Goal: Task Accomplishment & Management: Use online tool/utility

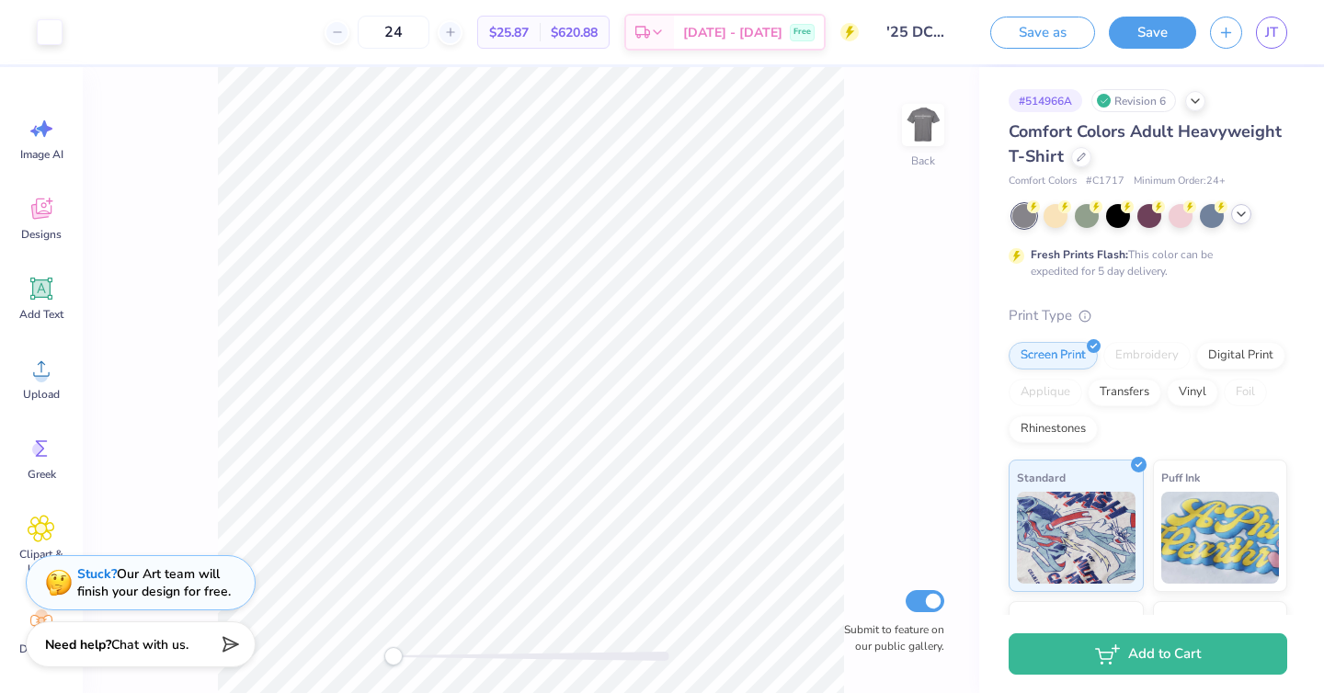
click at [1242, 221] on icon at bounding box center [1241, 214] width 15 height 15
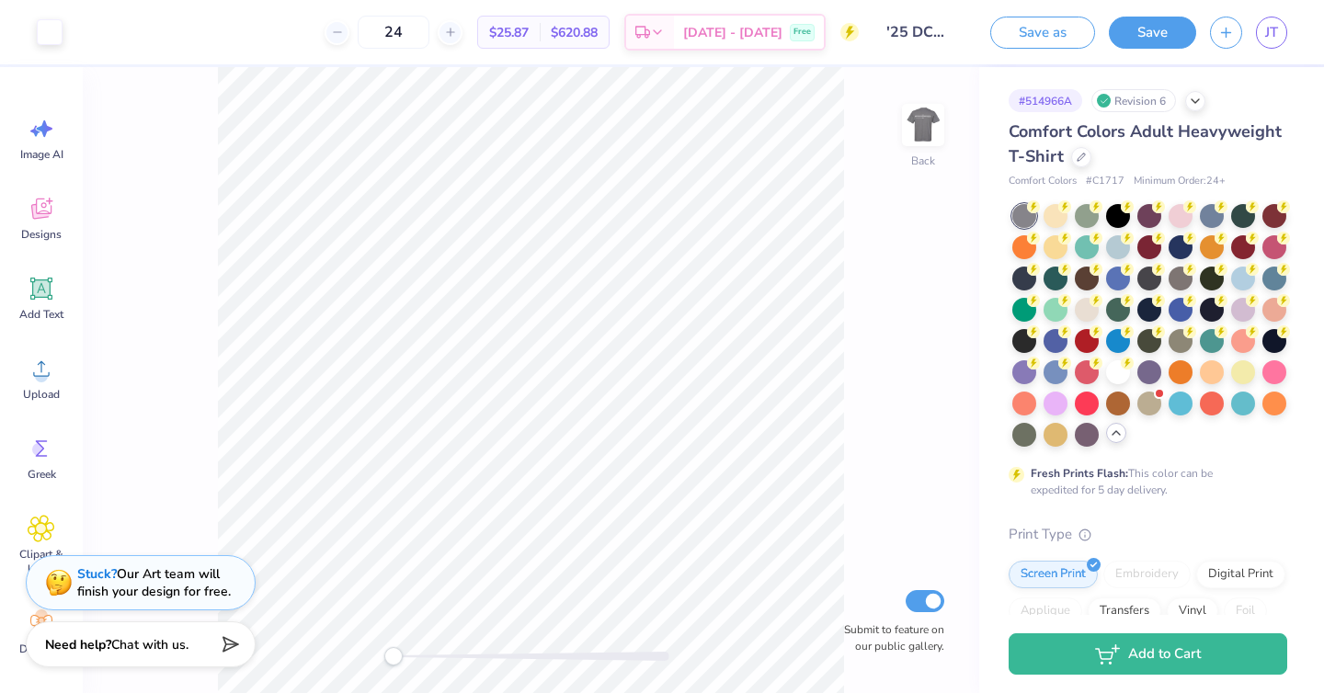
click at [1112, 436] on icon at bounding box center [1116, 433] width 15 height 15
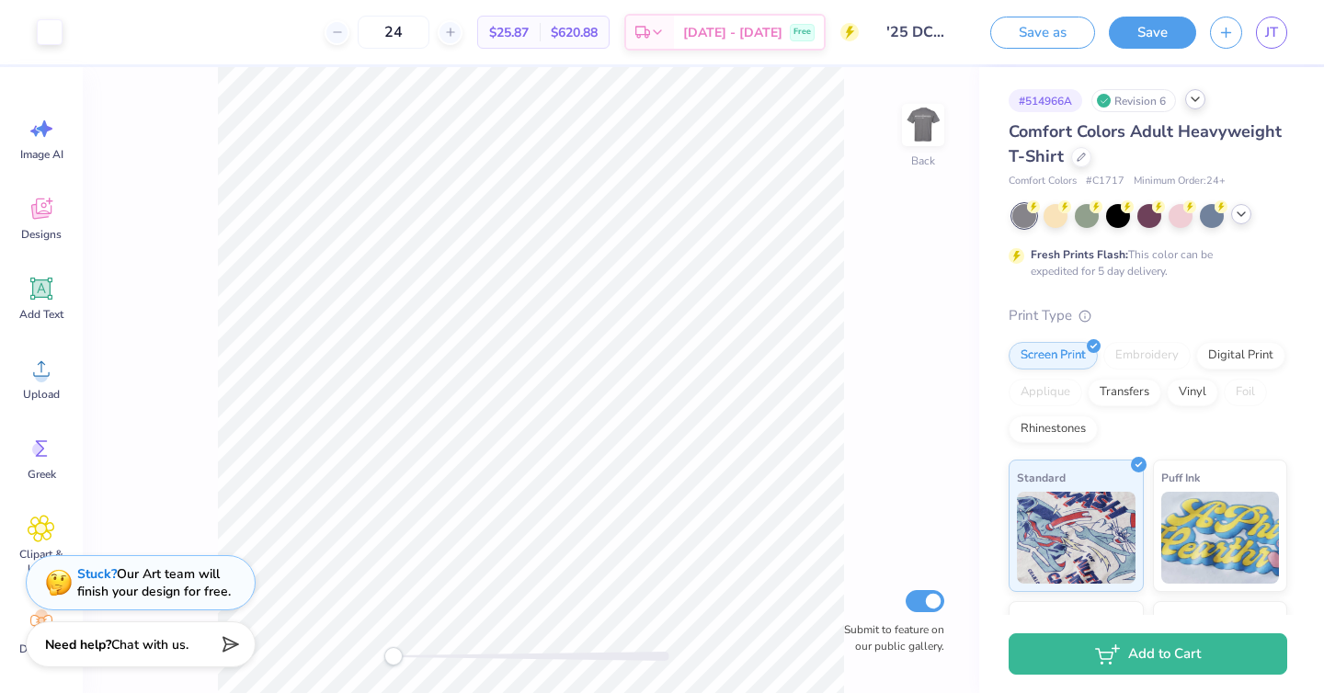
click at [1193, 98] on icon at bounding box center [1195, 99] width 15 height 15
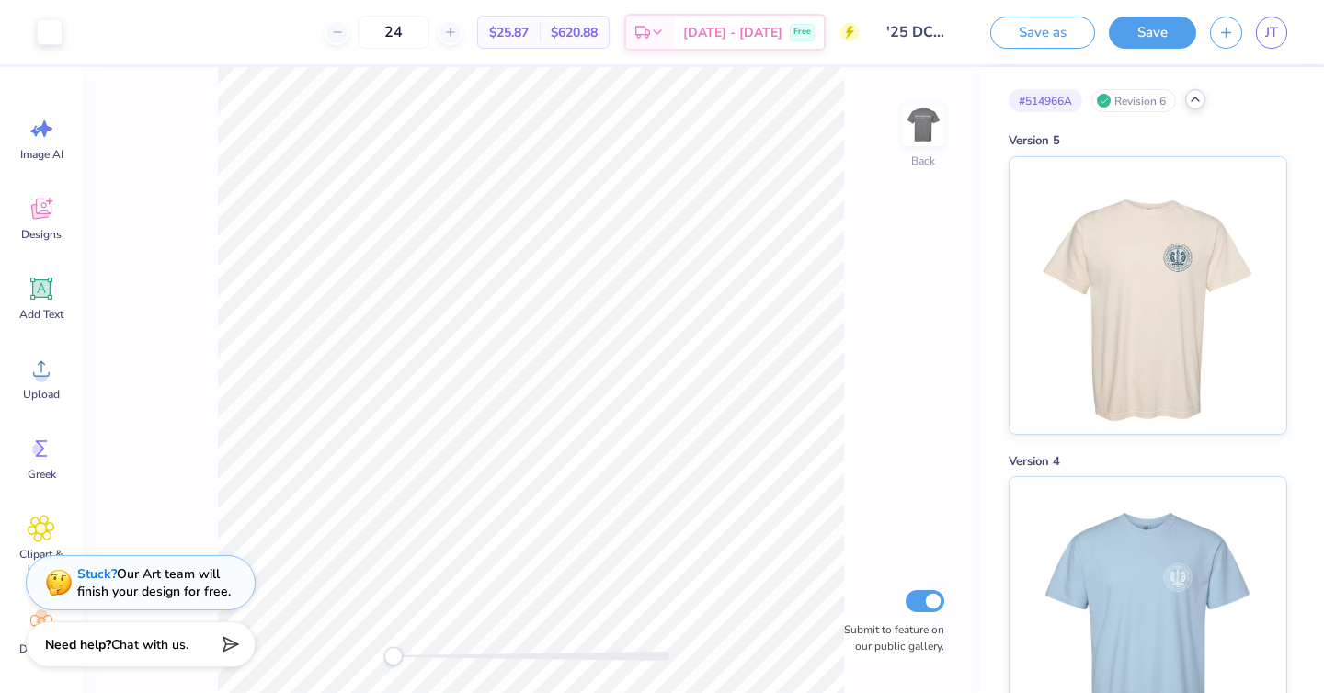
click at [1193, 98] on icon at bounding box center [1195, 99] width 15 height 15
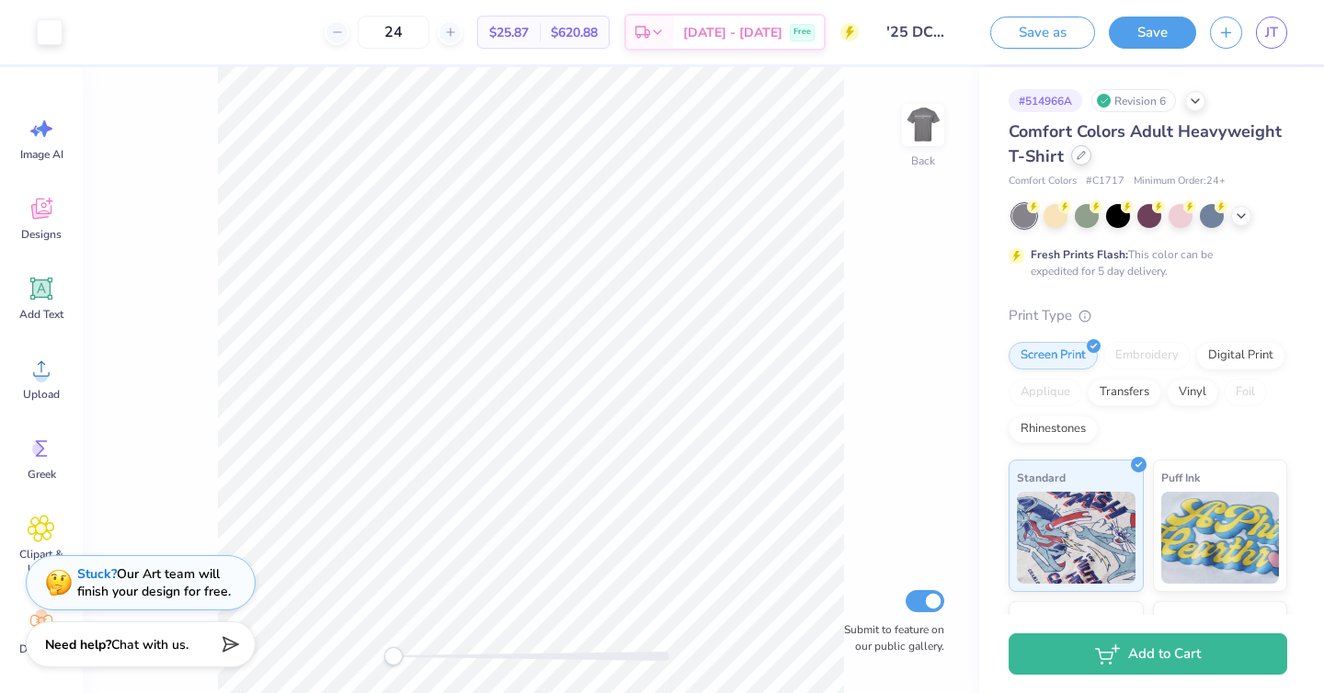
click at [1078, 160] on div at bounding box center [1081, 155] width 20 height 20
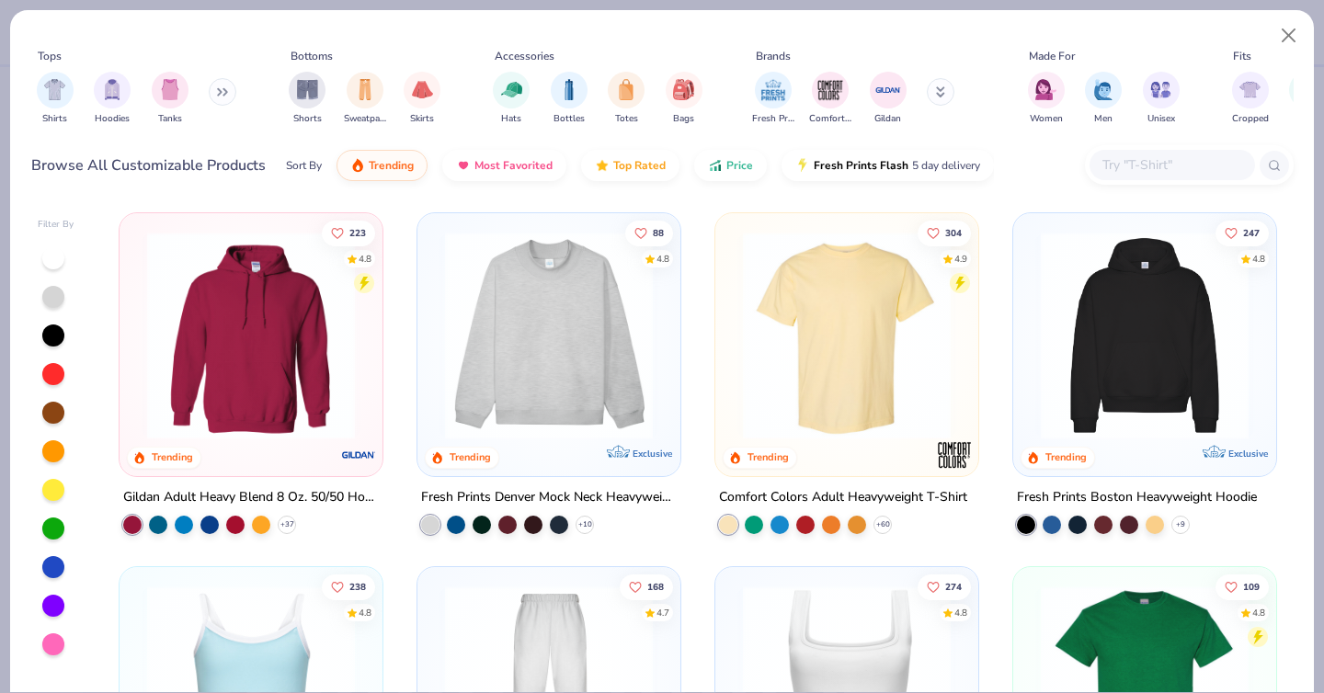
click at [1126, 163] on input "text" at bounding box center [1172, 164] width 142 height 21
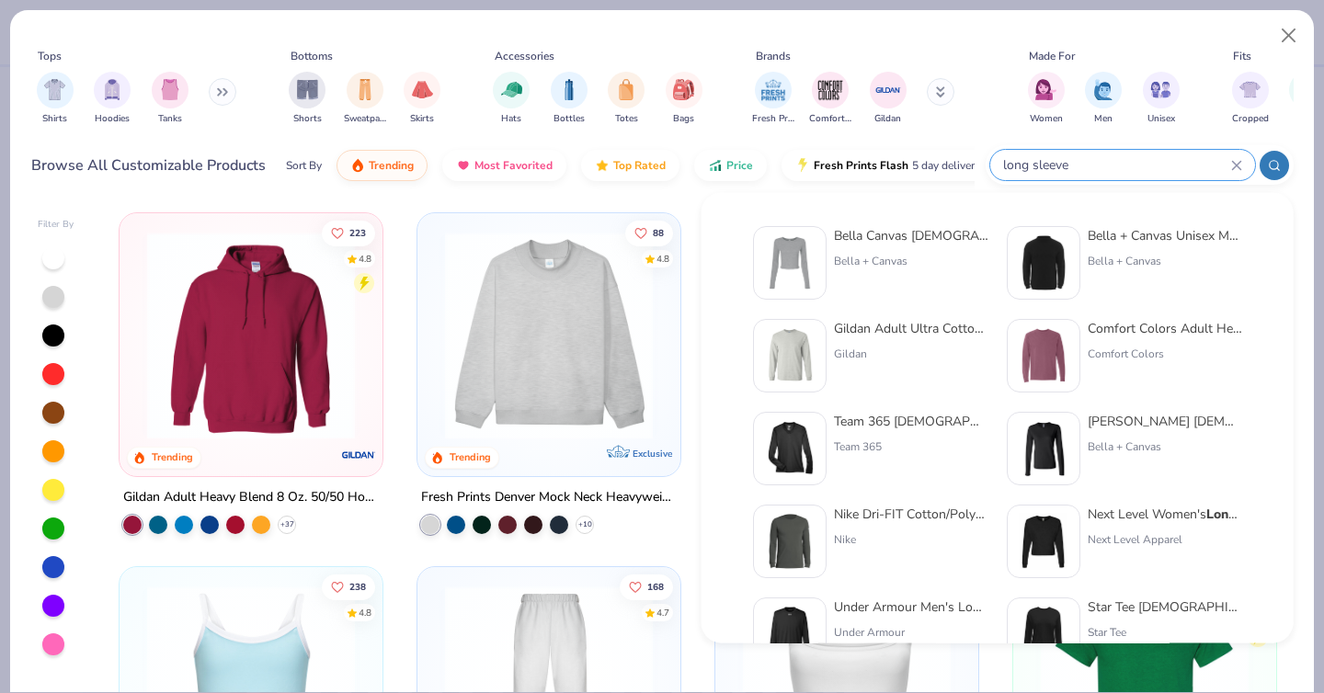
type input "long sleeve"
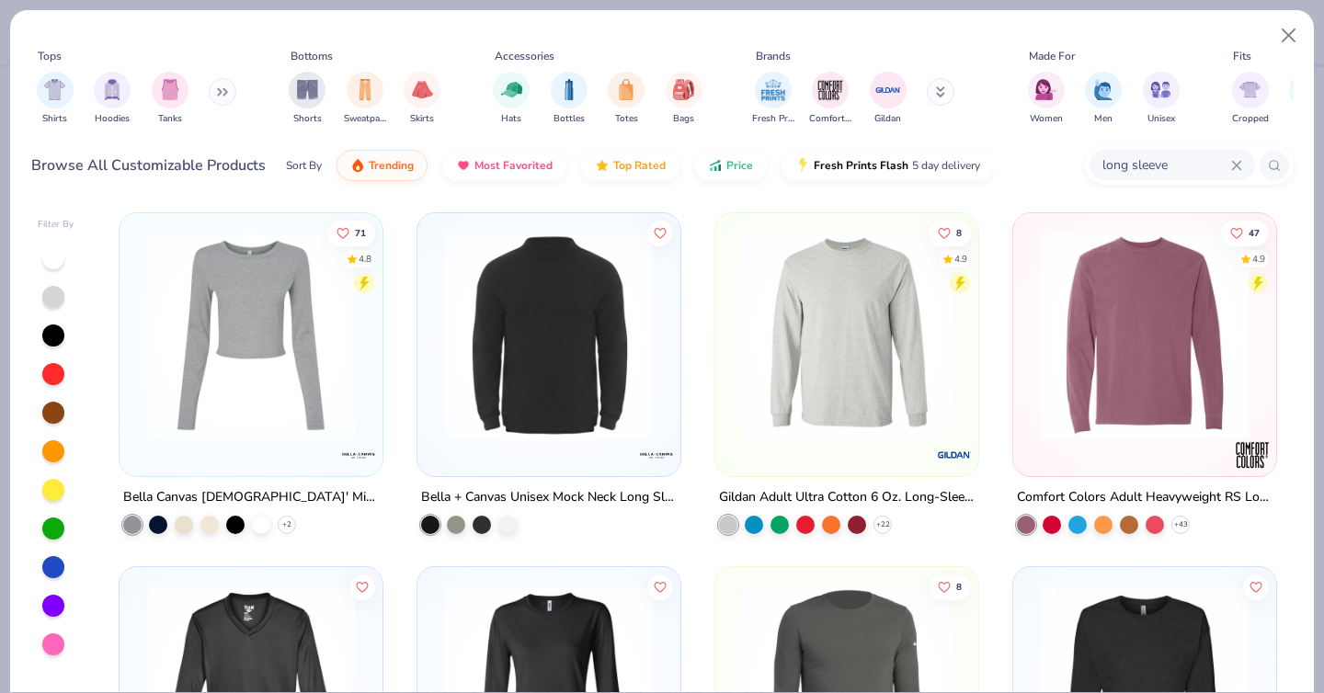
click at [1175, 342] on img at bounding box center [1145, 336] width 226 height 208
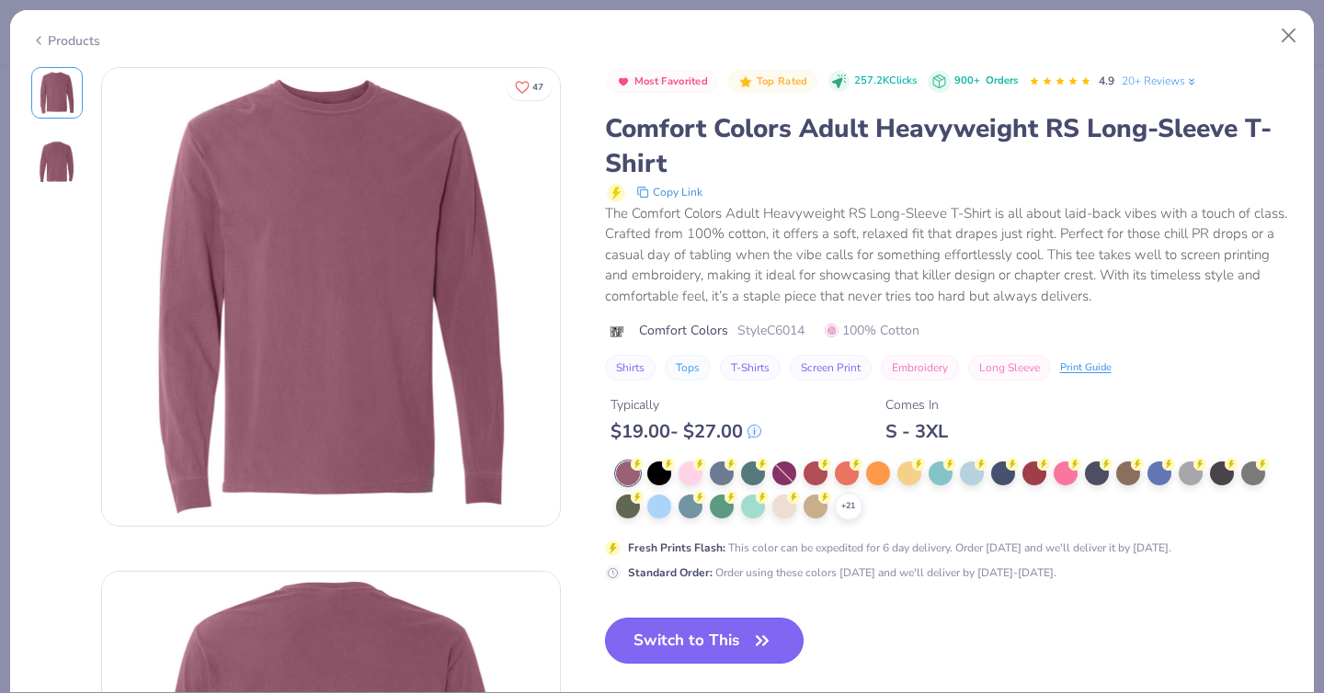
click at [725, 632] on button "Switch to This" at bounding box center [705, 641] width 200 height 46
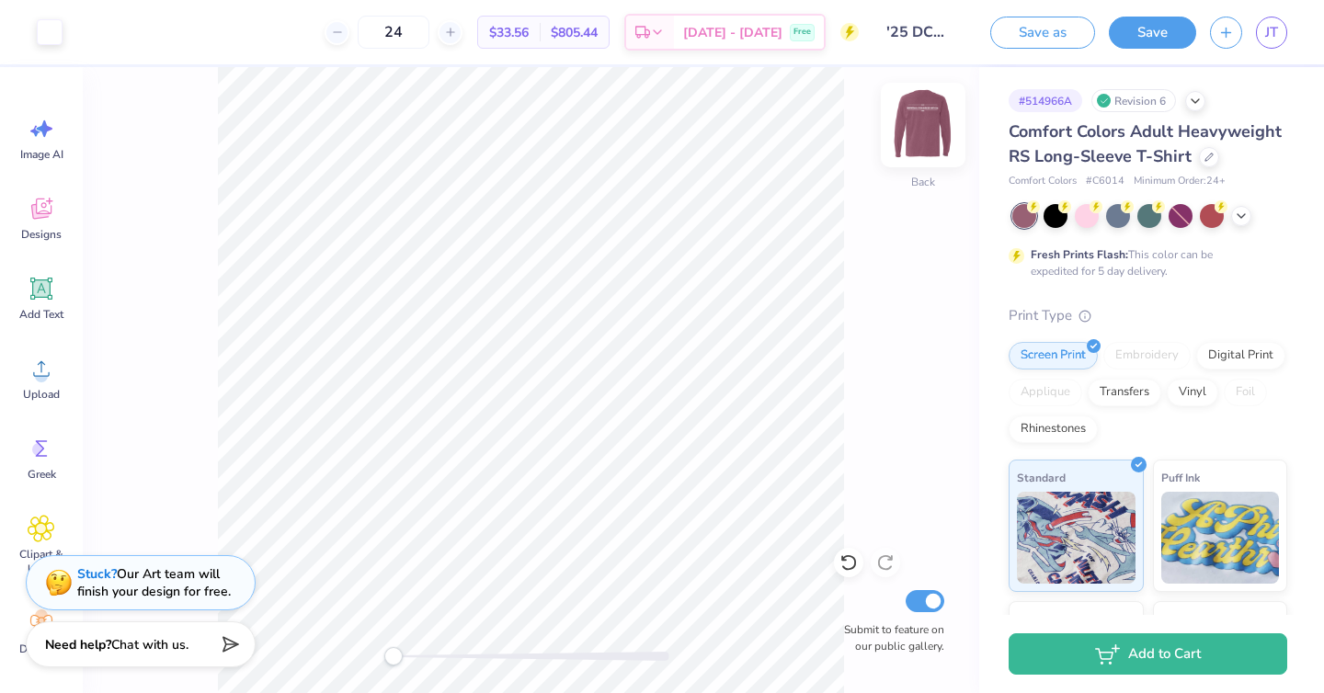
click at [934, 127] on img at bounding box center [923, 125] width 74 height 74
click at [917, 121] on img at bounding box center [923, 125] width 74 height 74
click at [1241, 217] on icon at bounding box center [1241, 214] width 15 height 15
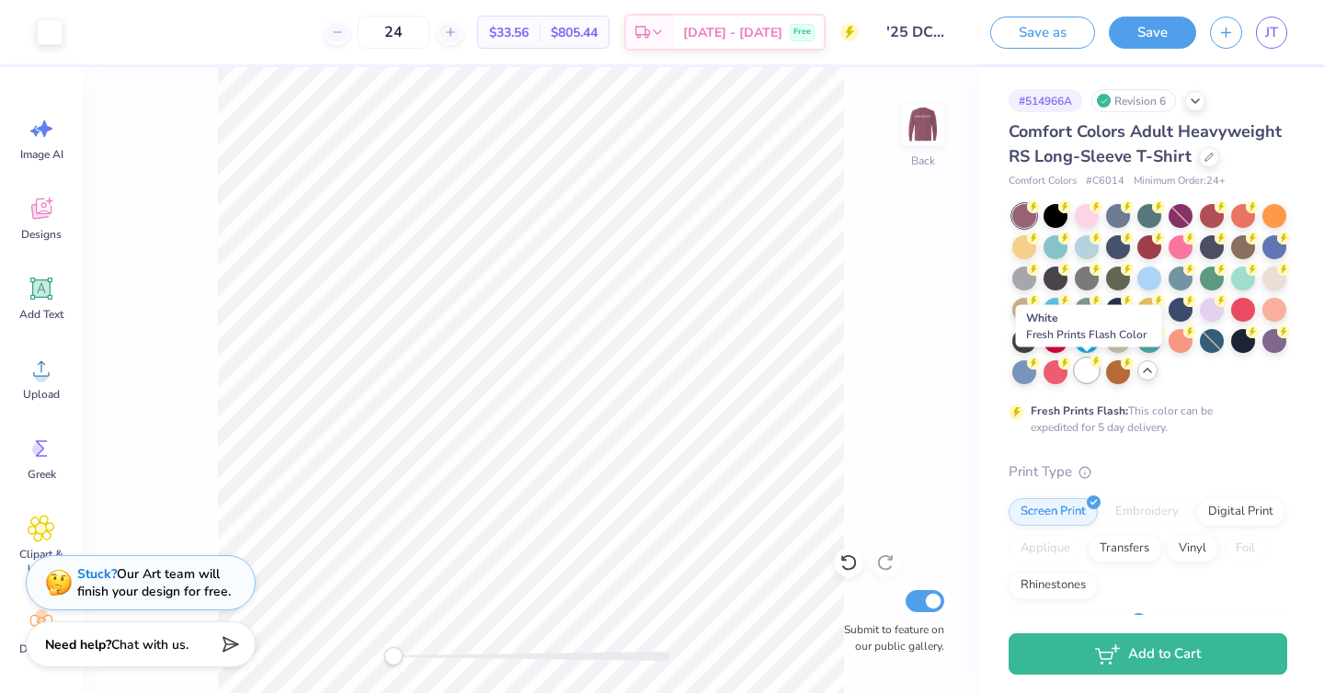
click at [1090, 370] on div at bounding box center [1087, 371] width 24 height 24
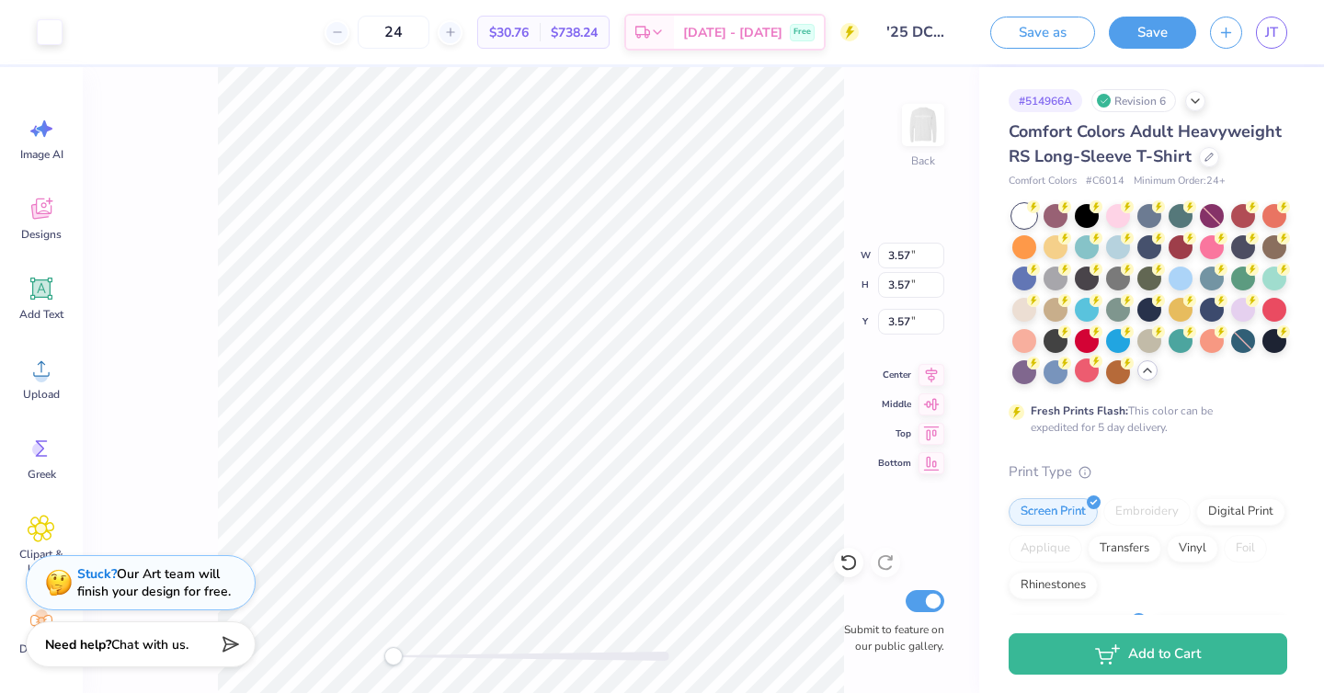
click at [66, 24] on div "Art colors 24 $30.76 Per Item $738.24 Total Est. Delivery Sep 22 - 25 Free Desi…" at bounding box center [662, 32] width 1324 height 64
click at [52, 24] on div at bounding box center [50, 30] width 26 height 26
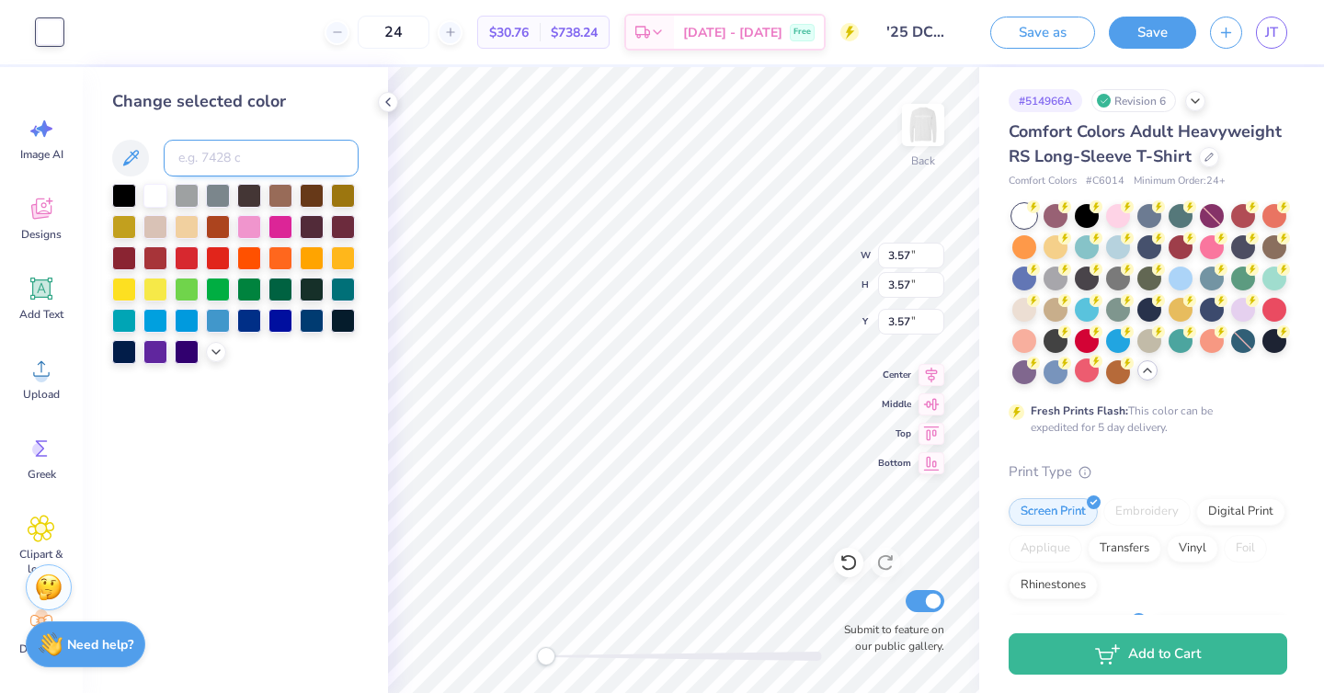
click at [225, 158] on input at bounding box center [261, 158] width 195 height 37
type input "7694"
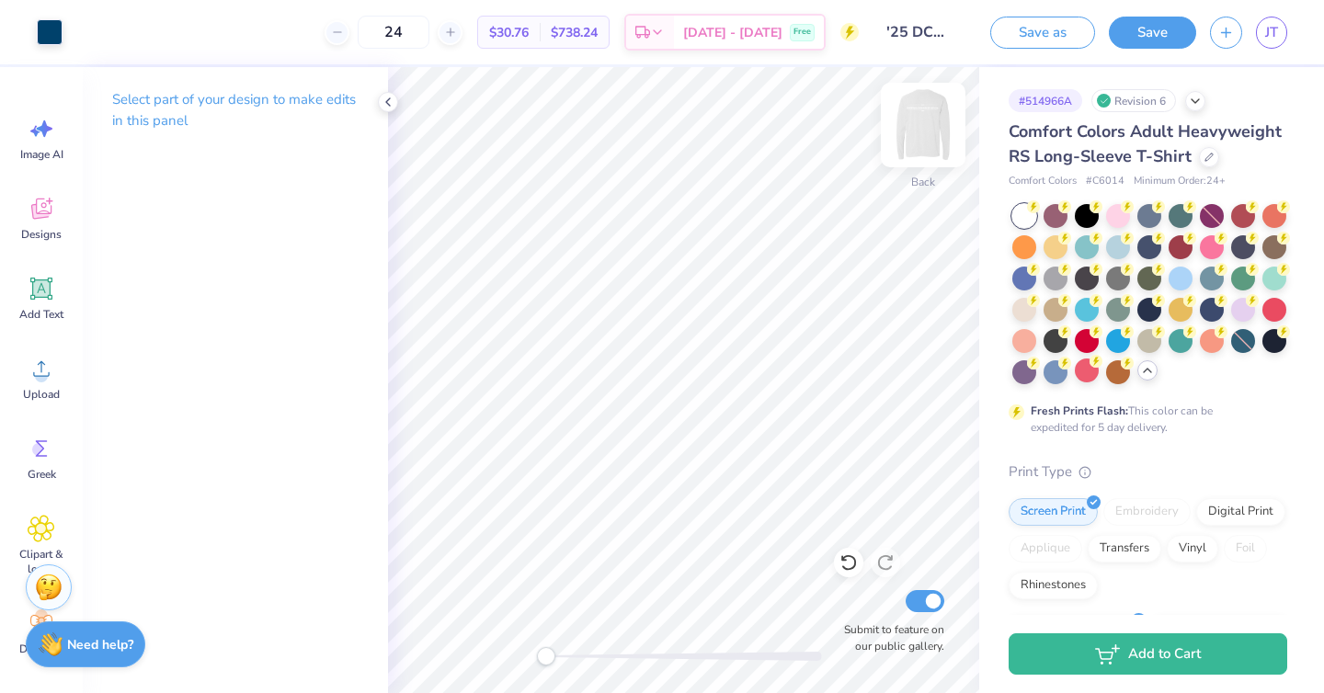
click at [937, 100] on img at bounding box center [923, 125] width 74 height 74
click at [36, 45] on div "Art colors" at bounding box center [31, 32] width 63 height 64
click at [40, 41] on div at bounding box center [50, 30] width 26 height 26
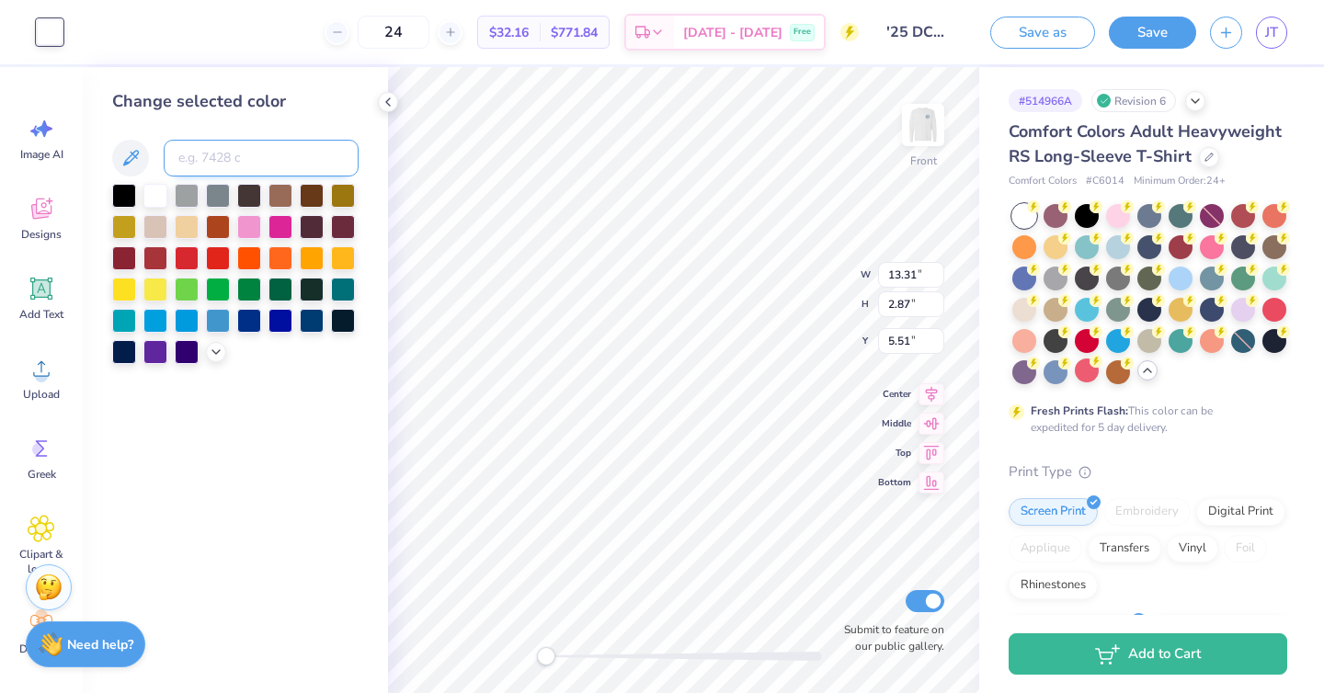
click at [271, 160] on input at bounding box center [261, 158] width 195 height 37
type input "7694"
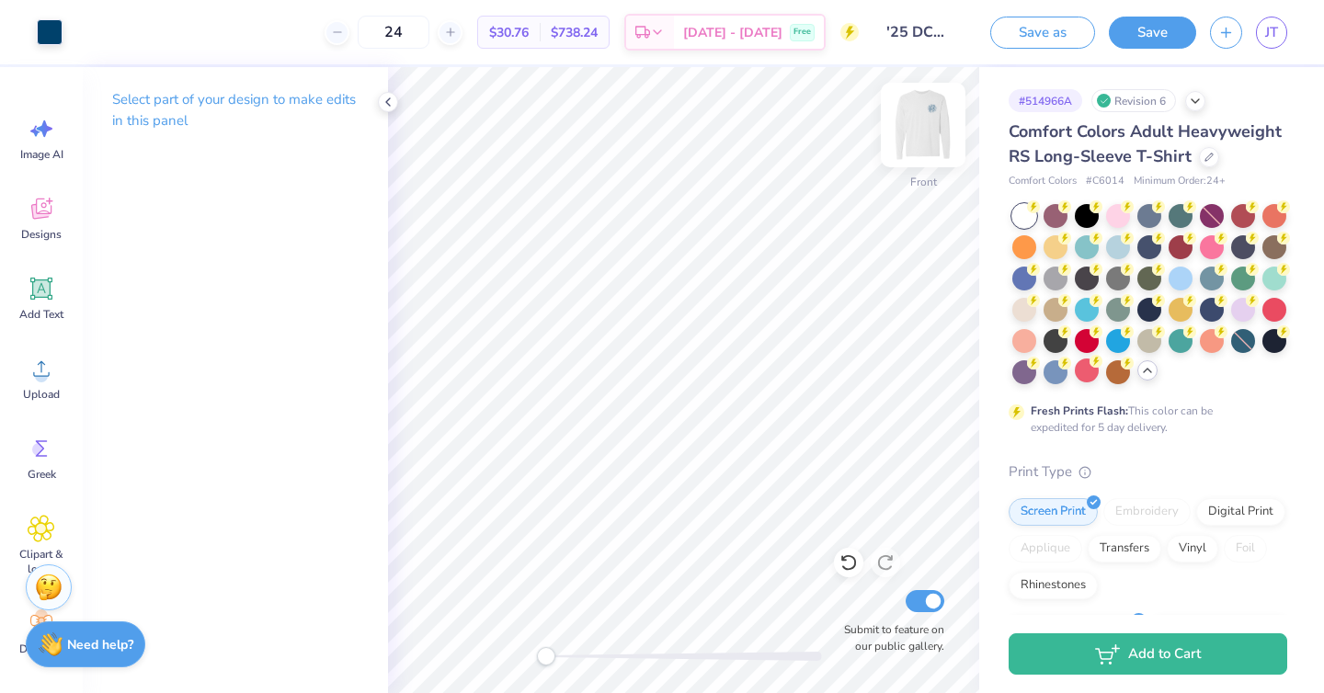
click at [938, 121] on img at bounding box center [923, 125] width 74 height 74
click at [1047, 38] on button "Save as" at bounding box center [1042, 30] width 105 height 32
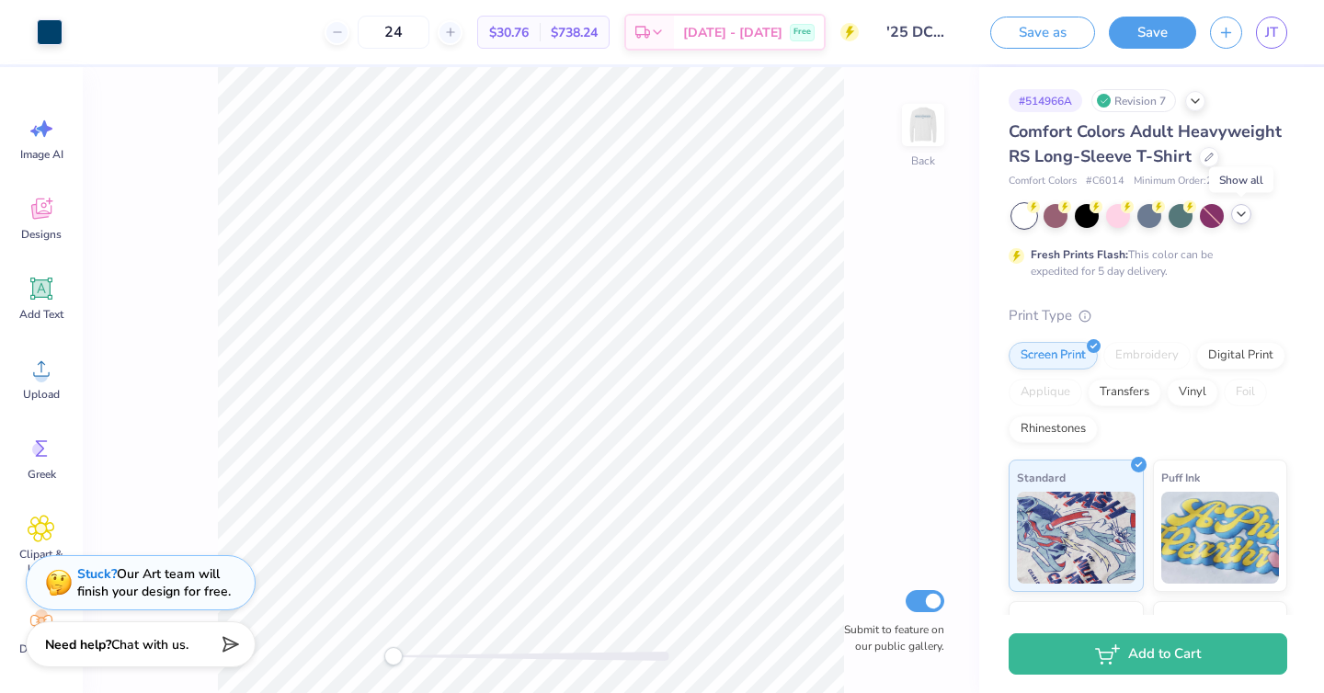
click at [1243, 221] on div at bounding box center [1241, 214] width 20 height 20
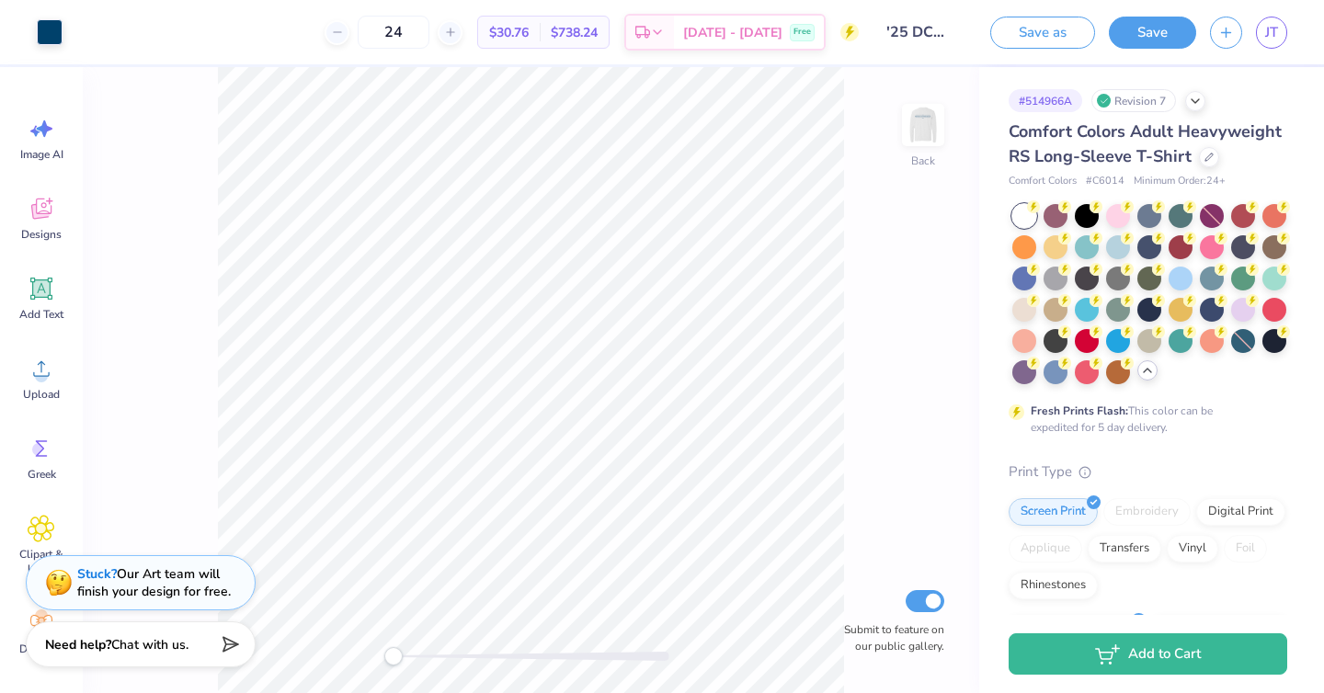
click at [1151, 371] on icon at bounding box center [1147, 370] width 15 height 15
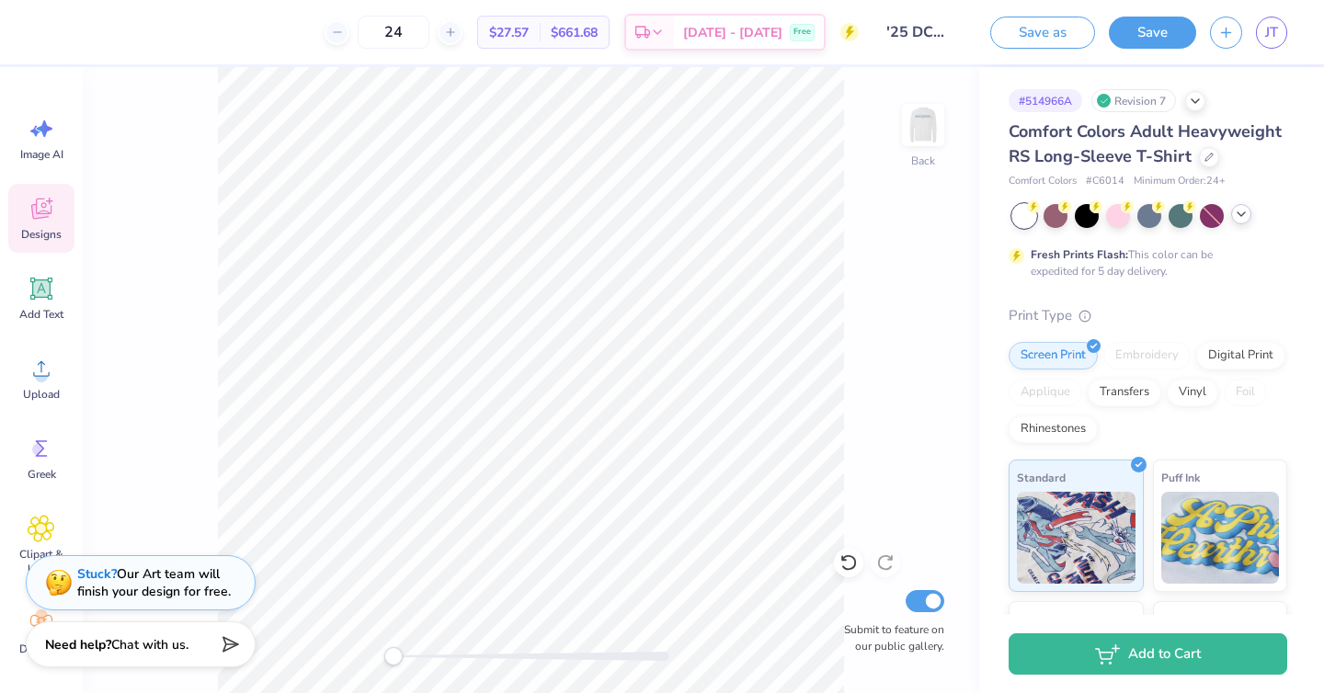
click at [44, 221] on icon at bounding box center [42, 209] width 28 height 28
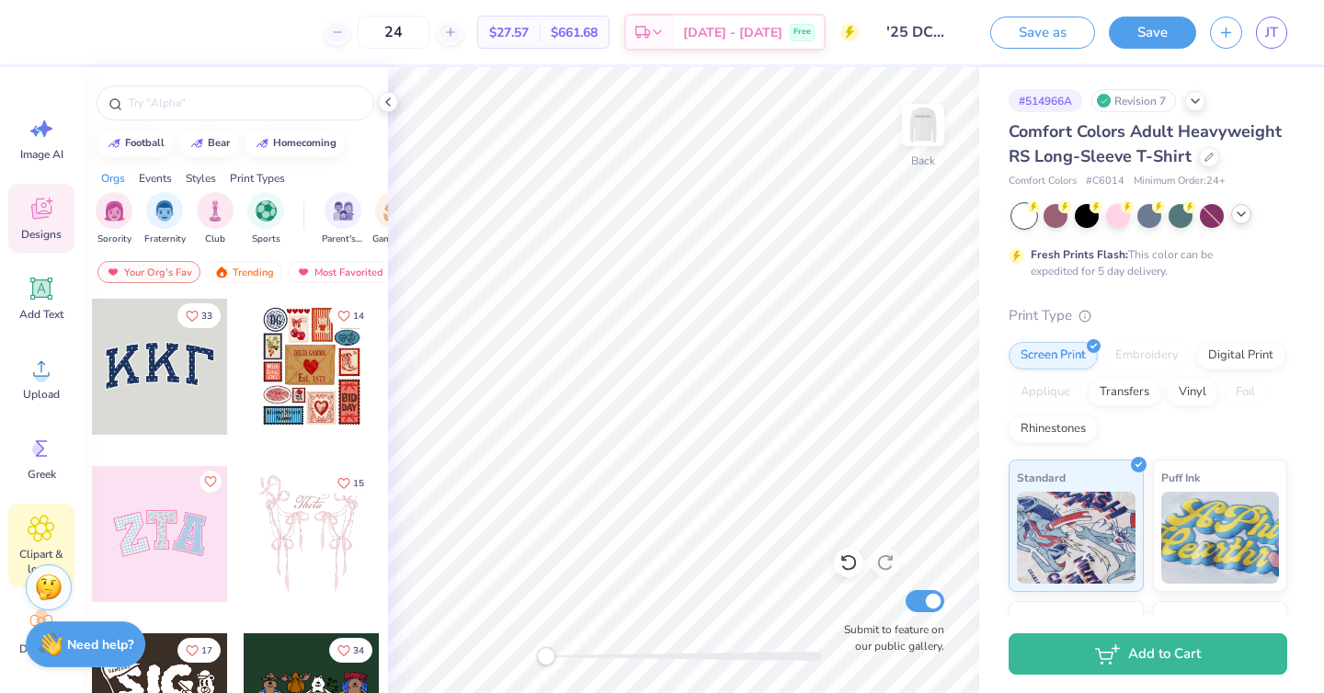
scroll to position [11, 0]
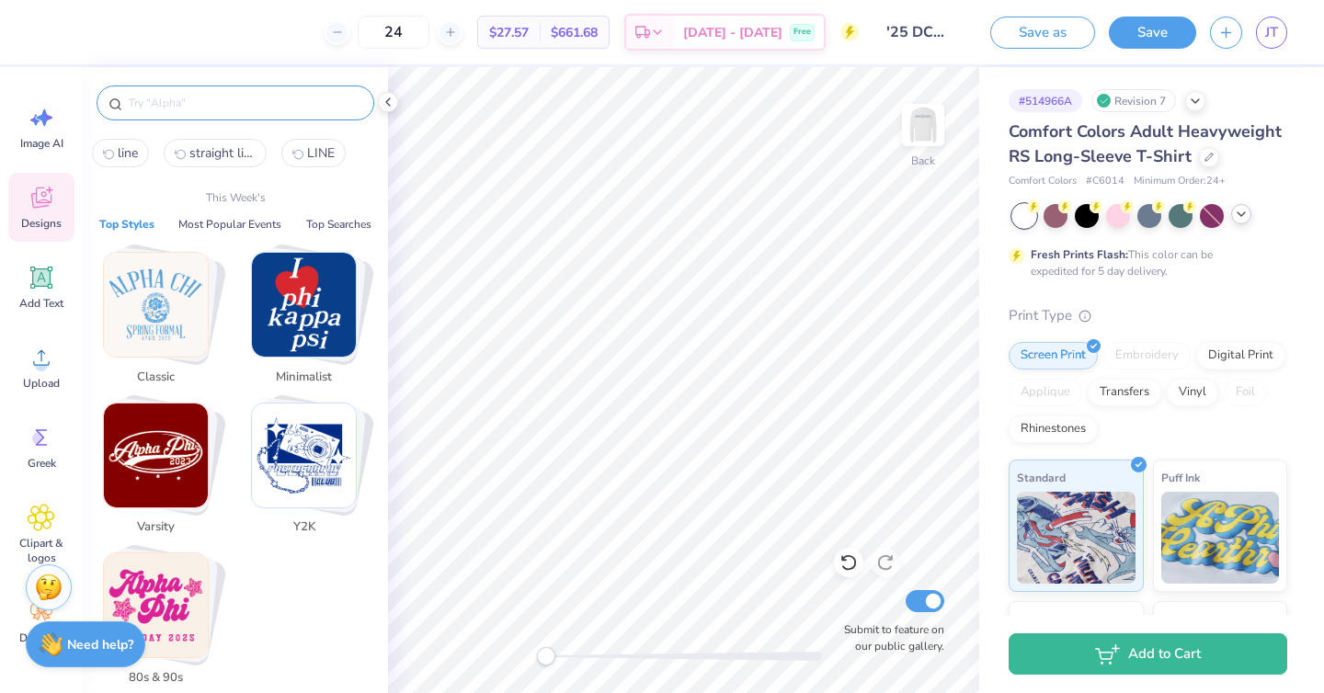
click at [159, 106] on input "text" at bounding box center [244, 103] width 235 height 18
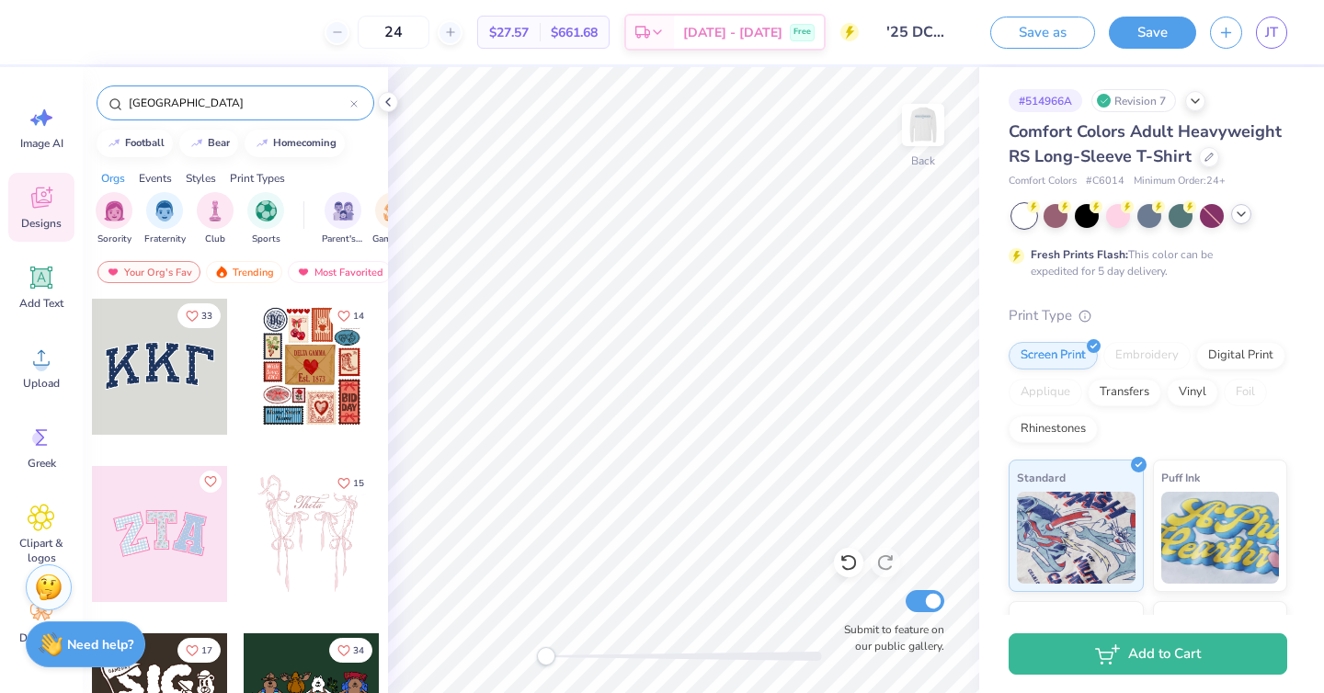
type input "augusta university"
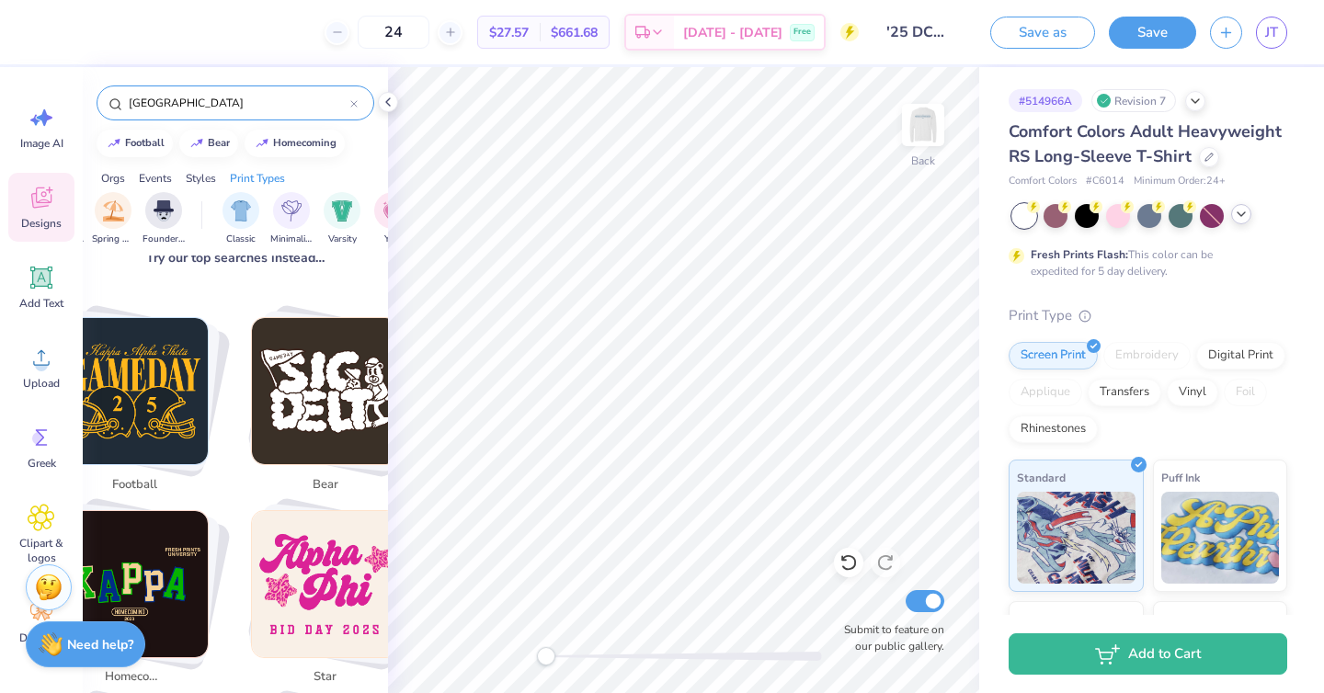
scroll to position [0, 0]
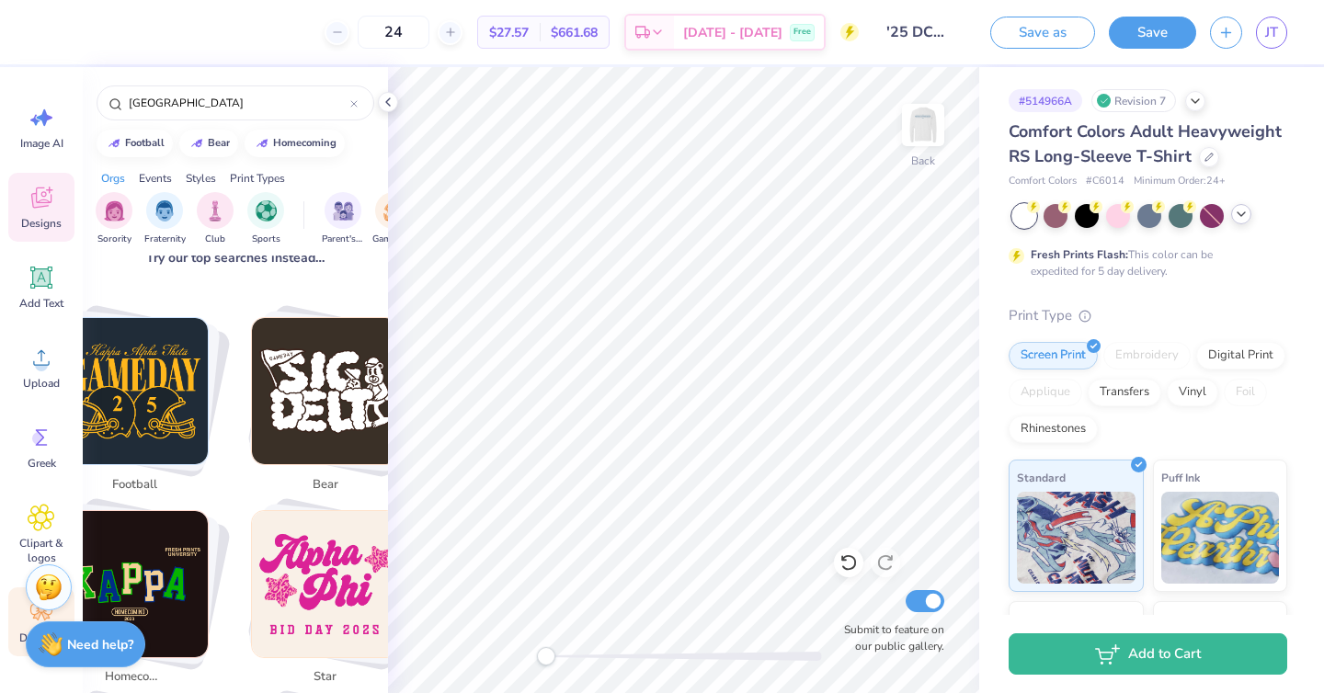
click at [16, 628] on div "Decorate" at bounding box center [41, 622] width 66 height 69
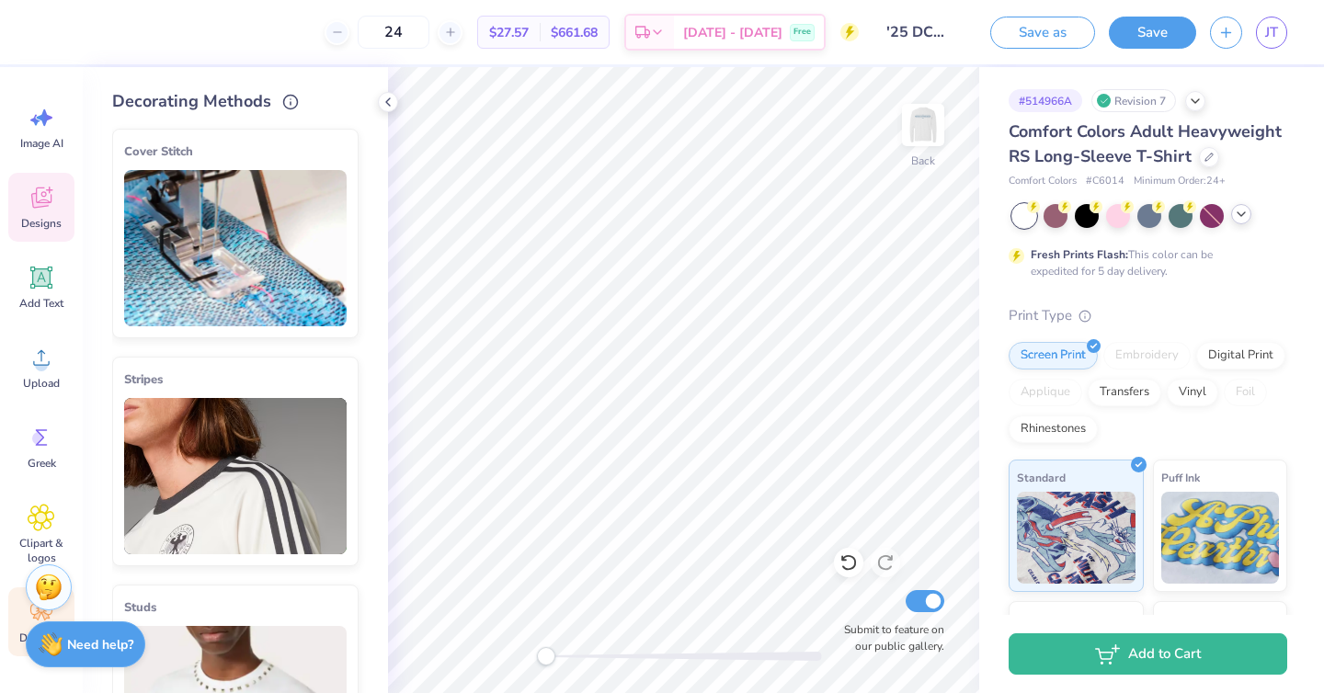
click at [31, 202] on icon at bounding box center [42, 198] width 28 height 28
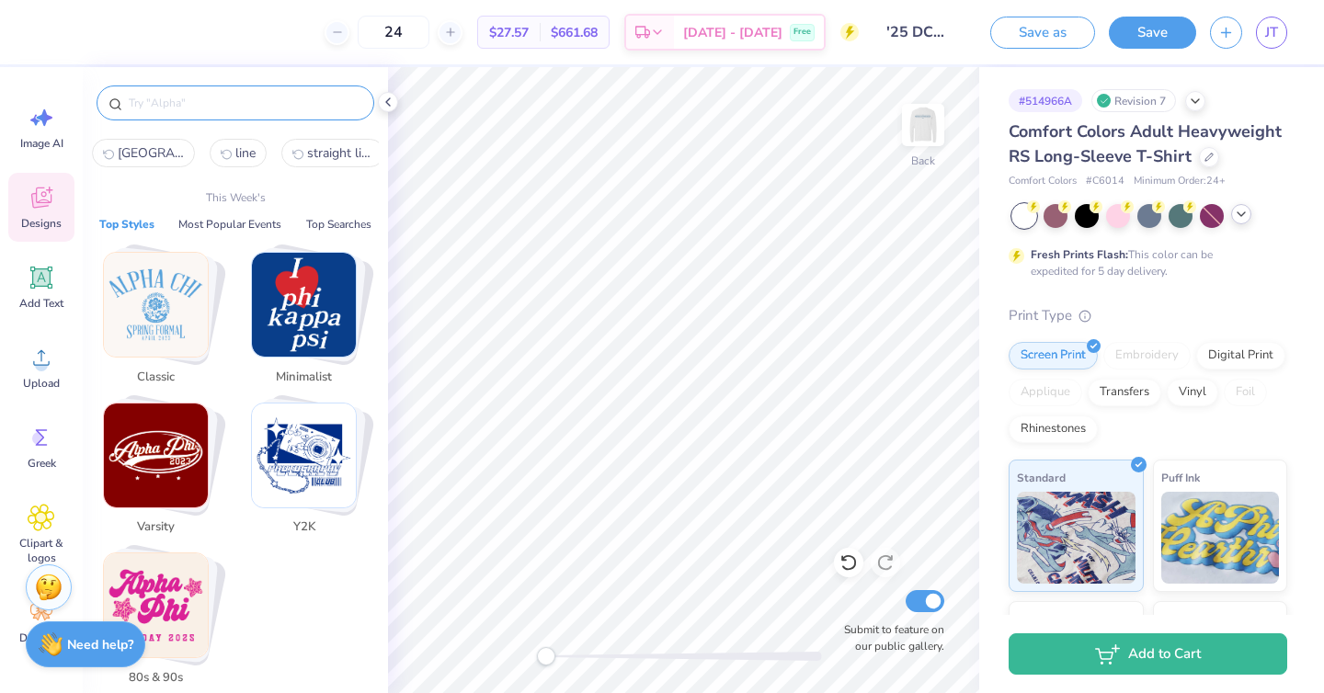
click at [168, 102] on input "text" at bounding box center [244, 103] width 235 height 18
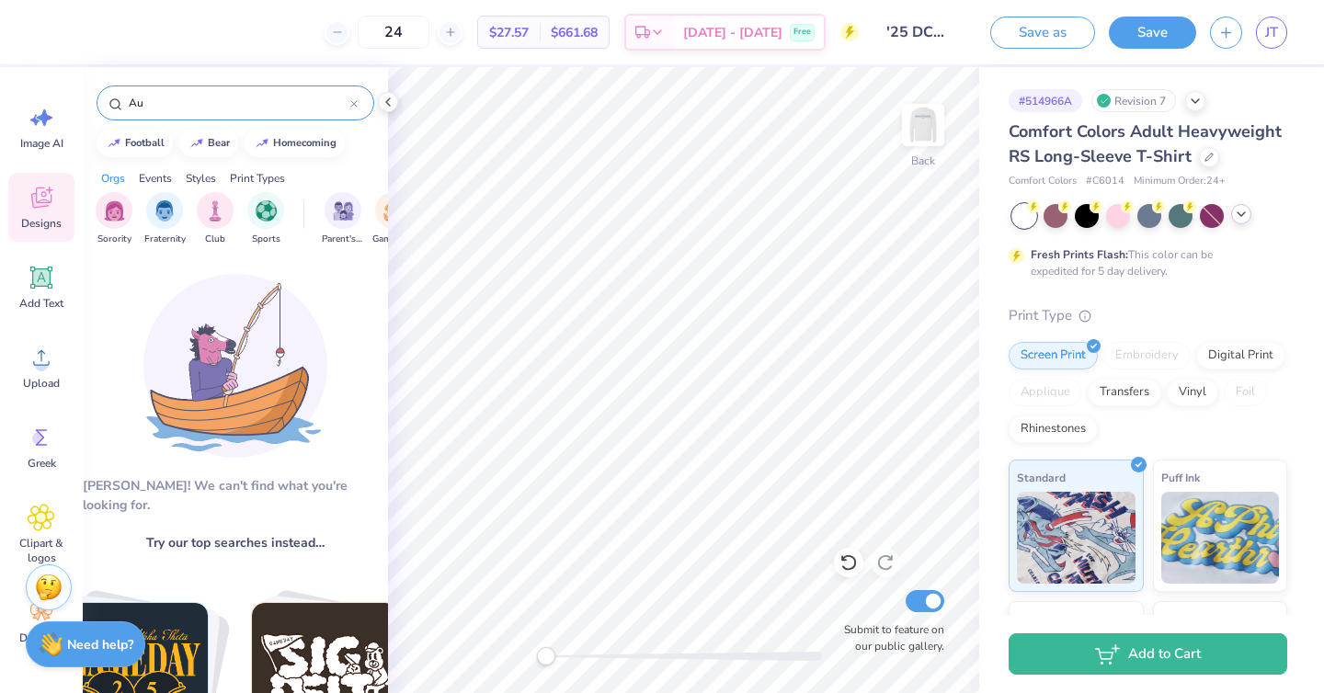
type input "A"
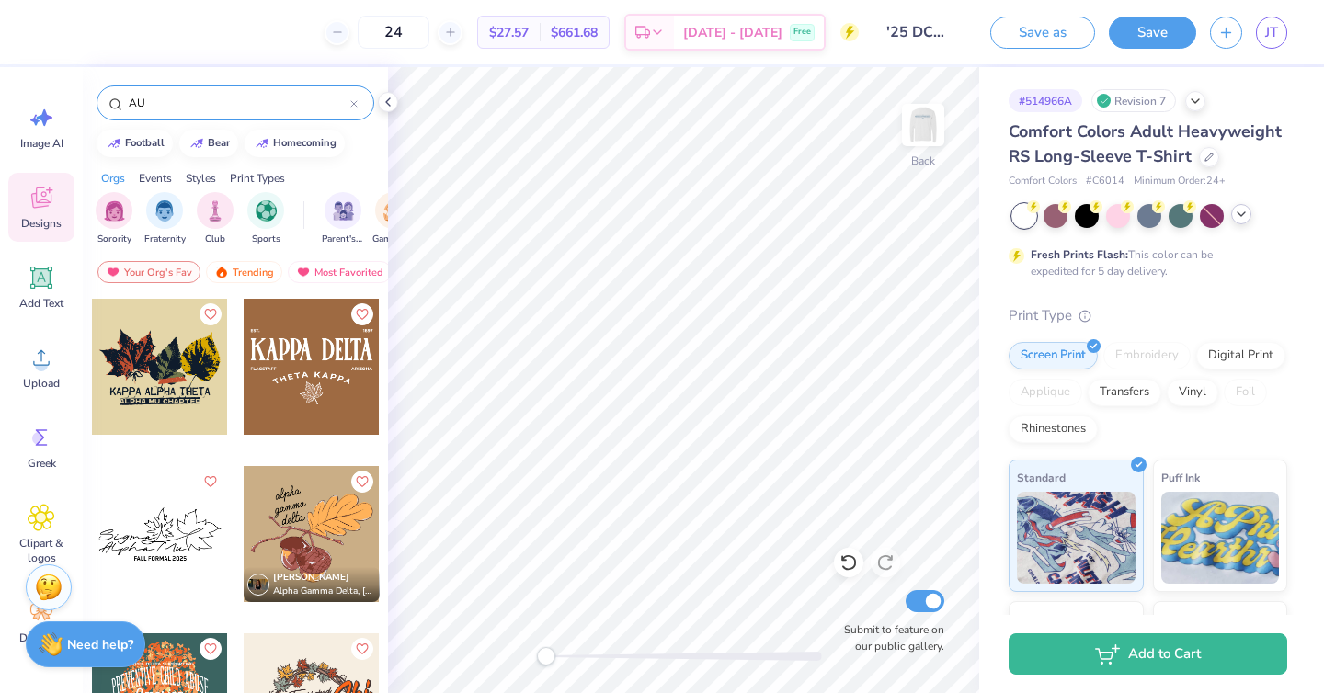
type input "A"
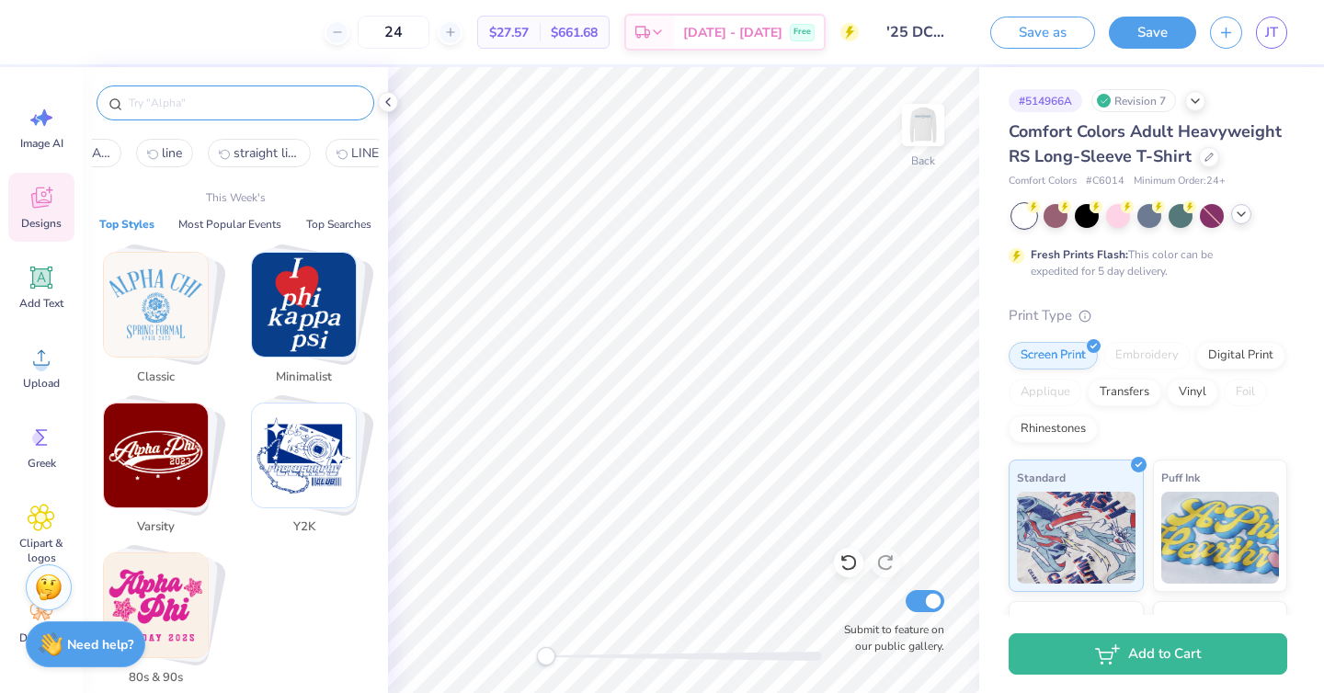
scroll to position [0, 85]
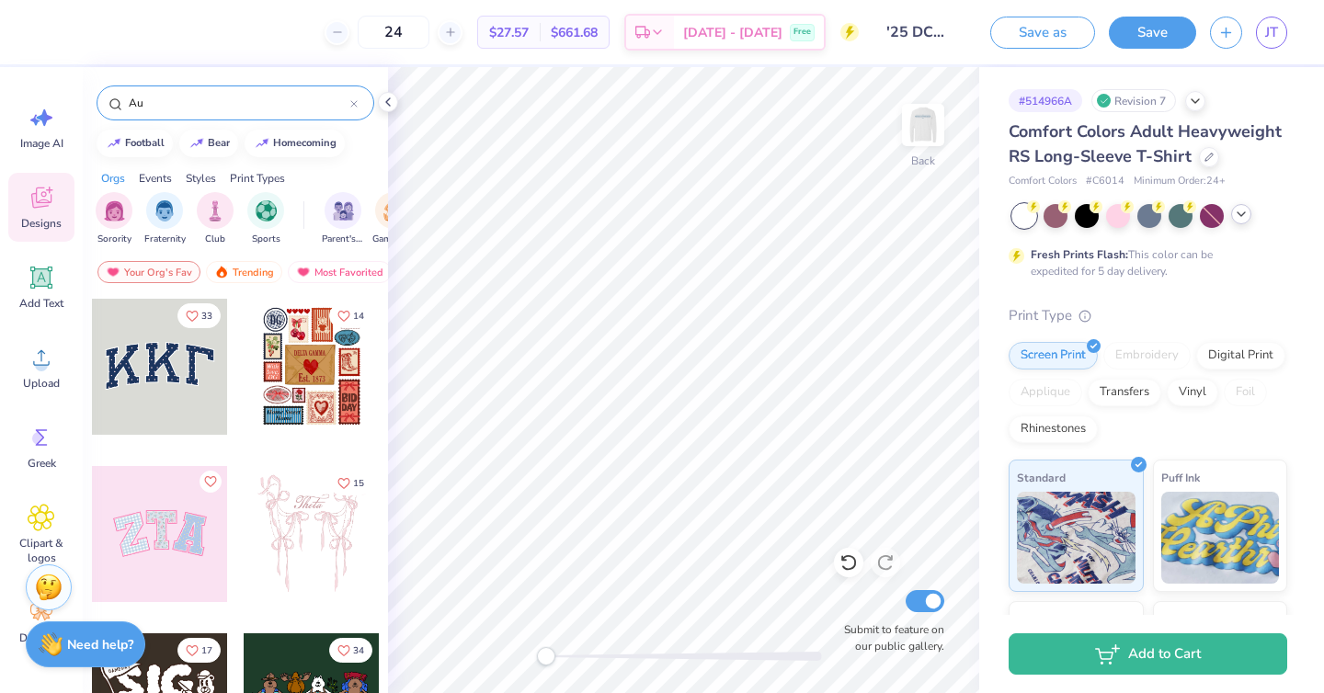
type input "A"
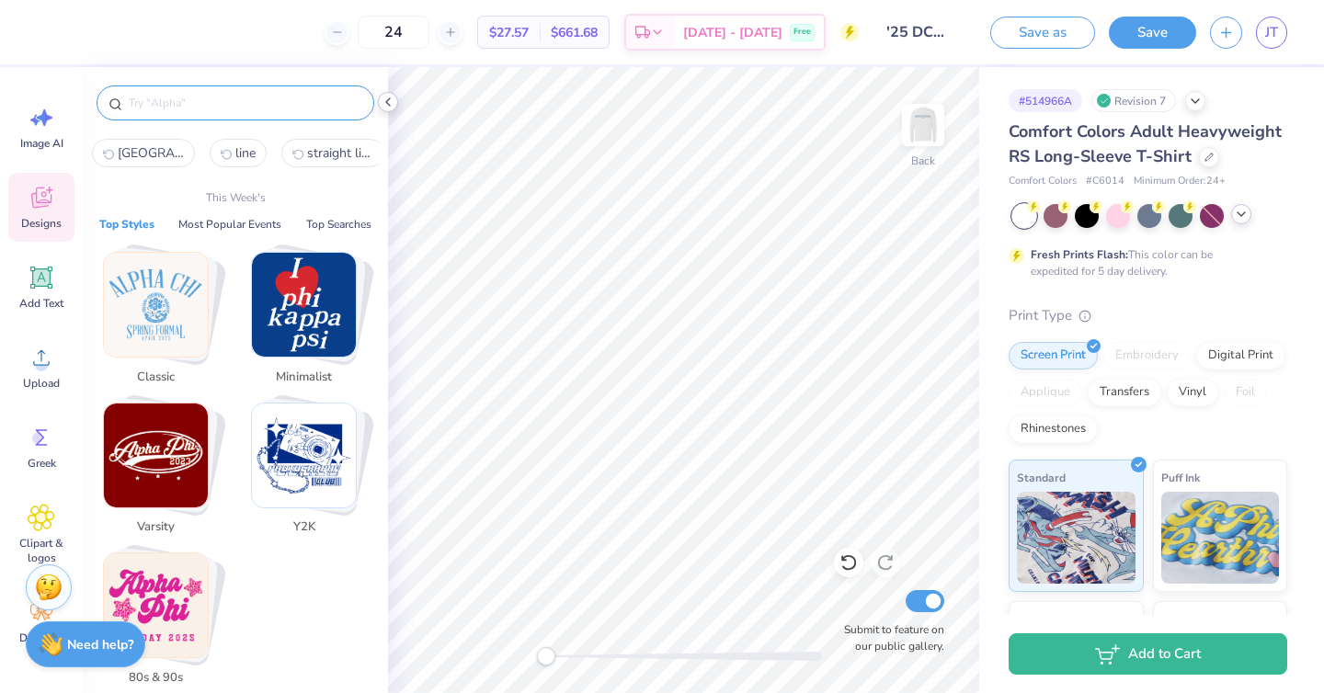
click at [392, 100] on icon at bounding box center [388, 102] width 15 height 15
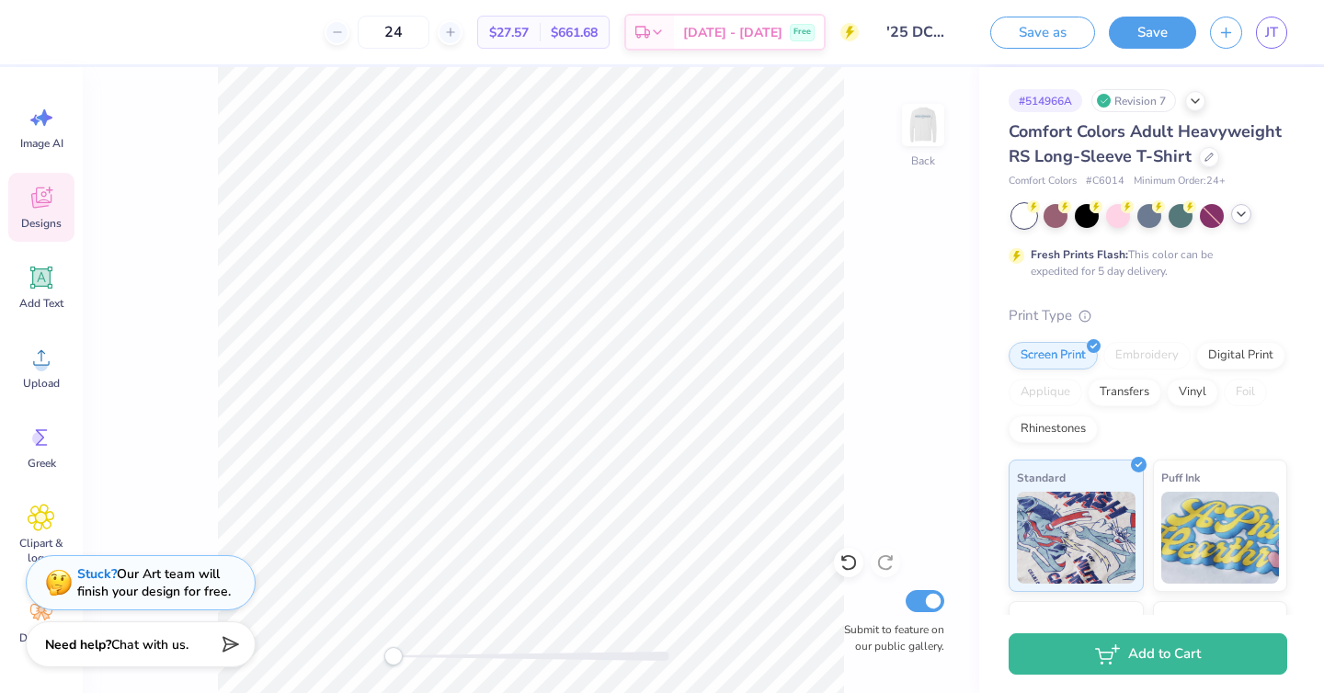
click at [40, 213] on div "Designs" at bounding box center [41, 207] width 66 height 69
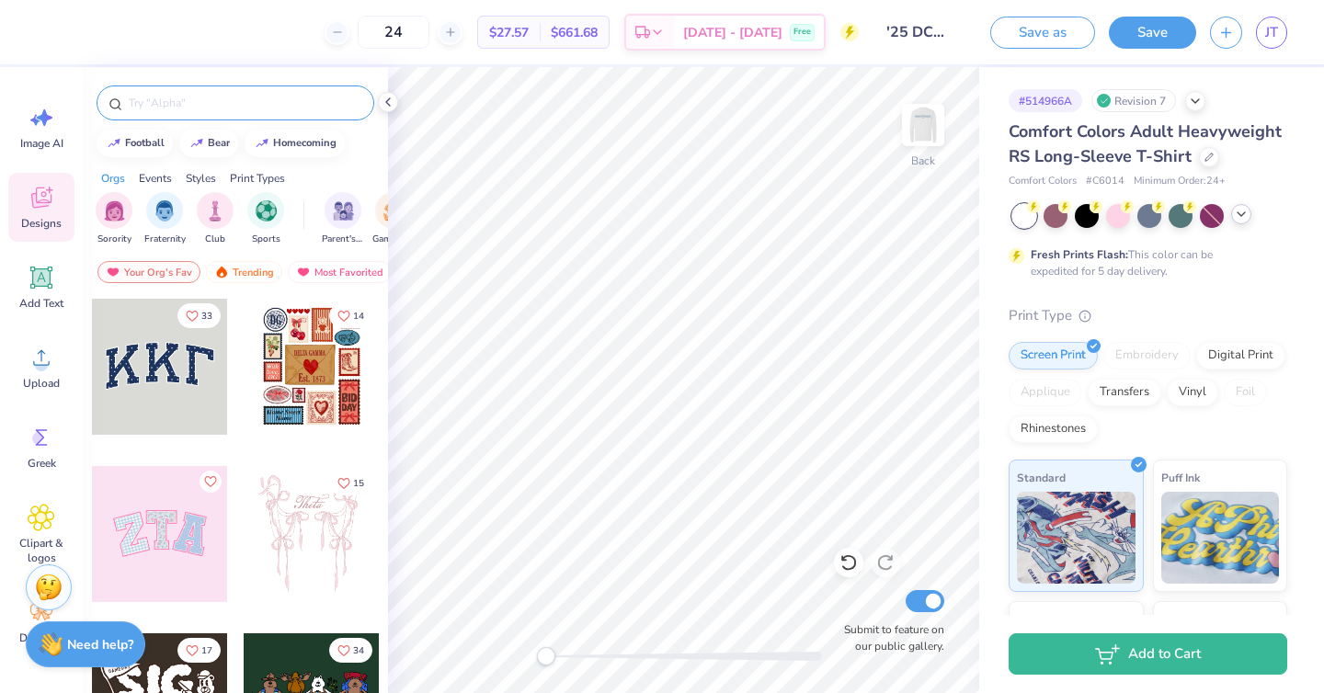
click at [258, 106] on input "text" at bounding box center [244, 103] width 235 height 18
type input "[GEOGRAPHIC_DATA]"
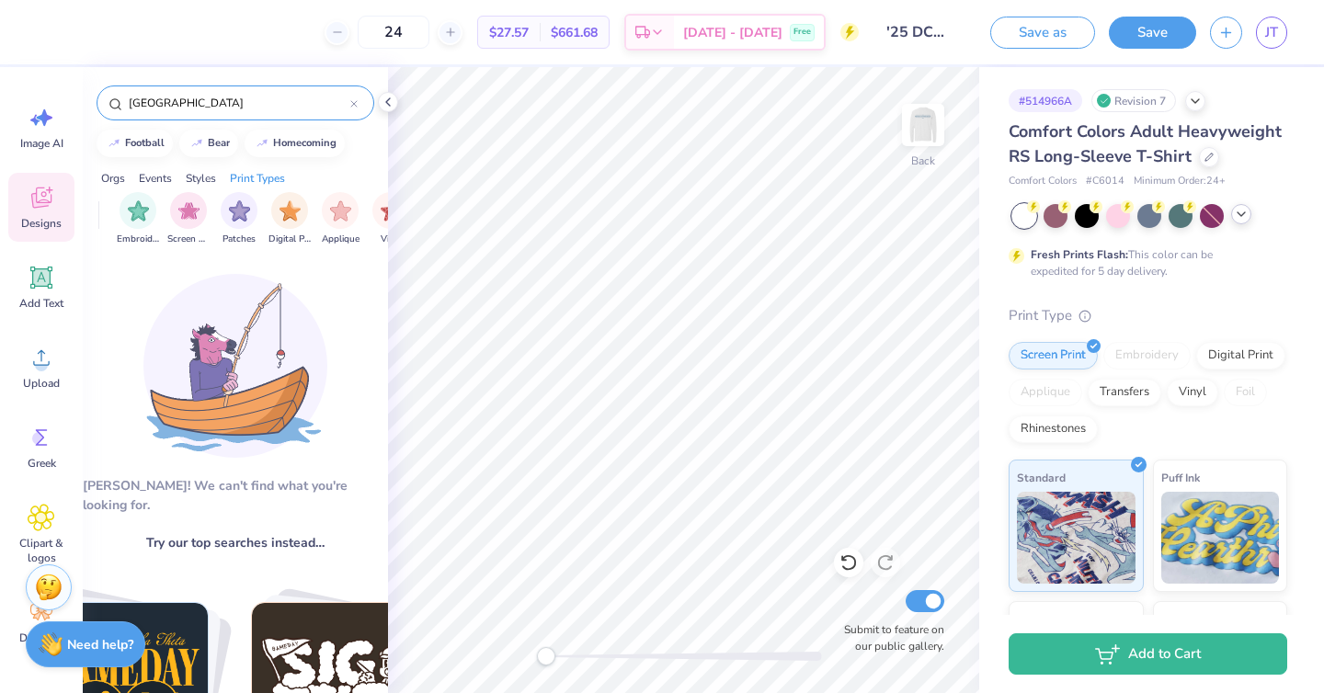
scroll to position [0, 1557]
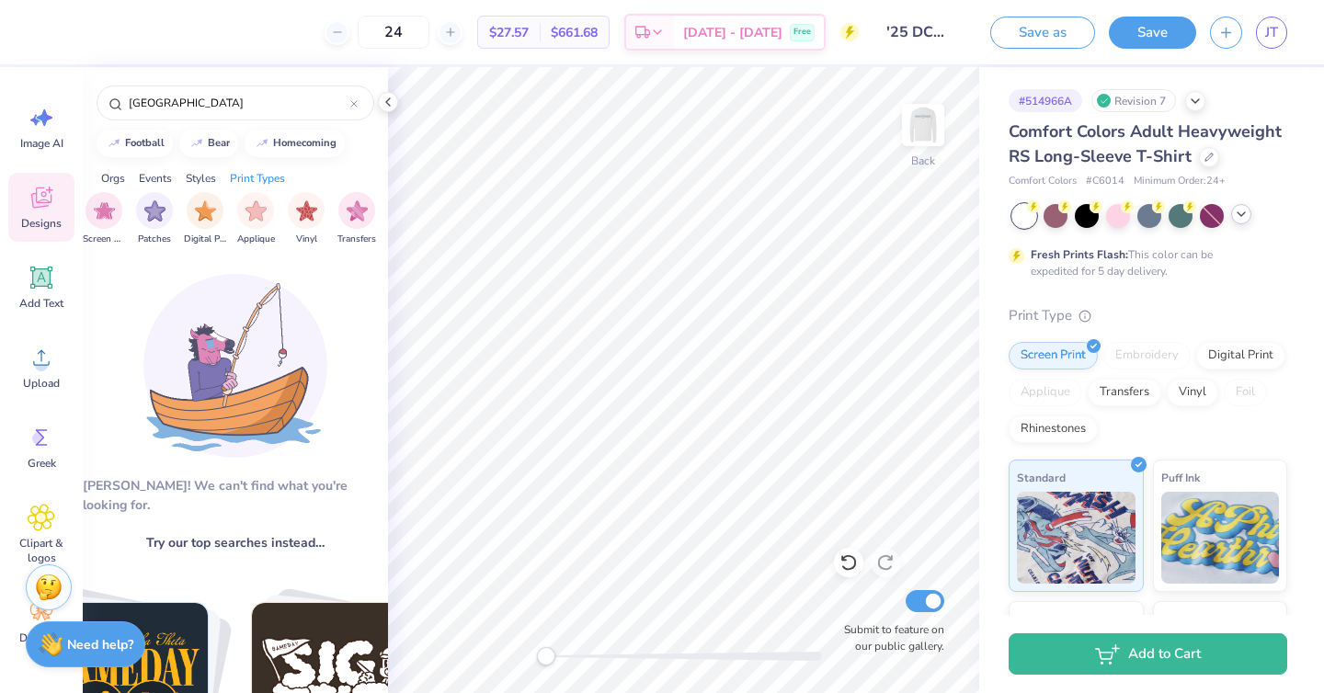
click at [38, 207] on icon at bounding box center [41, 198] width 20 height 21
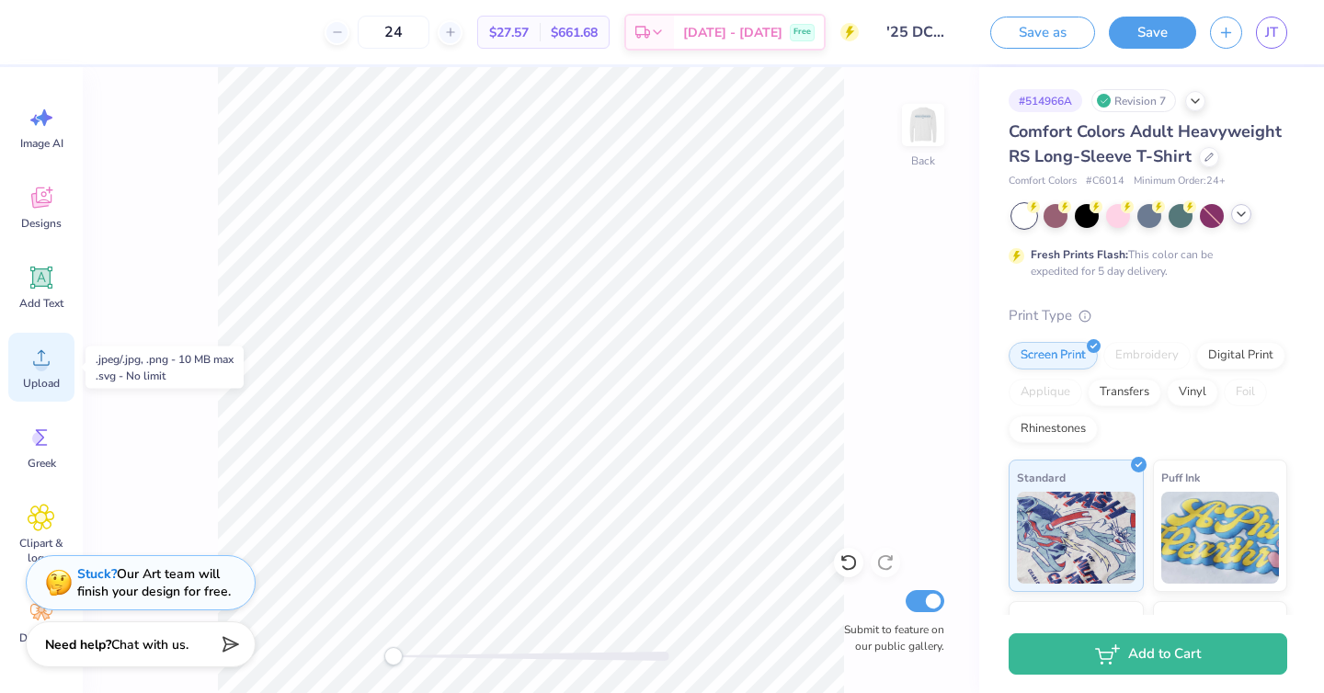
click at [36, 372] on div "Upload" at bounding box center [41, 367] width 66 height 69
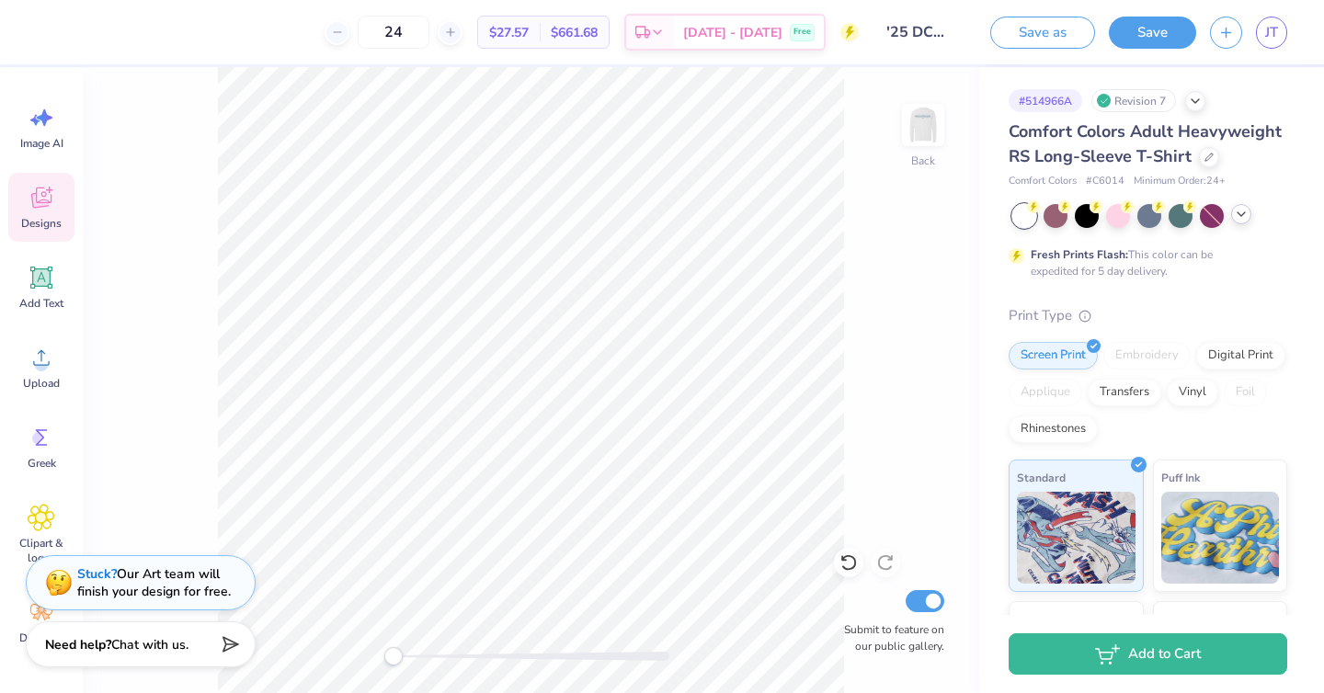
click at [45, 213] on div "Designs" at bounding box center [41, 207] width 66 height 69
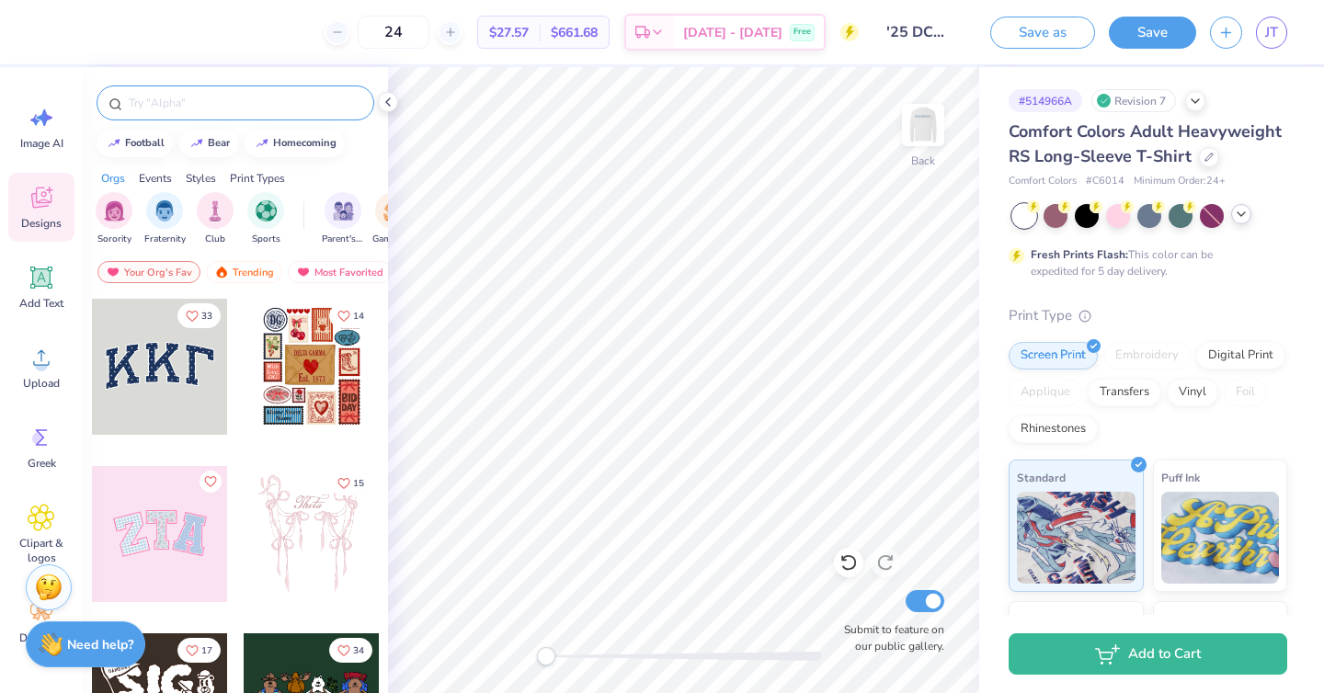
click at [179, 100] on input "text" at bounding box center [244, 103] width 235 height 18
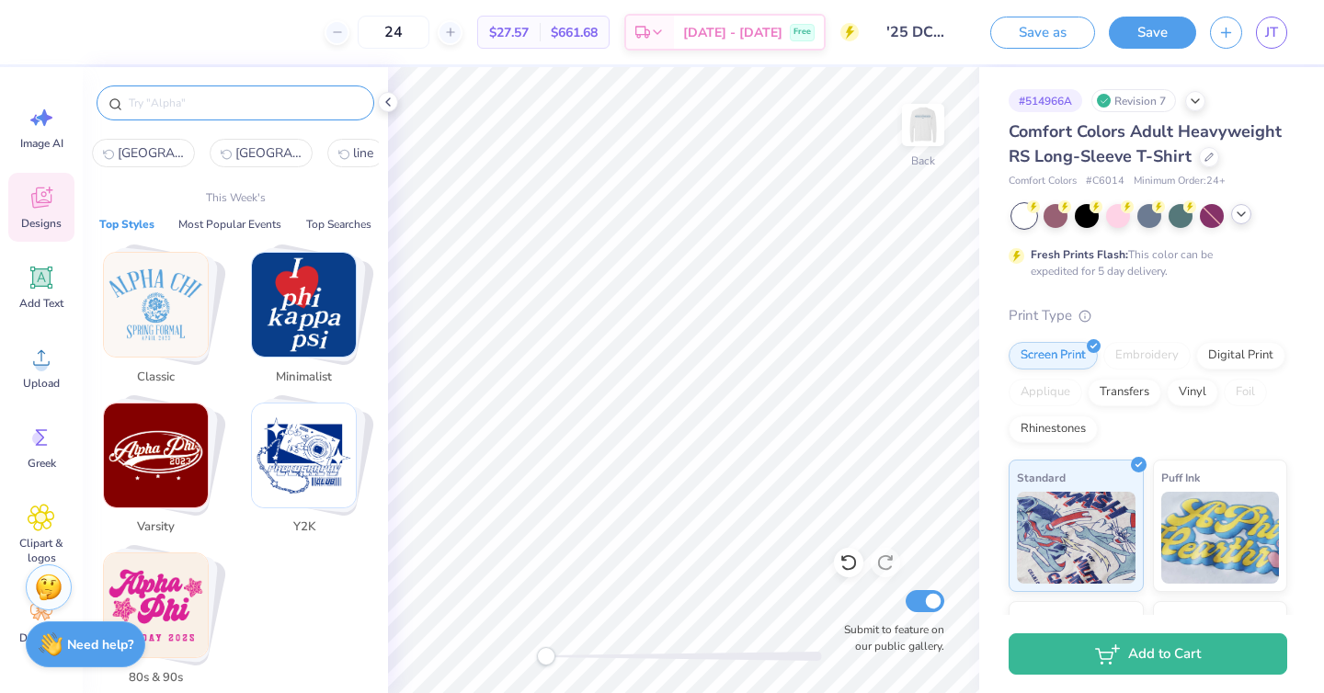
click at [157, 152] on span "[GEOGRAPHIC_DATA]" at bounding box center [151, 152] width 66 height 17
type input "[GEOGRAPHIC_DATA]"
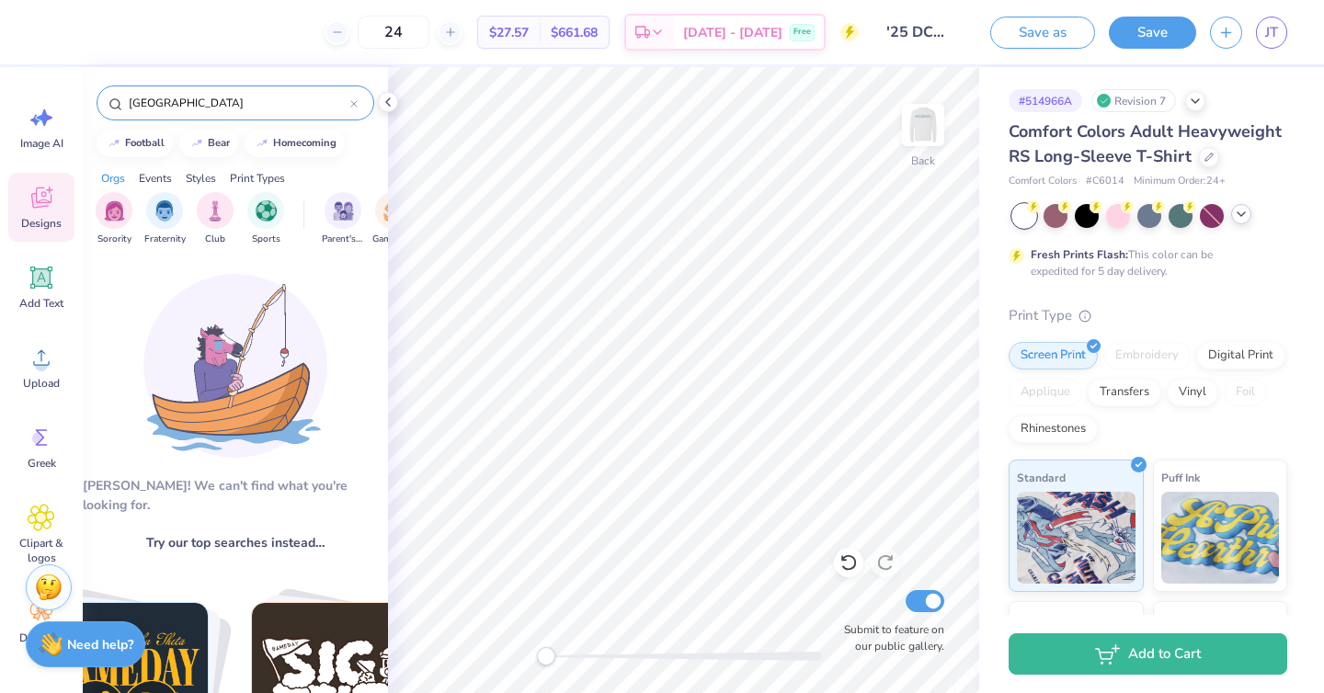
click at [356, 103] on icon at bounding box center [353, 103] width 7 height 7
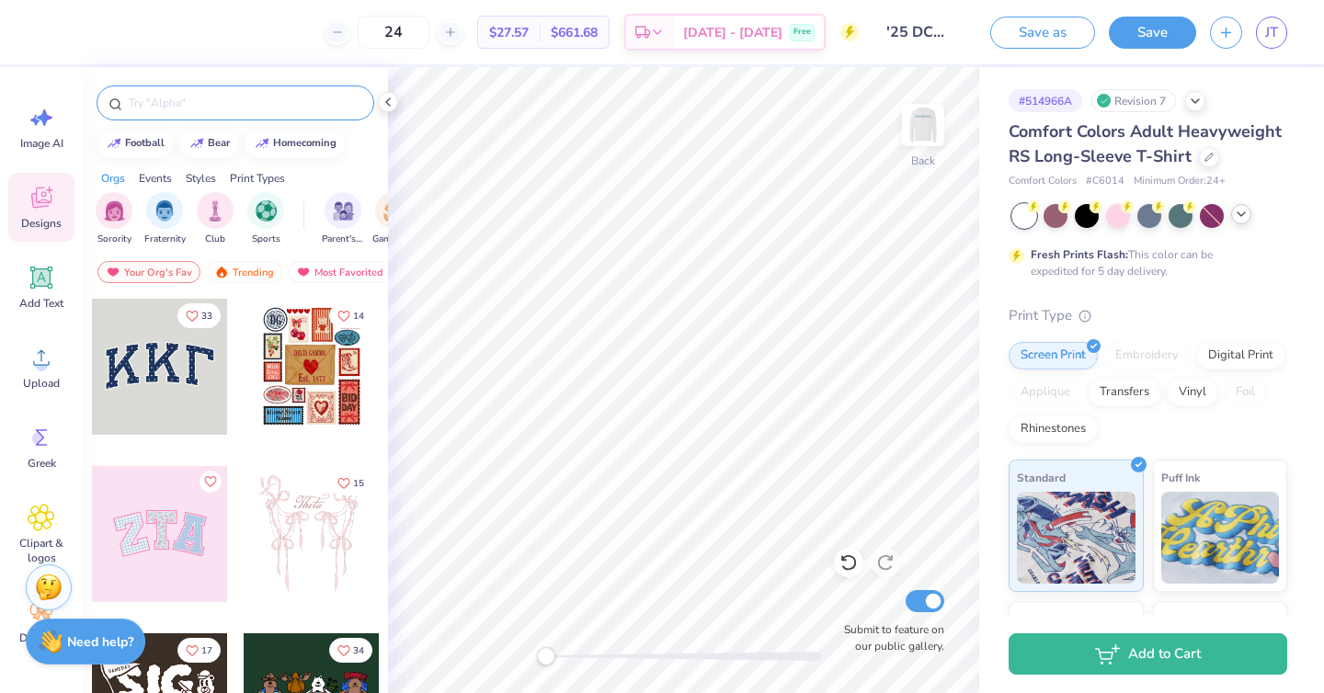
click at [86, 656] on div "Need help? Chat with us." at bounding box center [86, 642] width 120 height 46
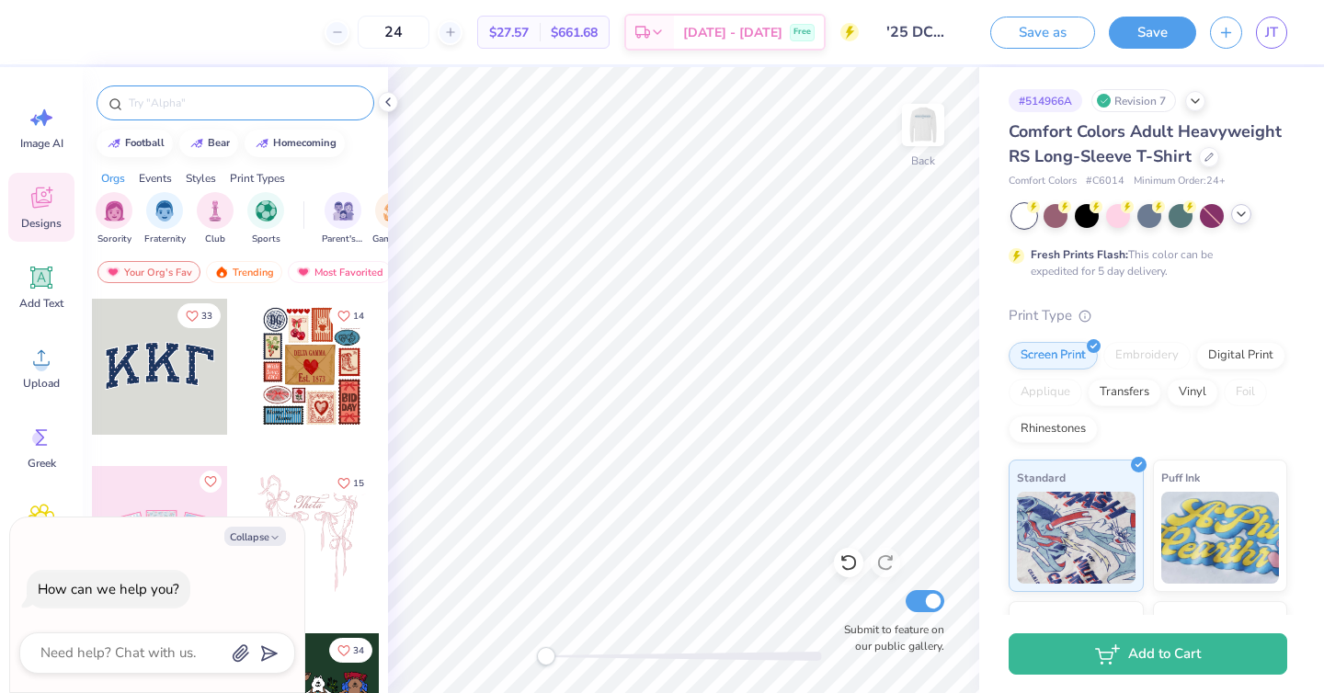
type textarea "x"
click at [86, 656] on textarea at bounding box center [132, 653] width 187 height 25
type textarea "jh"
type textarea "x"
type textarea "jho"
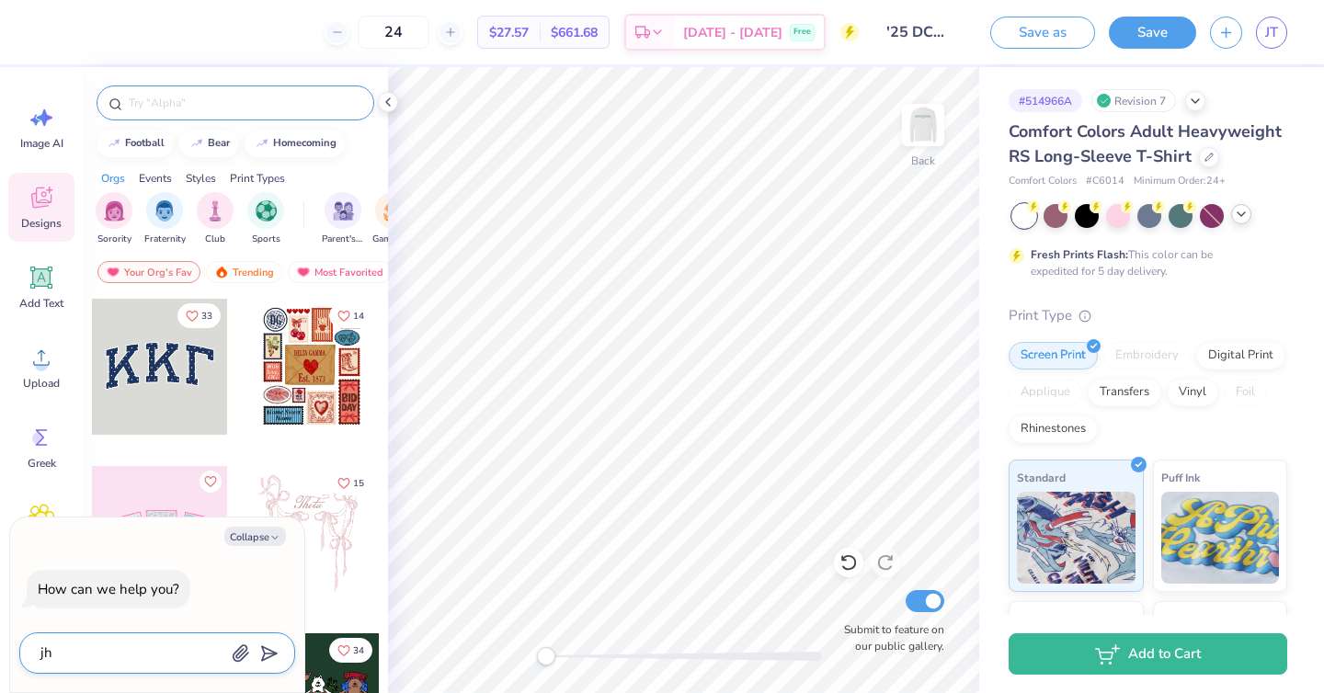
type textarea "x"
type textarea "jh"
type textarea "x"
type textarea "j"
type textarea "x"
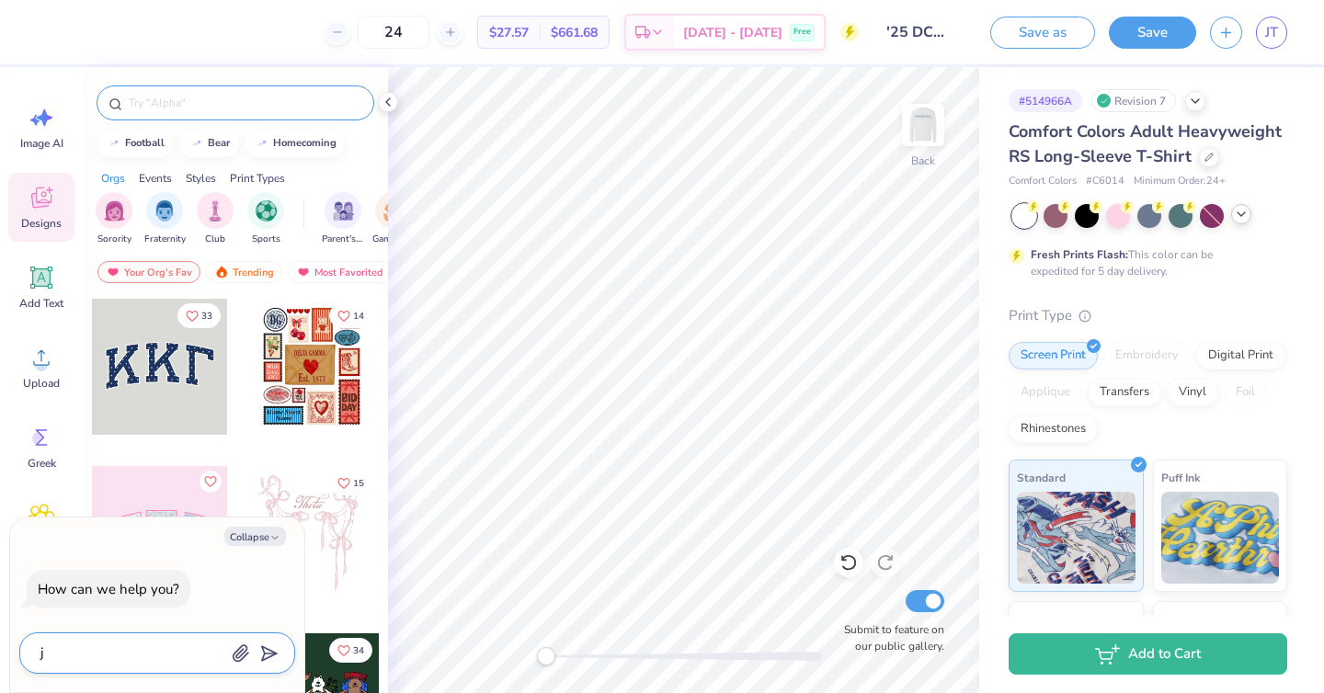
type textarea "x"
type textarea "h"
type textarea "x"
type textarea "ho"
type textarea "x"
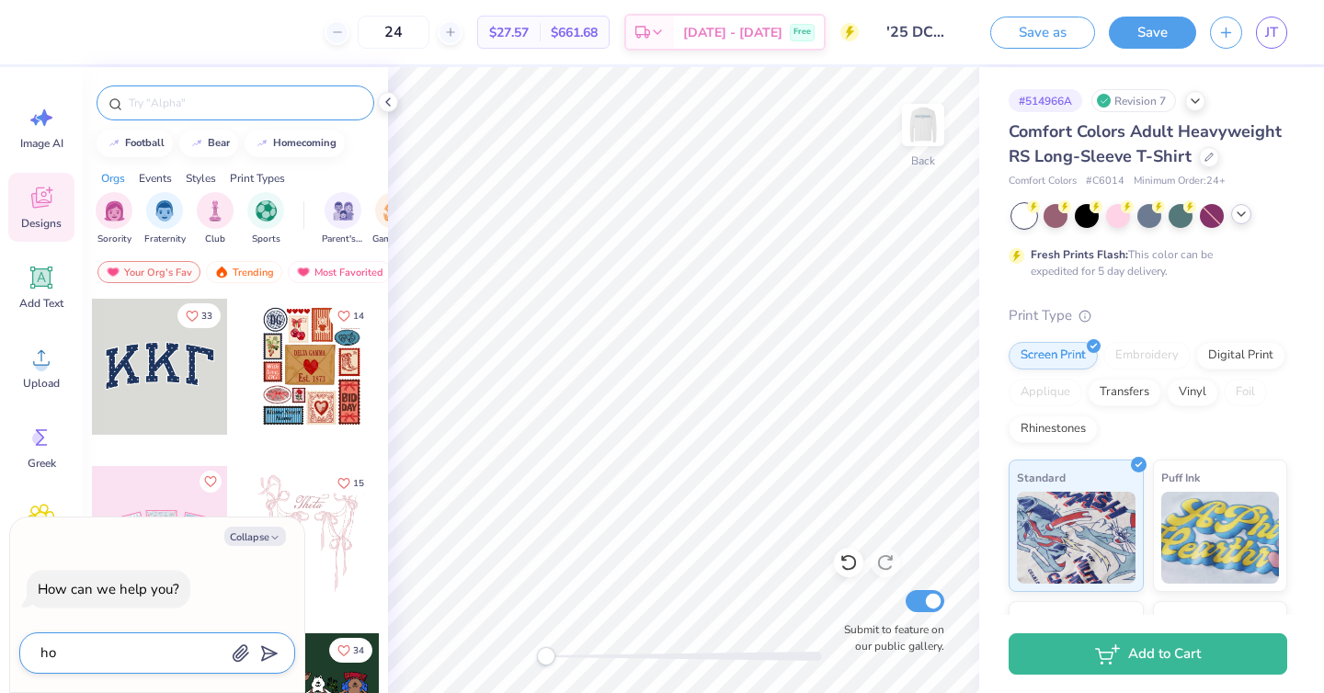
type textarea "how"
type textarea "x"
type textarea "how"
type textarea "x"
type textarea "how d"
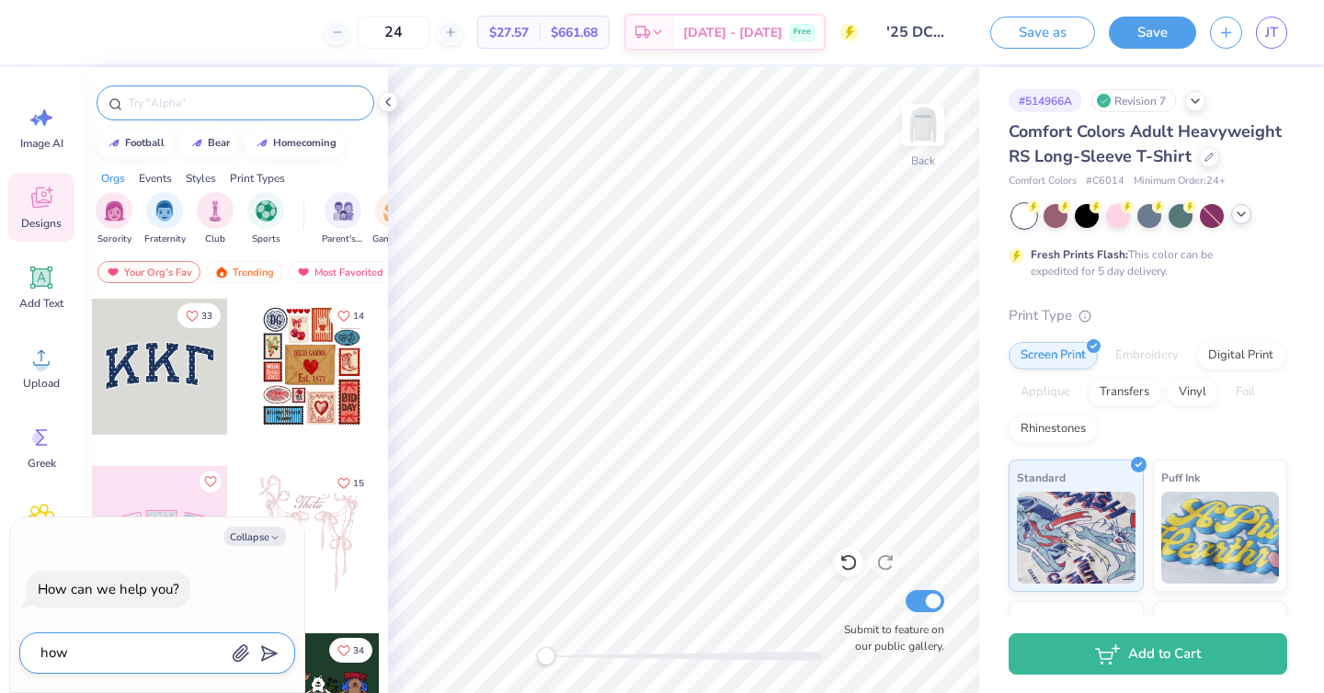
type textarea "x"
type textarea "how do"
type textarea "x"
type textarea "how do"
type textarea "x"
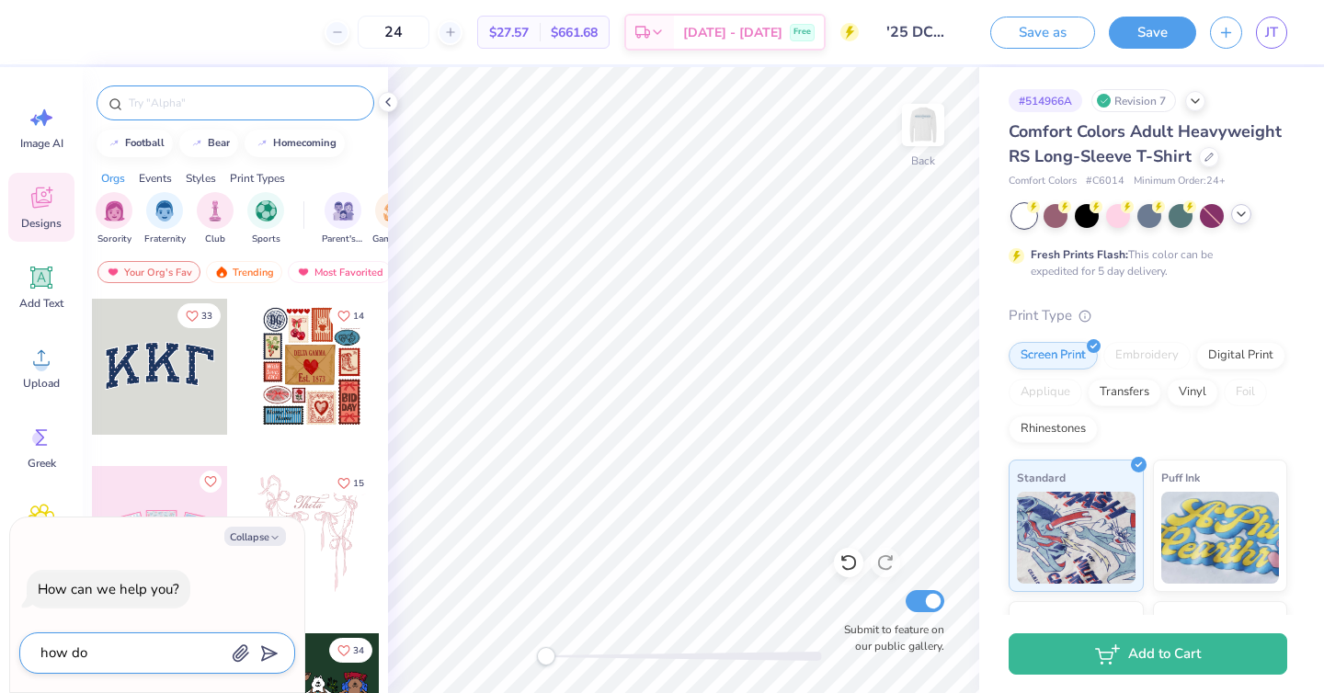
type textarea "how do i"
type textarea "x"
type textarea "how do i"
type textarea "x"
type textarea "how do i f"
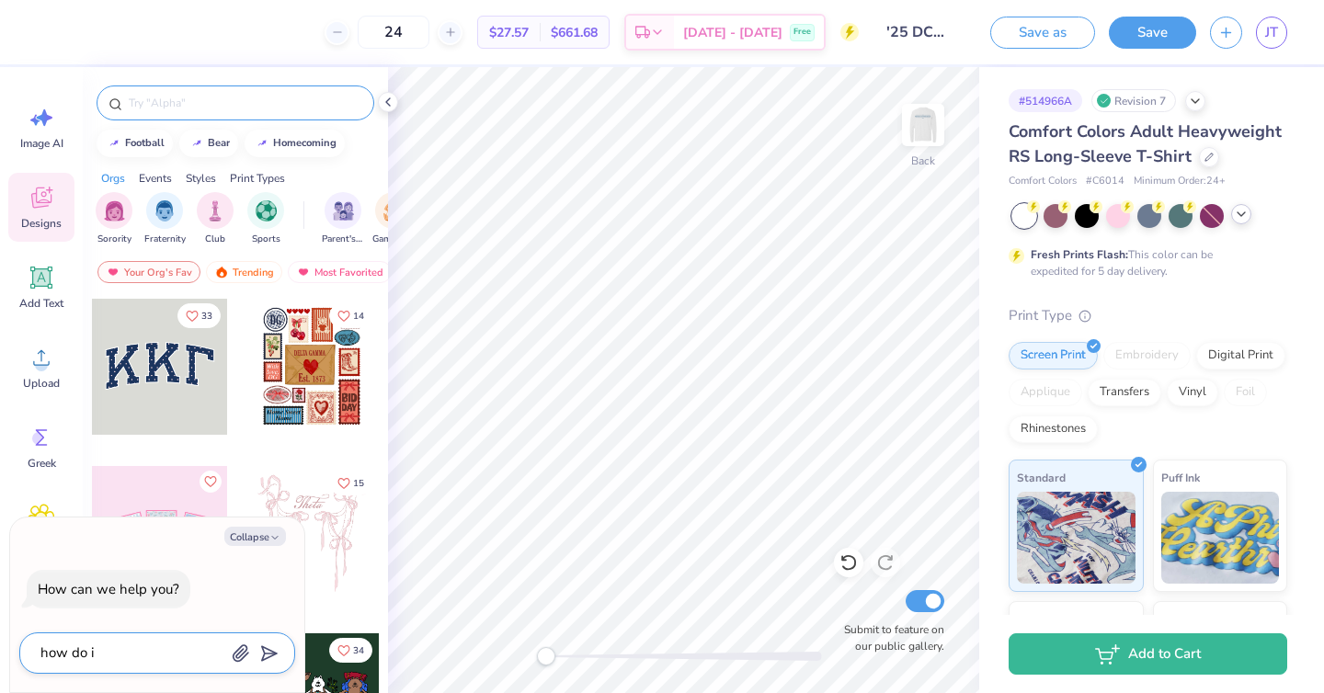
type textarea "x"
type textarea "how do i fi"
type textarea "x"
type textarea "how do i fin"
type textarea "x"
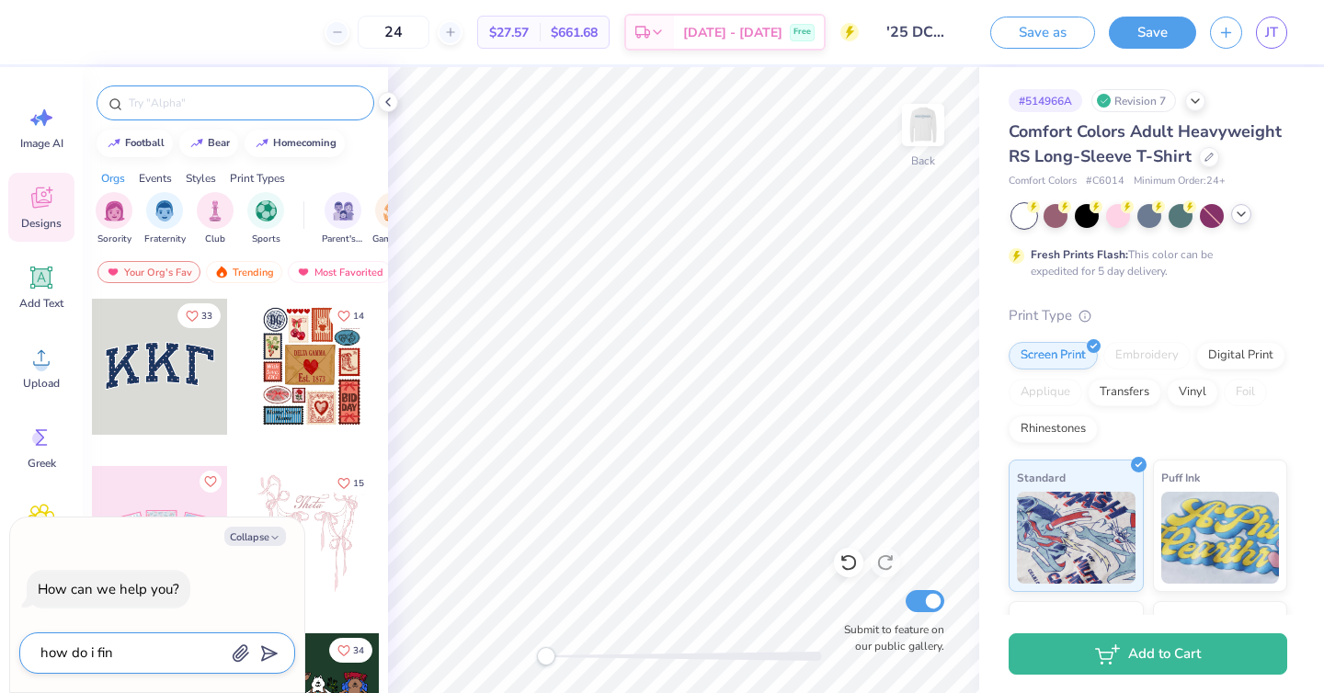
type textarea "how do i find"
type textarea "x"
type textarea "how do i find"
type textarea "x"
type textarea "how do i find t"
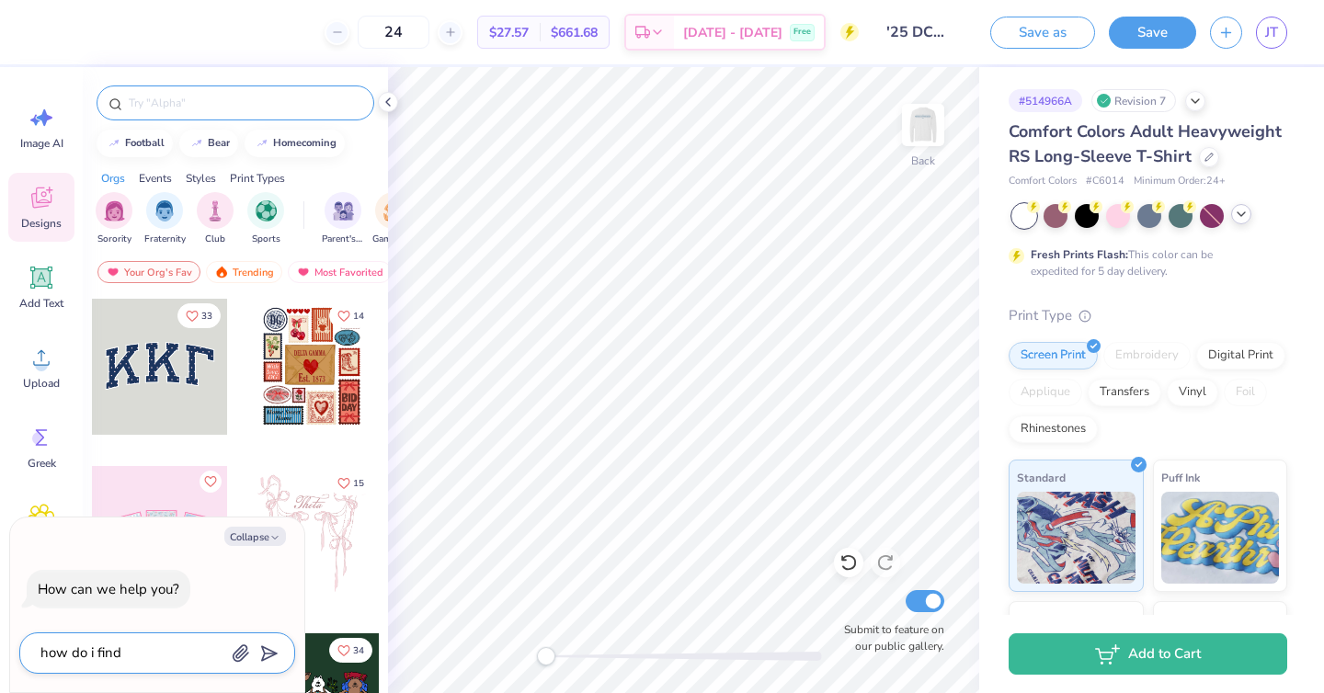
type textarea "x"
type textarea "how do i find th"
type textarea "x"
type textarea "how do i find the"
type textarea "x"
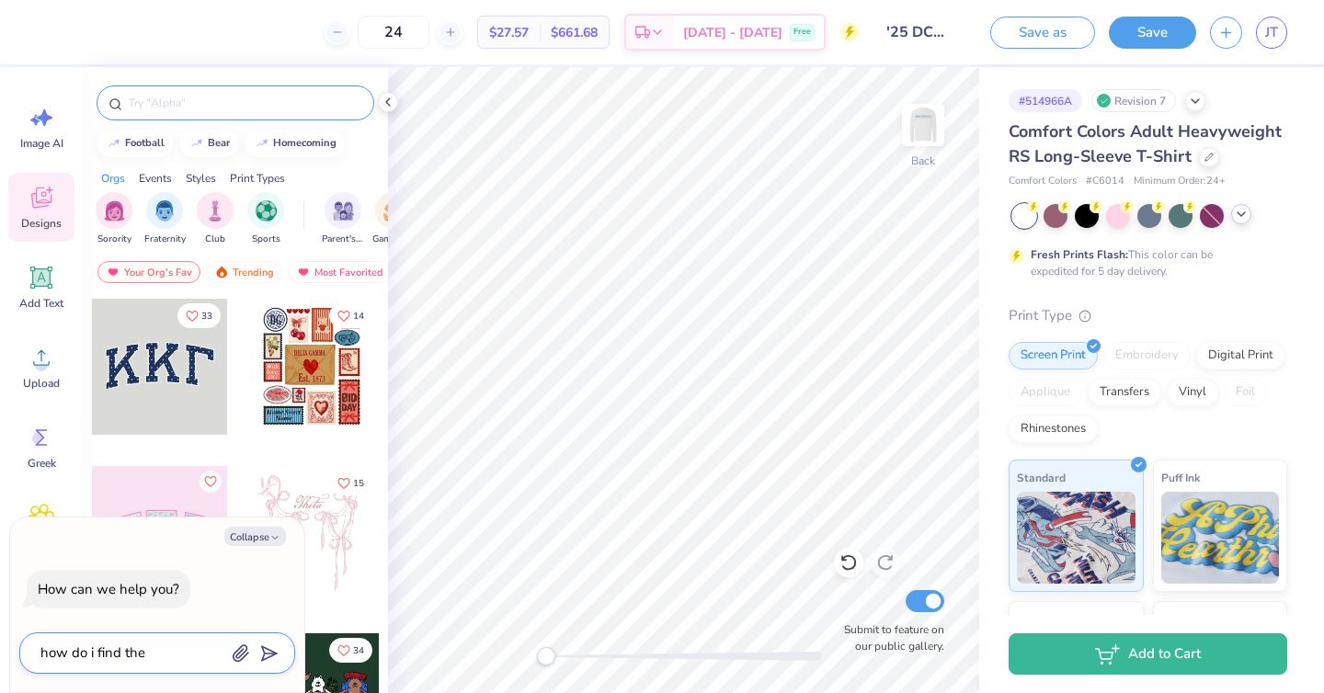
type textarea "how do i find the"
type textarea "x"
type textarea "how do i find the"
type textarea "x"
type textarea "how do i find th"
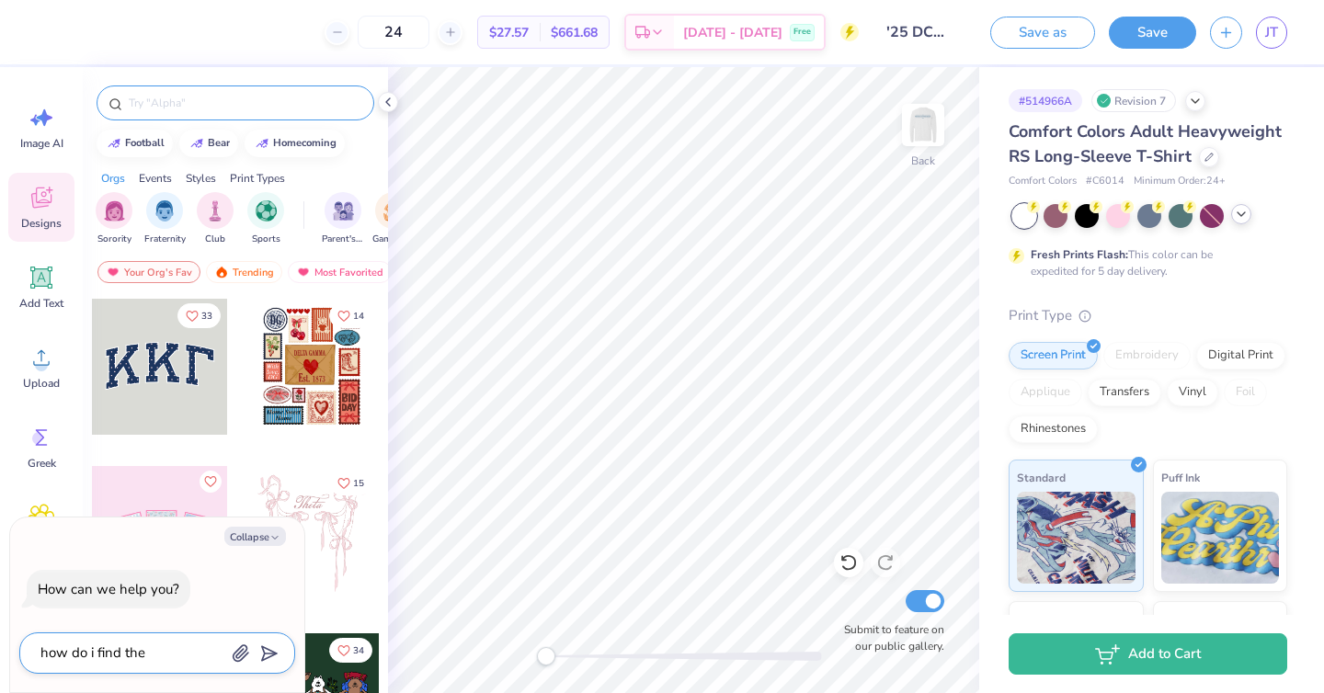
type textarea "x"
type textarea "how do i find t"
type textarea "x"
type textarea "how do i find"
type textarea "x"
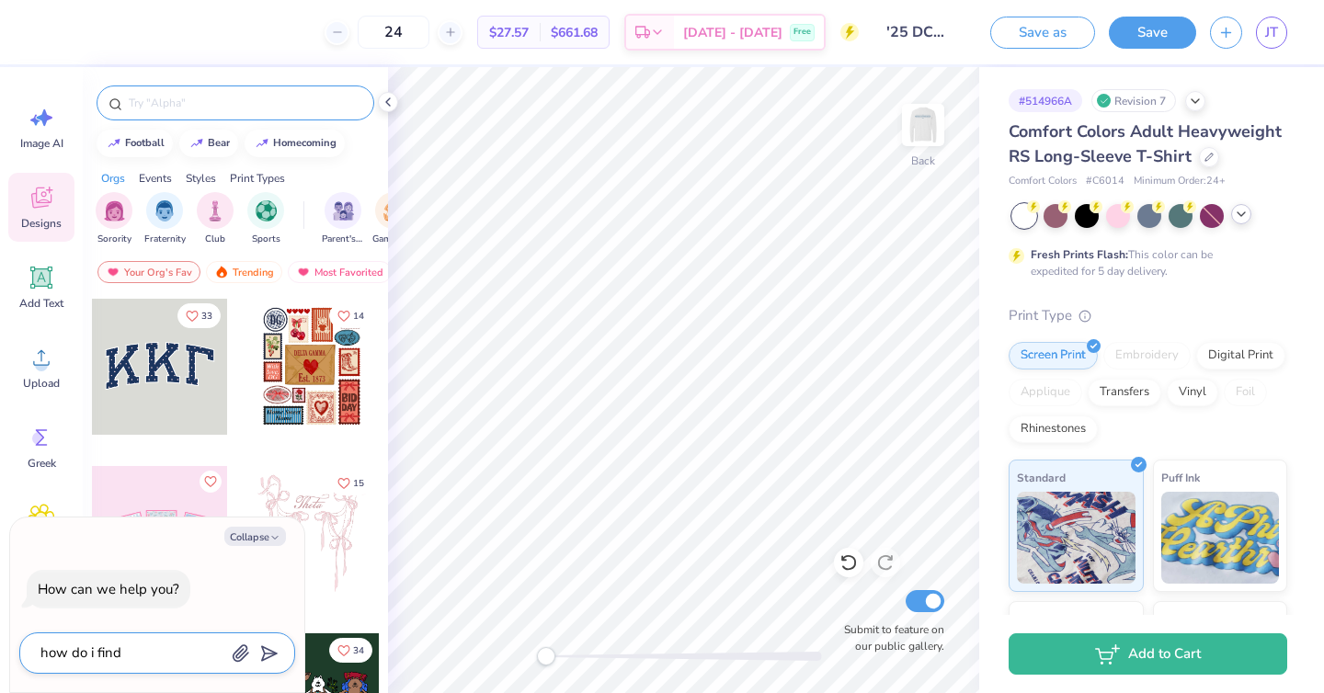
type textarea "how do i find t"
type textarea "x"
type textarea "how do i find th"
type textarea "x"
type textarea "how do i find the"
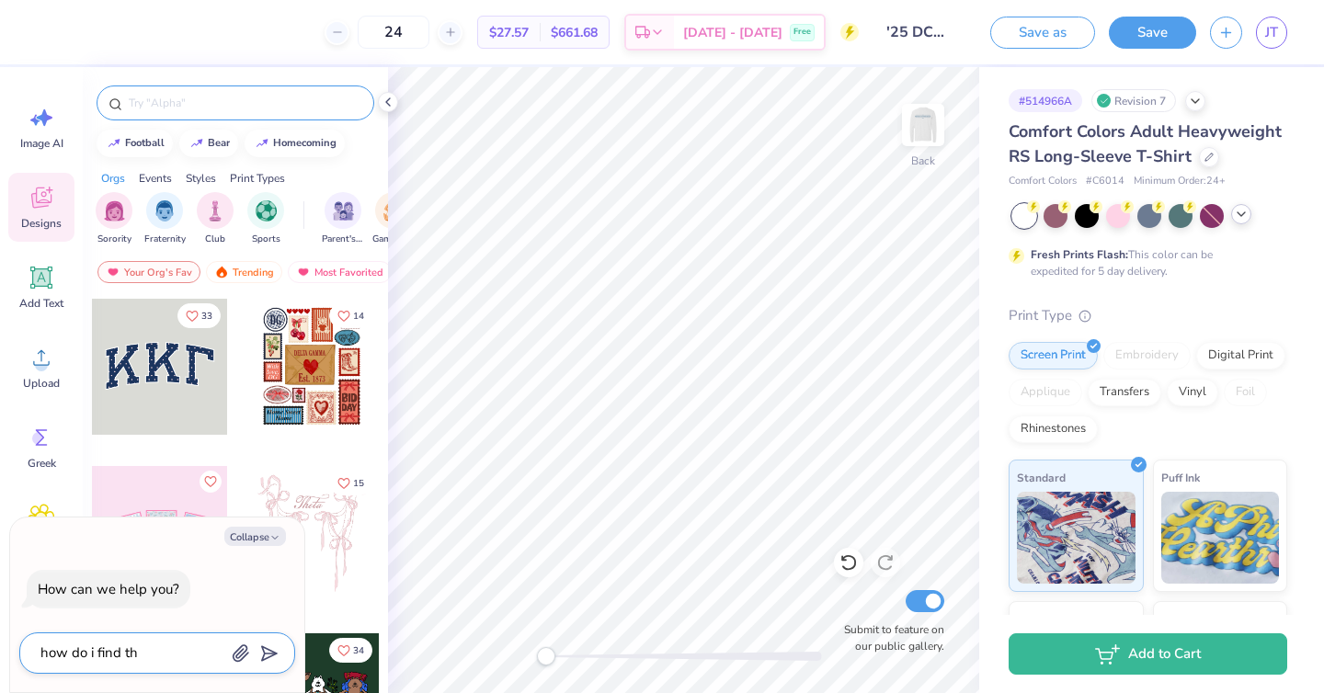
type textarea "x"
type textarea "how do i find the"
type textarea "x"
type textarea "how do i find the A"
type textarea "x"
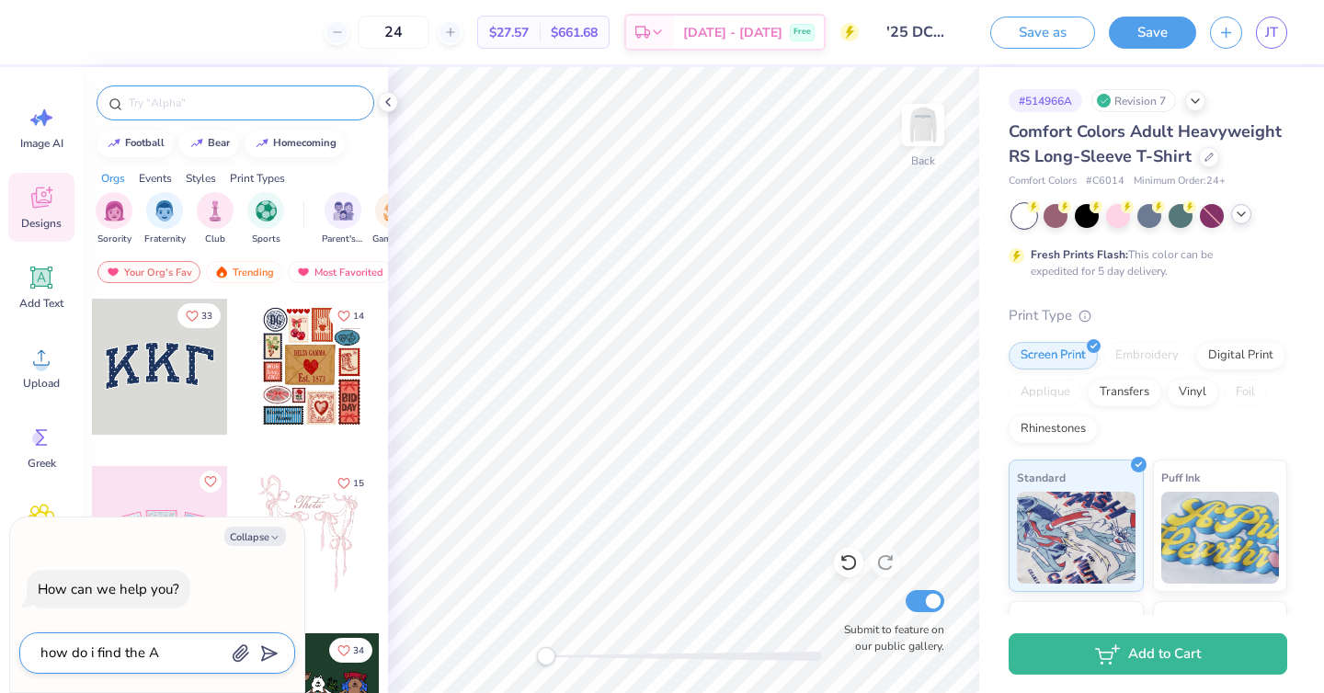
type textarea "how do i find the Au"
type textarea "x"
type textarea "how do i find the Aug"
type textarea "x"
type textarea "how do i find the Augu"
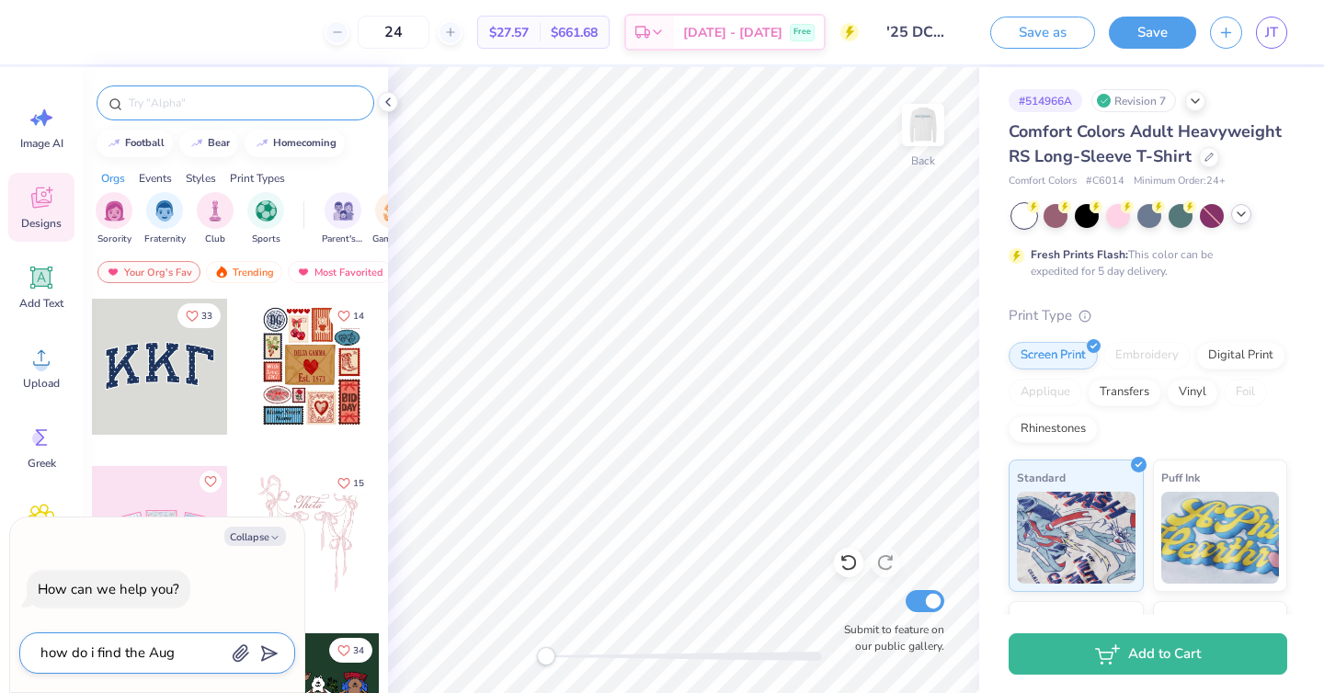
type textarea "x"
type textarea "how do i find the Augus"
type textarea "x"
type textarea "how do i find the August"
type textarea "x"
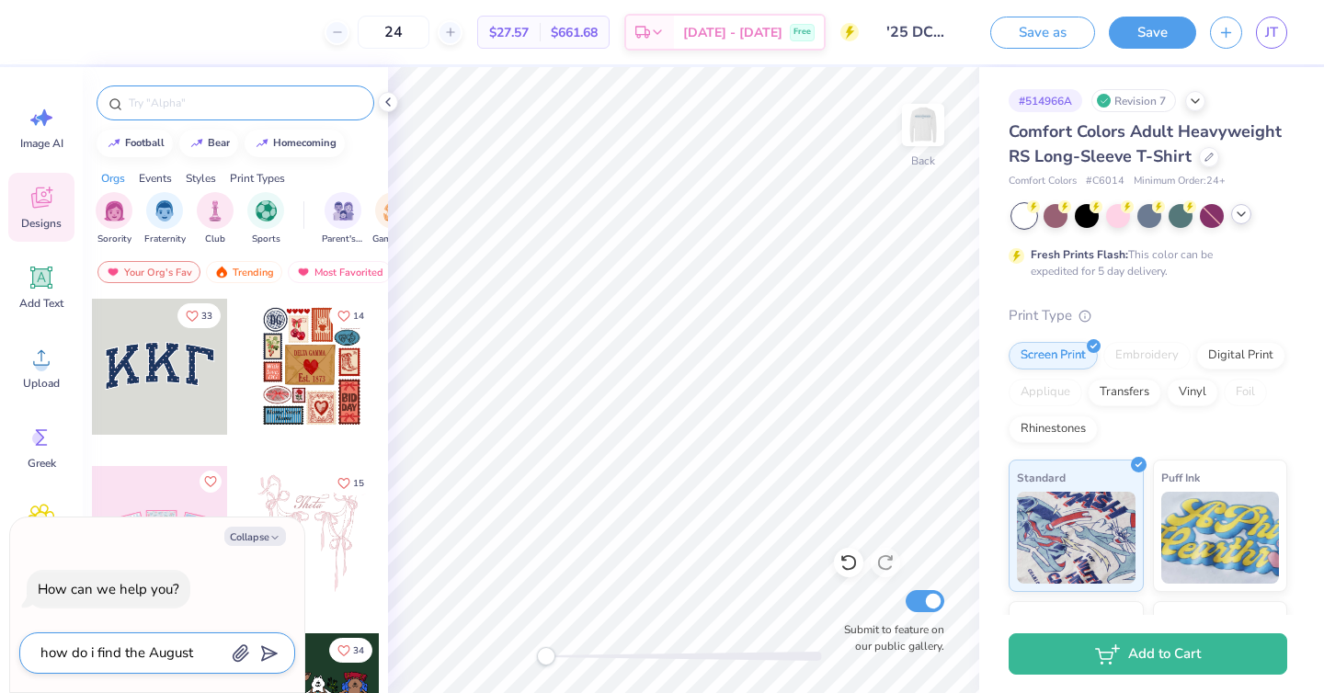
type textarea "how do i find the Augusta"
type textarea "x"
type textarea "how do i find the Augusta"
type textarea "x"
type textarea "how do i find the Augusta U"
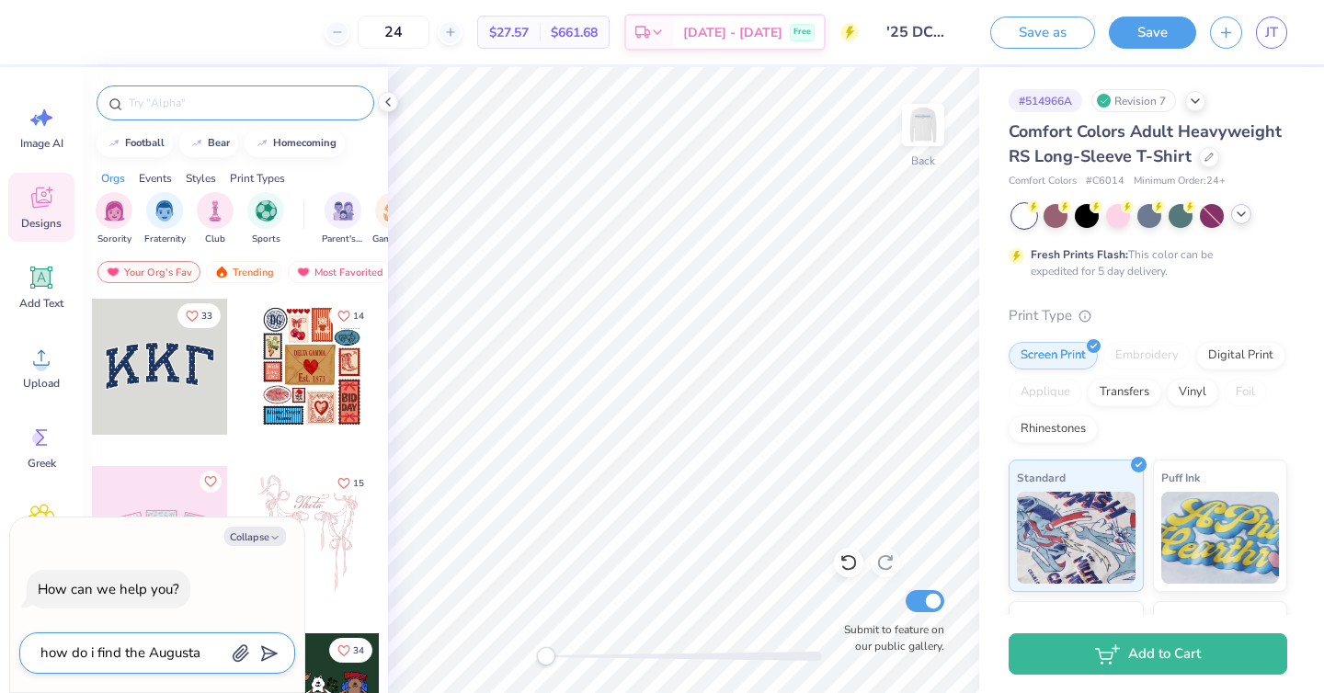
type textarea "x"
type textarea "how do i find the Augusta Un"
type textarea "x"
type textarea "how do i find the Augusta Uni"
type textarea "x"
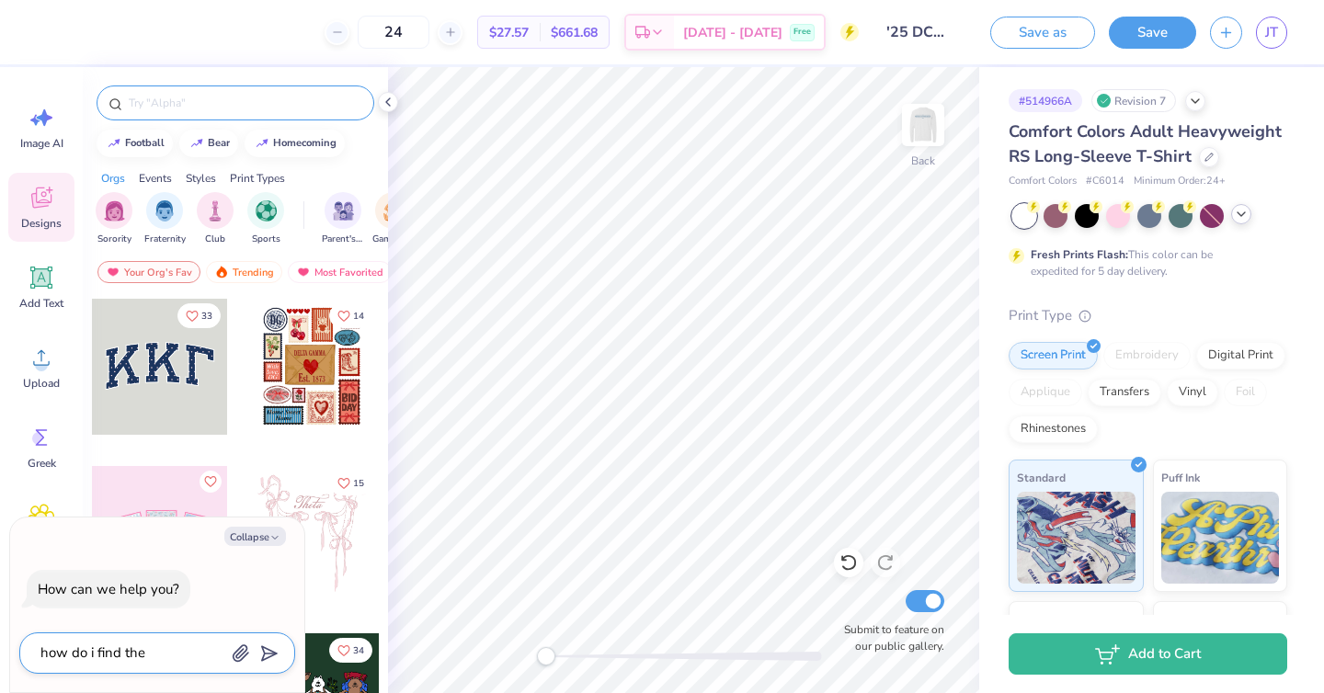
type textarea "how do i find the Augusta Univ"
type textarea "x"
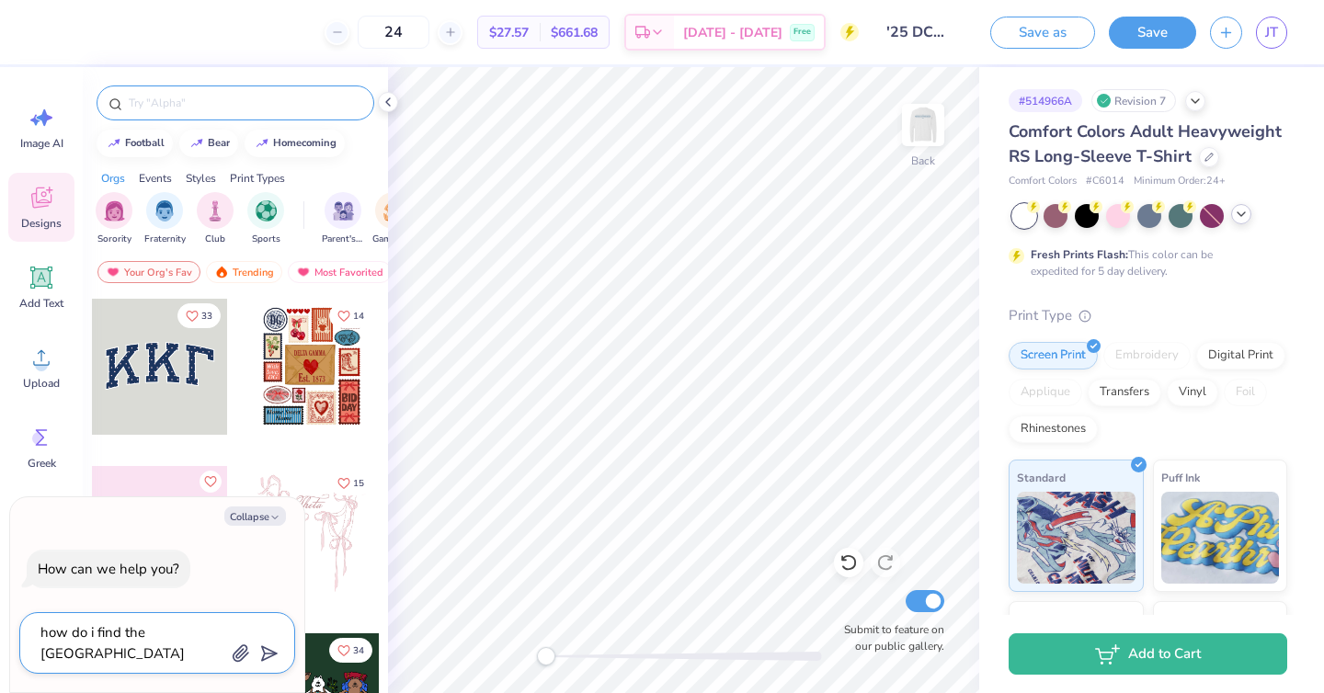
type textarea "how do i find the Augusta Unive"
type textarea "x"
type textarea "how do i find the Augusta Univer"
type textarea "x"
type textarea "how do i find the Augusta Univers"
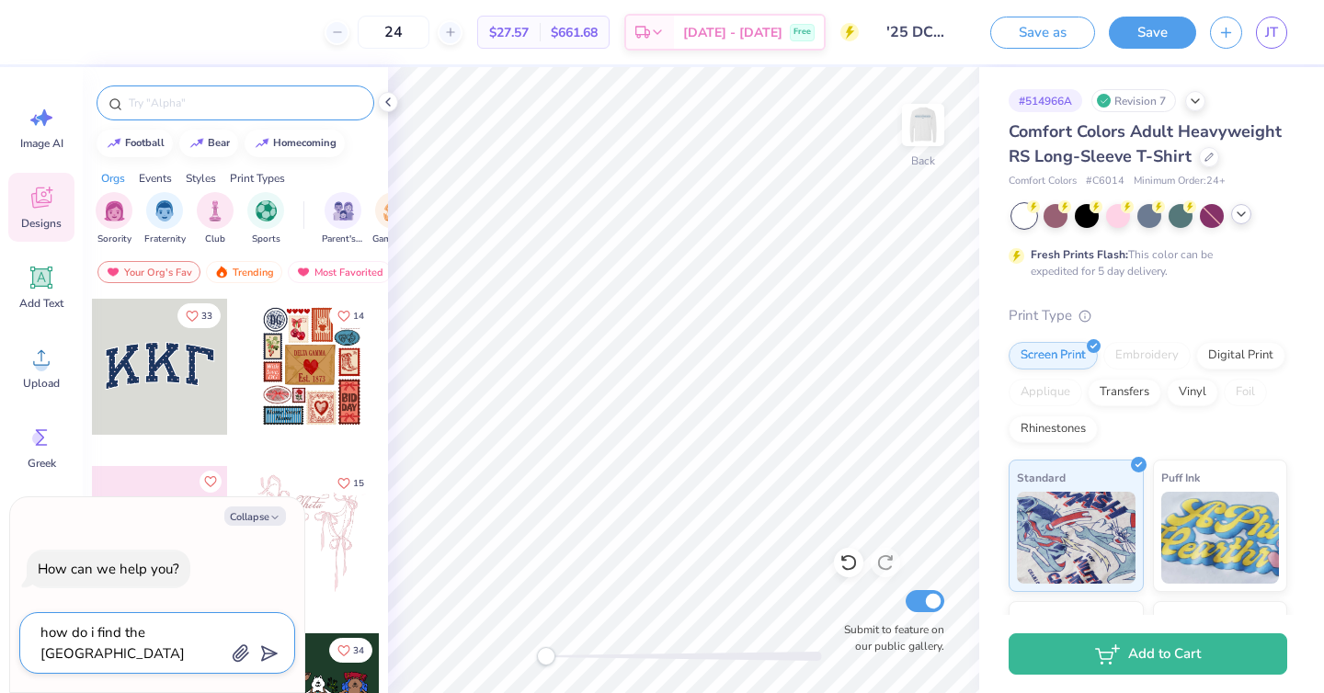
type textarea "x"
type textarea "how do i find the Augusta Universi"
type textarea "x"
type textarea "how do i find the Augusta Universit"
type textarea "x"
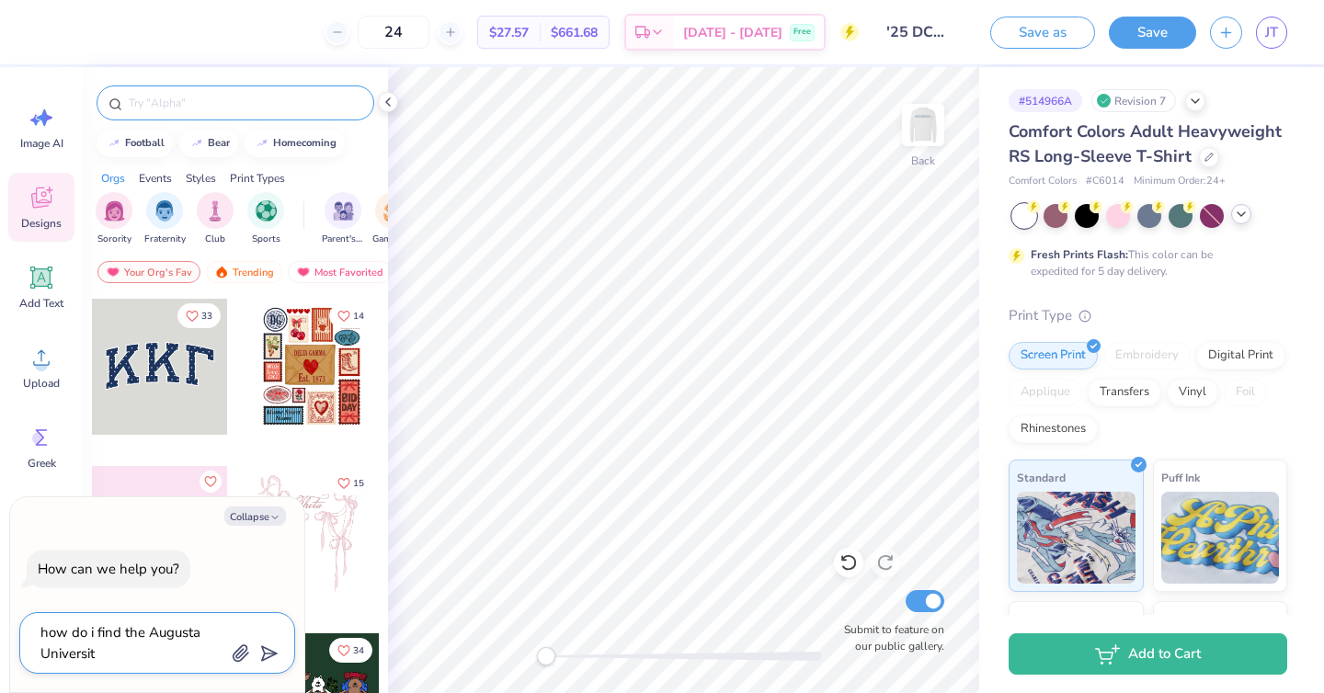
type textarea "how do i find the Augusta University"
type textarea "x"
type textarea "how do i find the Augusta University"
type textarea "x"
type textarea "how do i find the Augusta University s"
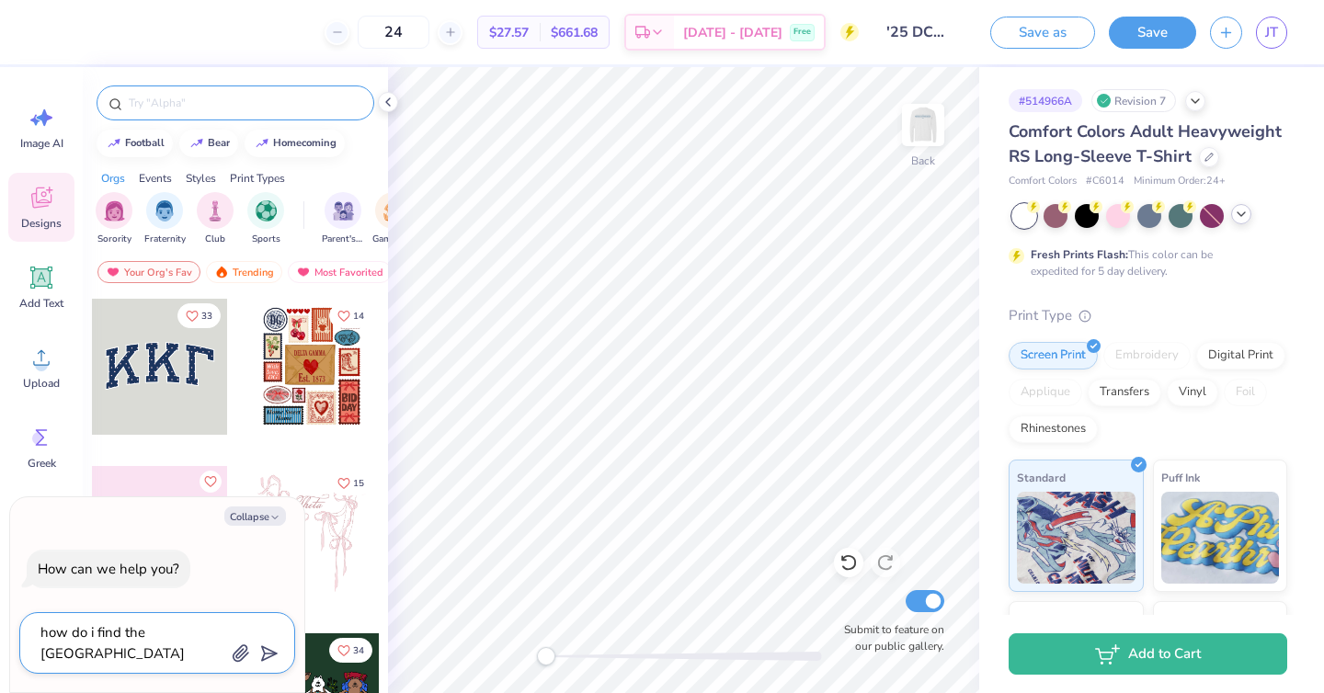
type textarea "x"
type textarea "how do i find the Augusta University sc"
type textarea "x"
type textarea "how do i find the Augusta University sch"
type textarea "x"
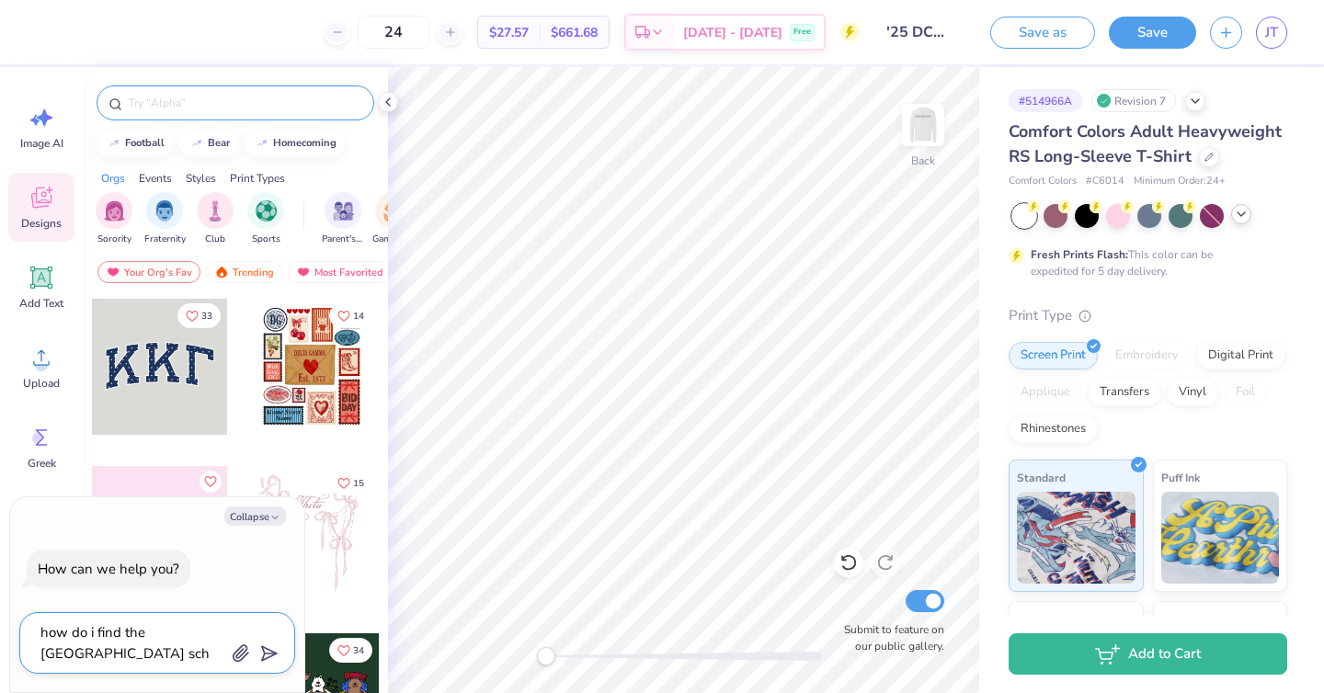
type textarea "how do i find the Augusta University scho"
type textarea "x"
type textarea "how do i find the Augusta University schoo"
type textarea "x"
type textarea "how do i find the Augusta University school"
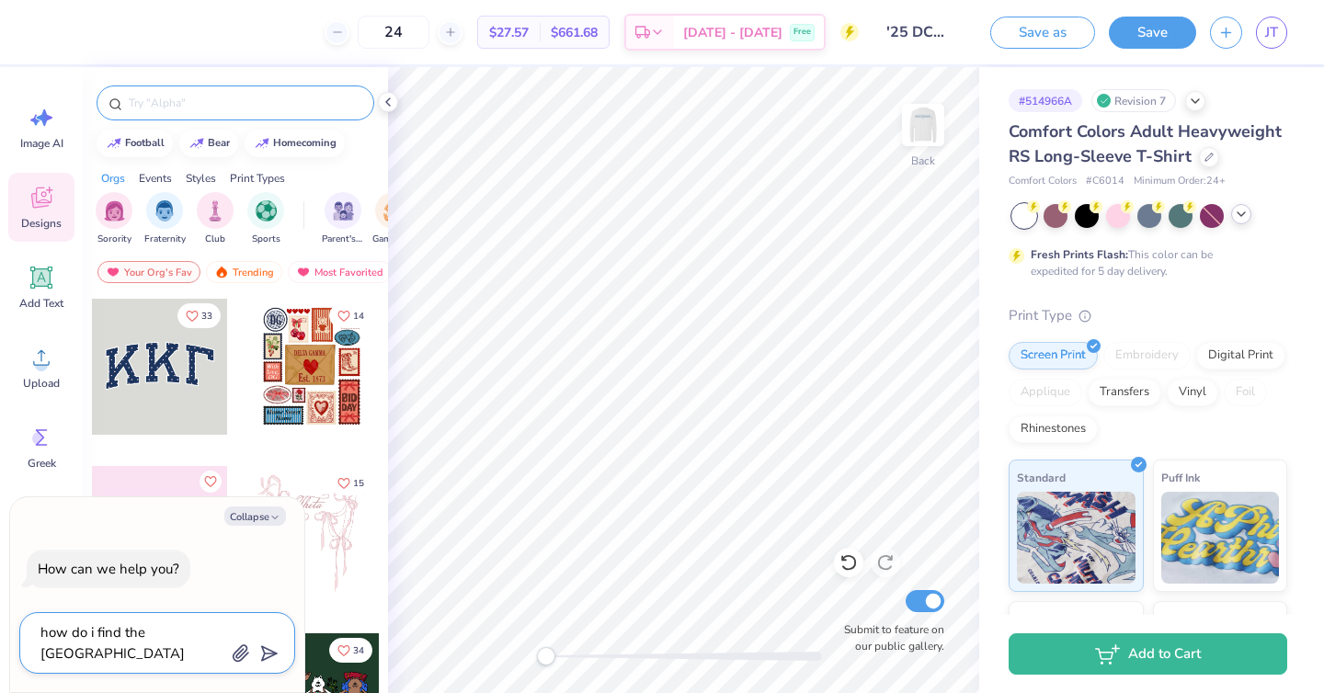
type textarea "x"
type textarea "how do i find the Augusta University school"
type textarea "x"
type textarea "how do i find the Augusta University school l"
type textarea "x"
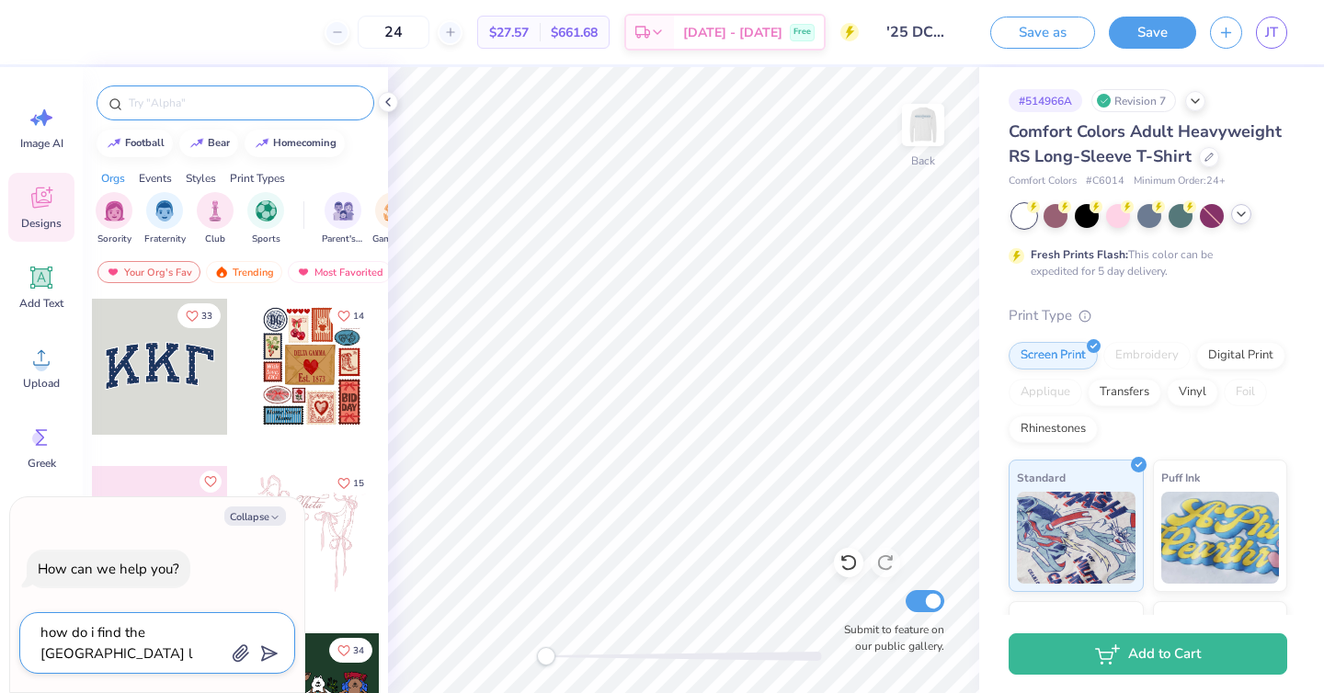
type textarea "how do i find the Augusta University school lo"
type textarea "x"
type textarea "how do i find the Augusta University school log"
type textarea "x"
type textarea "how do i find the Augusta University school logo"
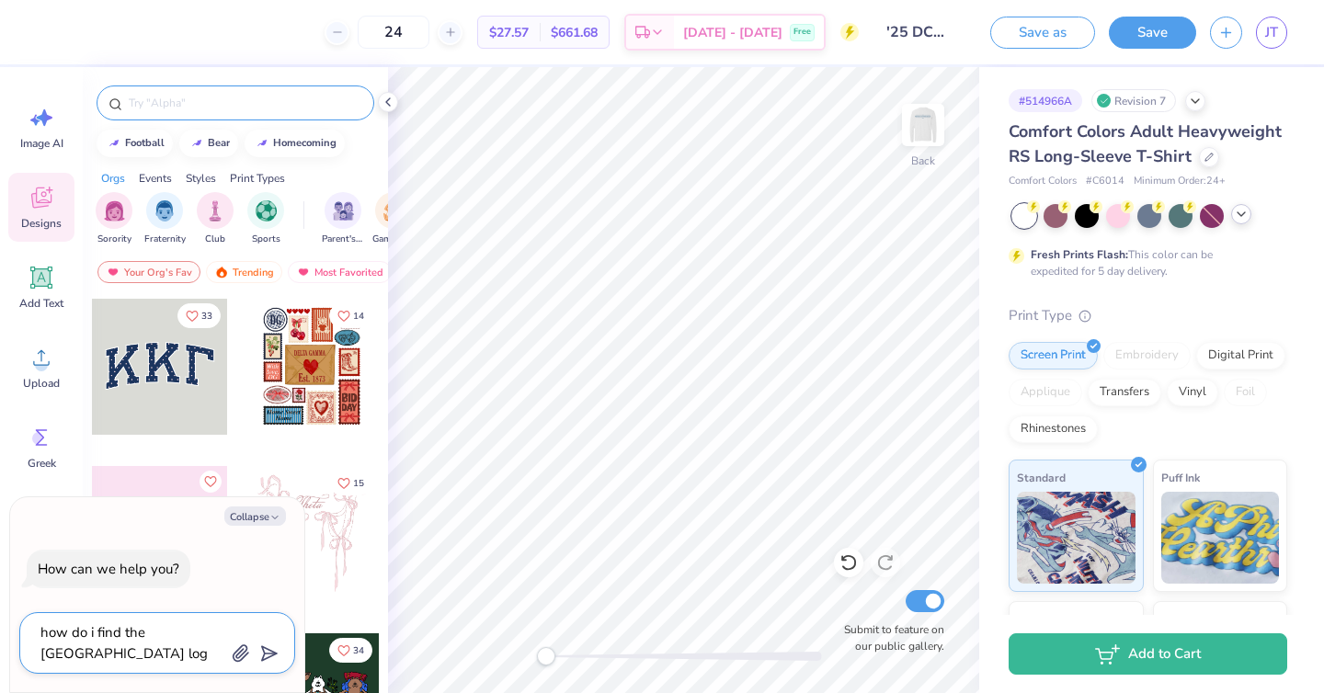
type textarea "x"
type textarea "how do i find the Augusta University school logos"
type textarea "x"
type textarea "how do i find the Augusta University school logos"
type textarea "x"
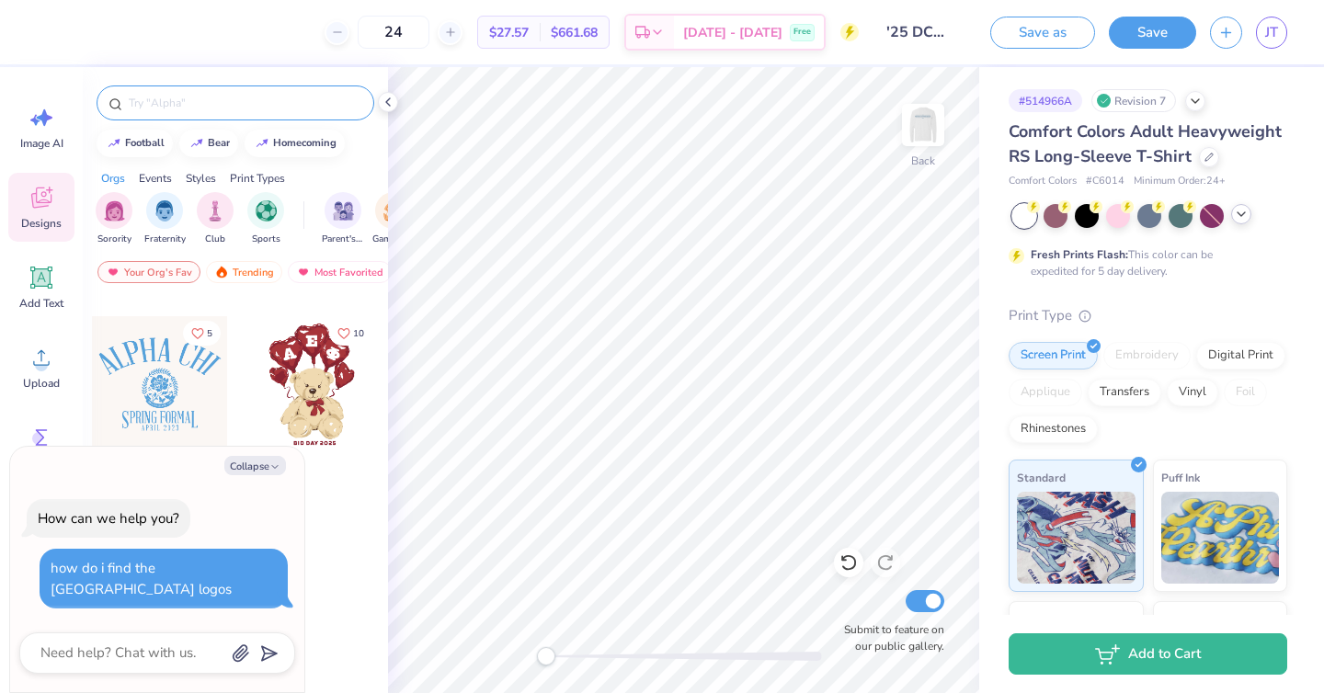
scroll to position [0, 0]
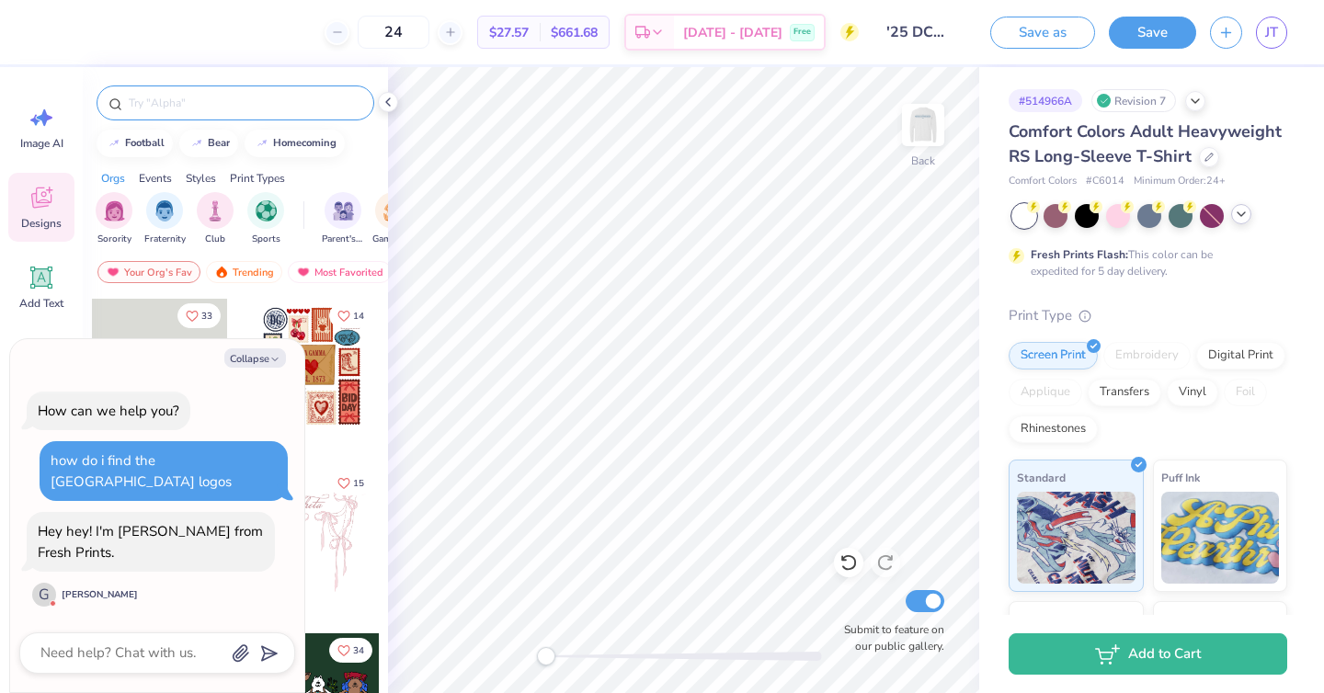
click at [80, 480] on div "how do i find the Augusta University school logos" at bounding box center [141, 471] width 181 height 40
copy div "how do i find the Augusta University school logos"
type textarea "x"
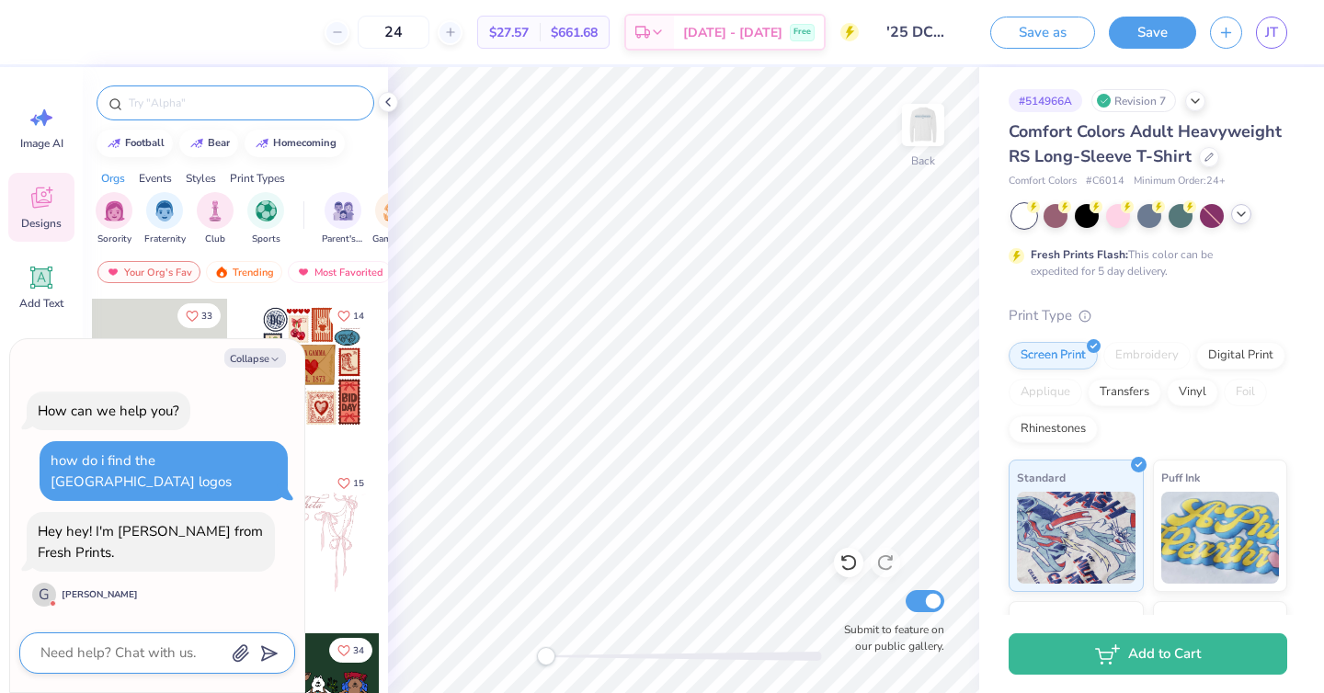
click at [70, 658] on textarea at bounding box center [132, 653] width 187 height 25
type textarea "H"
type textarea "x"
type textarea "Hi"
type textarea "x"
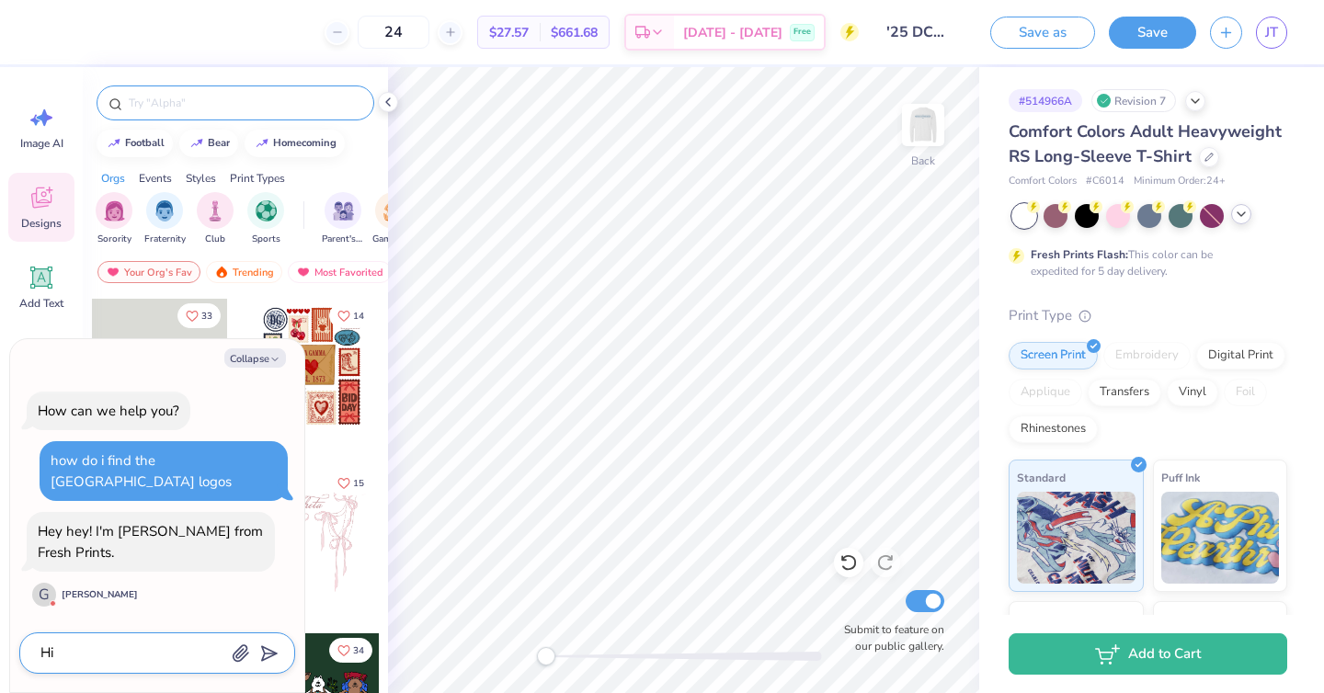
type textarea "Hi!"
type textarea "x"
type textarea "Hi!"
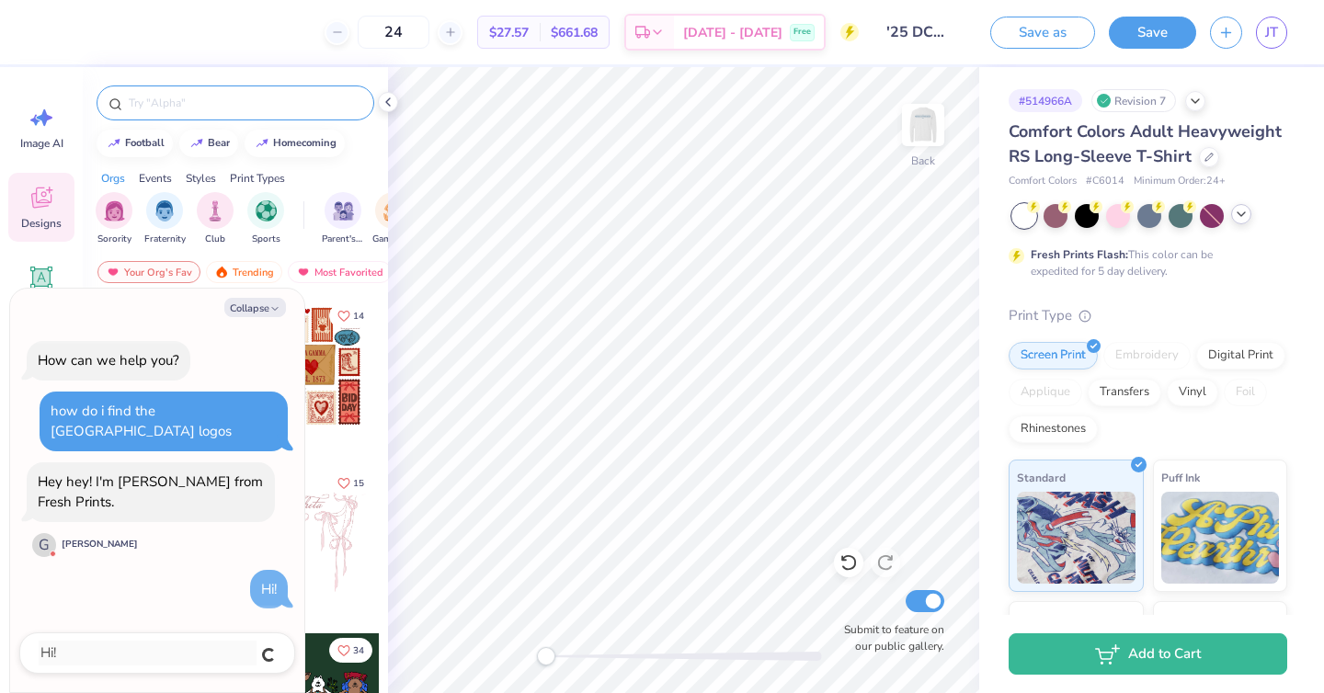
type textarea "x"
click at [86, 662] on textarea at bounding box center [132, 653] width 187 height 25
paste textarea "how do i find the Augusta University school logos"
type textarea "how do i find the Augusta University school logos"
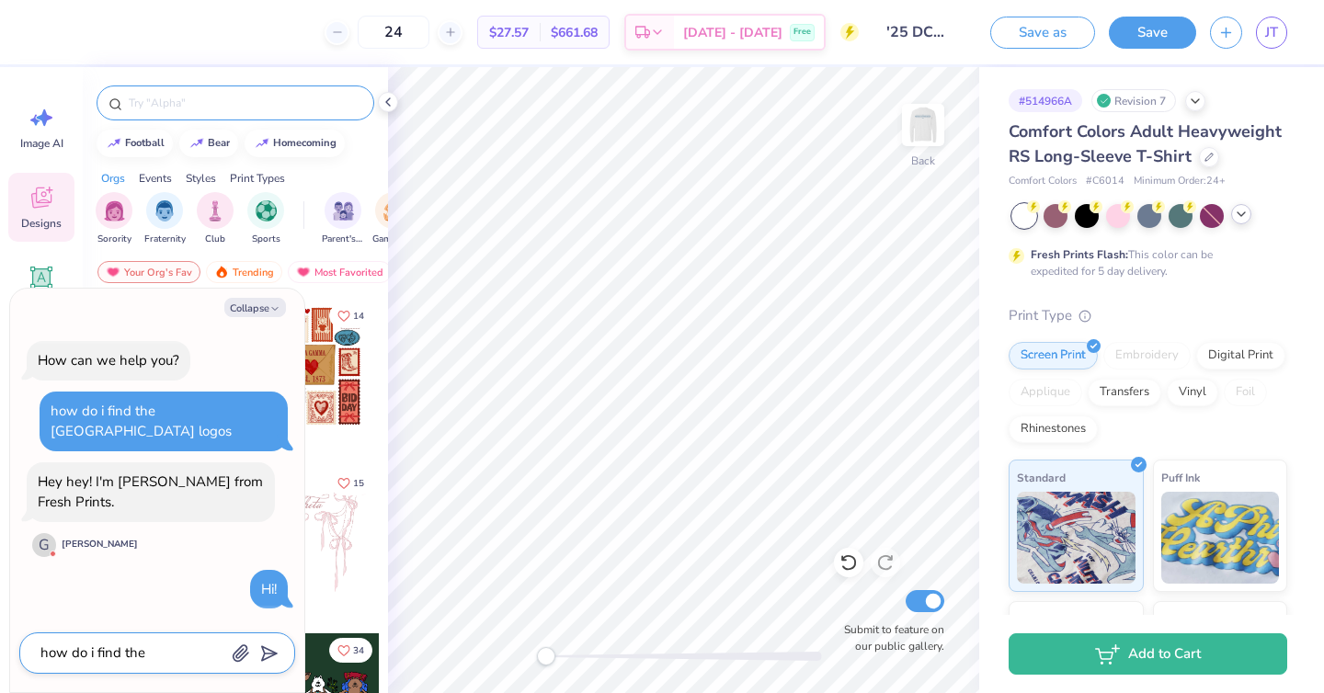
type textarea "x"
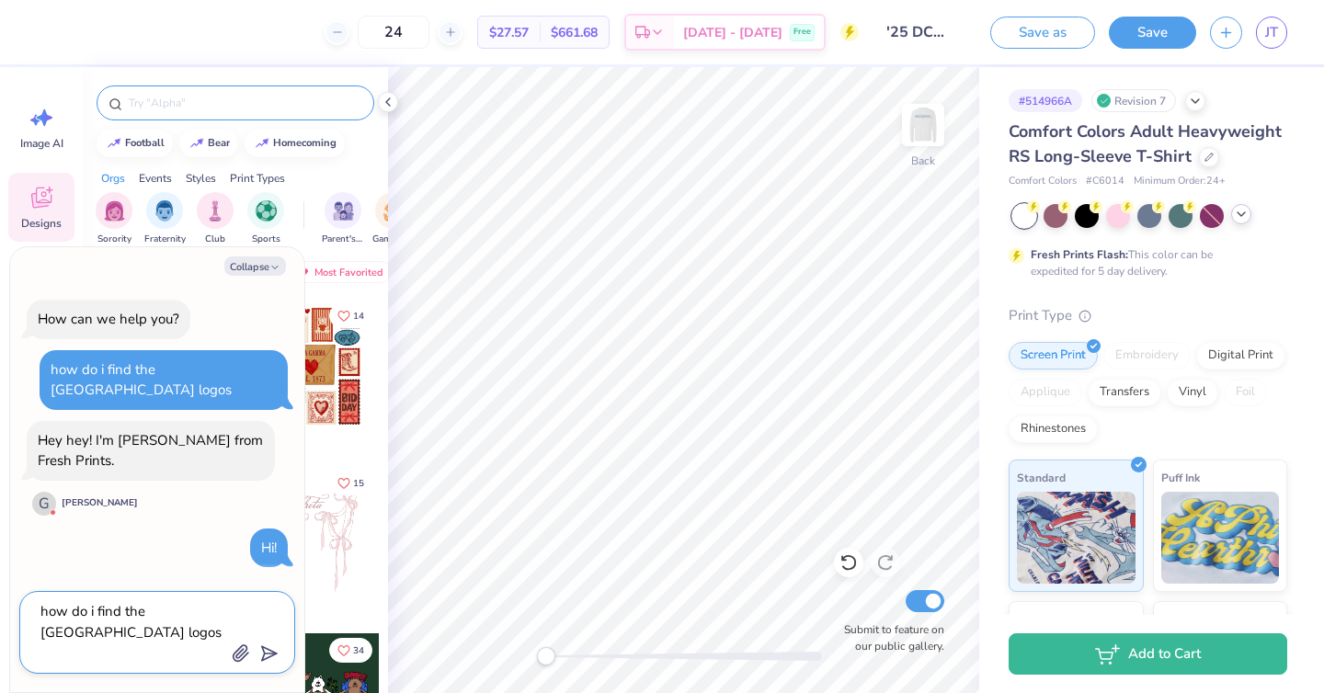
type textarea "how do i find the Augusta University school logos"
type textarea "x"
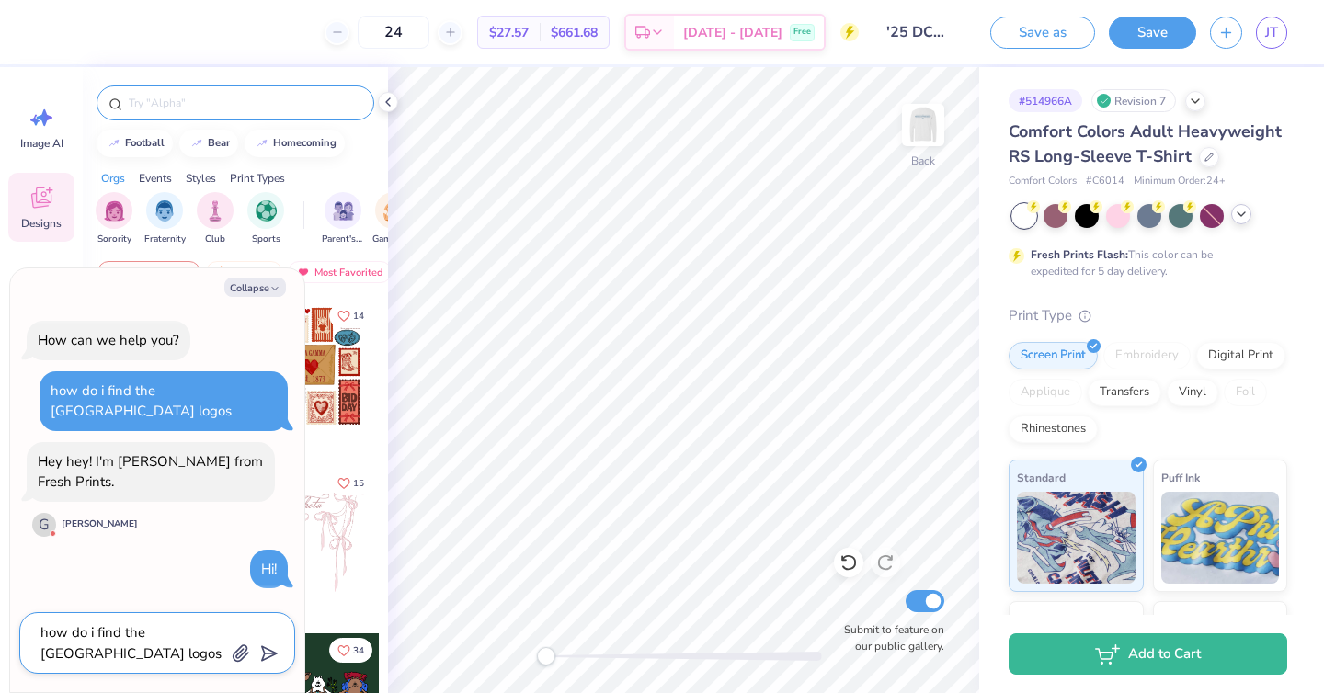
type textarea "how do i find the Augusta University school logos"
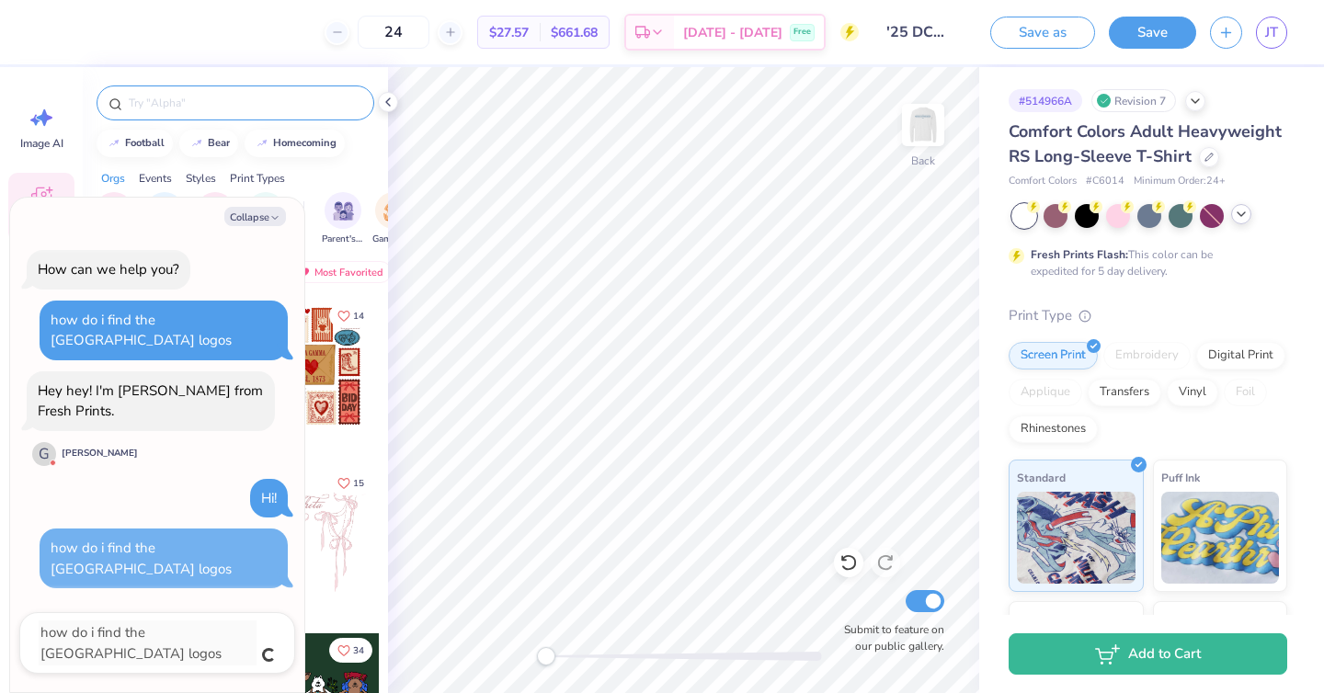
type textarea "x"
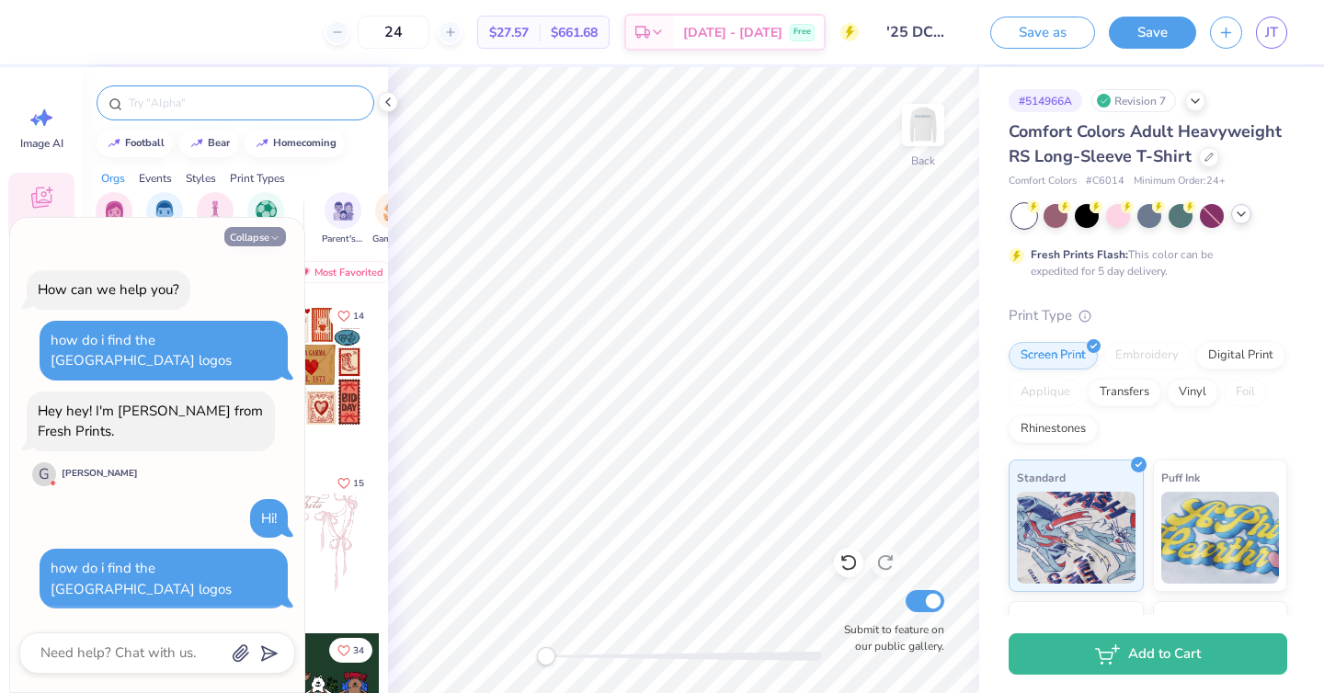
click at [241, 240] on button "Collapse" at bounding box center [255, 236] width 62 height 19
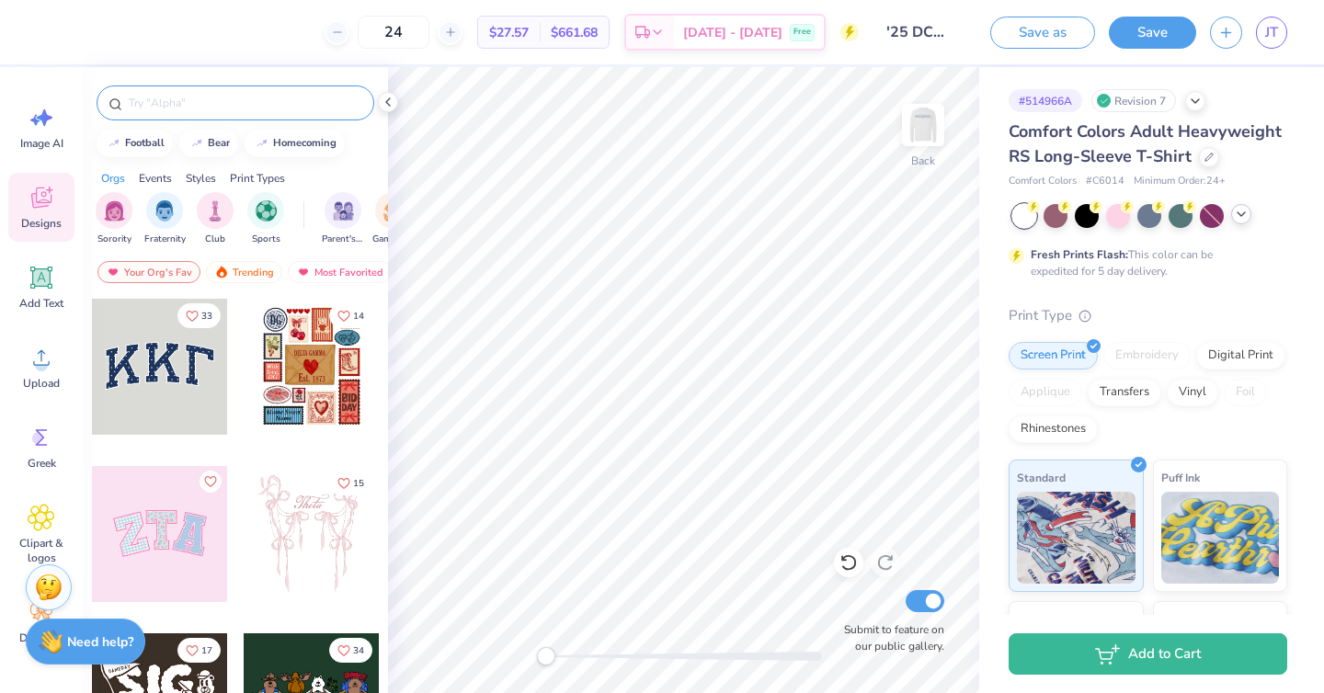
click at [96, 641] on strong "Need help?" at bounding box center [100, 642] width 66 height 17
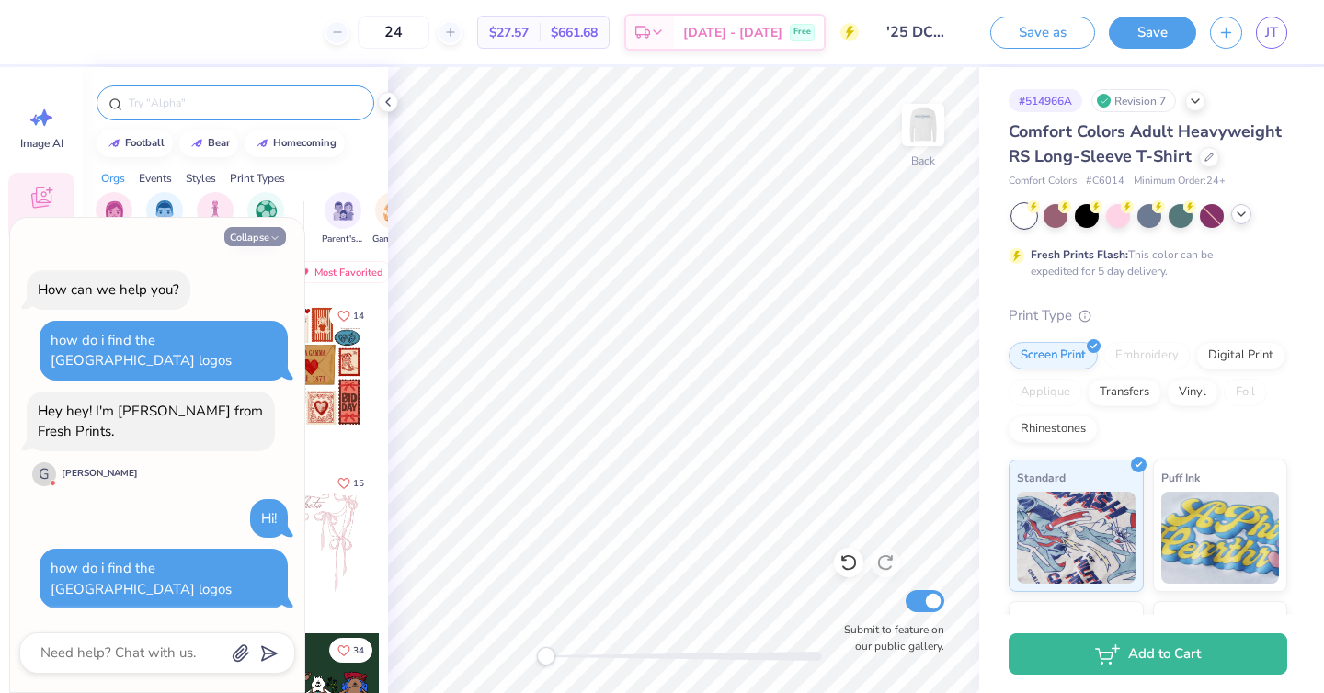
click at [229, 237] on button "Collapse" at bounding box center [255, 236] width 62 height 19
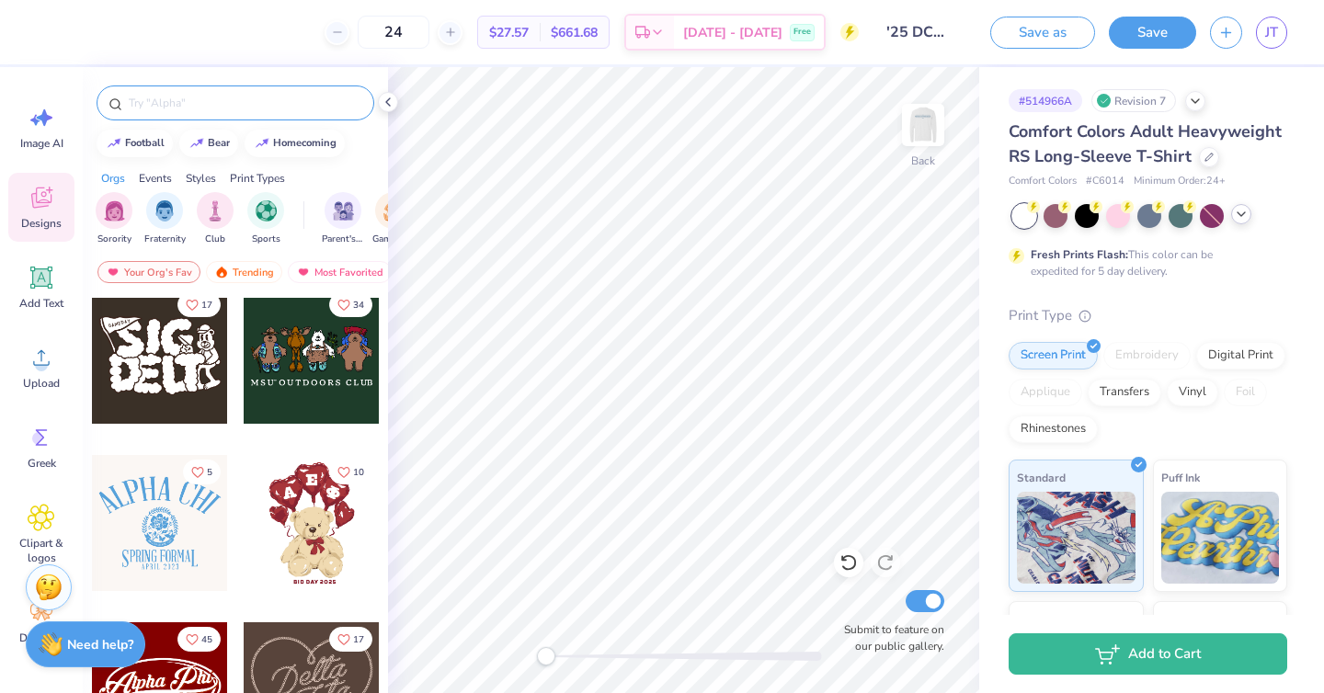
scroll to position [351, 0]
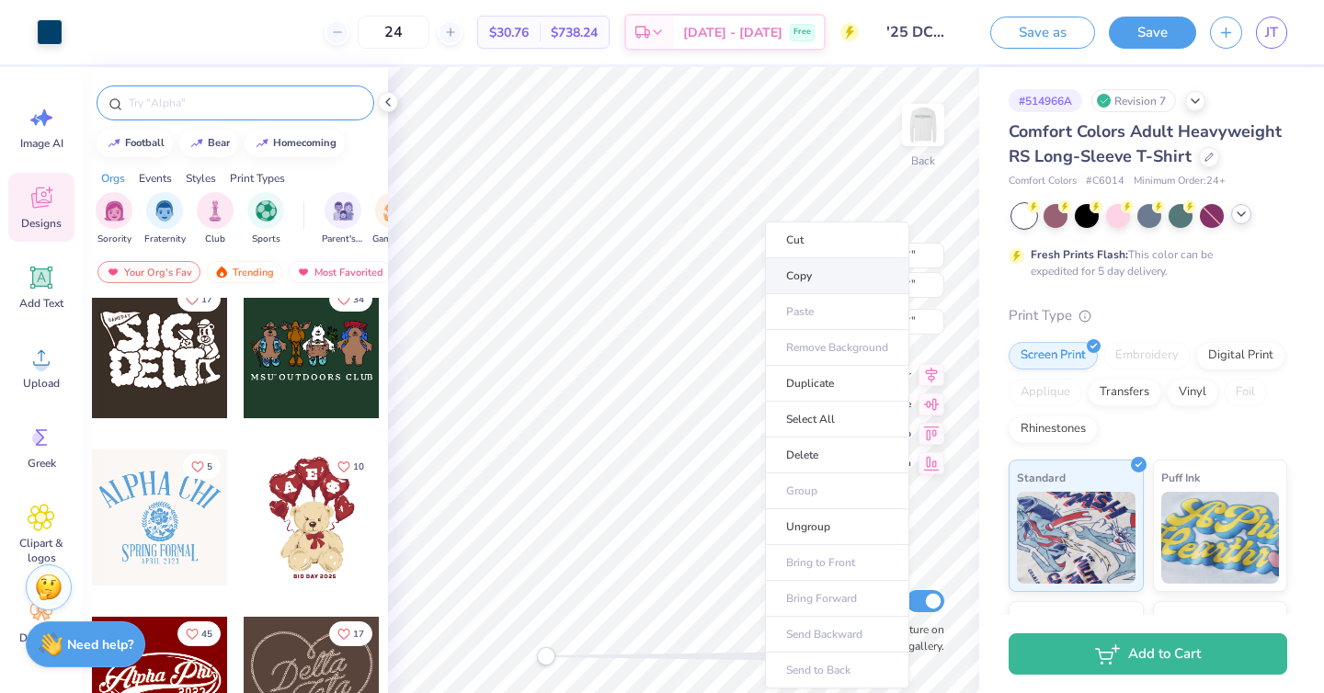
click at [795, 268] on li "Copy" at bounding box center [837, 276] width 144 height 36
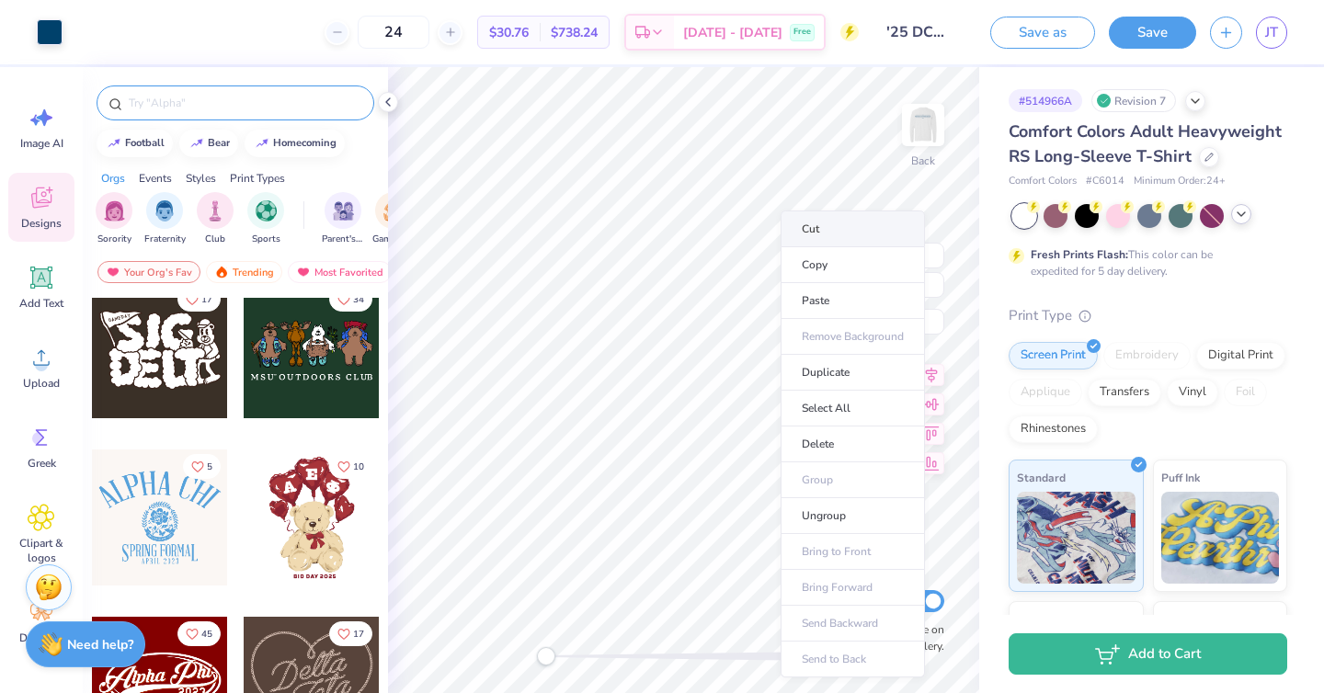
click at [806, 231] on li "Cut" at bounding box center [853, 229] width 144 height 37
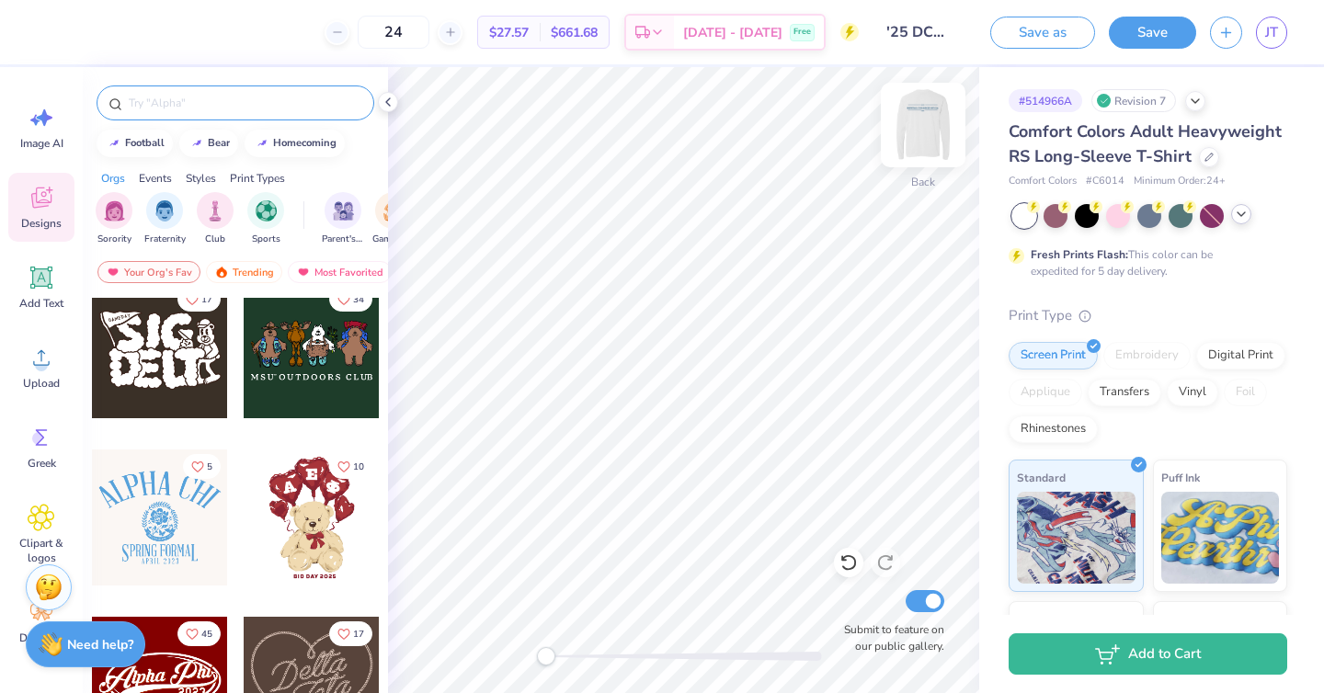
click at [920, 119] on img at bounding box center [923, 125] width 74 height 74
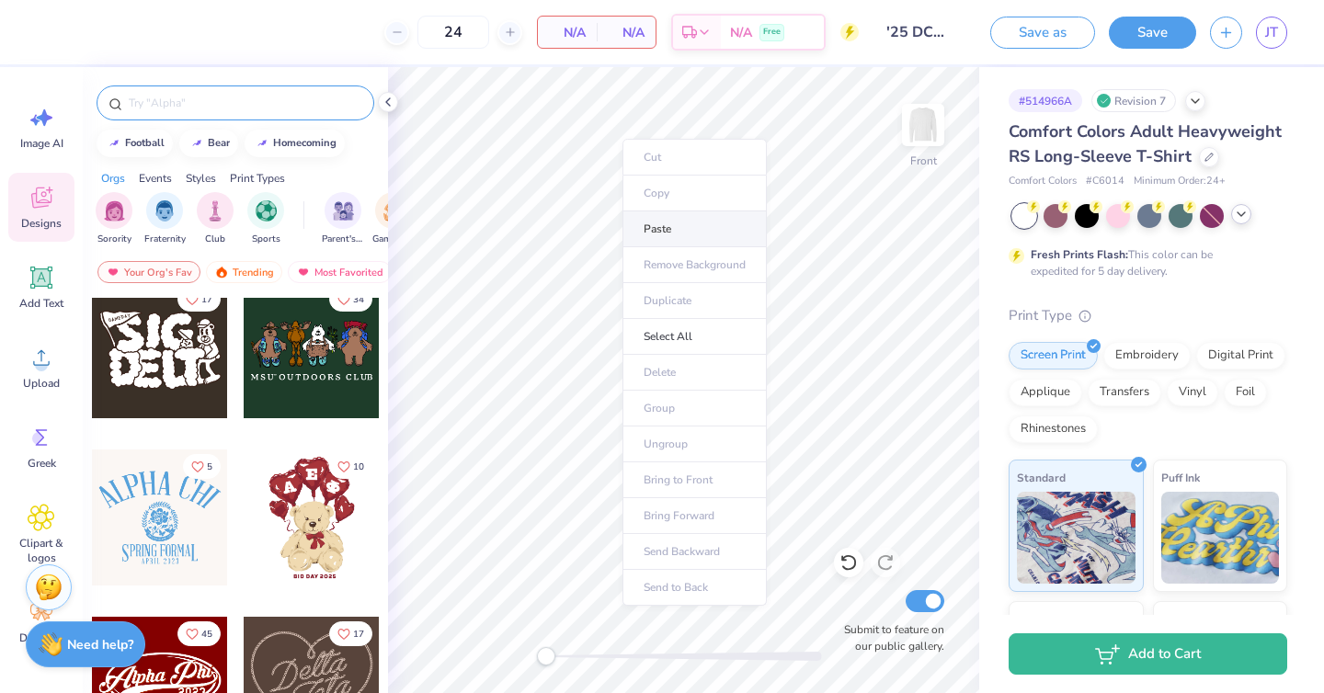
click at [655, 223] on li "Paste" at bounding box center [694, 229] width 144 height 36
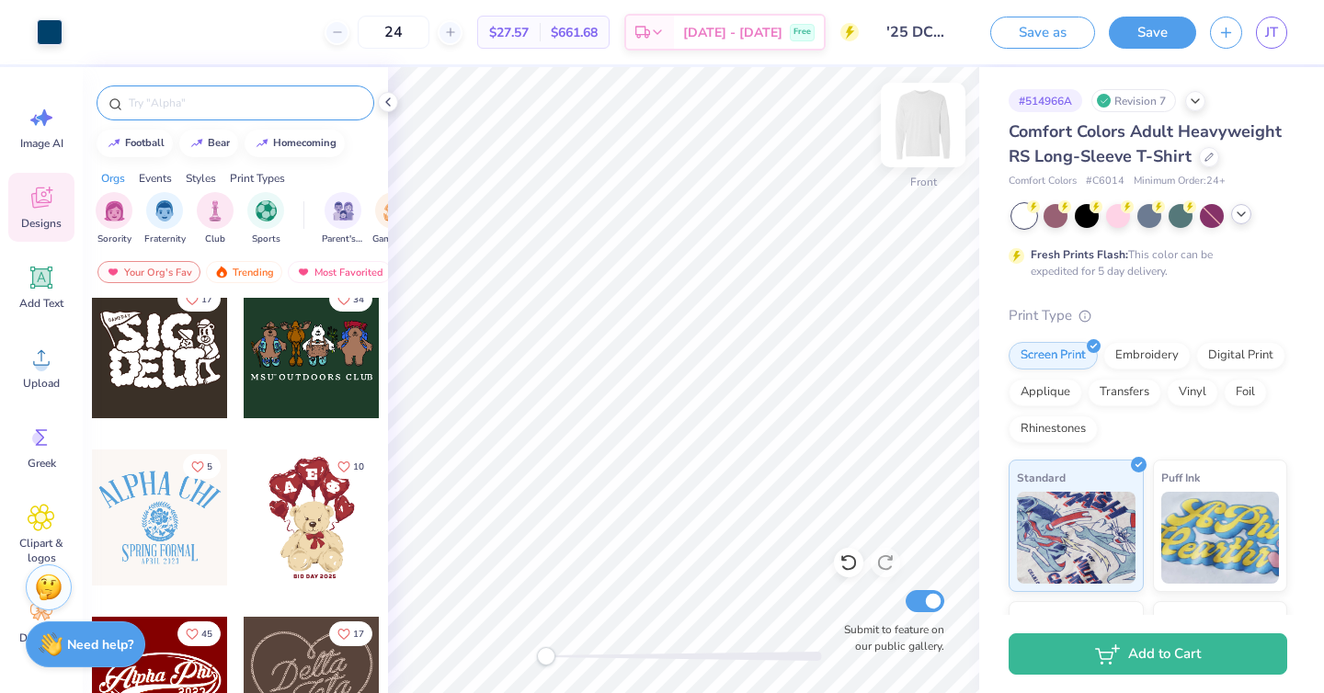
click at [922, 130] on img at bounding box center [923, 125] width 74 height 74
click at [80, 655] on div "Need help? Chat with us." at bounding box center [86, 642] width 120 height 46
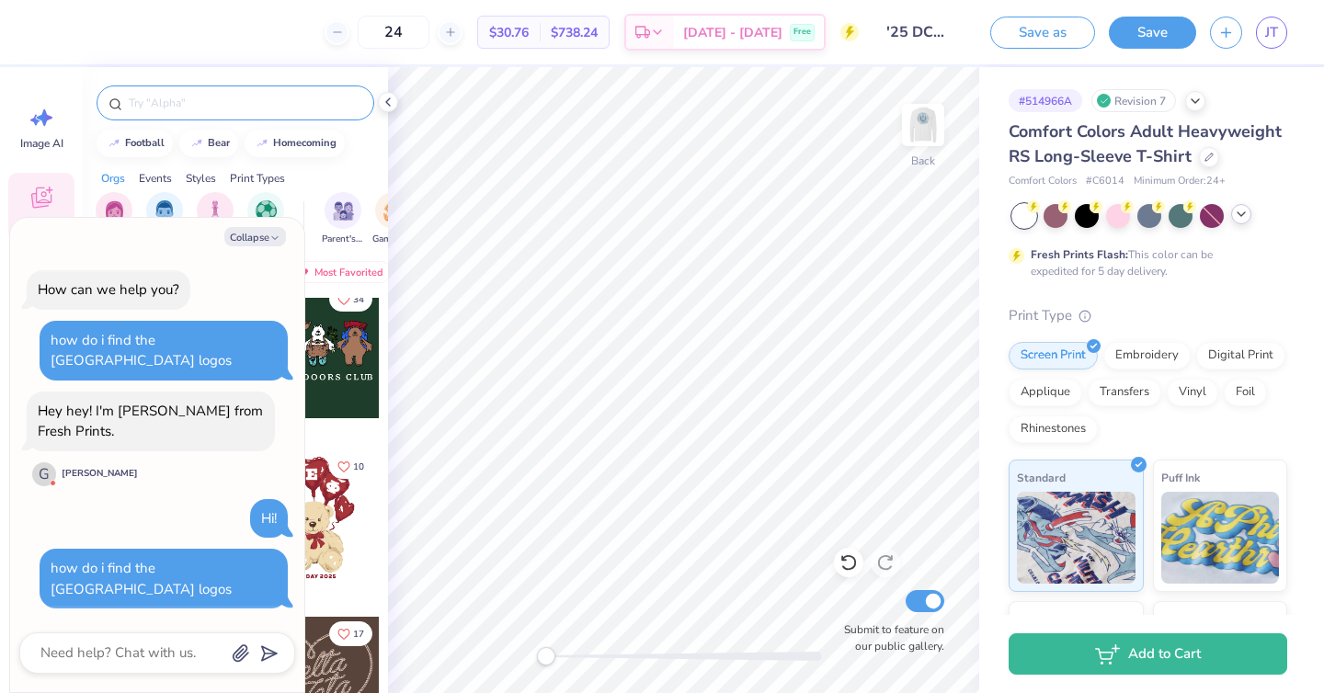
click at [124, 636] on div at bounding box center [157, 653] width 276 height 41
click at [124, 657] on textarea at bounding box center [132, 653] width 187 height 25
type textarea "x"
type textarea "h"
type textarea "x"
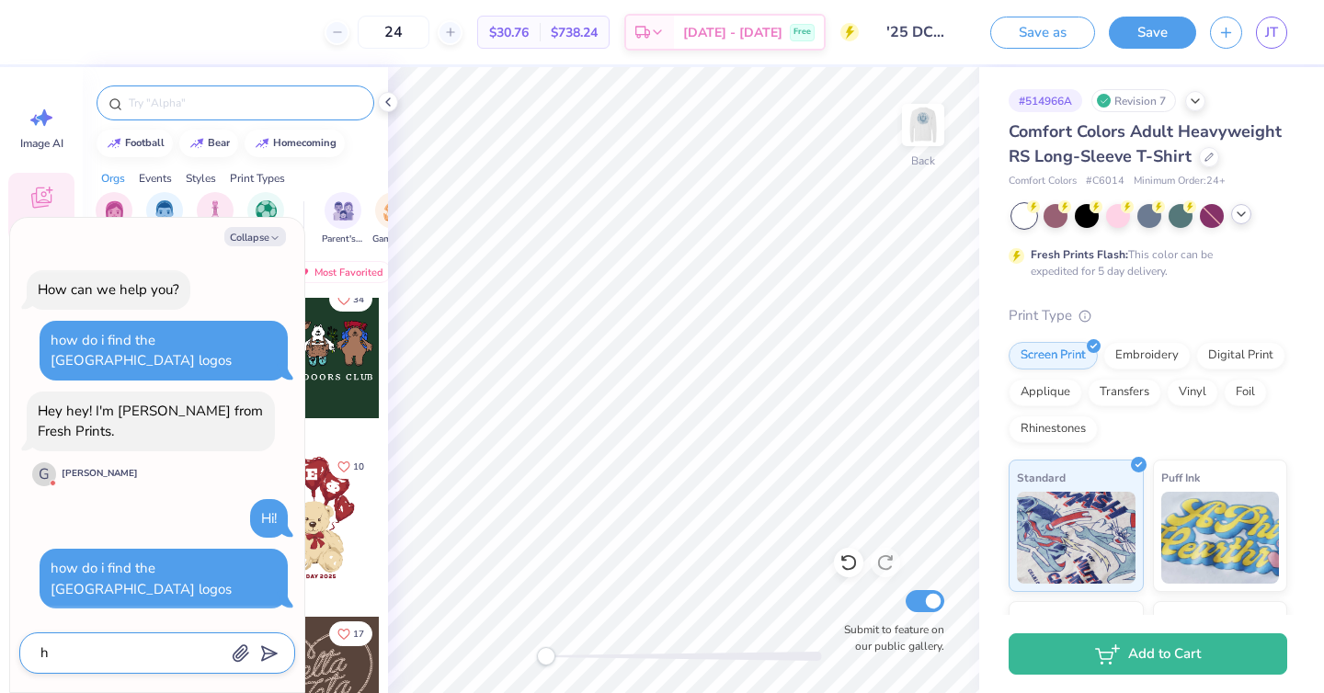
type textarea "he"
type textarea "x"
type textarea "hel"
type textarea "x"
type textarea "hell"
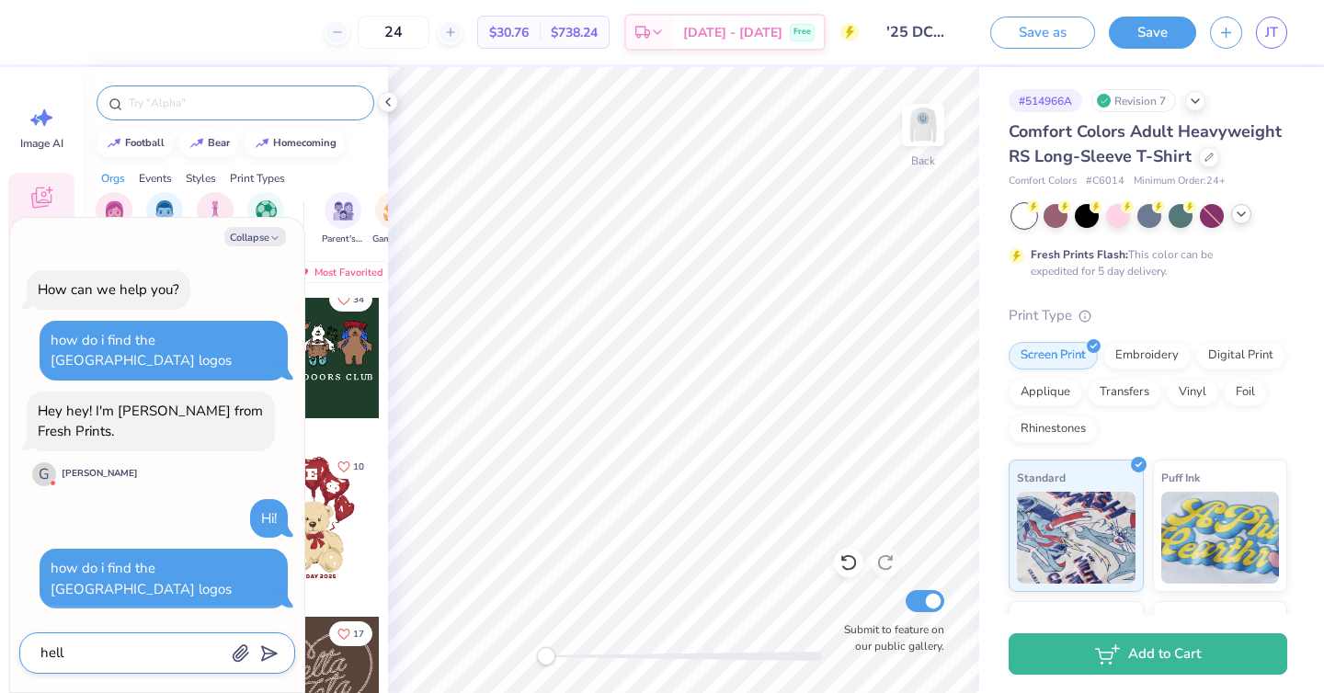
type textarea "x"
type textarea "hello"
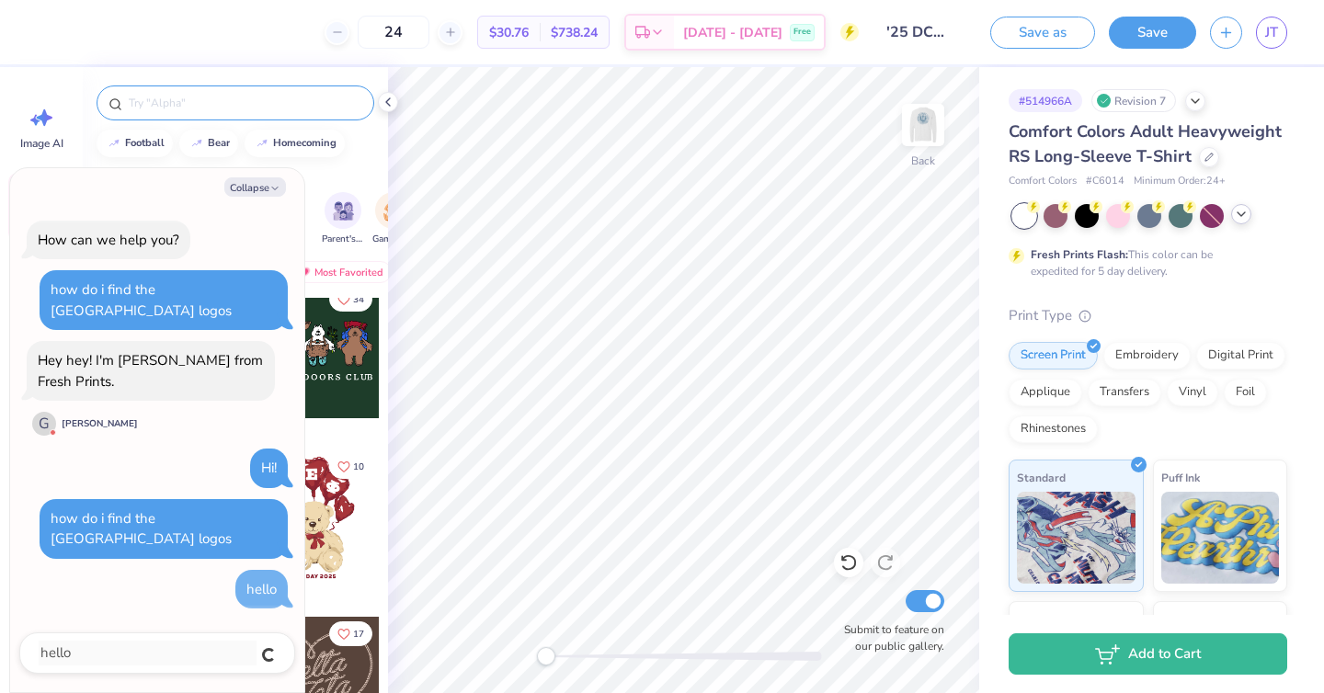
type textarea "x"
click at [257, 189] on button "Collapse" at bounding box center [255, 186] width 62 height 19
type textarea "x"
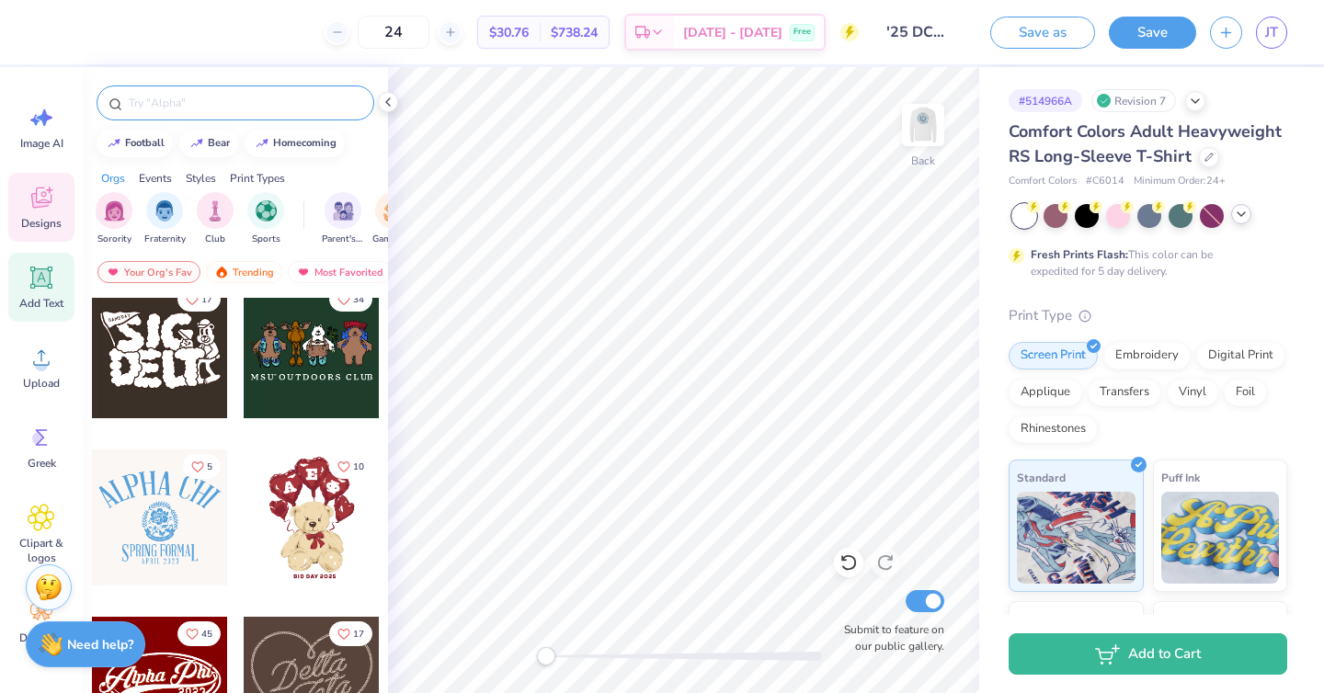
click at [51, 274] on icon at bounding box center [42, 278] width 28 height 28
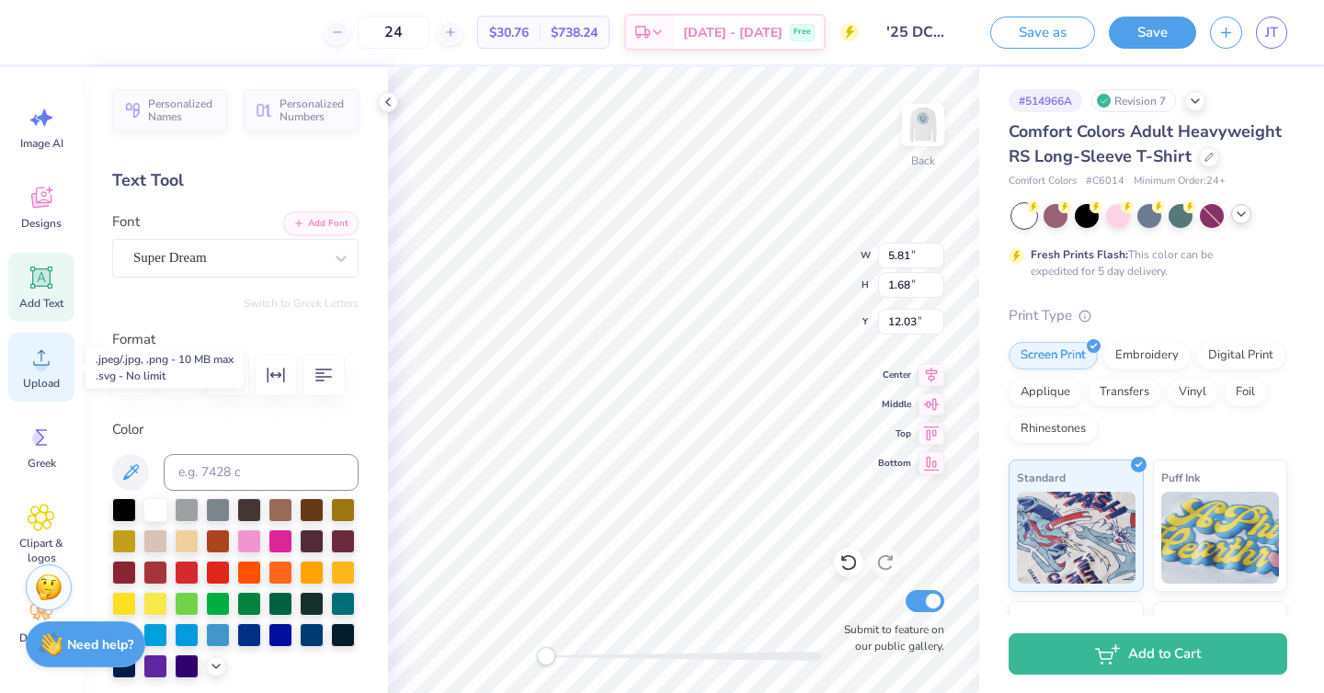
click at [40, 361] on circle at bounding box center [41, 365] width 13 height 13
click at [48, 381] on span "Upload" at bounding box center [41, 383] width 37 height 15
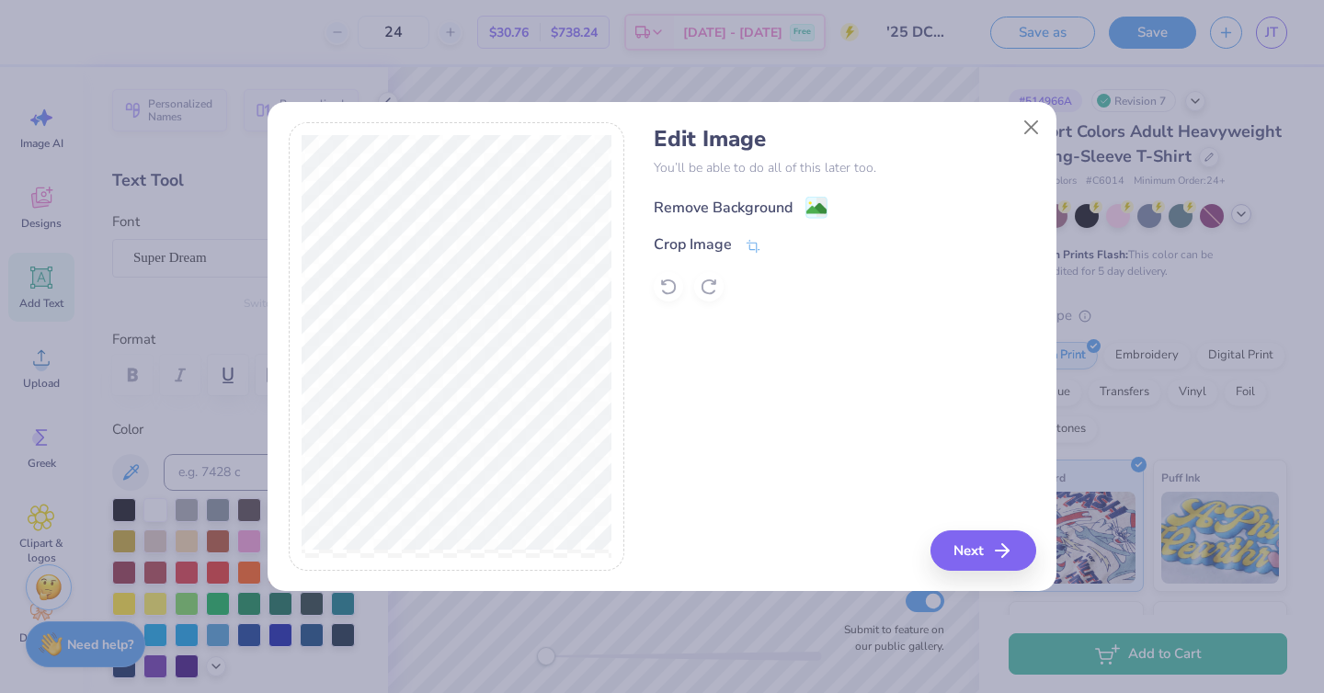
click at [765, 201] on div "Remove Background" at bounding box center [723, 208] width 139 height 22
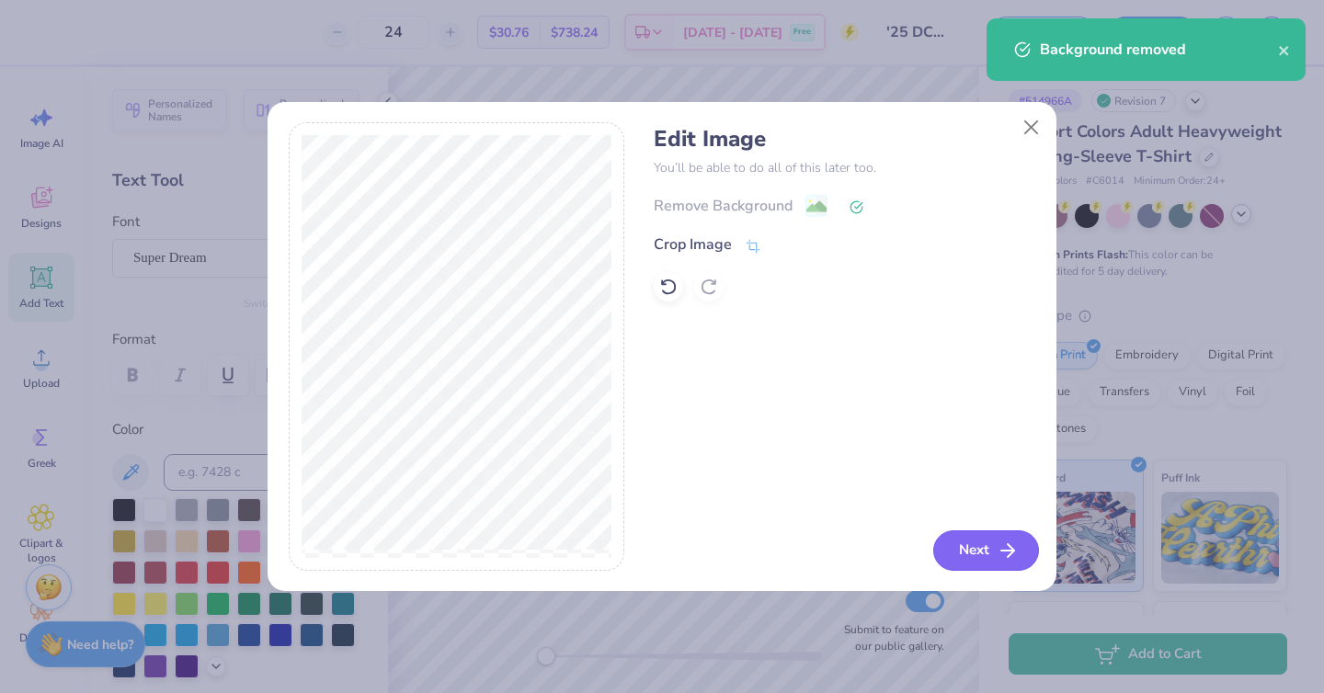
click at [1011, 554] on icon "button" at bounding box center [1008, 551] width 22 height 22
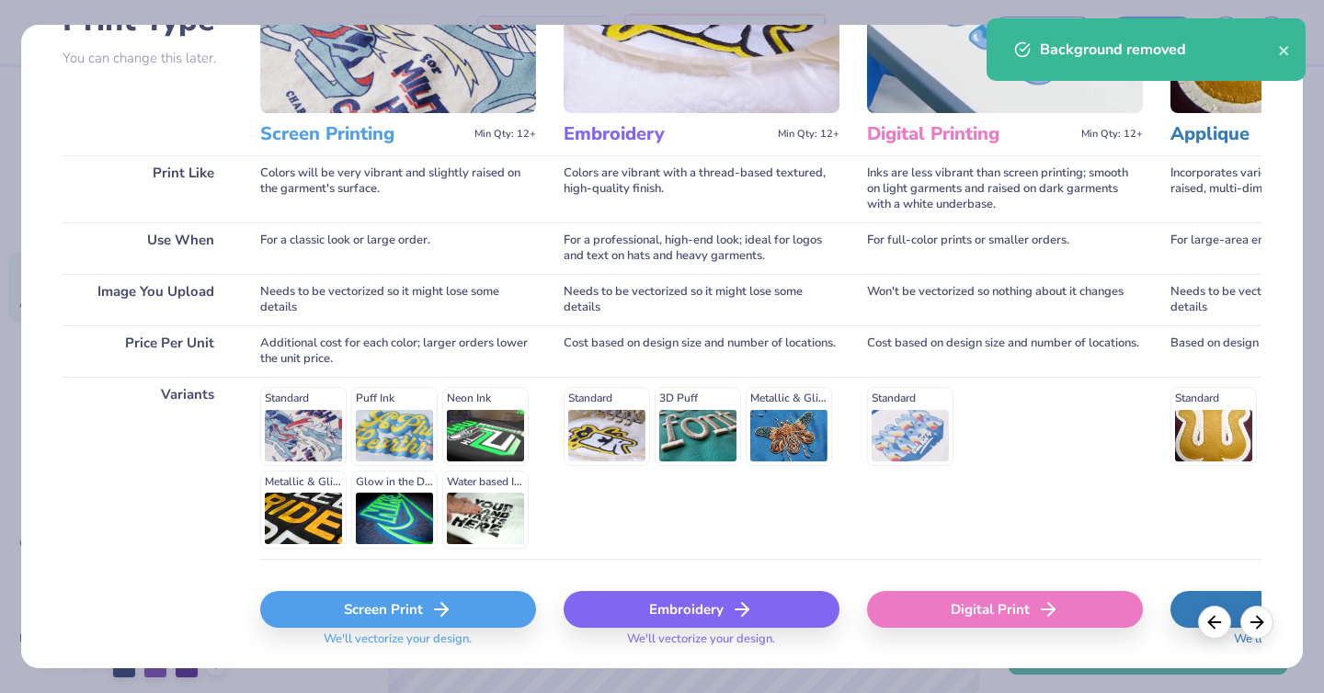
scroll to position [177, 0]
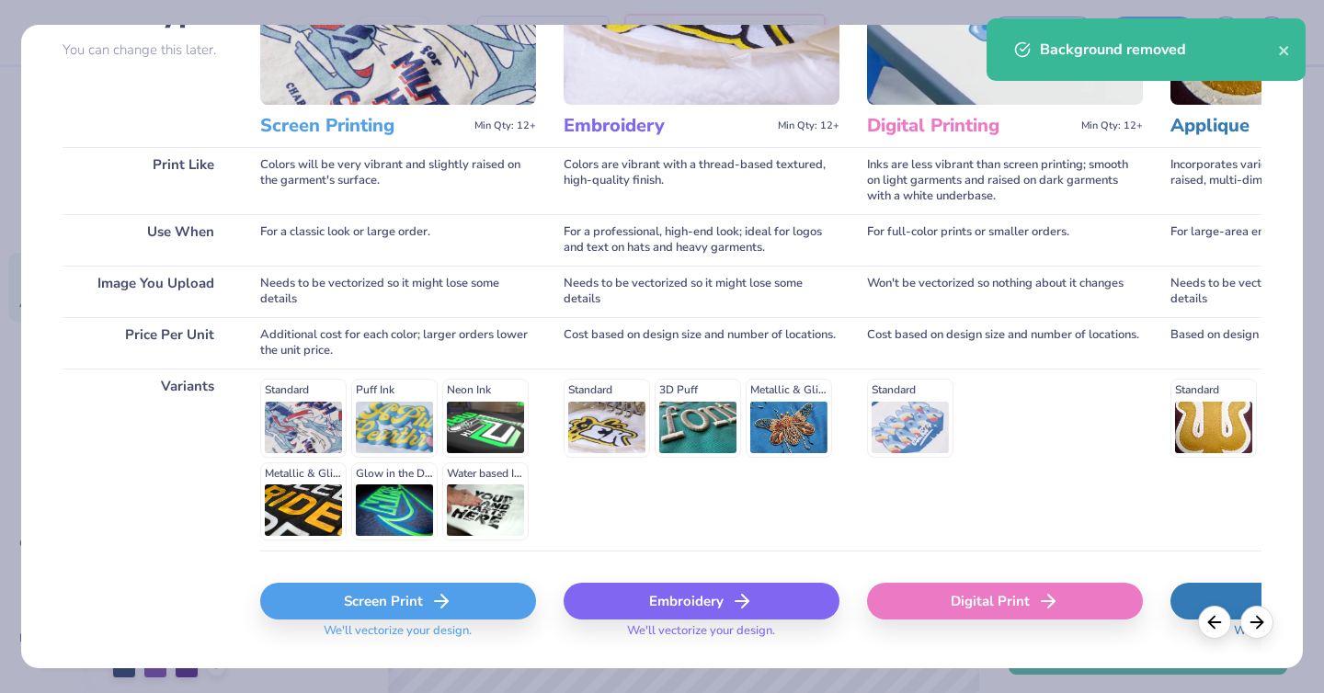
click at [373, 600] on div "Screen Print" at bounding box center [398, 601] width 276 height 37
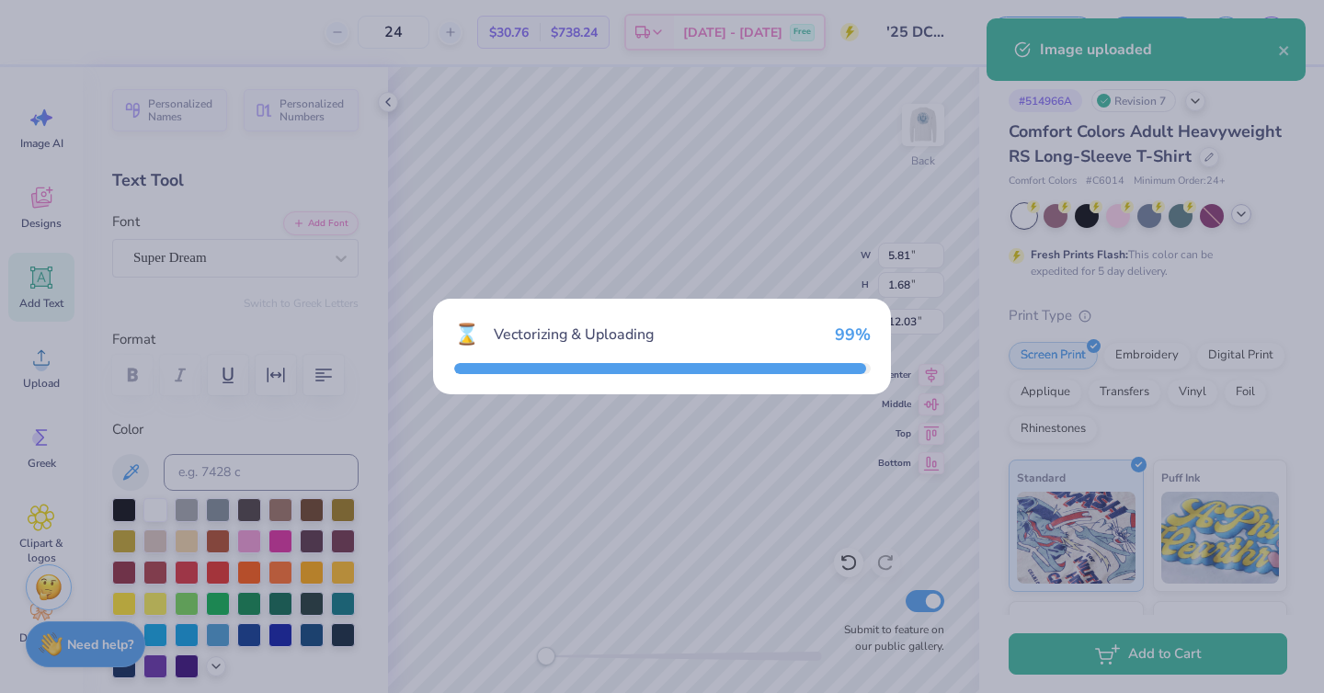
type input "14.60"
type input "4.45"
type input "10.65"
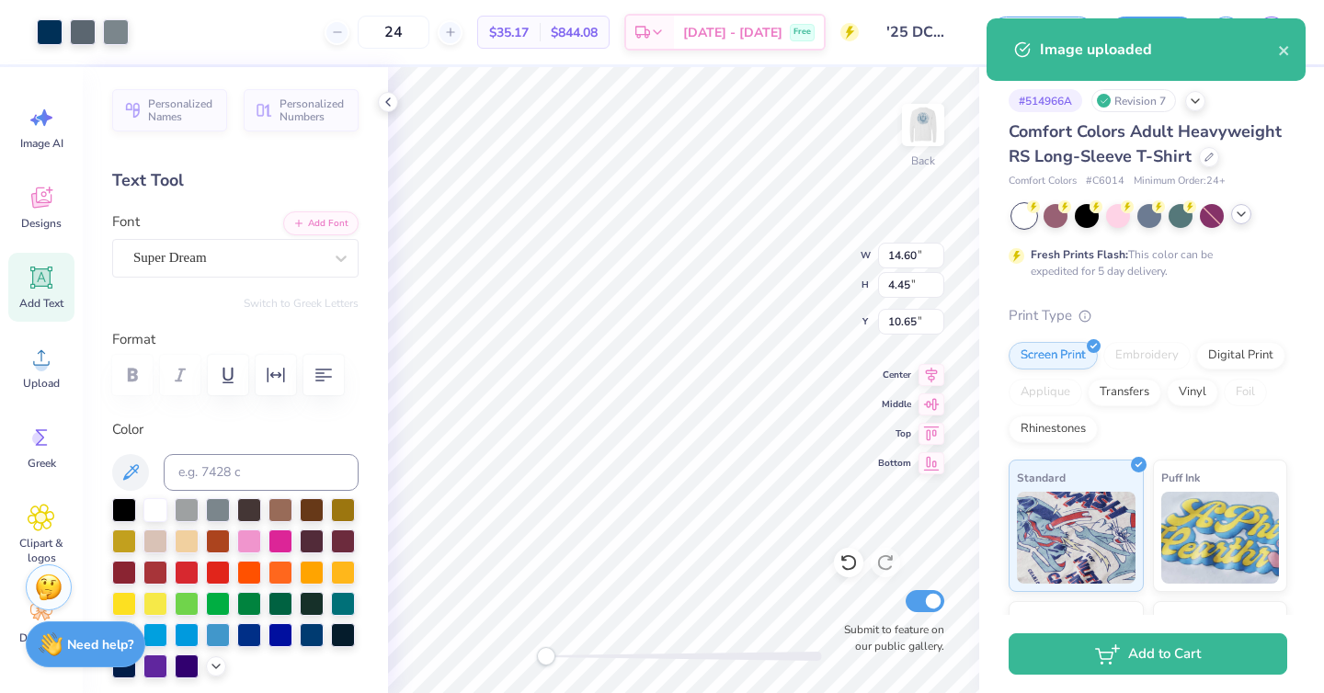
select select "Member apparel for registered Student Organization / Department / School"
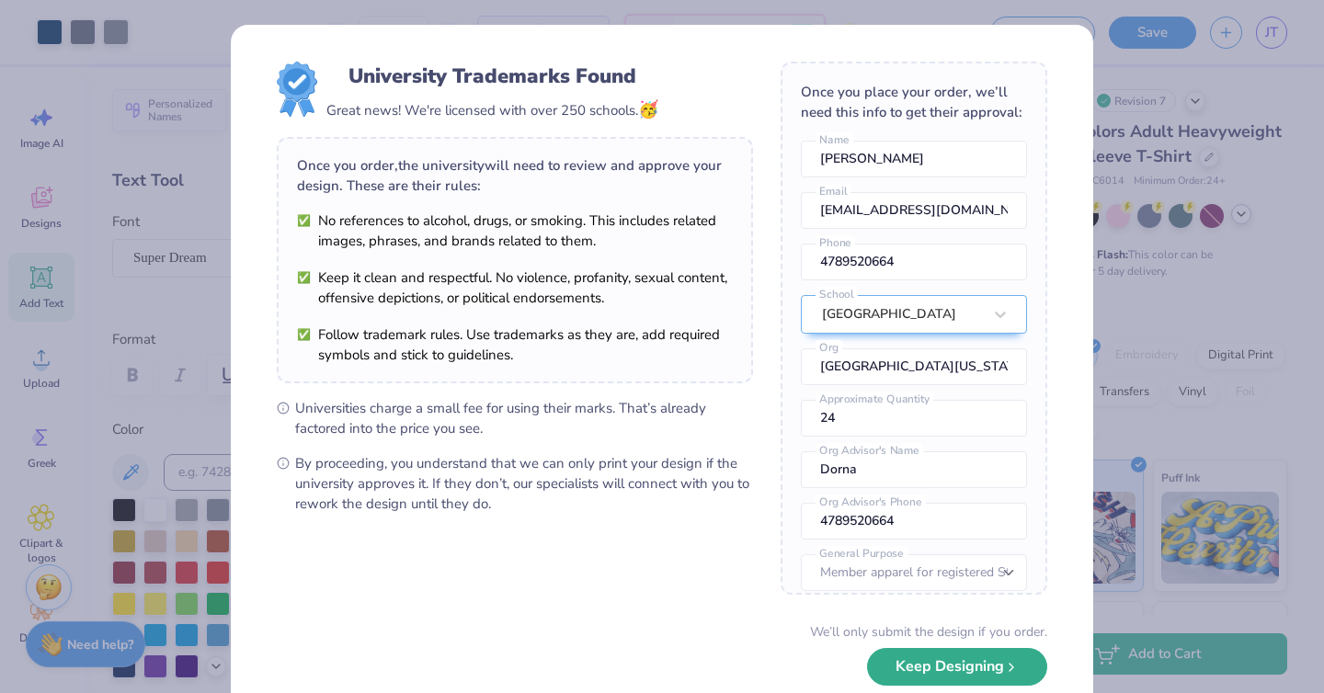
click at [952, 665] on button "Keep Designing" at bounding box center [957, 667] width 180 height 38
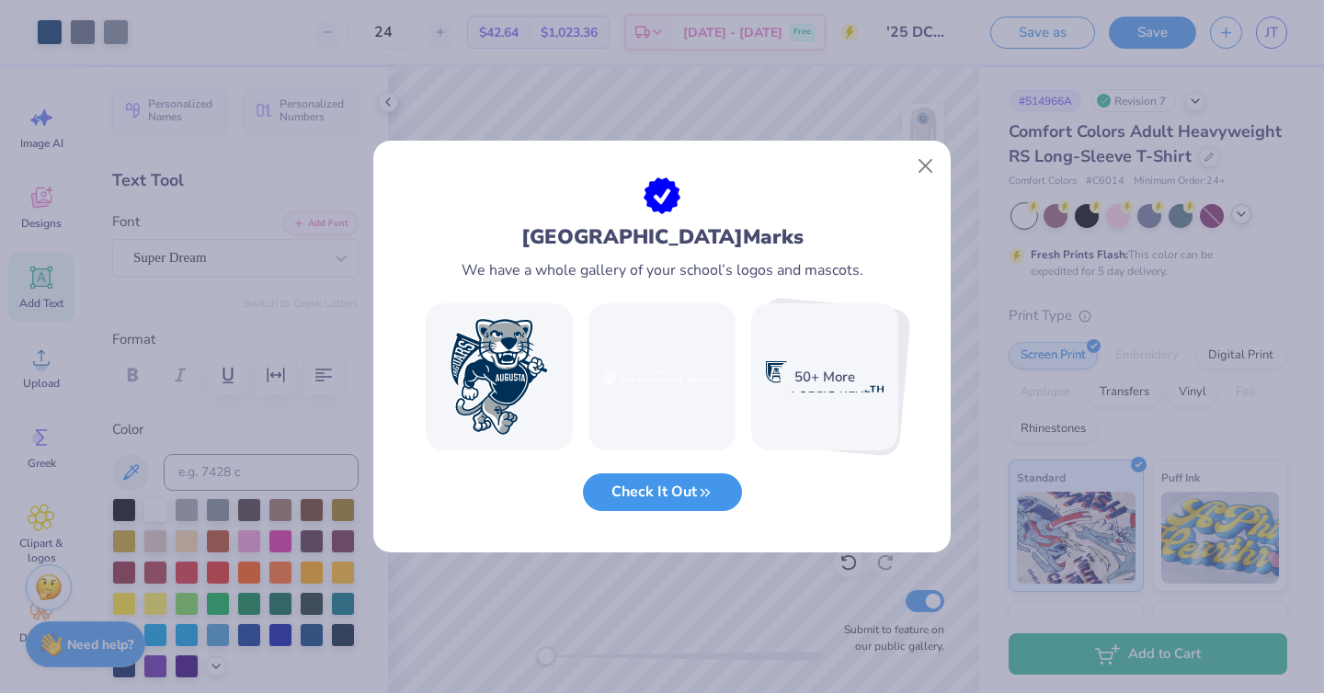
click at [656, 497] on button "Check It Out" at bounding box center [662, 493] width 159 height 38
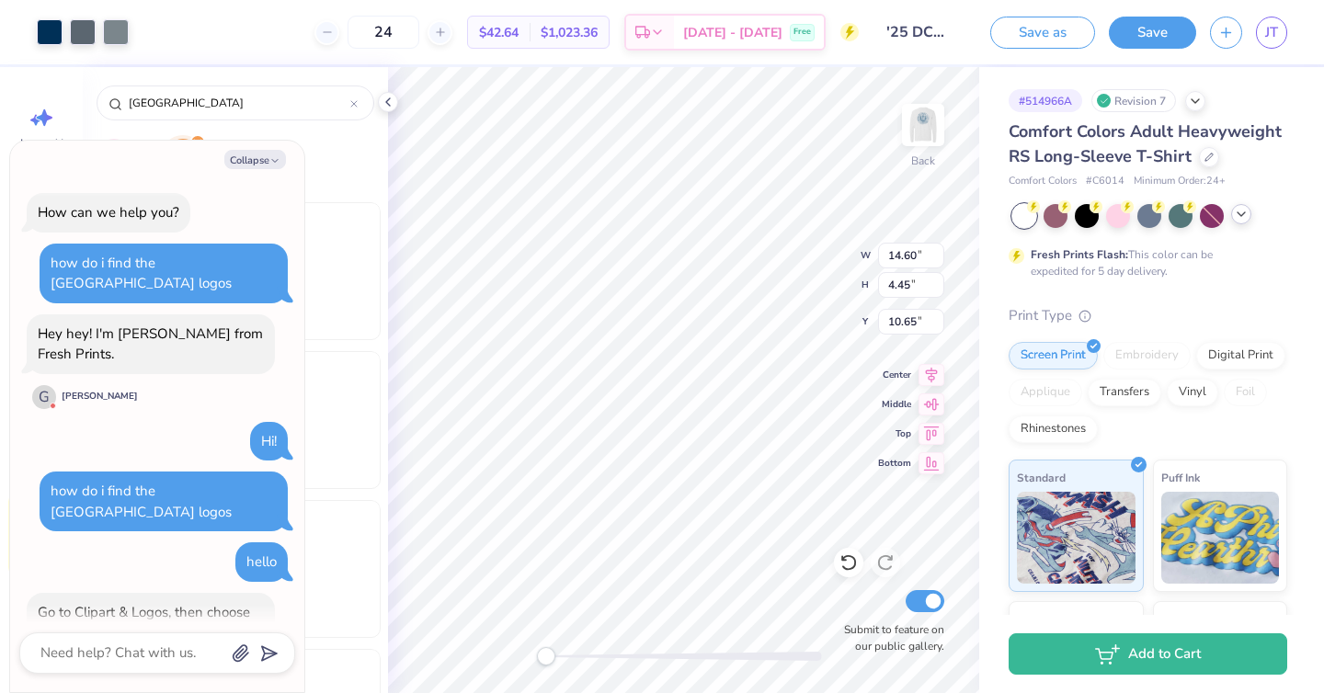
scroll to position [262, 0]
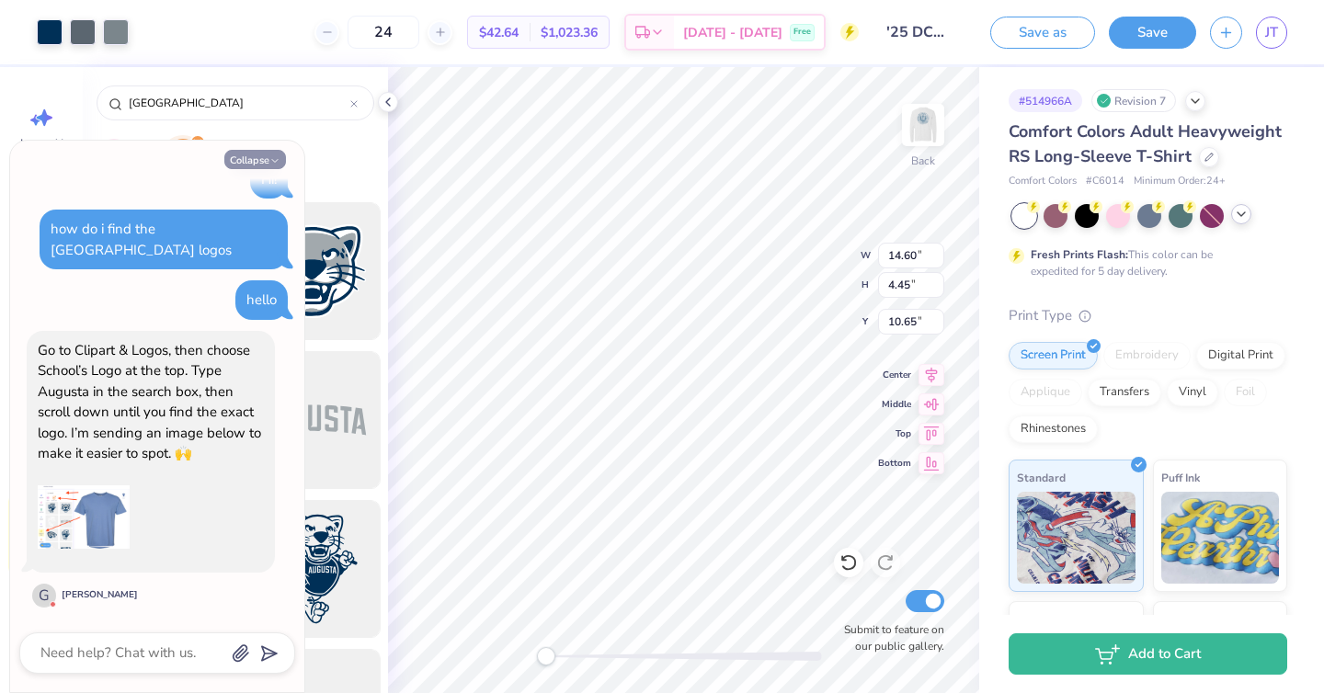
click at [252, 155] on button "Collapse" at bounding box center [255, 159] width 62 height 19
type textarea "x"
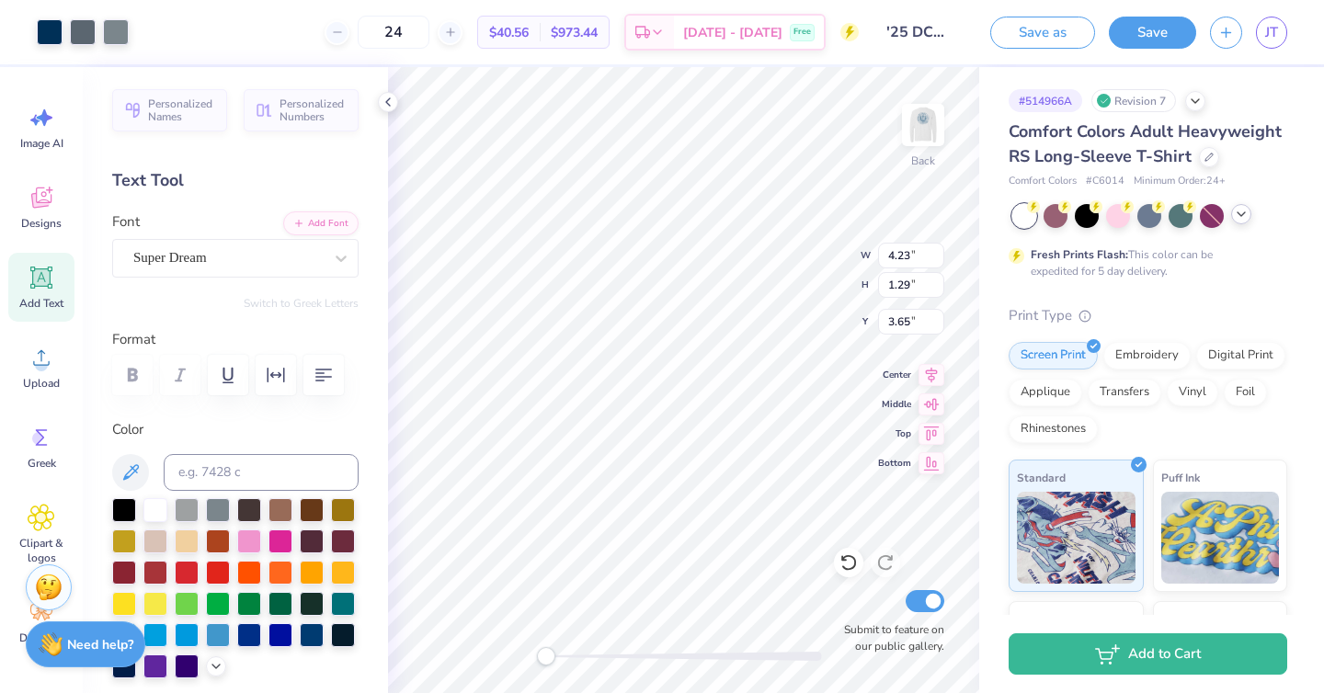
click at [22, 25] on div "Art colors" at bounding box center [64, 32] width 129 height 64
click at [41, 25] on div at bounding box center [50, 30] width 26 height 26
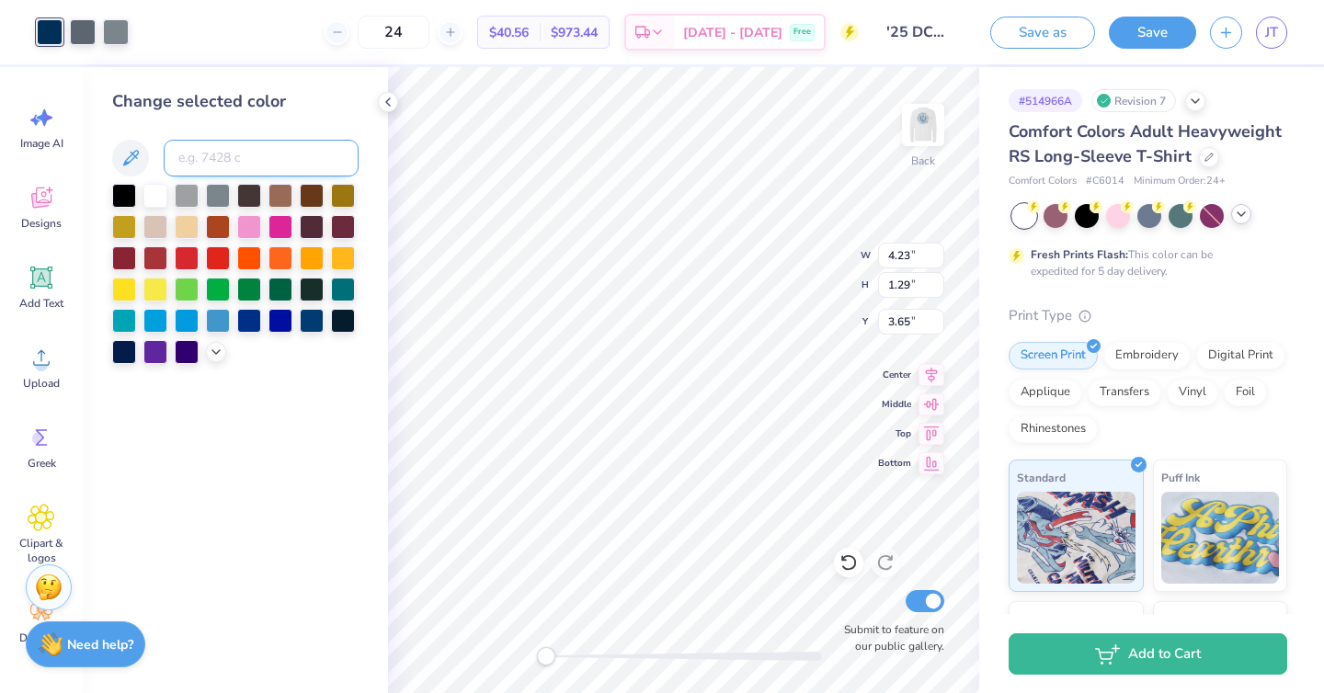
click at [199, 160] on input at bounding box center [261, 158] width 195 height 37
type input "7694"
click at [85, 27] on div at bounding box center [83, 30] width 26 height 26
click at [193, 161] on input at bounding box center [261, 158] width 195 height 37
type input "7694"
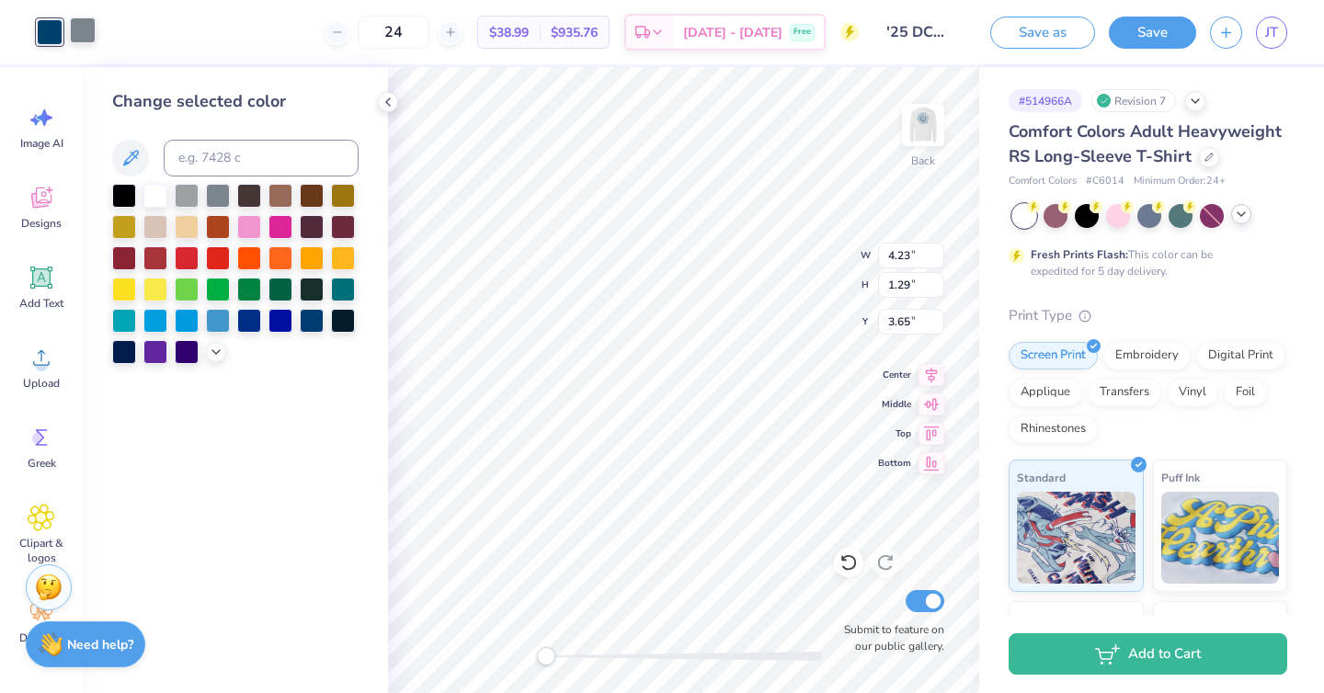
click at [87, 26] on div at bounding box center [83, 30] width 26 height 26
click at [220, 152] on input at bounding box center [261, 158] width 195 height 37
type input "7694"
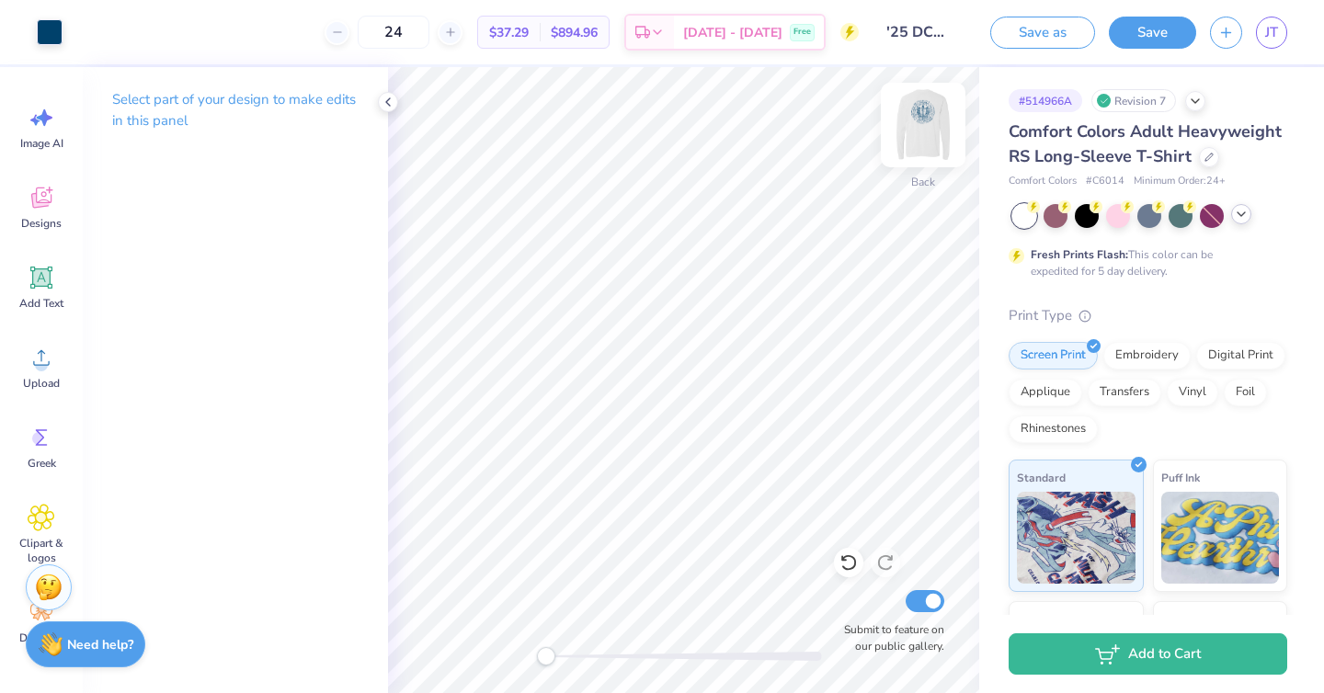
click at [913, 118] on img at bounding box center [923, 125] width 74 height 74
click at [924, 121] on img at bounding box center [923, 125] width 74 height 74
click at [1035, 37] on button "Save as" at bounding box center [1042, 30] width 105 height 32
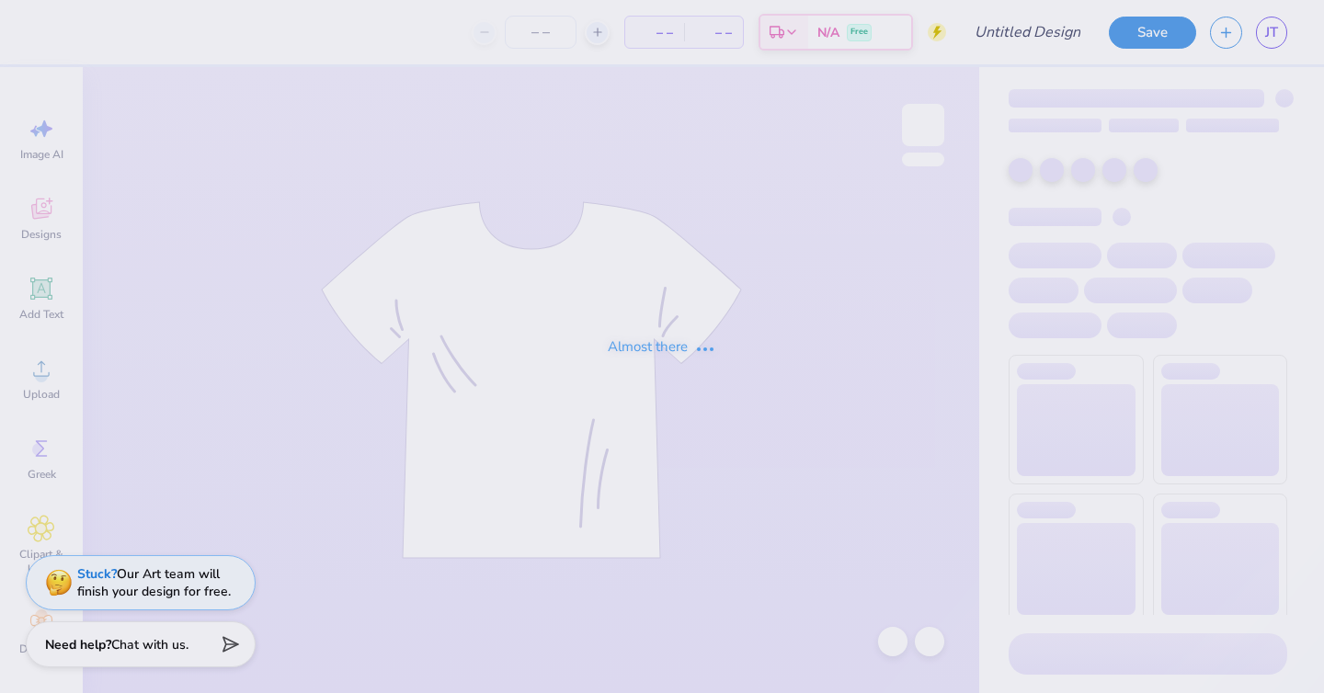
type input "'25 DCG ANNUAL TSHIRT FINAL"
type input "24"
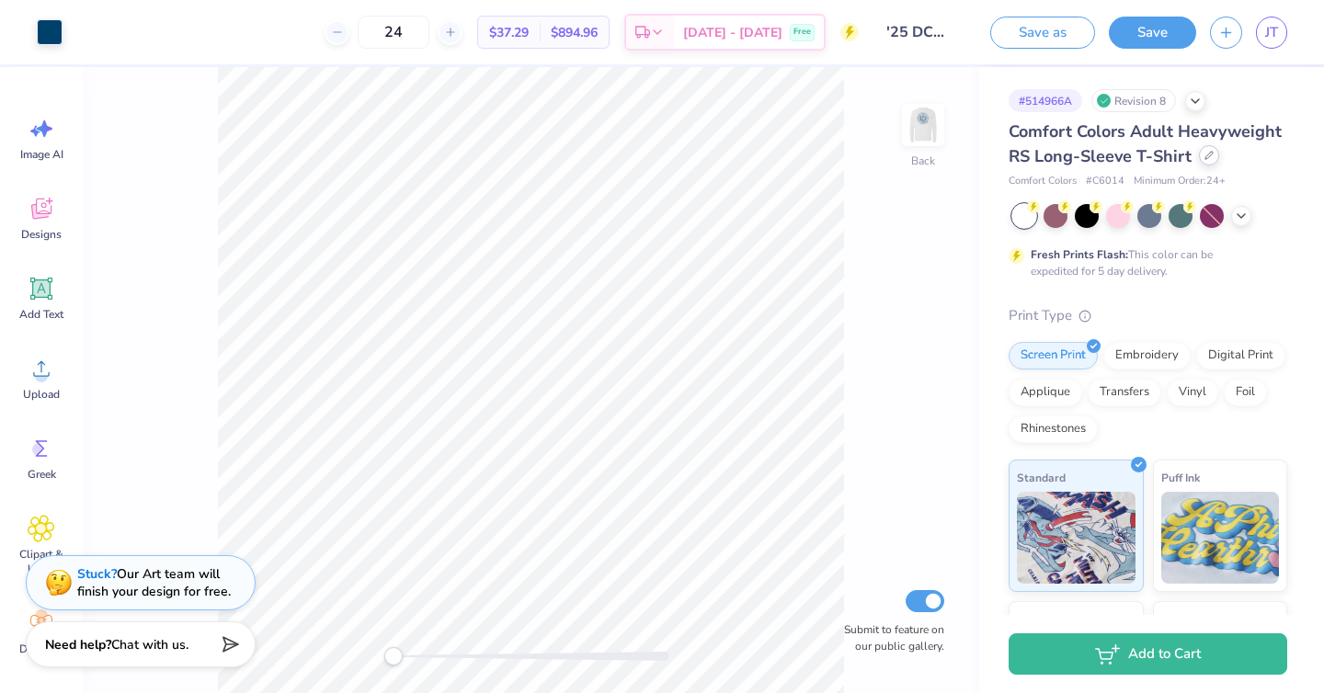
click at [1207, 159] on icon at bounding box center [1208, 155] width 9 height 9
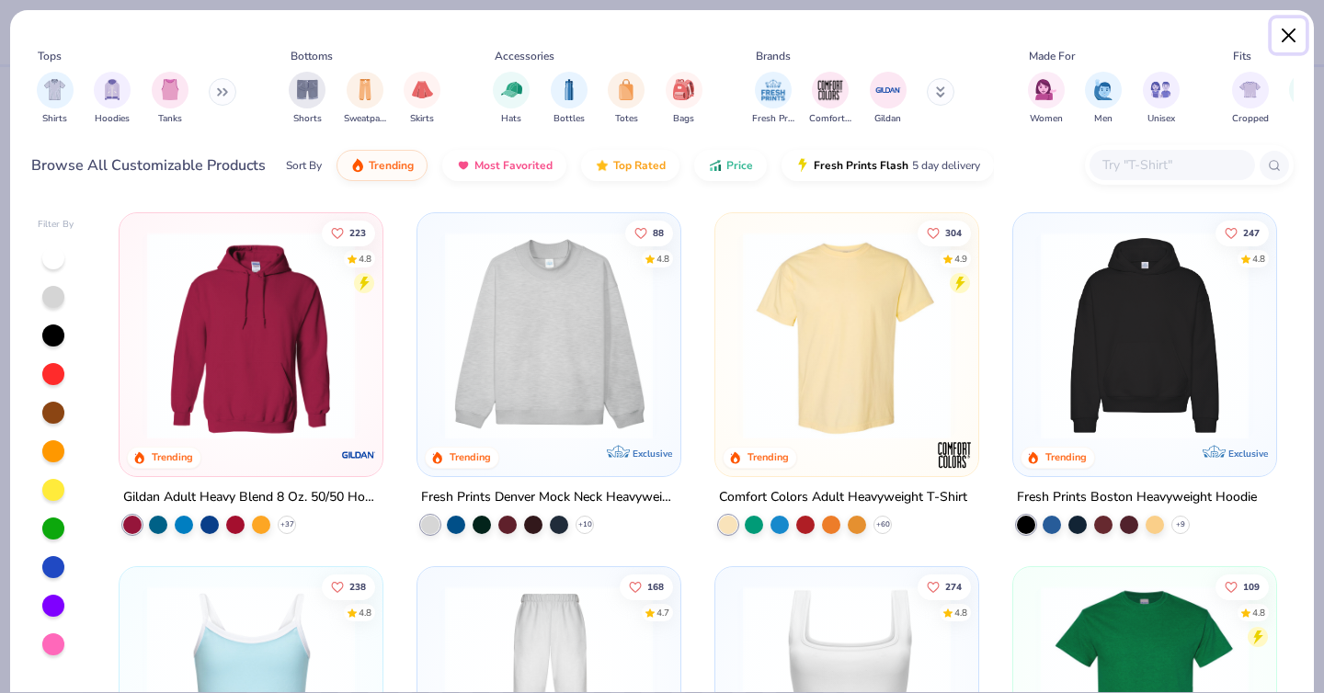
click at [1292, 39] on button "Close" at bounding box center [1289, 35] width 35 height 35
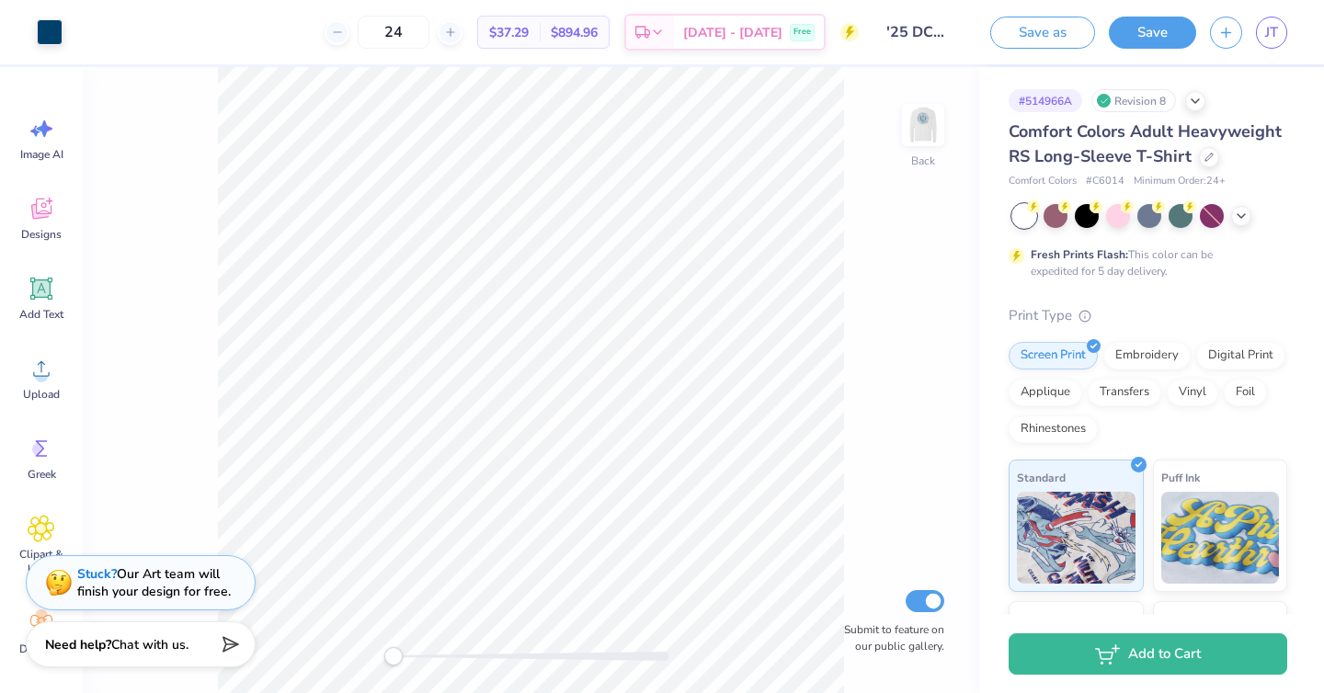
click at [904, 30] on input "'25 DCG ANNUAL TSHIRT FINAL" at bounding box center [918, 32] width 90 height 37
click at [928, 33] on input "'25 DCG ANNUAL TSHIRT FINAL" at bounding box center [918, 32] width 90 height 37
click at [905, 29] on input "'25 DCG ANNUAL TSHIRT FINAL" at bounding box center [918, 32] width 90 height 37
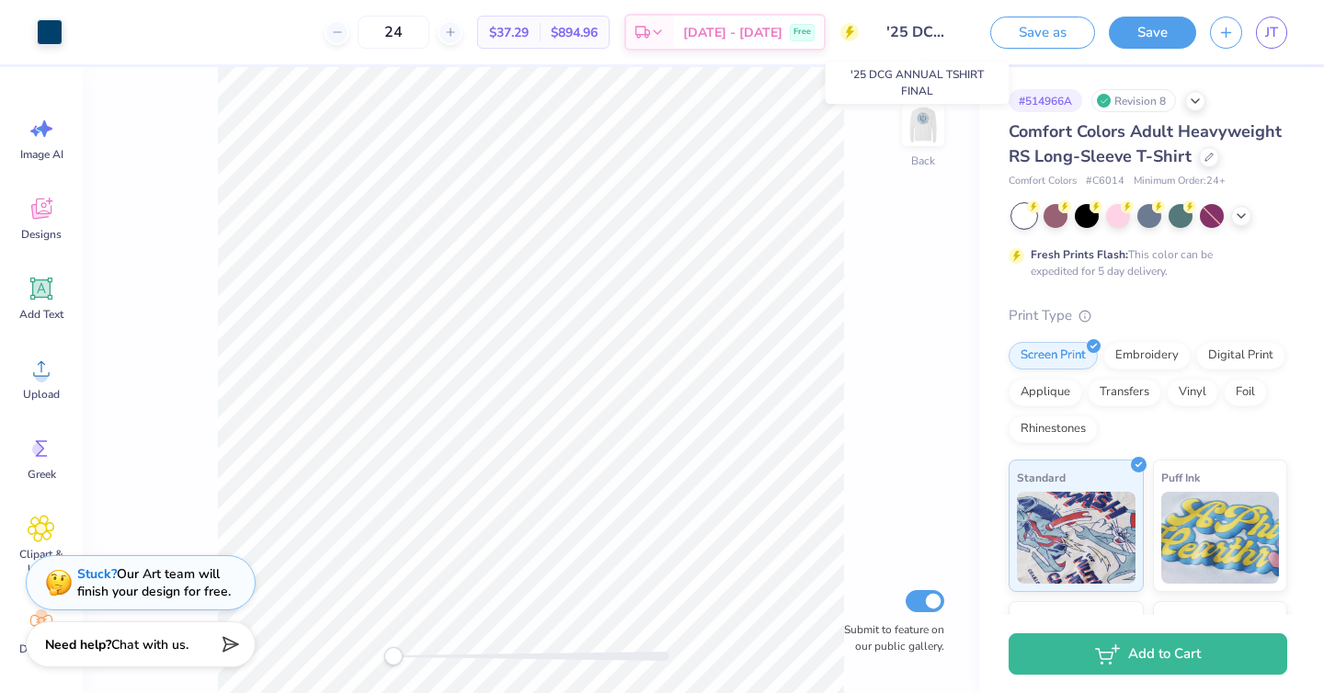
click at [905, 29] on input "'25 DCG ANNUAL TSHIRT FINAL" at bounding box center [918, 32] width 90 height 37
click at [1212, 154] on div at bounding box center [1209, 155] width 20 height 20
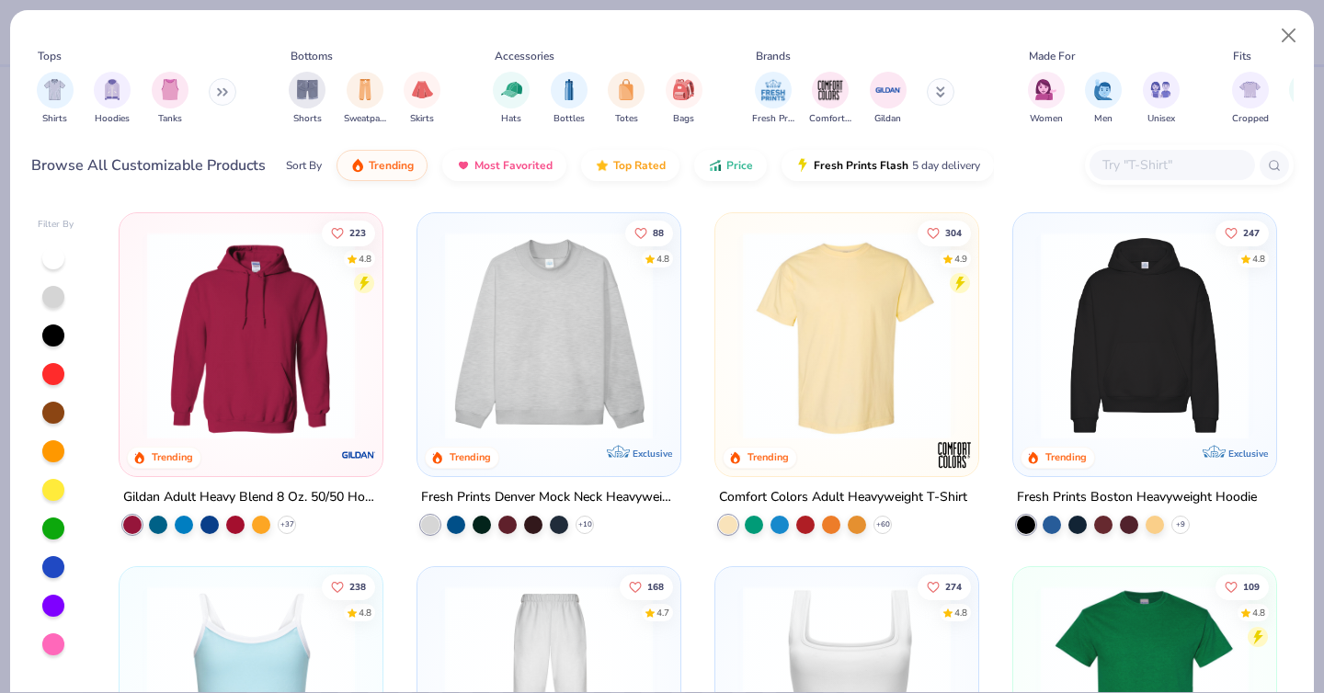
click at [1129, 158] on input "text" at bounding box center [1172, 164] width 142 height 21
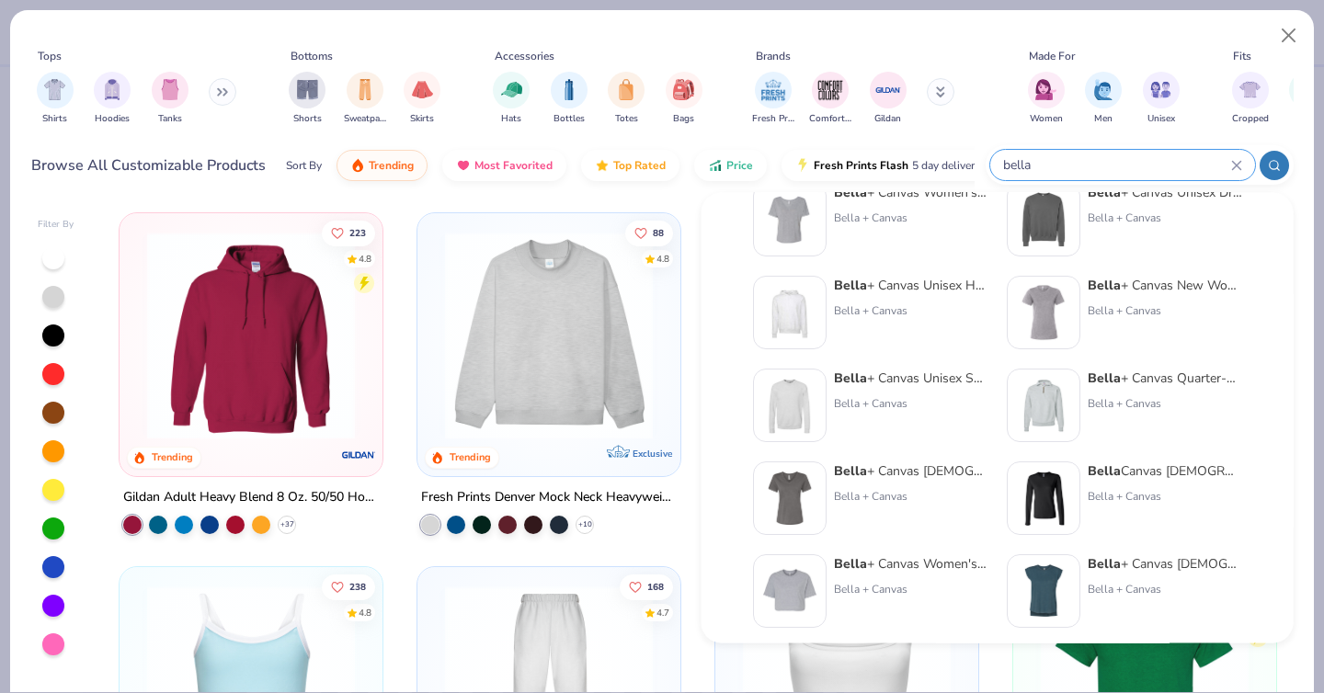
scroll to position [599, 0]
type input "bella"
click at [888, 469] on div "Bella + Canvas [DEMOGRAPHIC_DATA]' Relaxed Jersey V-Neck T-Shirt" at bounding box center [911, 472] width 154 height 19
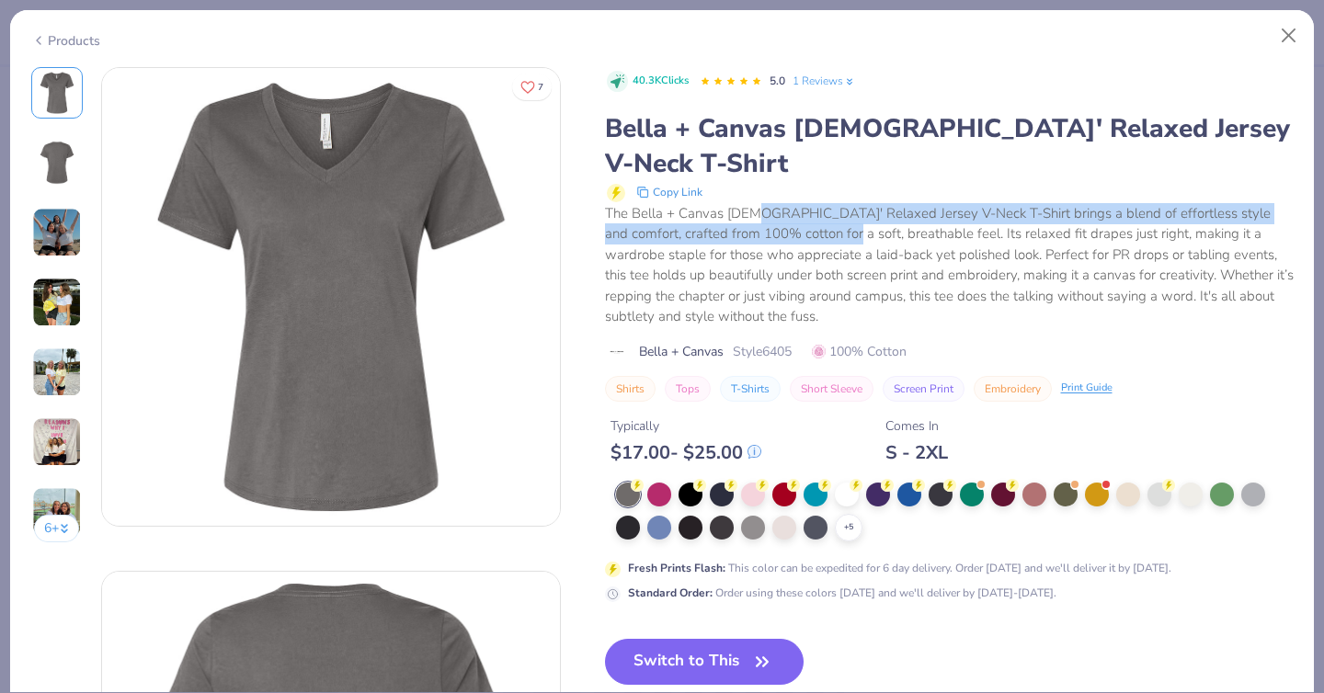
drag, startPoint x: 755, startPoint y: 174, endPoint x: 833, endPoint y: 233, distance: 97.8
click at [833, 233] on div "The Bella + Canvas [DEMOGRAPHIC_DATA]' Relaxed Jersey V-Neck T-Shirt brings a b…" at bounding box center [949, 265] width 689 height 124
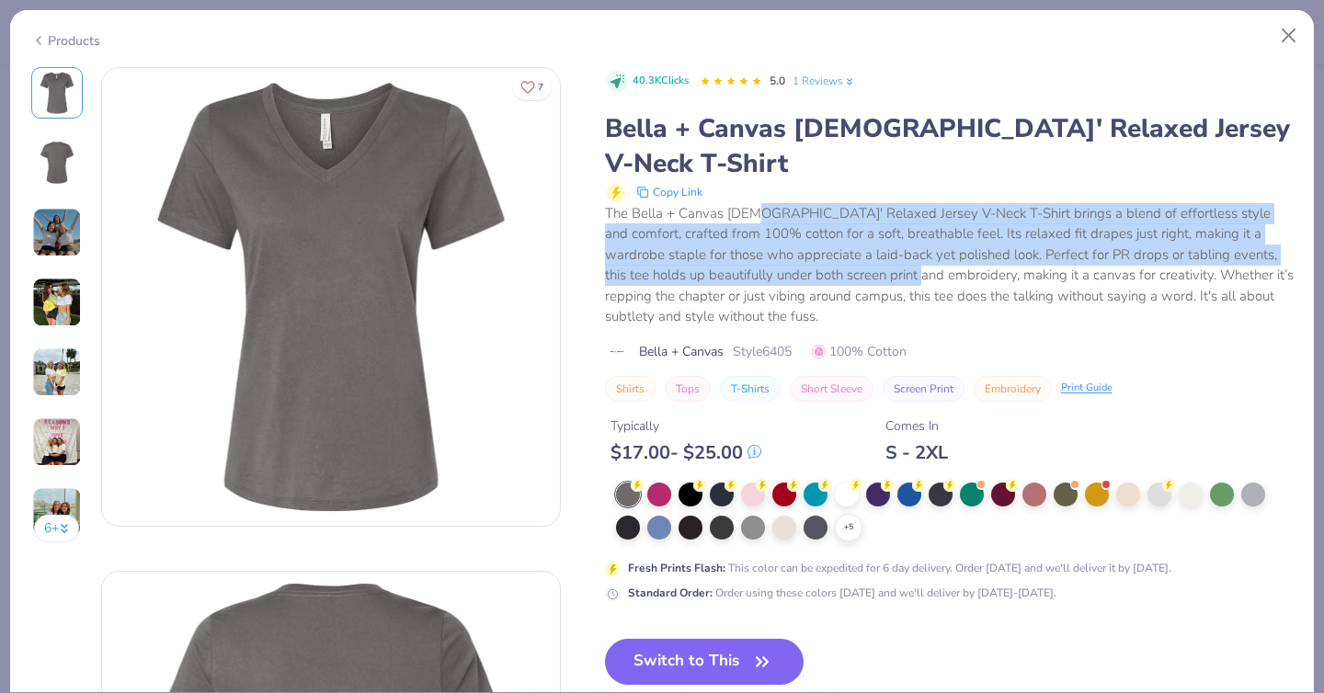
click at [833, 233] on div "The Bella + Canvas [DEMOGRAPHIC_DATA]' Relaxed Jersey V-Neck T-Shirt brings a b…" at bounding box center [949, 265] width 689 height 124
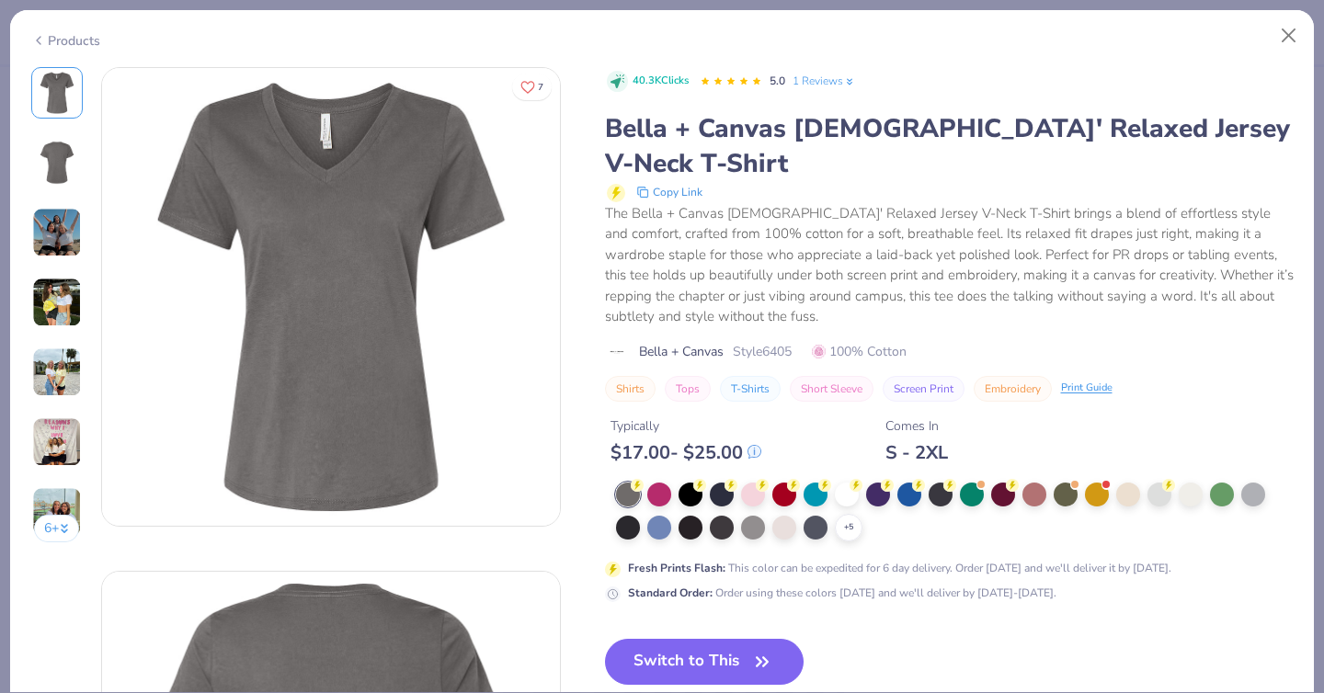
drag, startPoint x: 755, startPoint y: 170, endPoint x: 818, endPoint y: 217, distance: 78.9
click at [818, 217] on div "The Bella + Canvas [DEMOGRAPHIC_DATA]' Relaxed Jersey V-Neck T-Shirt brings a b…" at bounding box center [949, 265] width 689 height 124
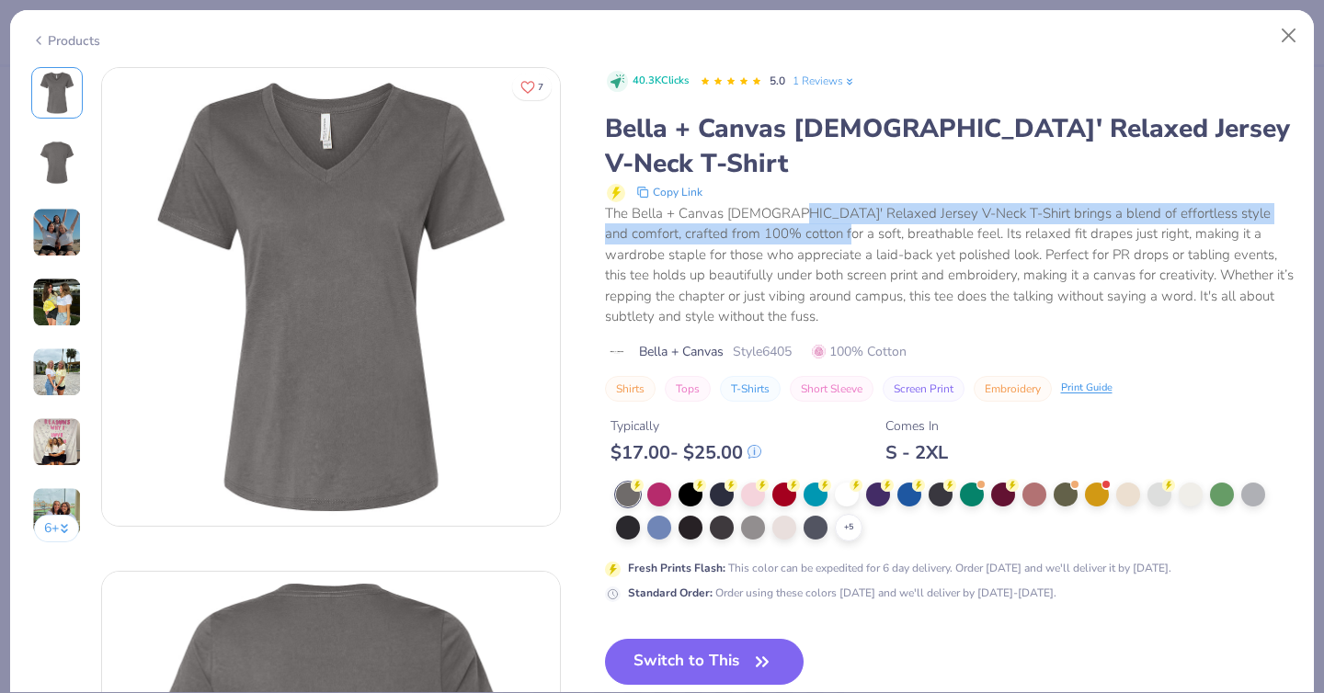
drag, startPoint x: 777, startPoint y: 182, endPoint x: 869, endPoint y: 273, distance: 129.4
click at [869, 273] on div "The Bella + Canvas [DEMOGRAPHIC_DATA]' Relaxed Jersey V-Neck T-Shirt brings a b…" at bounding box center [949, 265] width 689 height 124
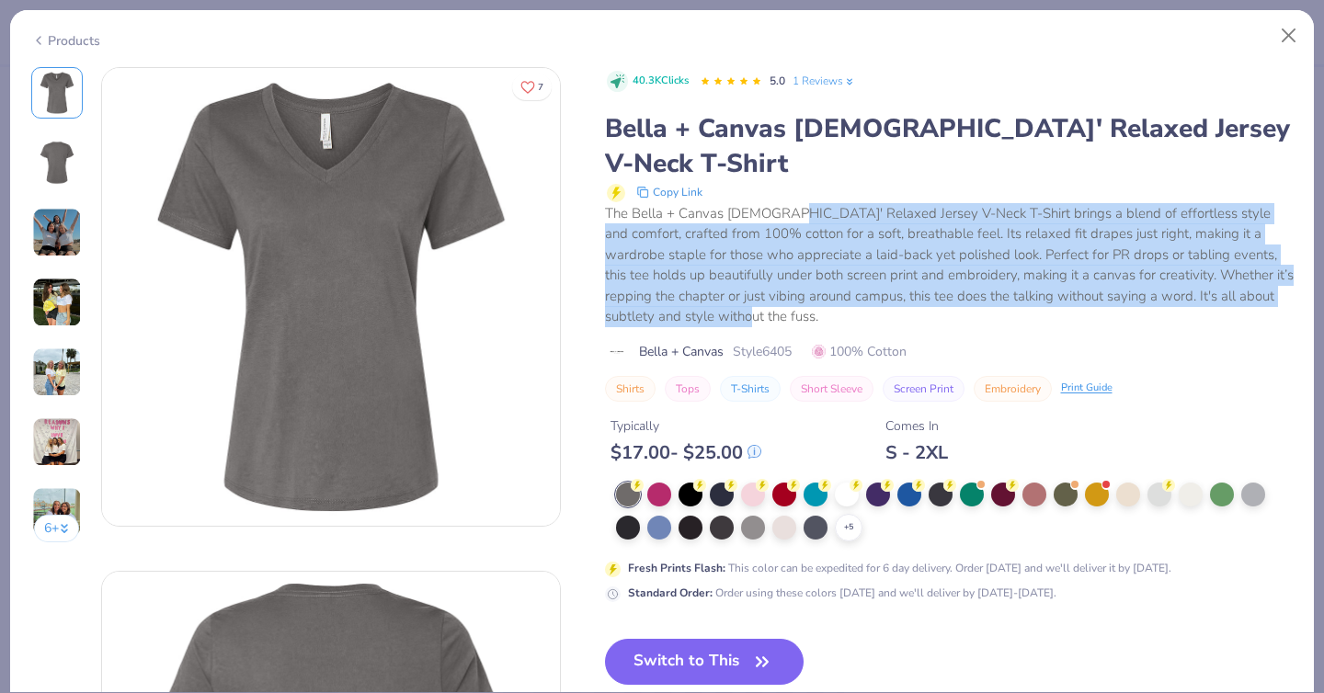
click at [869, 273] on div "The Bella + Canvas [DEMOGRAPHIC_DATA]' Relaxed Jersey V-Neck T-Shirt brings a b…" at bounding box center [949, 265] width 689 height 124
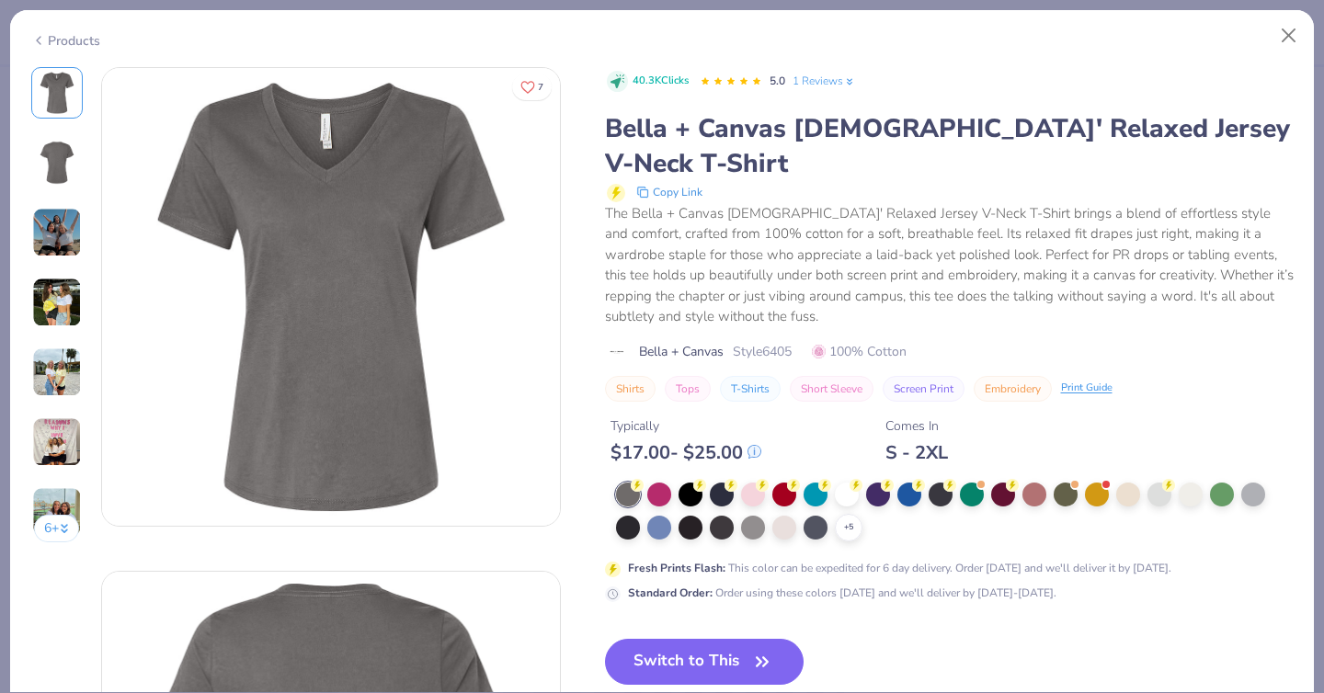
drag, startPoint x: 791, startPoint y: 211, endPoint x: 846, endPoint y: 256, distance: 71.2
click at [845, 256] on div "The Bella + Canvas [DEMOGRAPHIC_DATA]' Relaxed Jersey V-Neck T-Shirt brings a b…" at bounding box center [949, 265] width 689 height 124
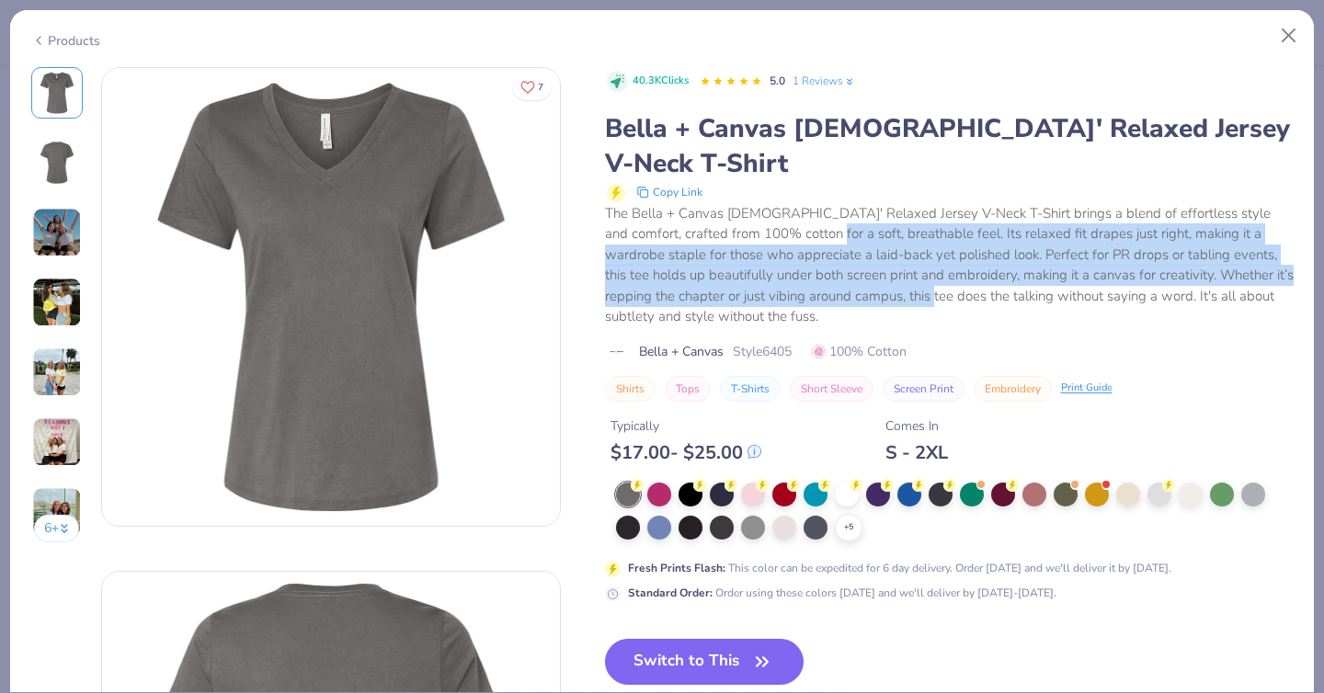
click at [846, 256] on div "The Bella + Canvas [DEMOGRAPHIC_DATA]' Relaxed Jersey V-Neck T-Shirt brings a b…" at bounding box center [949, 265] width 689 height 124
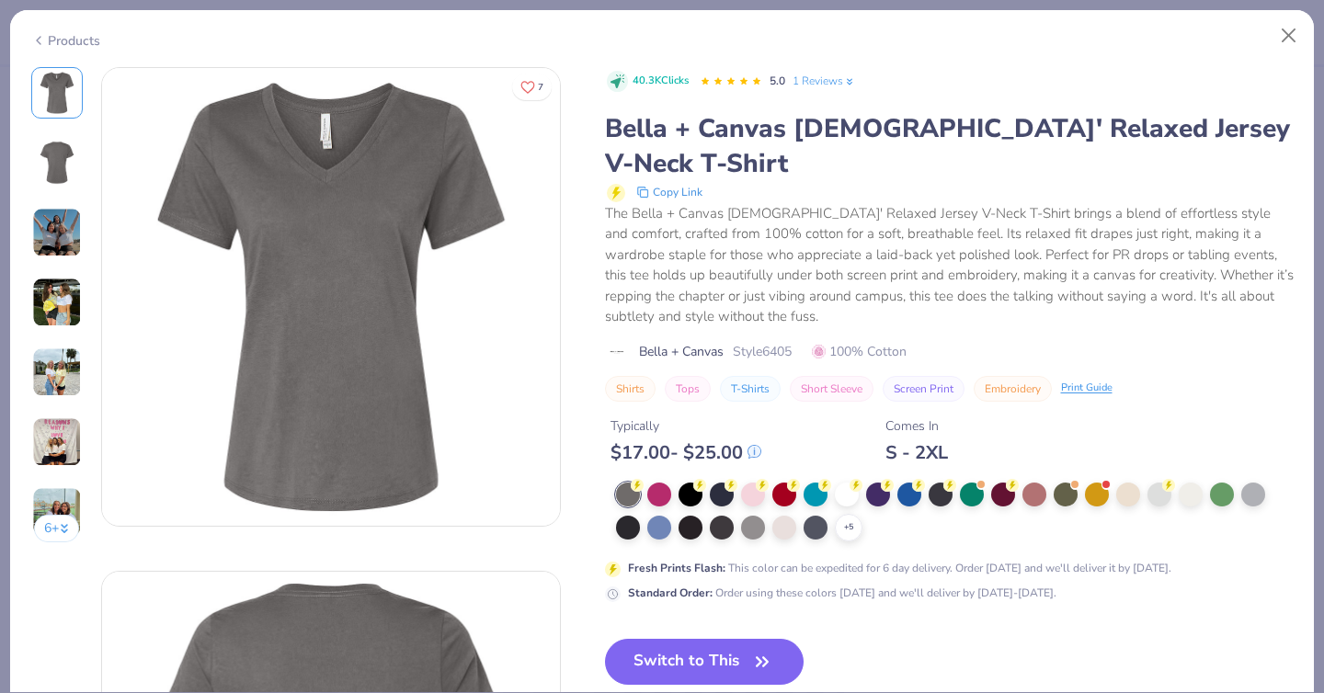
click at [59, 245] on img at bounding box center [57, 233] width 50 height 50
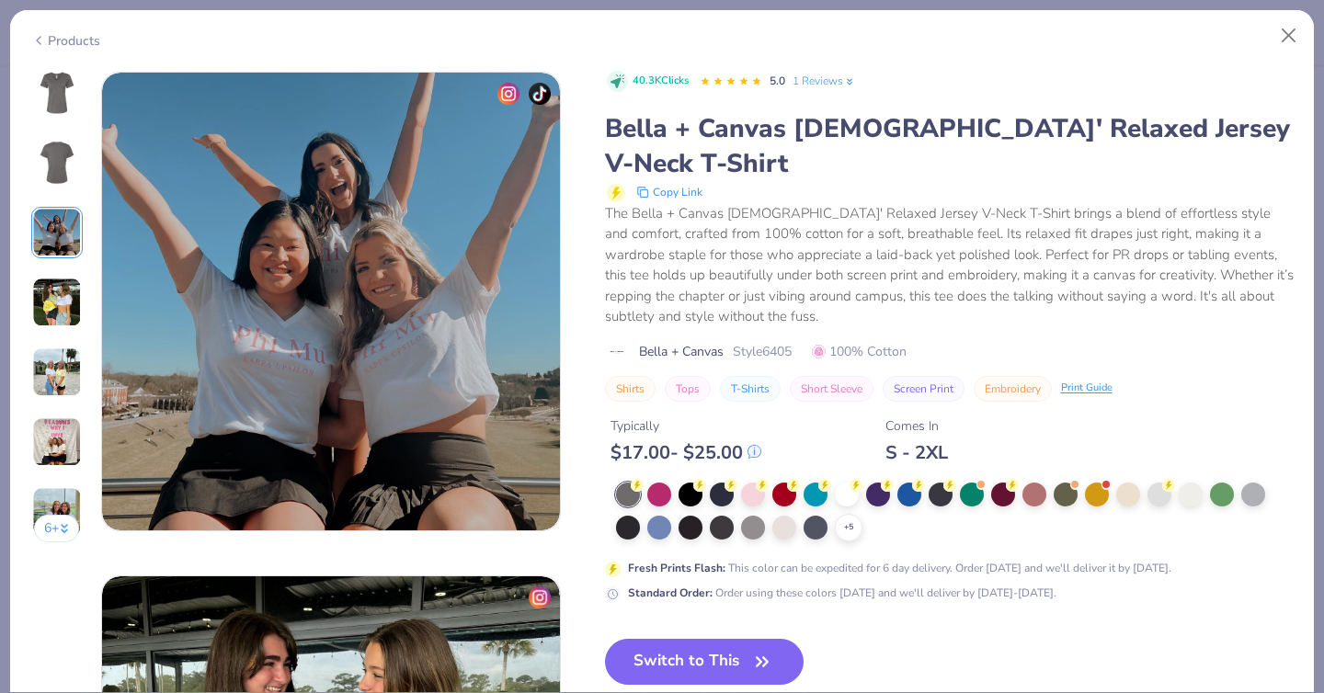
scroll to position [1008, 0]
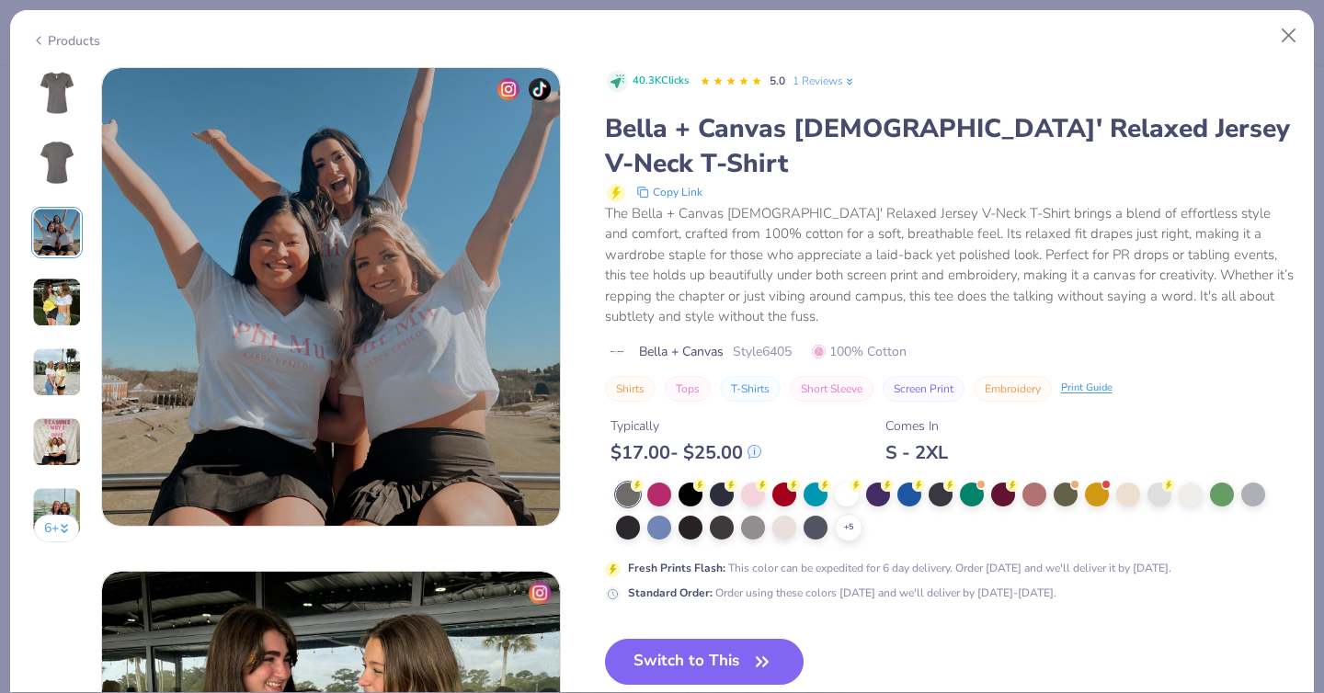
click at [58, 356] on img at bounding box center [57, 373] width 50 height 50
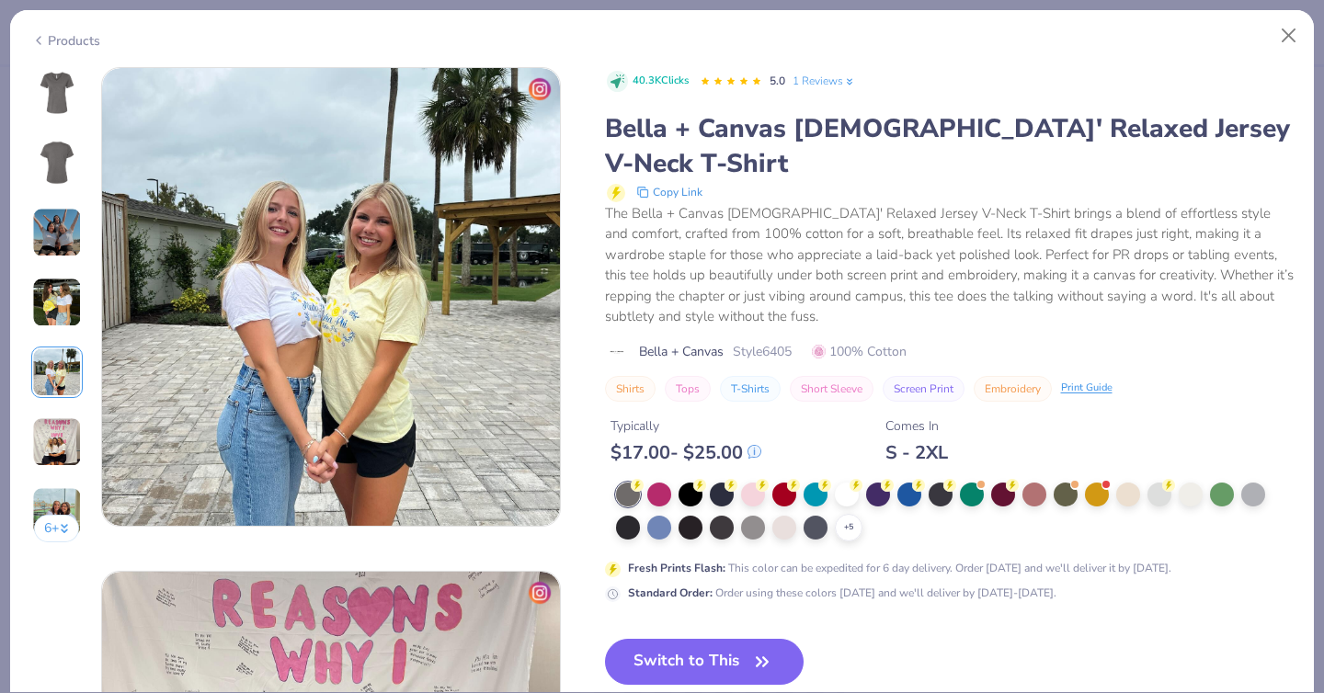
click at [56, 291] on img at bounding box center [57, 303] width 50 height 50
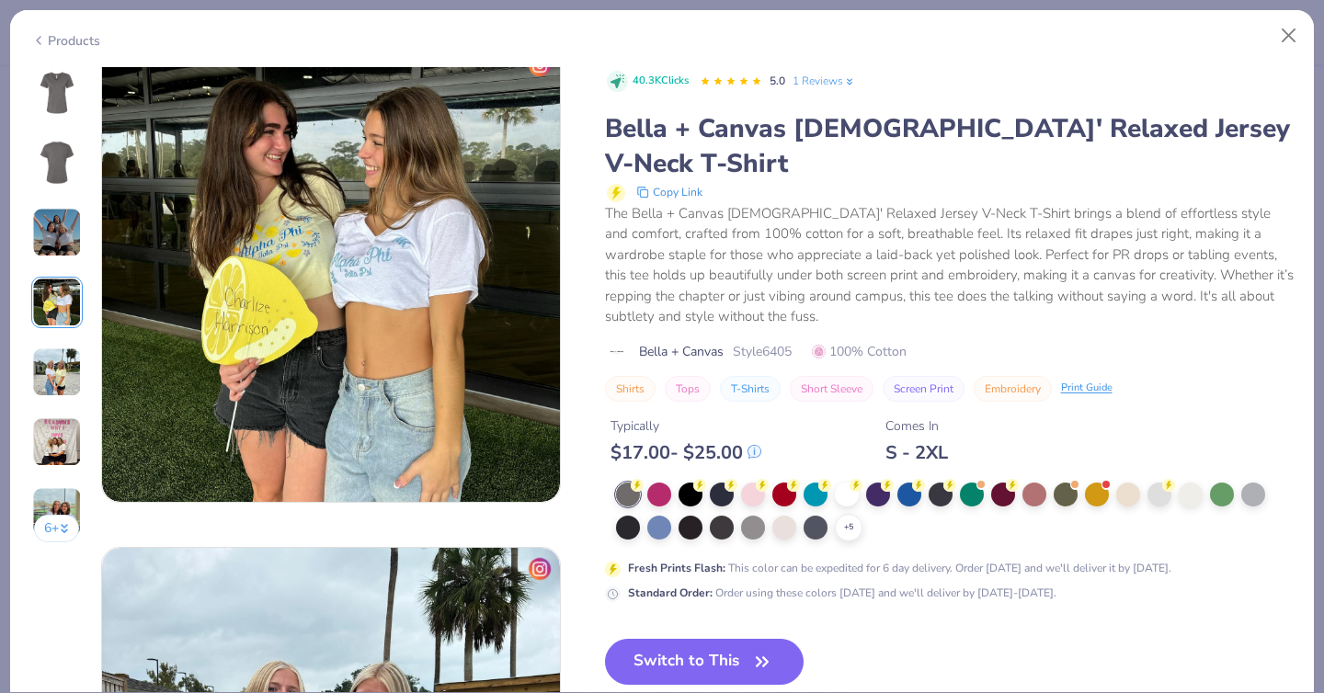
click at [62, 91] on img at bounding box center [57, 93] width 44 height 44
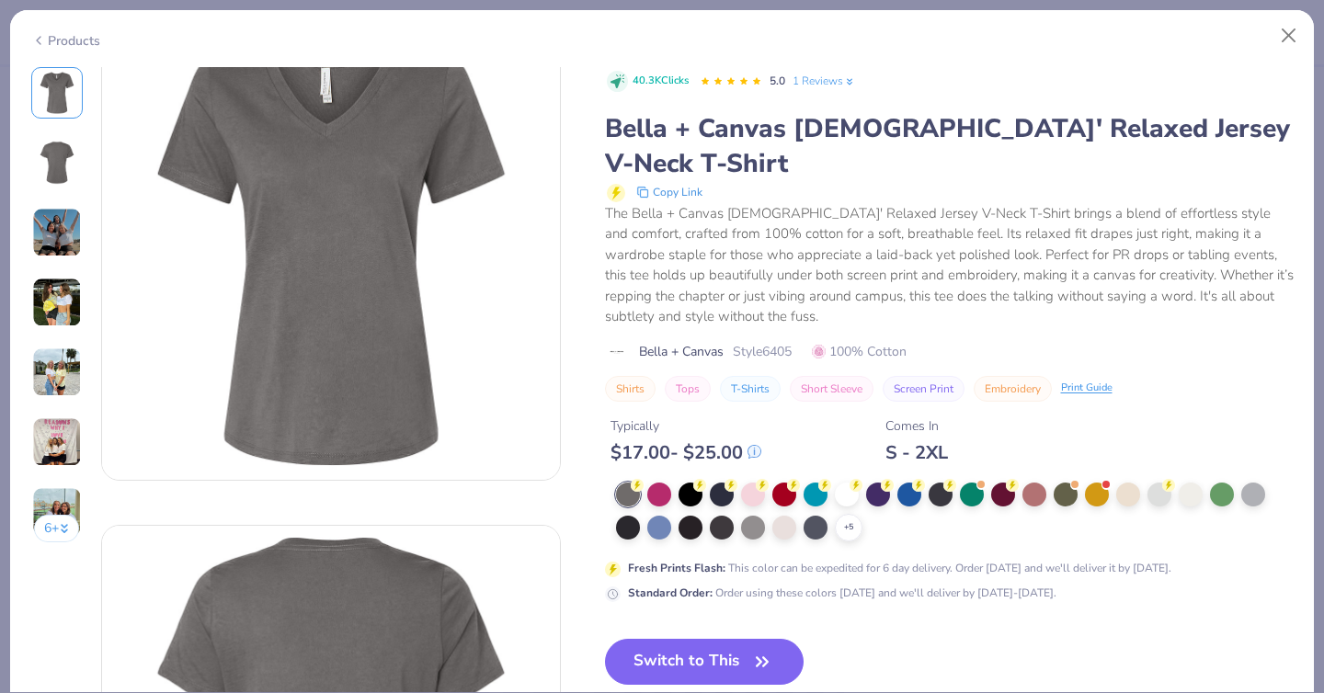
scroll to position [0, 0]
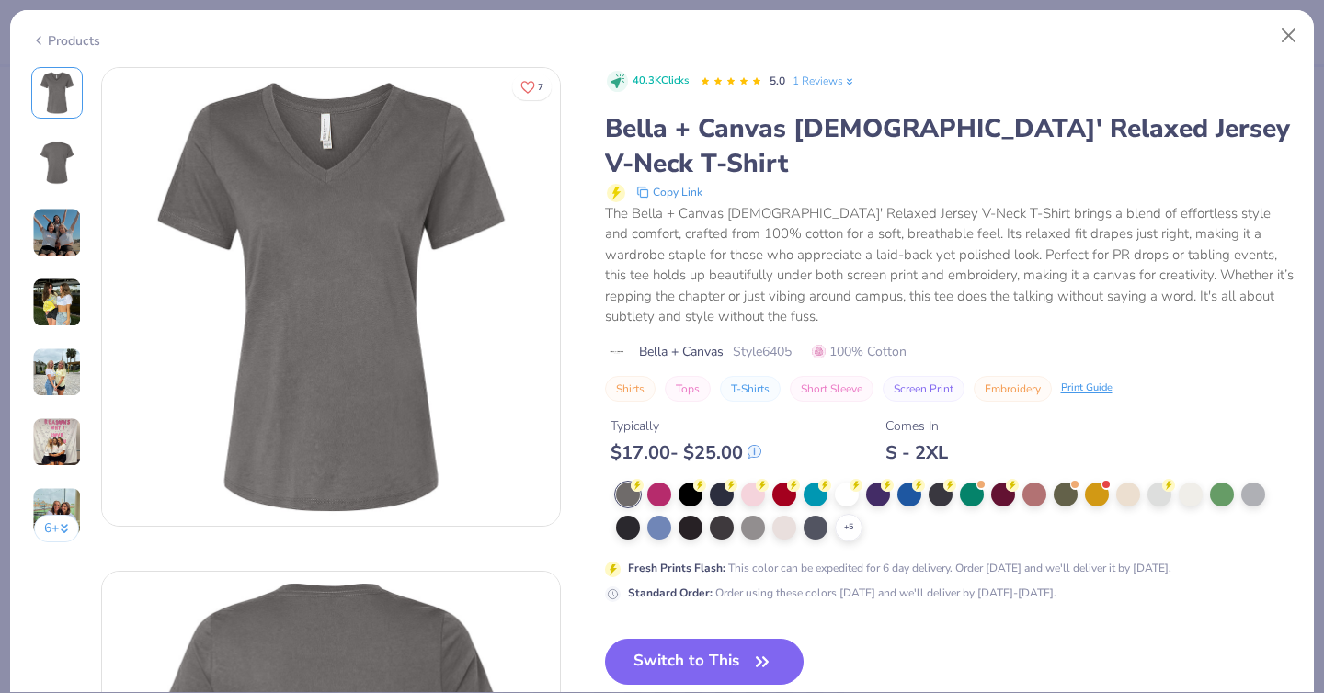
drag, startPoint x: 724, startPoint y: 130, endPoint x: 988, endPoint y: 148, distance: 264.5
click at [988, 148] on div "Bella + Canvas [DEMOGRAPHIC_DATA]' Relaxed Jersey V-Neck T-Shirt Copy Link The …" at bounding box center [949, 219] width 689 height 216
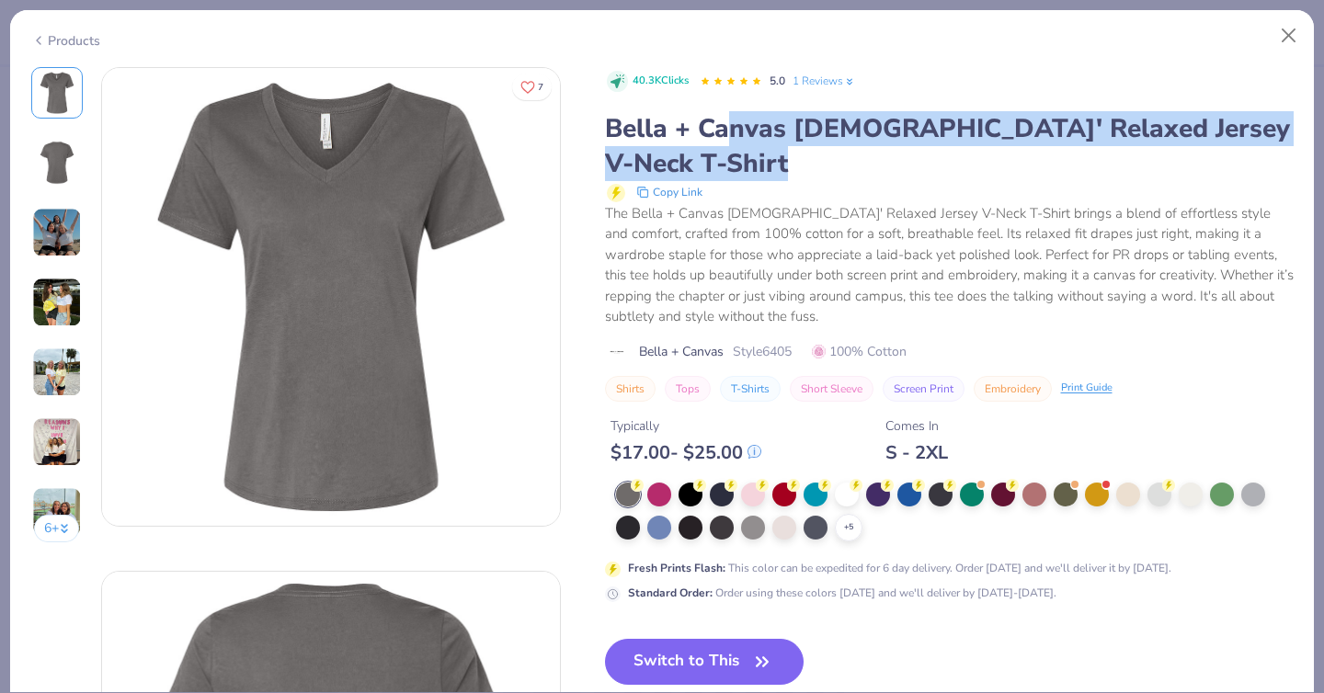
click at [988, 181] on div "Copy Link" at bounding box center [950, 192] width 687 height 22
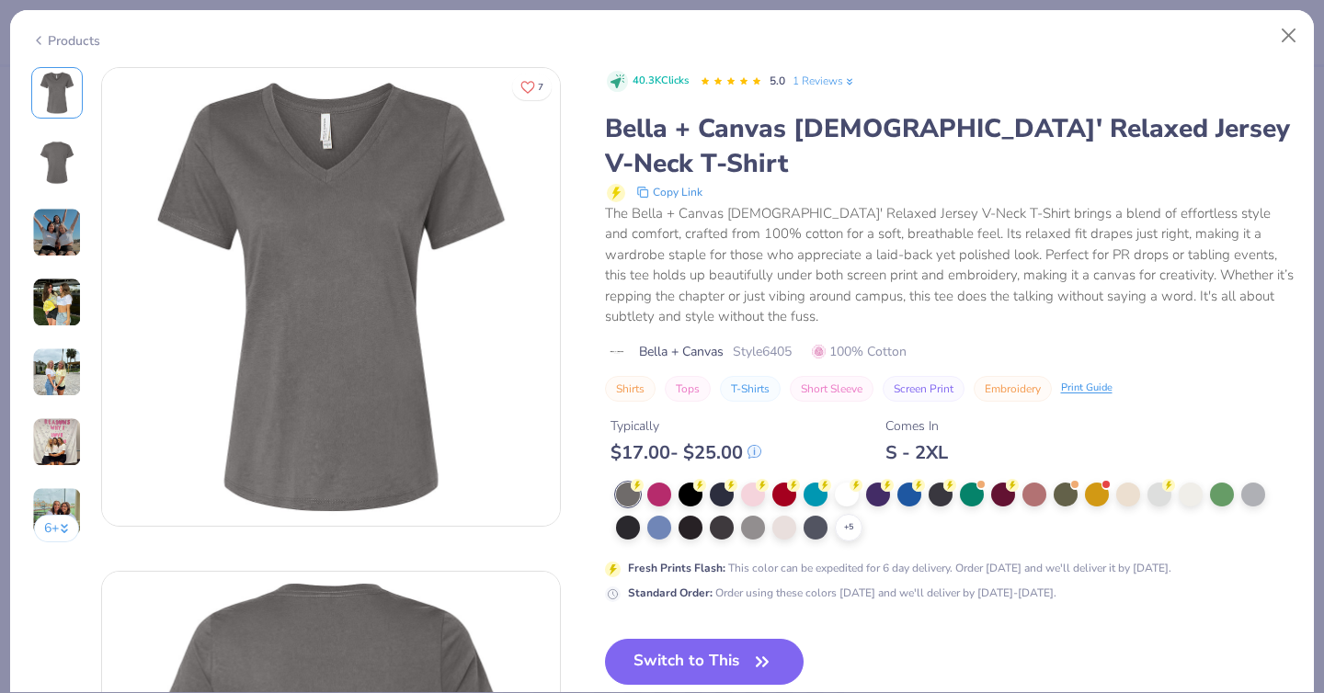
drag, startPoint x: 792, startPoint y: 161, endPoint x: 918, endPoint y: 215, distance: 137.2
click at [918, 215] on div "Bella + Canvas [DEMOGRAPHIC_DATA]' Relaxed Jersey V-Neck T-Shirt Copy Link The …" at bounding box center [949, 219] width 689 height 216
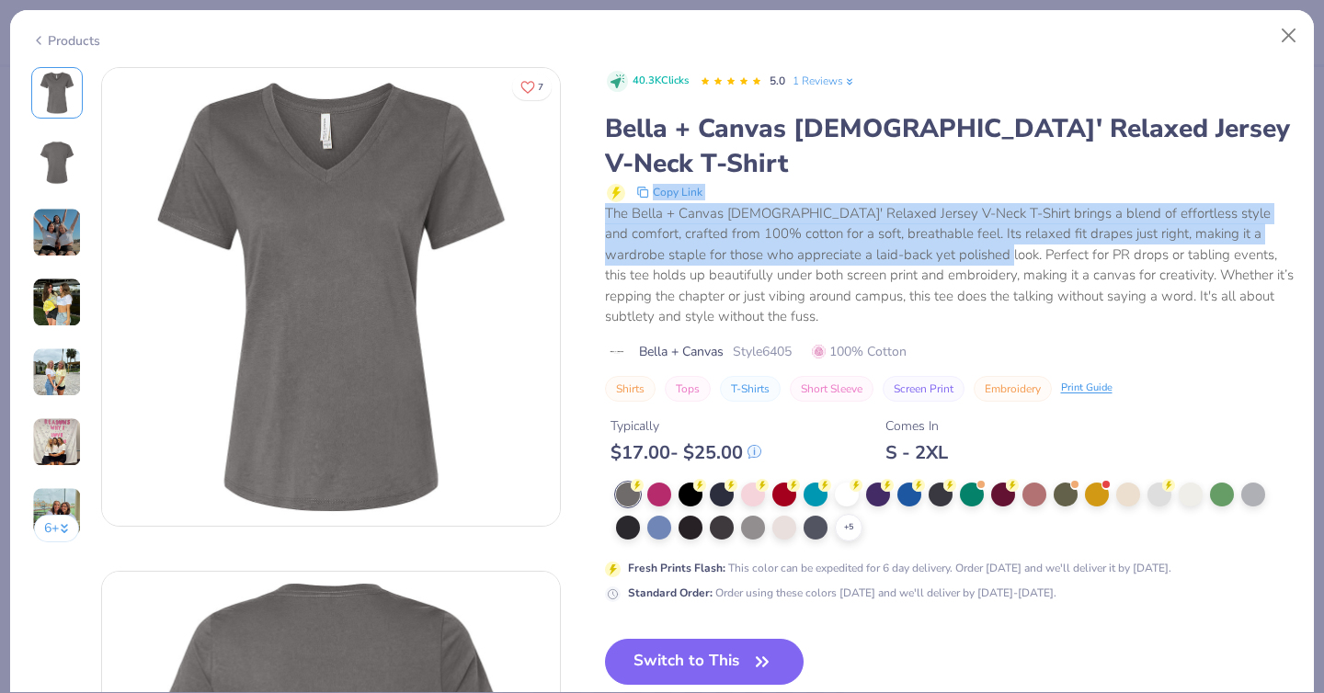
click at [918, 215] on div "The Bella + Canvas [DEMOGRAPHIC_DATA]' Relaxed Jersey V-Neck T-Shirt brings a b…" at bounding box center [949, 265] width 689 height 124
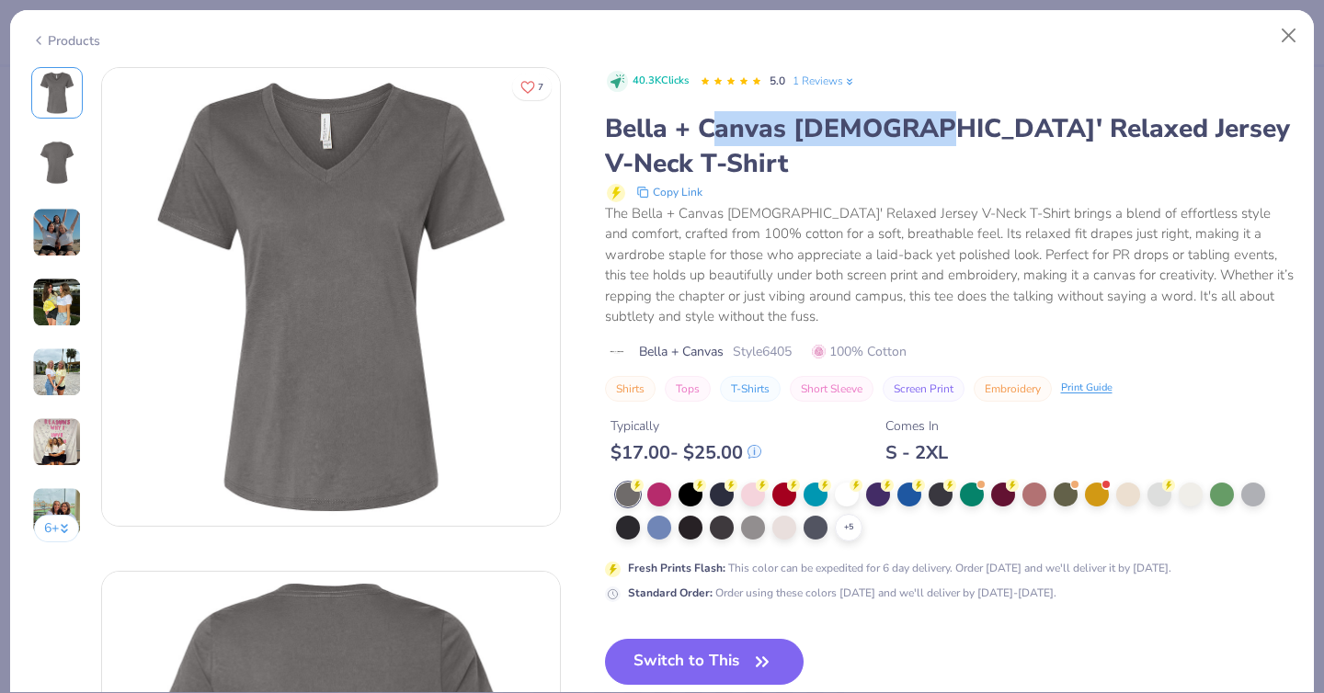
drag, startPoint x: 715, startPoint y: 119, endPoint x: 913, endPoint y: 120, distance: 197.7
click at [913, 120] on div "Bella + Canvas [DEMOGRAPHIC_DATA]' Relaxed Jersey V-Neck T-Shirt" at bounding box center [949, 146] width 689 height 70
click at [719, 639] on button "Switch to This" at bounding box center [705, 662] width 200 height 46
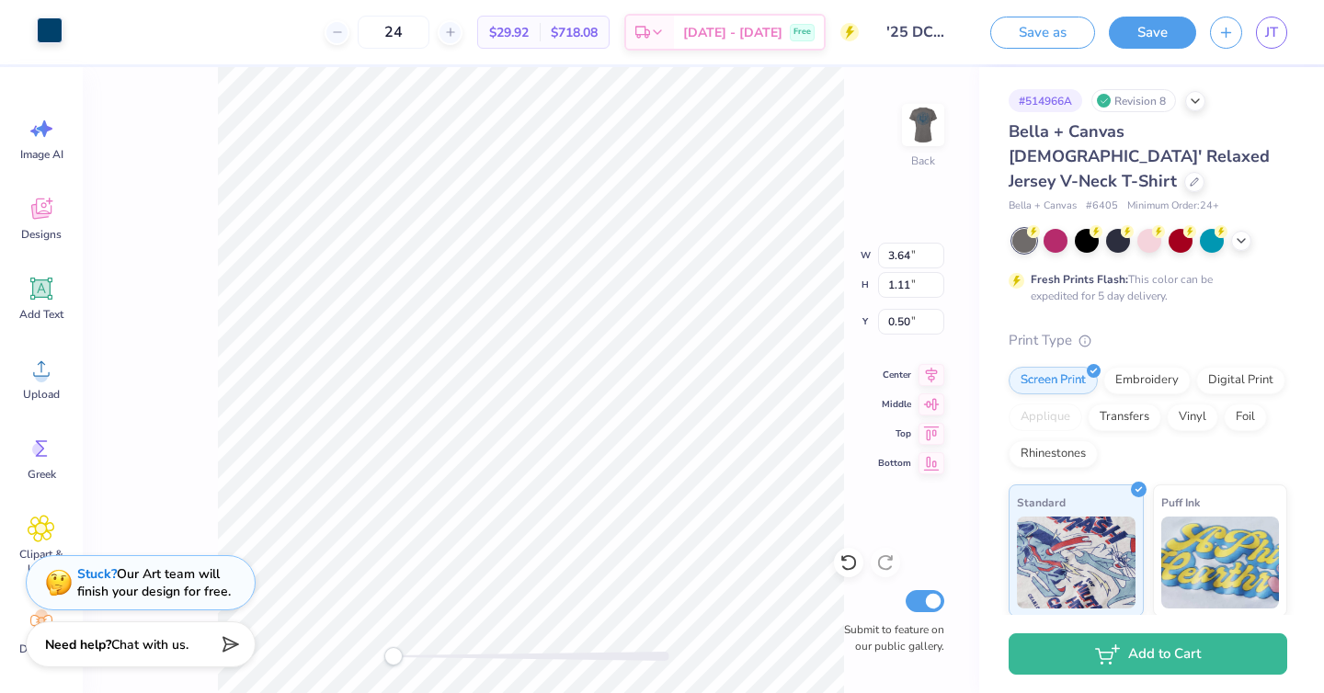
click at [51, 33] on div at bounding box center [50, 30] width 26 height 26
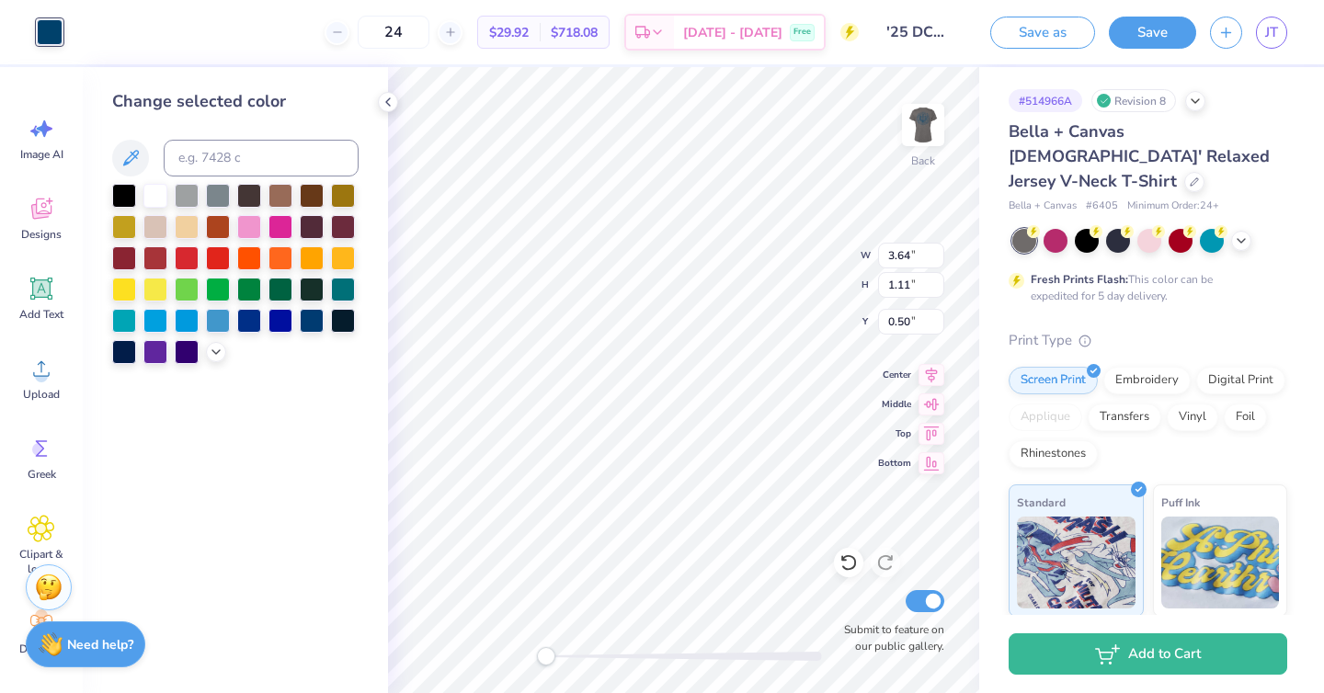
click at [1255, 229] on div at bounding box center [1149, 241] width 275 height 24
click at [1246, 232] on icon at bounding box center [1241, 239] width 15 height 15
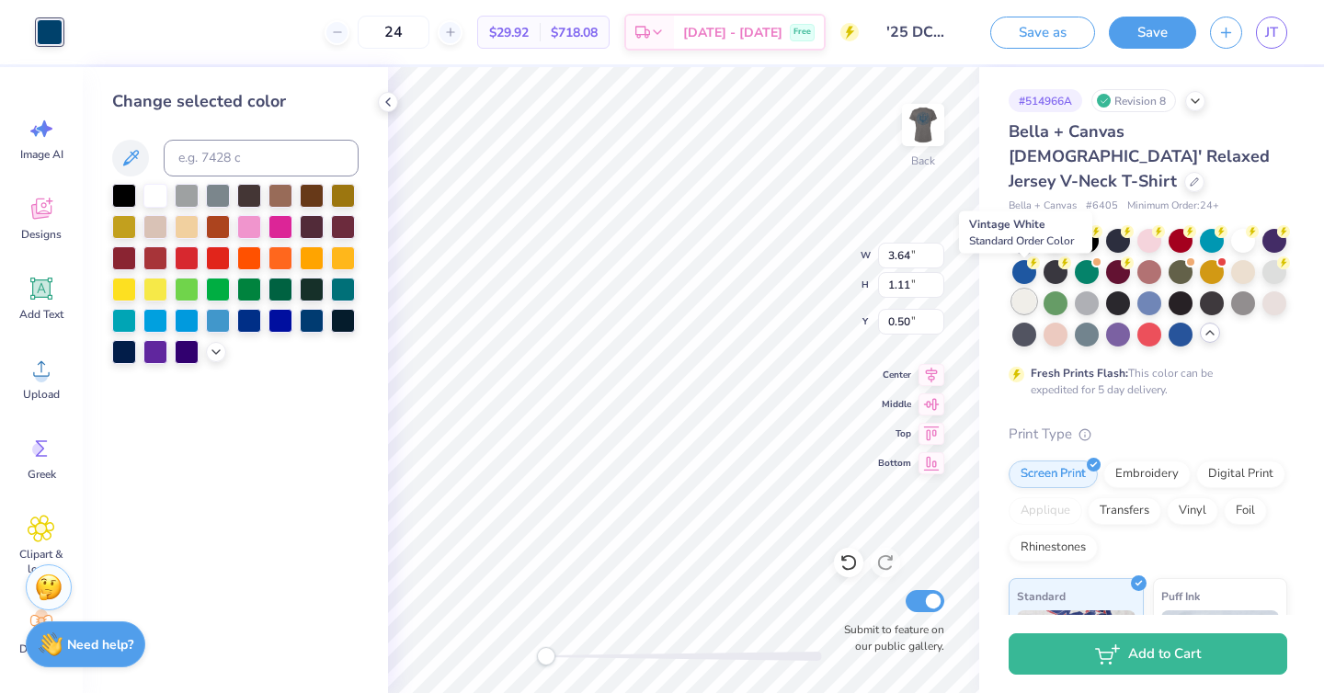
click at [1027, 290] on div at bounding box center [1024, 302] width 24 height 24
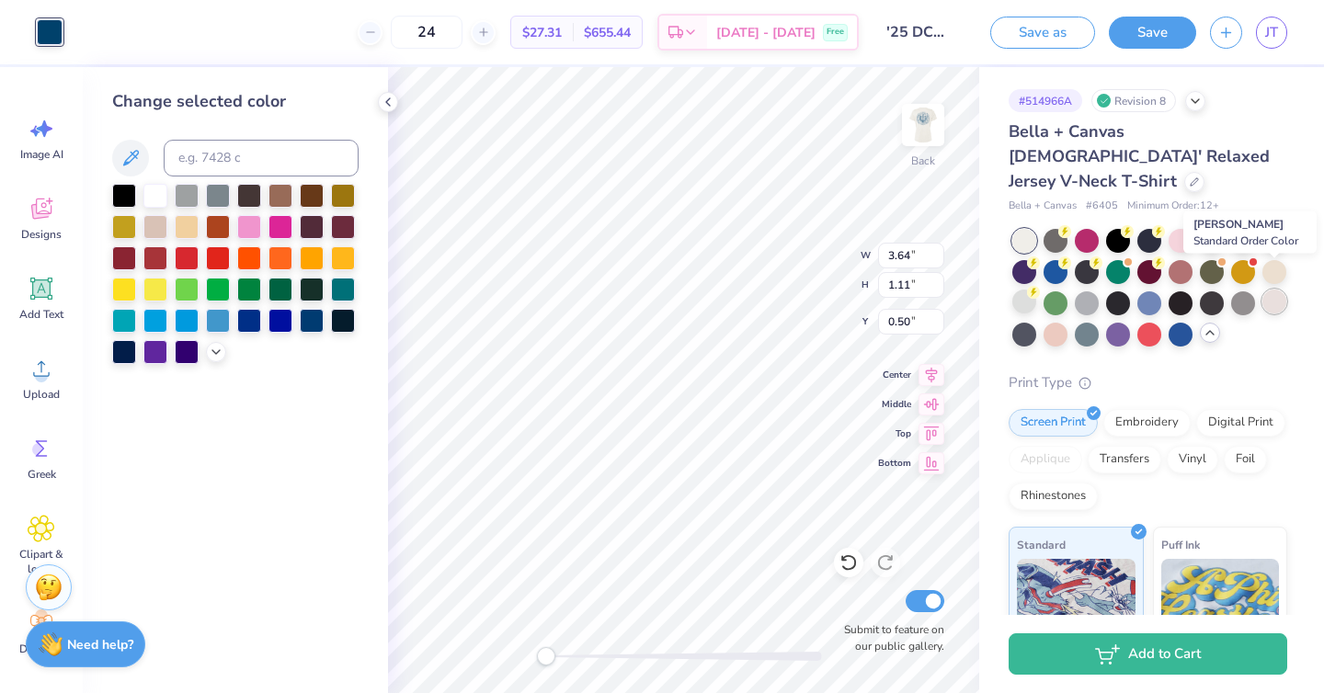
click at [1269, 290] on div at bounding box center [1274, 302] width 24 height 24
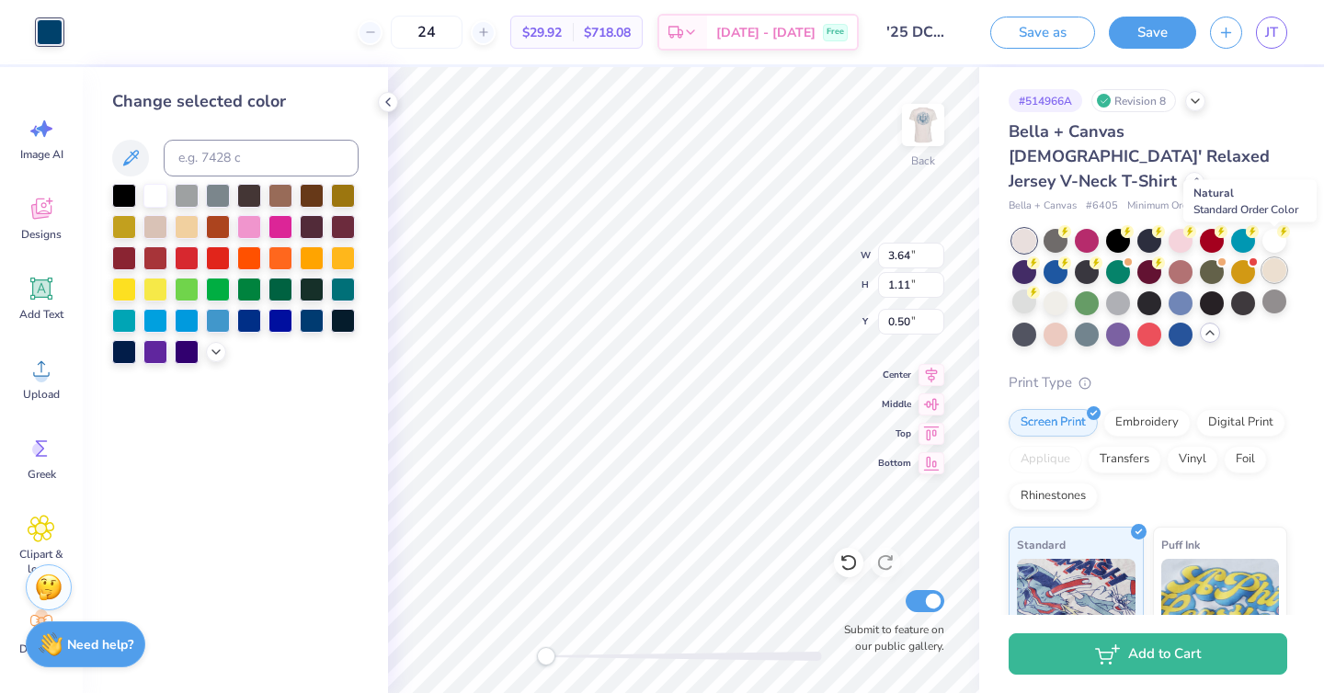
click at [1273, 258] on div at bounding box center [1274, 270] width 24 height 24
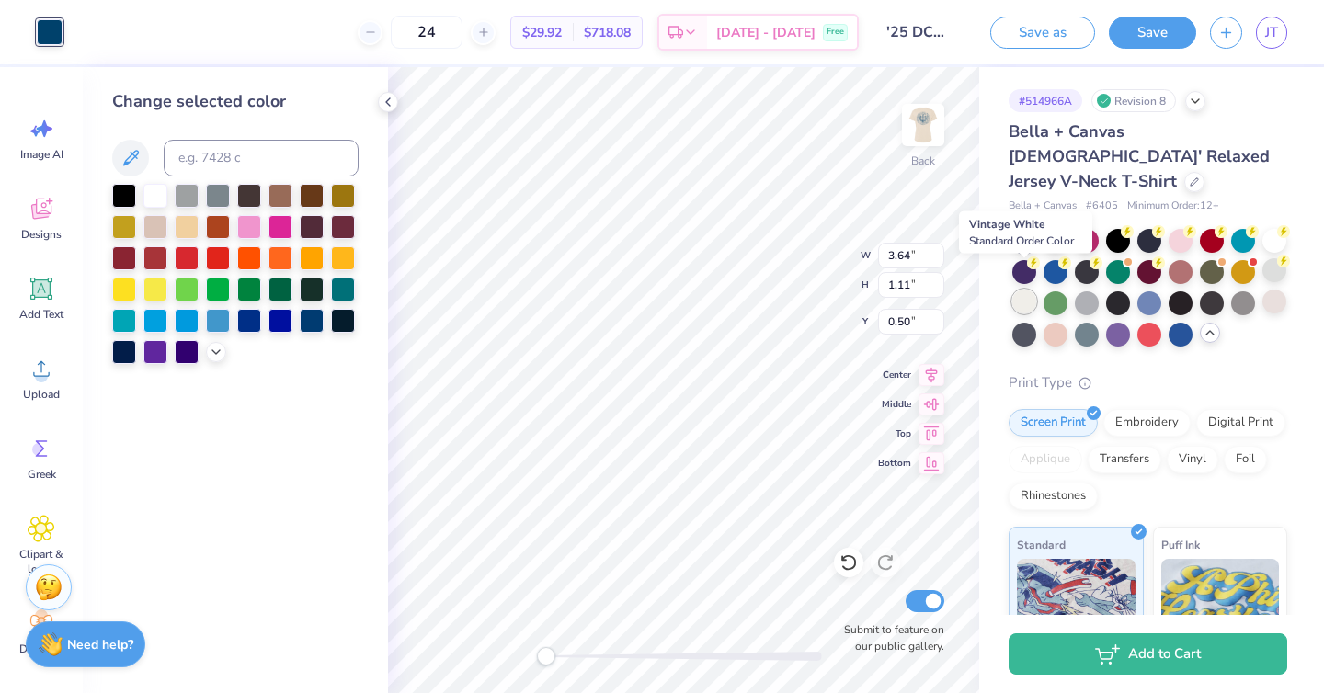
click at [1032, 290] on div at bounding box center [1024, 302] width 24 height 24
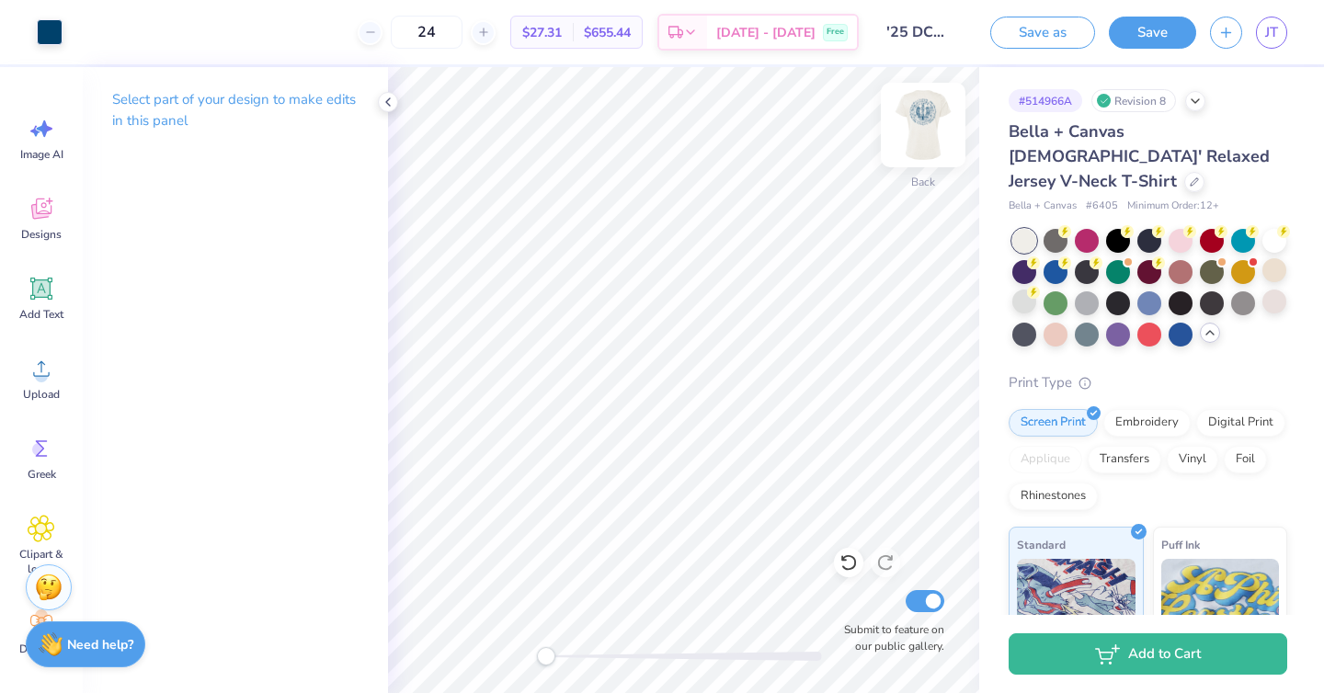
click at [912, 126] on img at bounding box center [923, 125] width 74 height 74
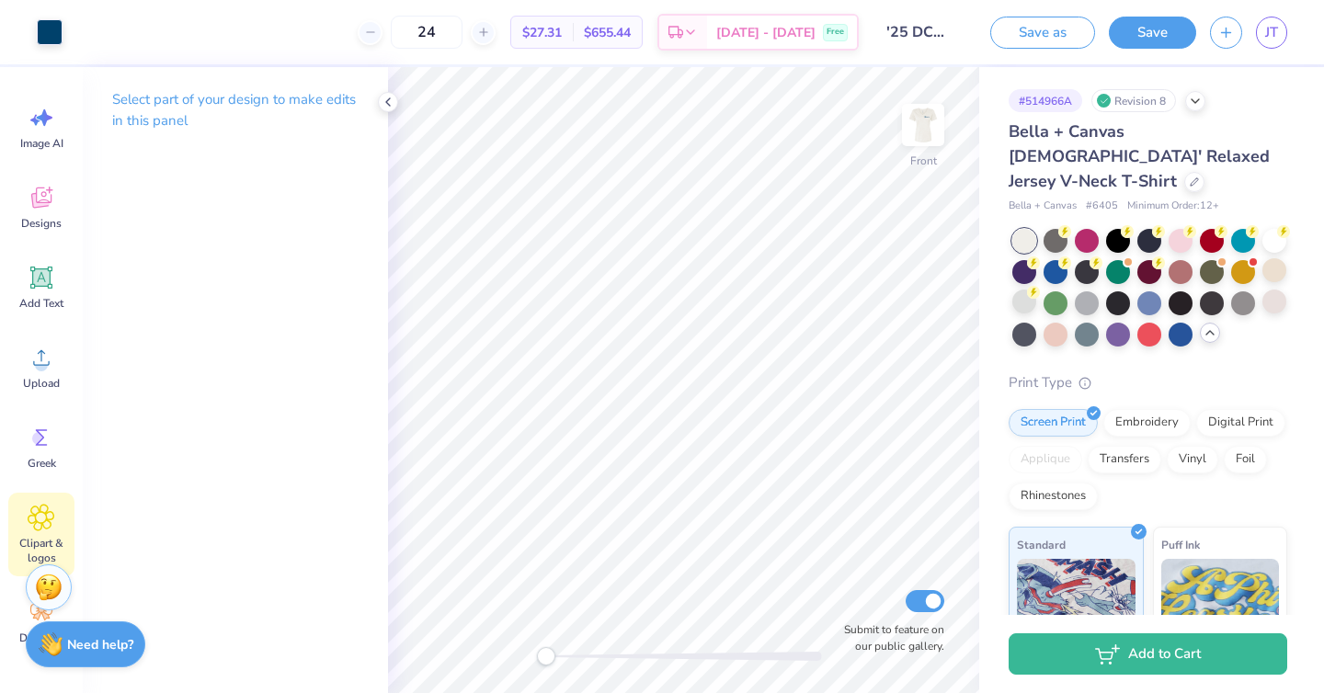
click at [30, 518] on icon at bounding box center [41, 518] width 27 height 28
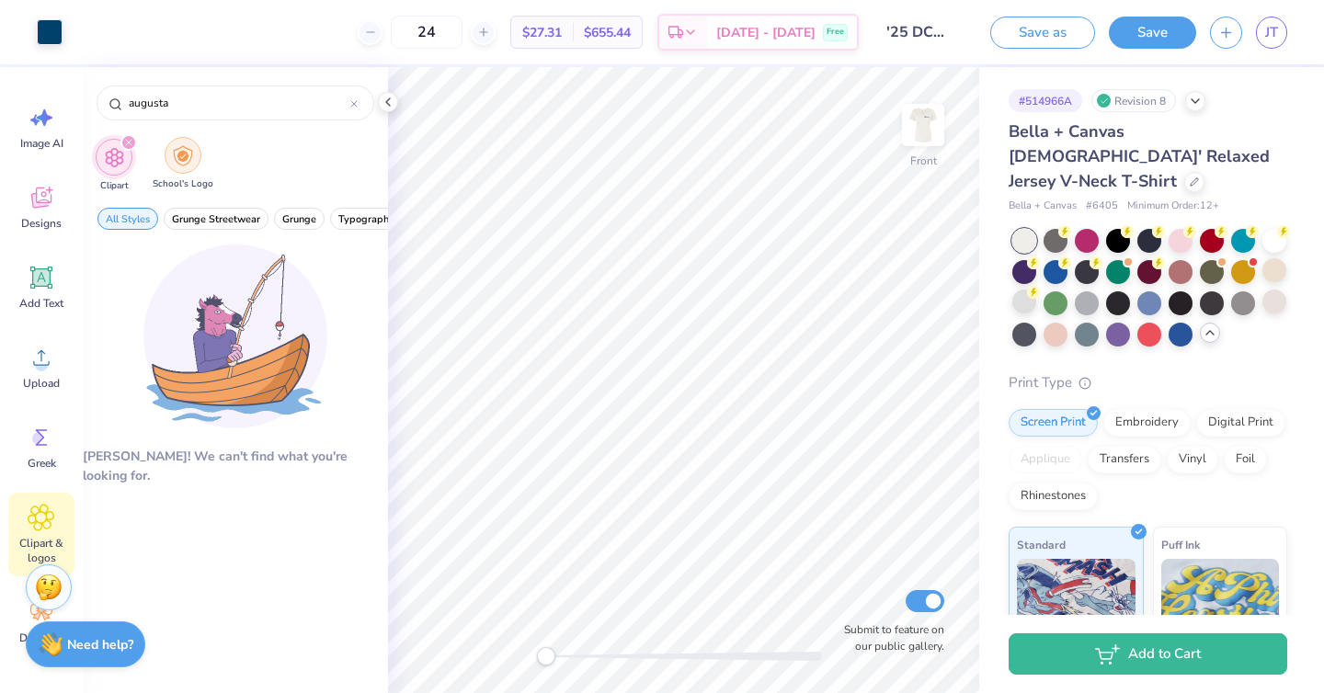
type input "augusta"
click at [192, 152] on div "filter for School's Logo" at bounding box center [183, 155] width 37 height 37
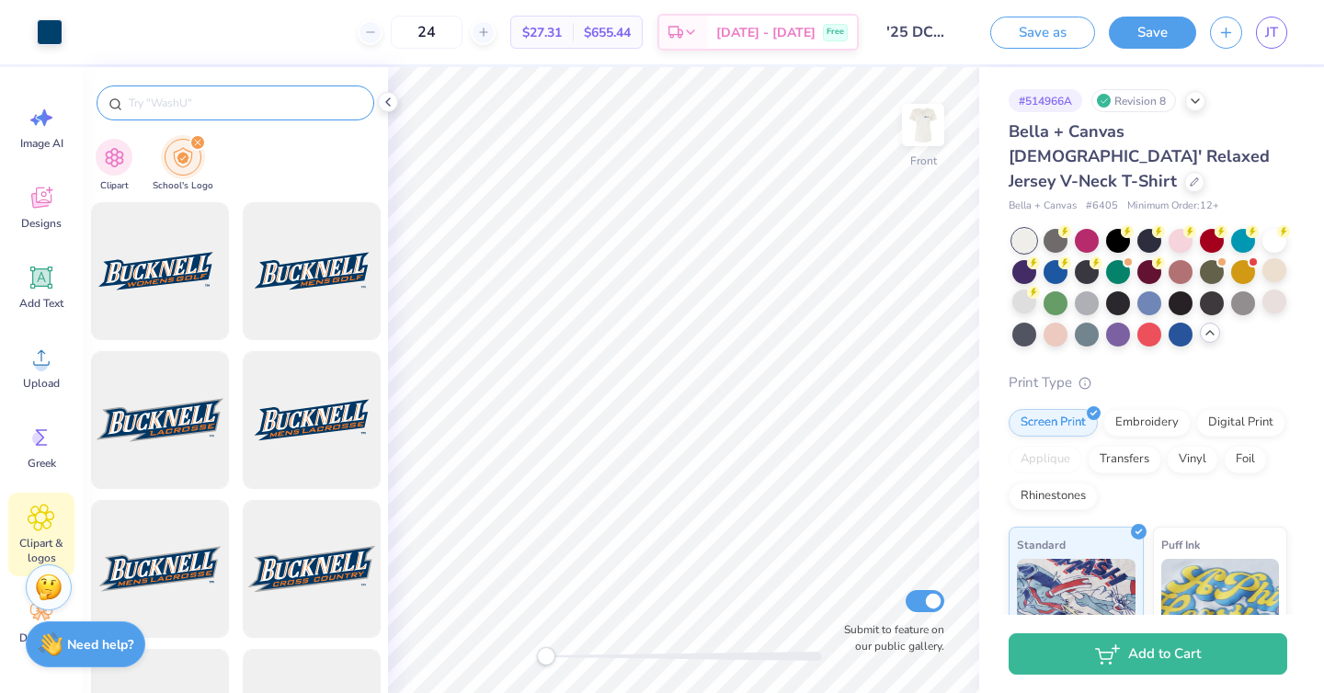
click at [179, 99] on input "text" at bounding box center [244, 103] width 235 height 18
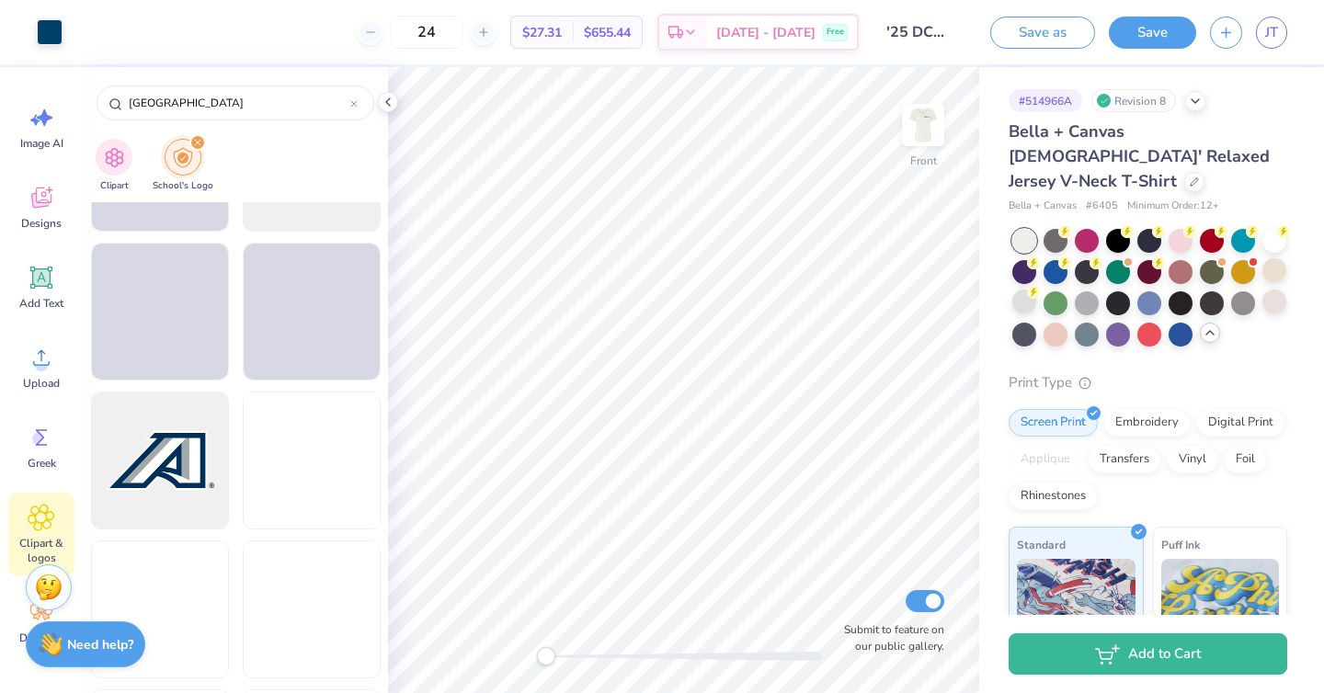
scroll to position [2341, 0]
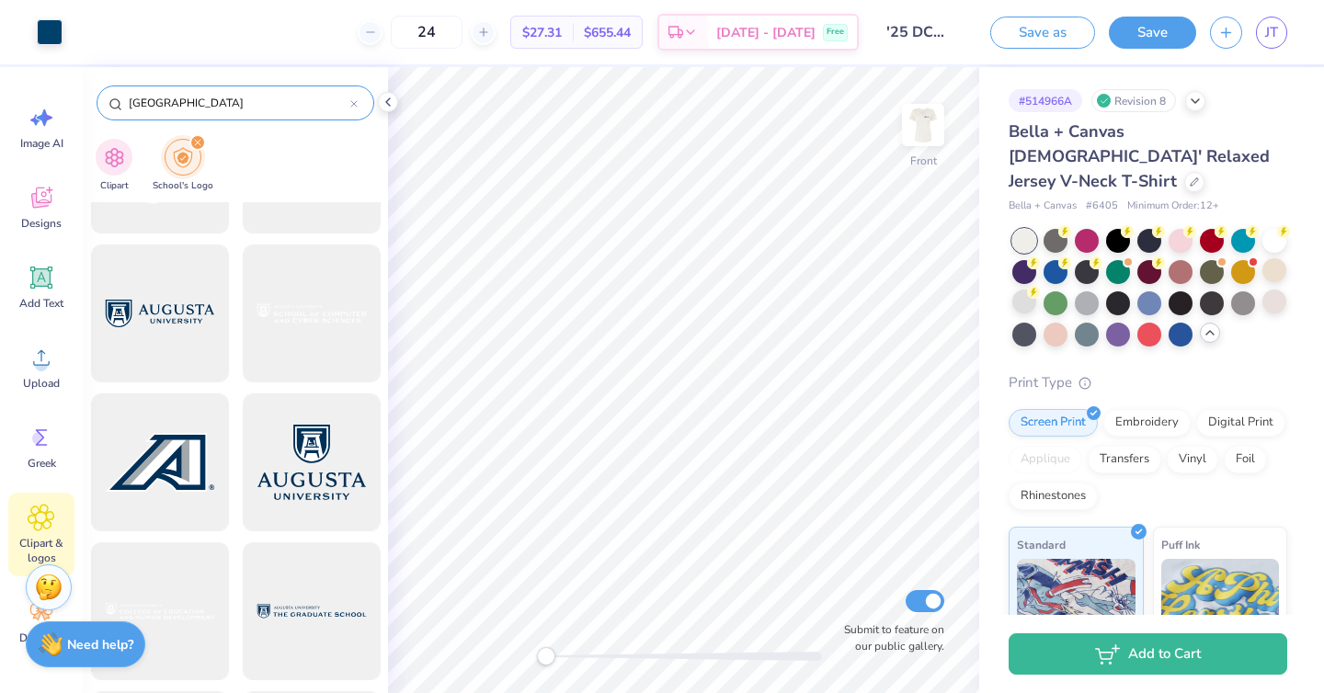
click at [254, 88] on div "[GEOGRAPHIC_DATA]" at bounding box center [236, 103] width 278 height 35
click at [196, 97] on input "[GEOGRAPHIC_DATA]" at bounding box center [238, 103] width 223 height 18
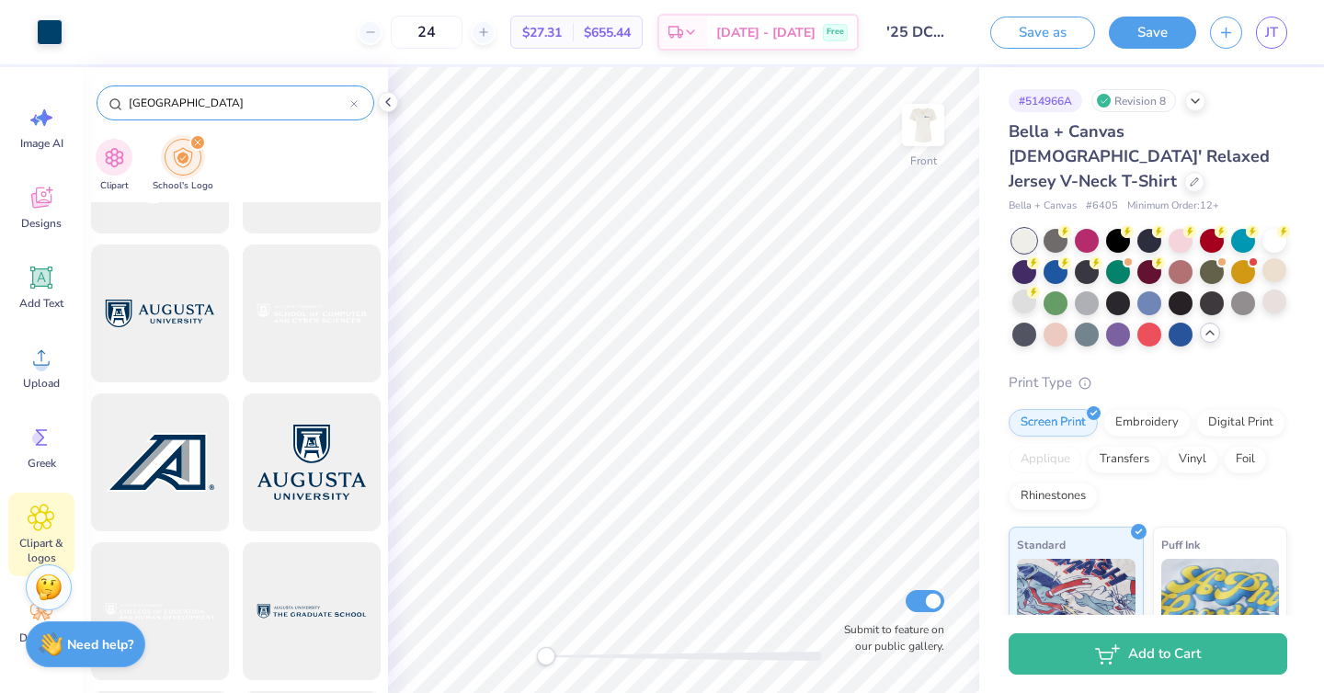
click at [196, 97] on input "[GEOGRAPHIC_DATA]" at bounding box center [238, 103] width 223 height 18
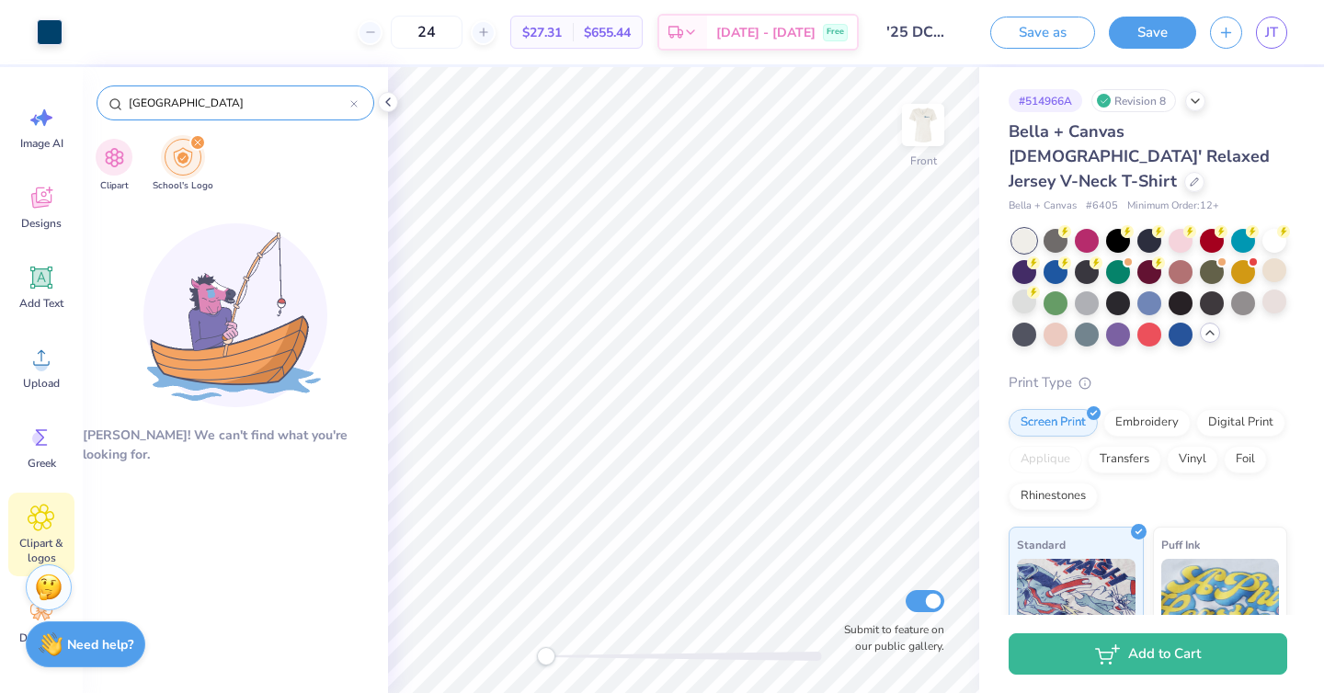
type input "[GEOGRAPHIC_DATA]"
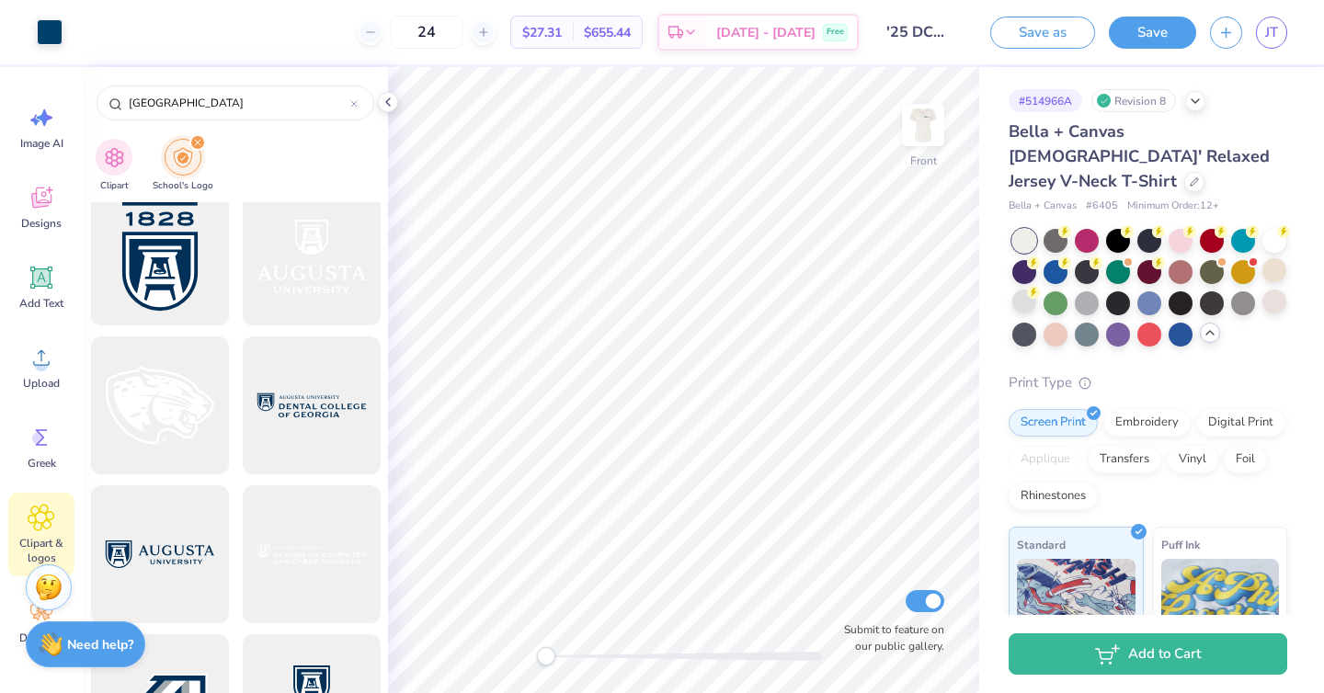
scroll to position [2148, 0]
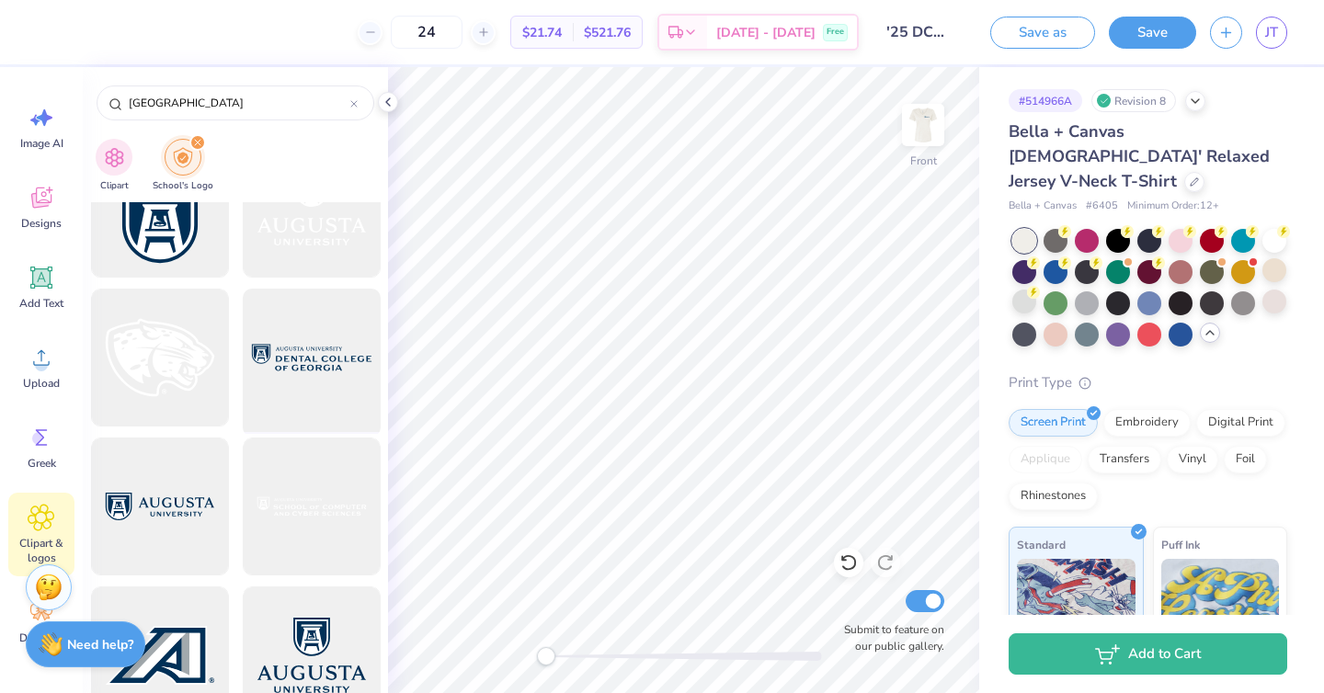
click at [282, 360] on div at bounding box center [311, 358] width 152 height 152
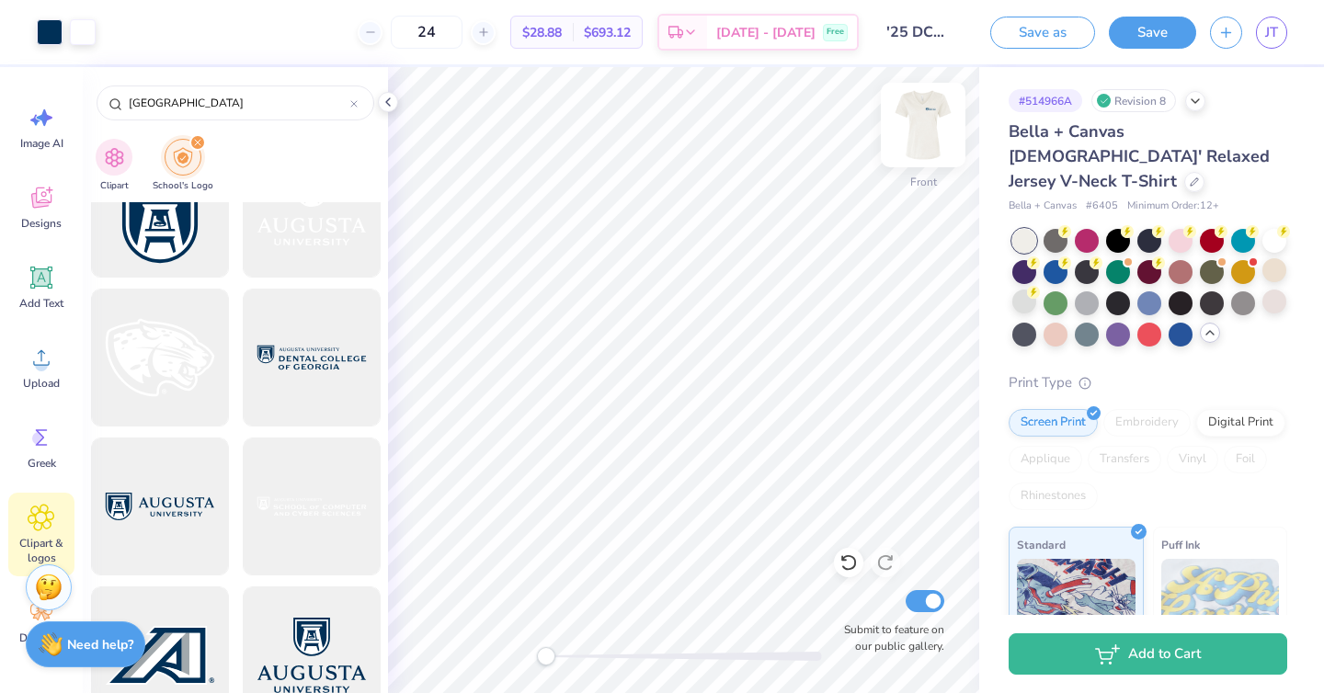
click at [931, 131] on img at bounding box center [923, 125] width 74 height 74
click at [931, 131] on img at bounding box center [923, 125] width 37 height 37
click at [1159, 35] on button "Save" at bounding box center [1152, 30] width 87 height 32
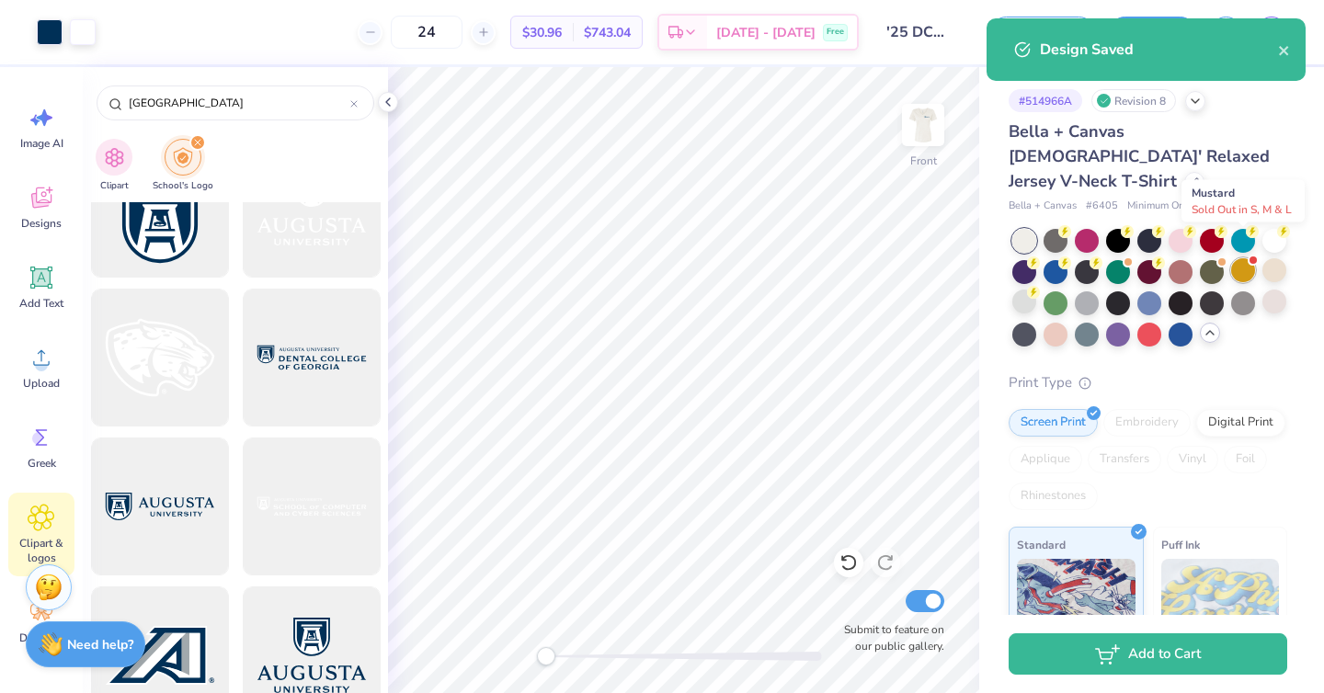
select select "Member apparel for registered Student Organization / Department / School"
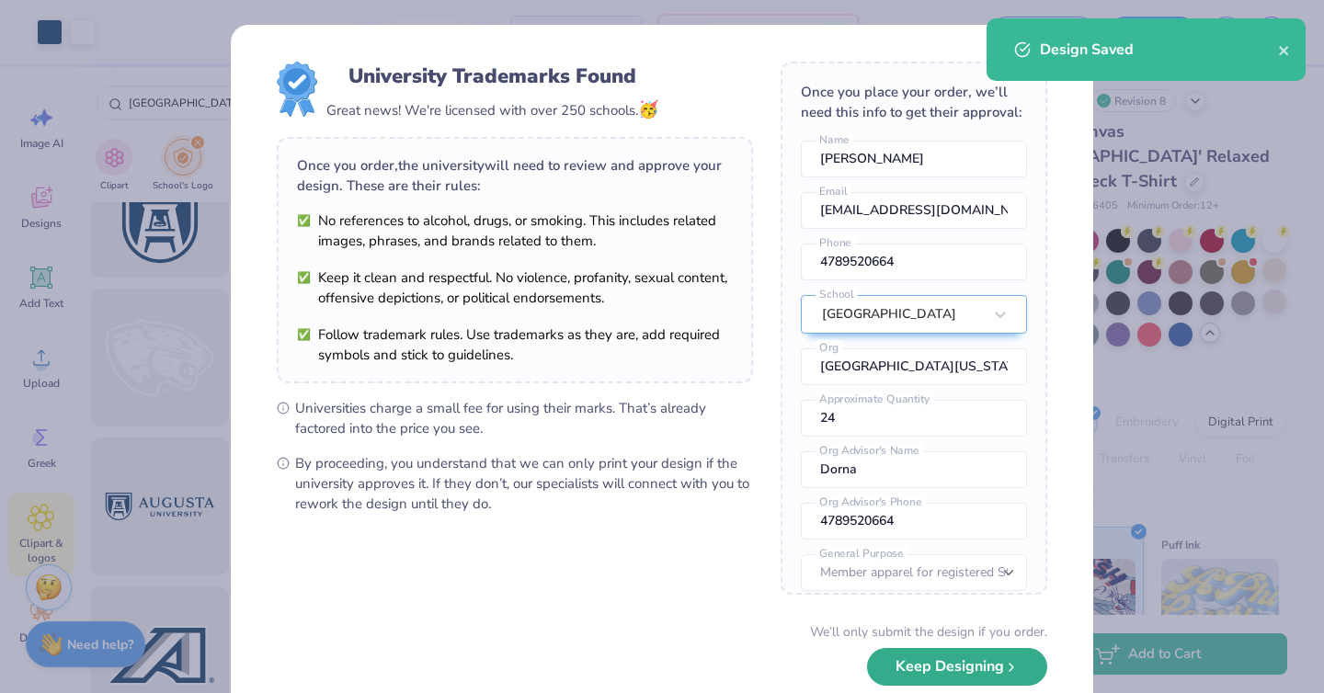
click at [973, 669] on button "Keep Designing" at bounding box center [957, 667] width 180 height 38
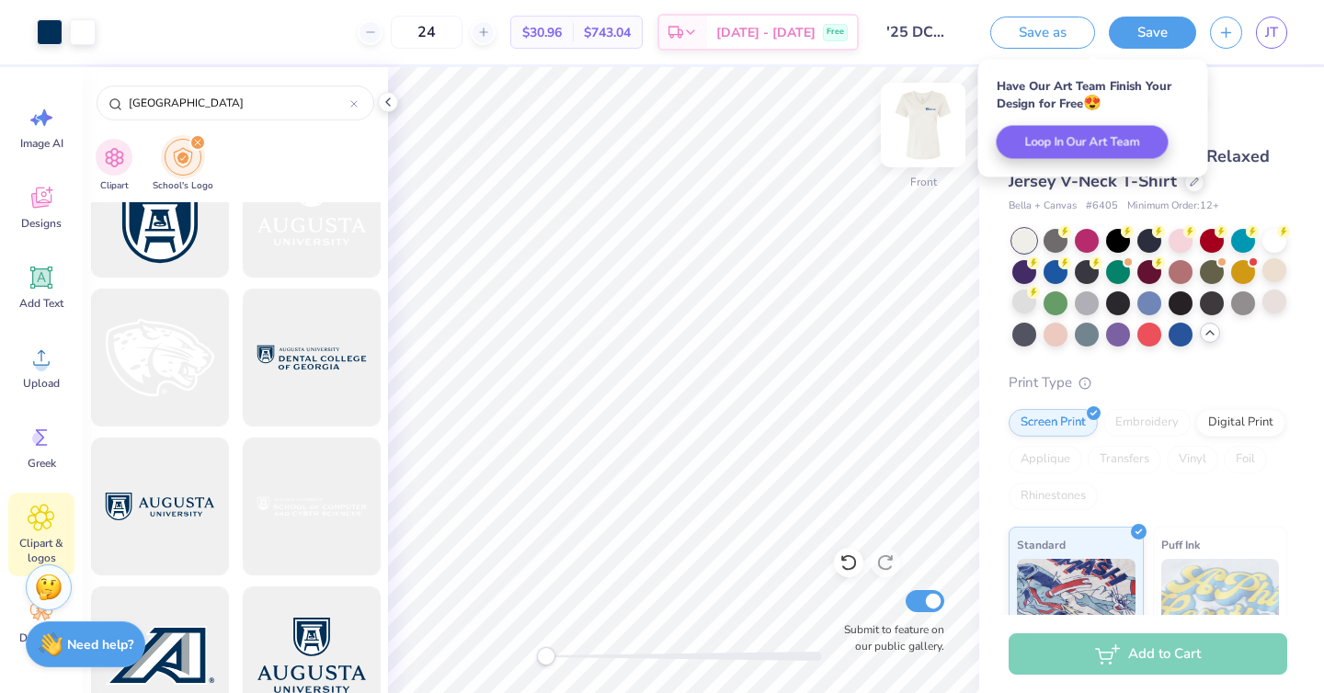
click at [909, 115] on img at bounding box center [923, 125] width 74 height 74
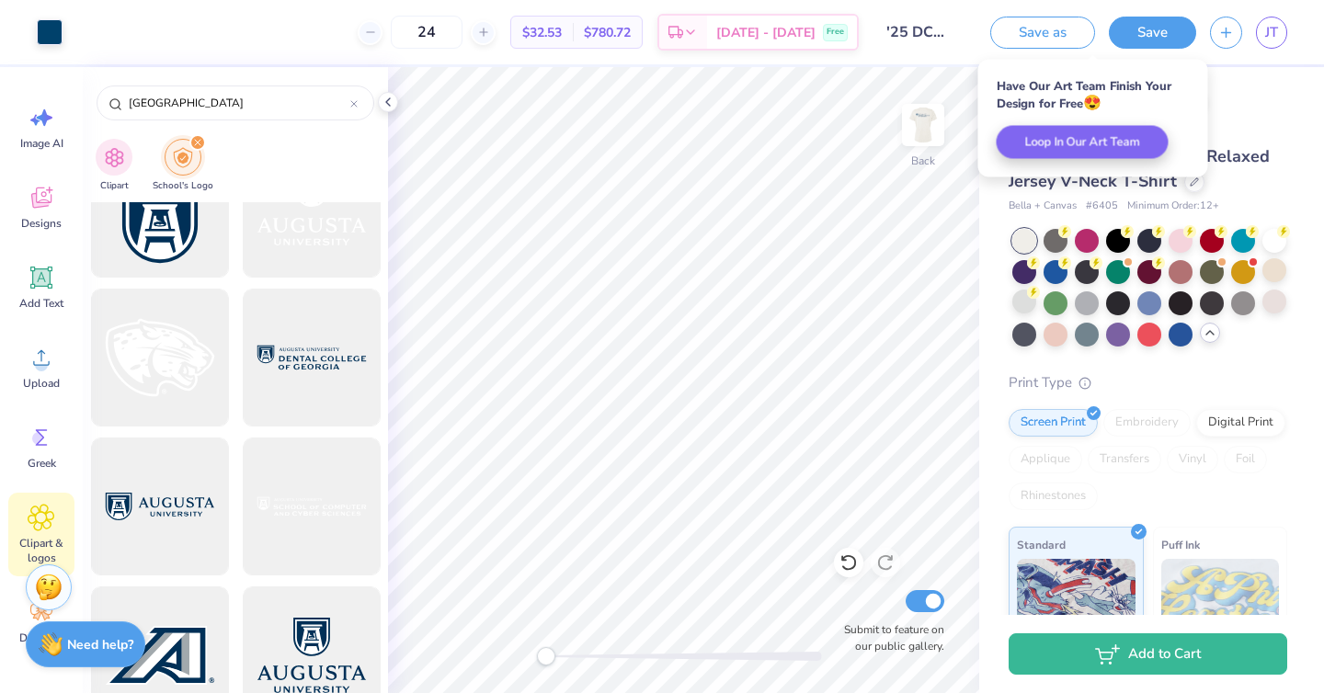
click at [1269, 92] on div "# 514966A Revision 8" at bounding box center [1148, 100] width 279 height 23
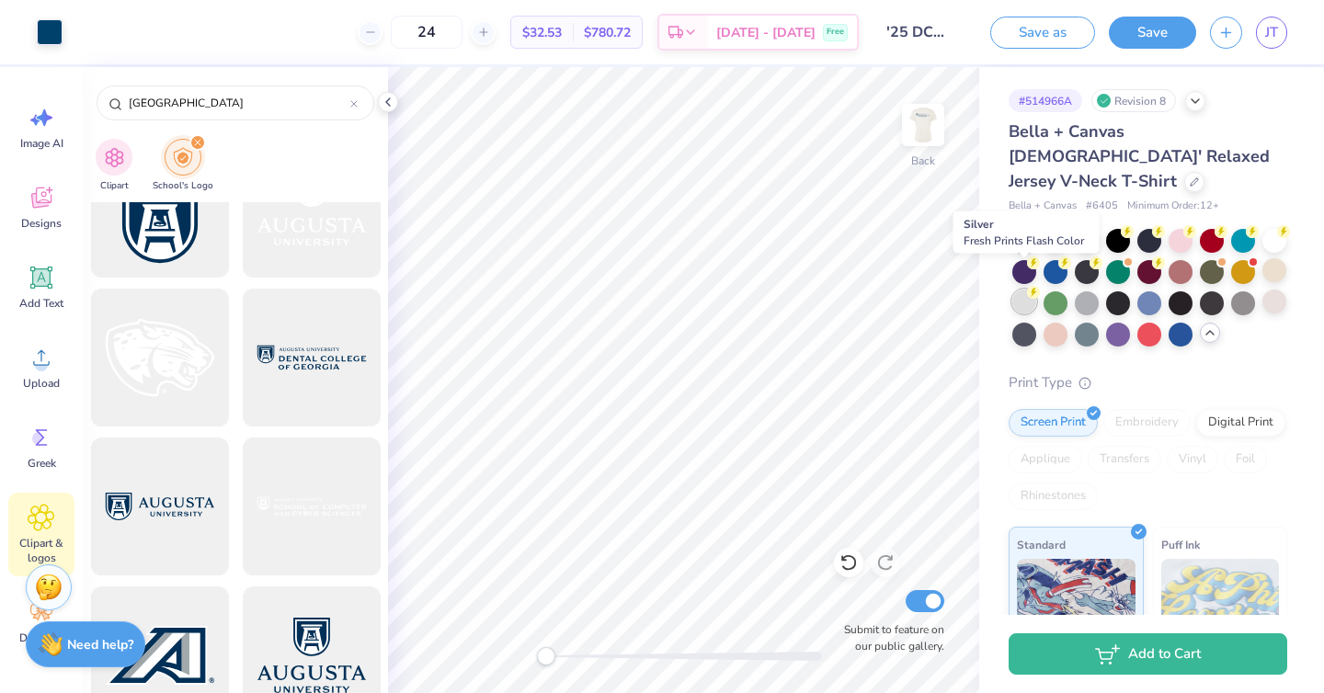
click at [1017, 290] on div at bounding box center [1024, 302] width 24 height 24
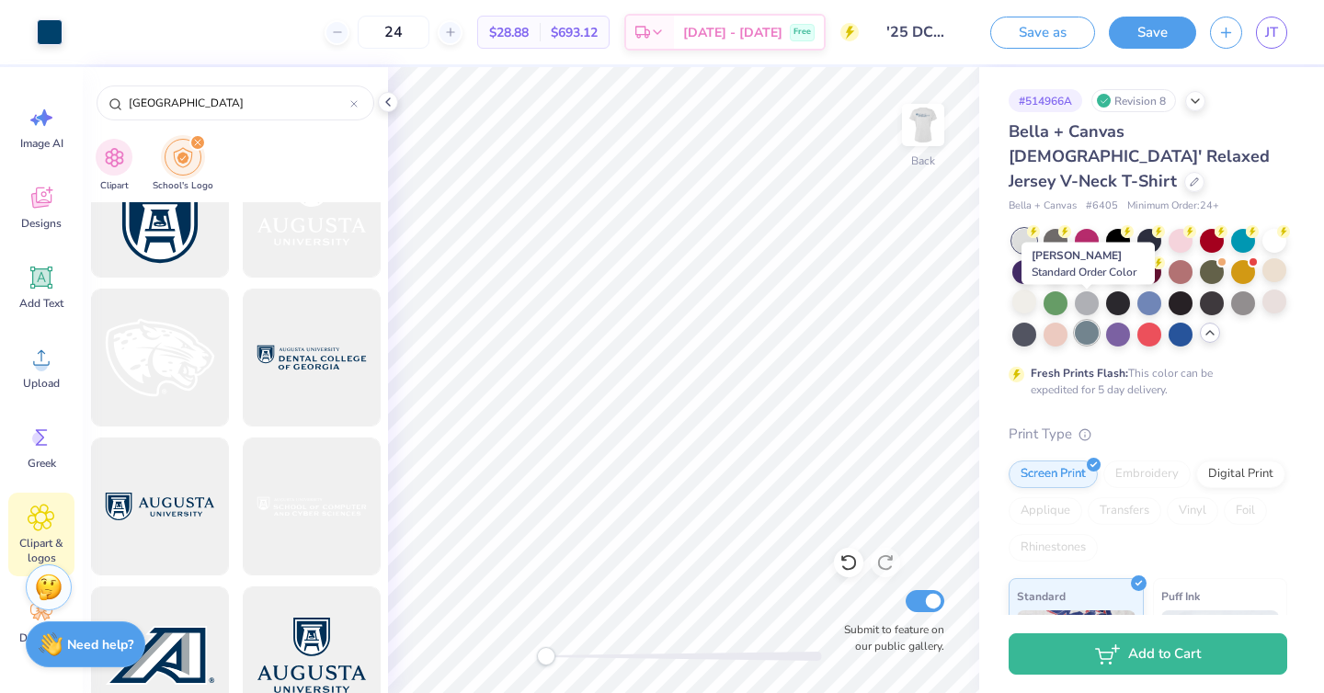
click at [1085, 321] on div at bounding box center [1087, 333] width 24 height 24
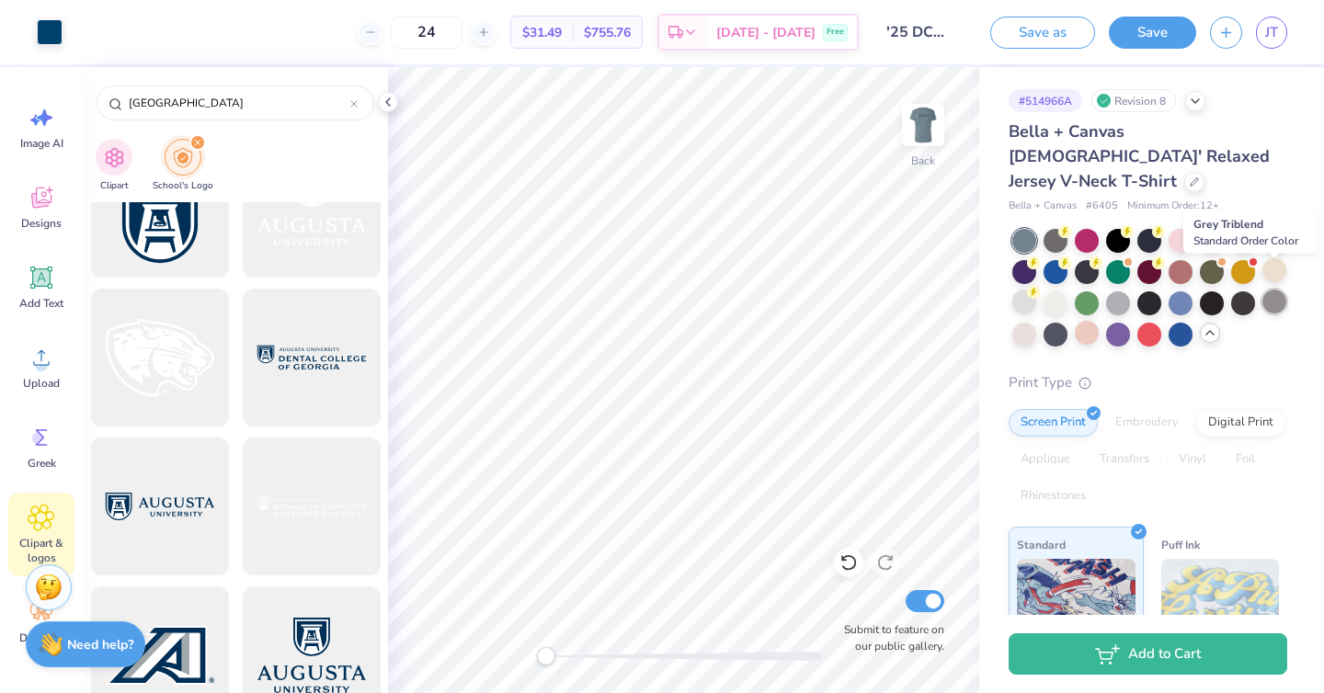
click at [1277, 290] on div at bounding box center [1274, 302] width 24 height 24
click at [1248, 290] on div at bounding box center [1243, 302] width 24 height 24
click at [1215, 290] on div at bounding box center [1212, 302] width 24 height 24
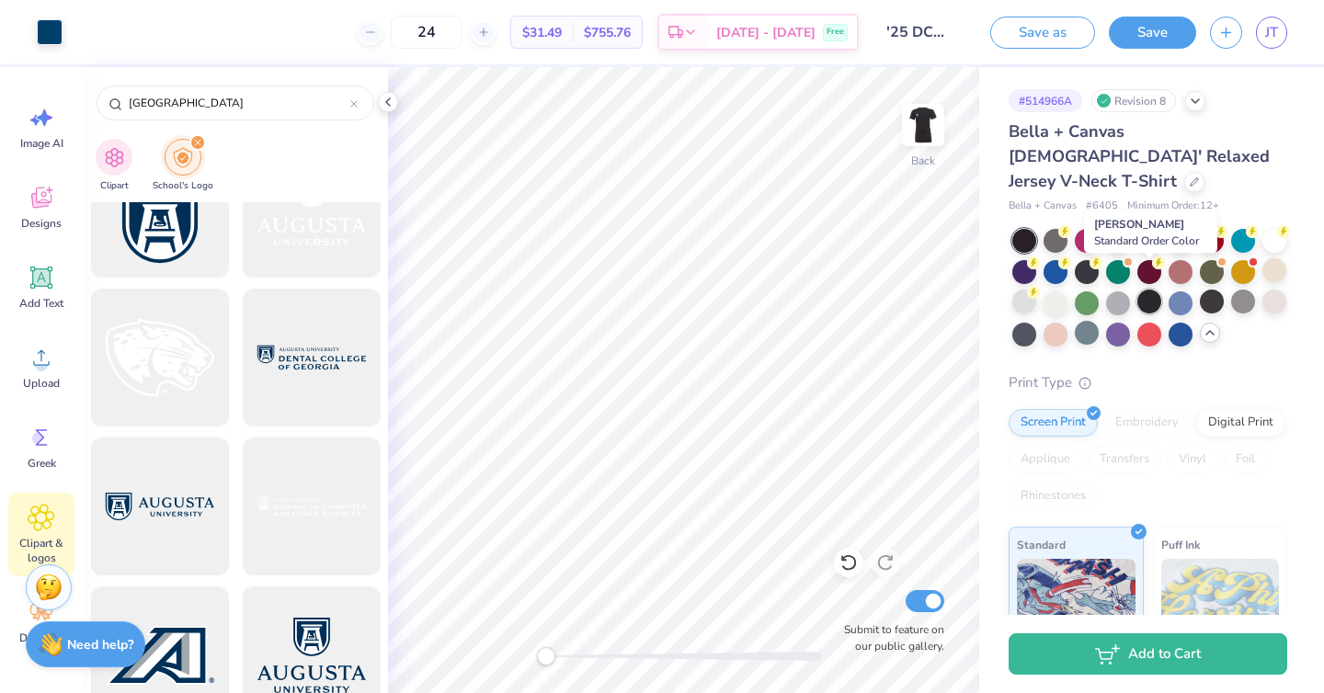
click at [1152, 290] on div at bounding box center [1149, 302] width 24 height 24
click at [1115, 290] on div at bounding box center [1118, 302] width 24 height 24
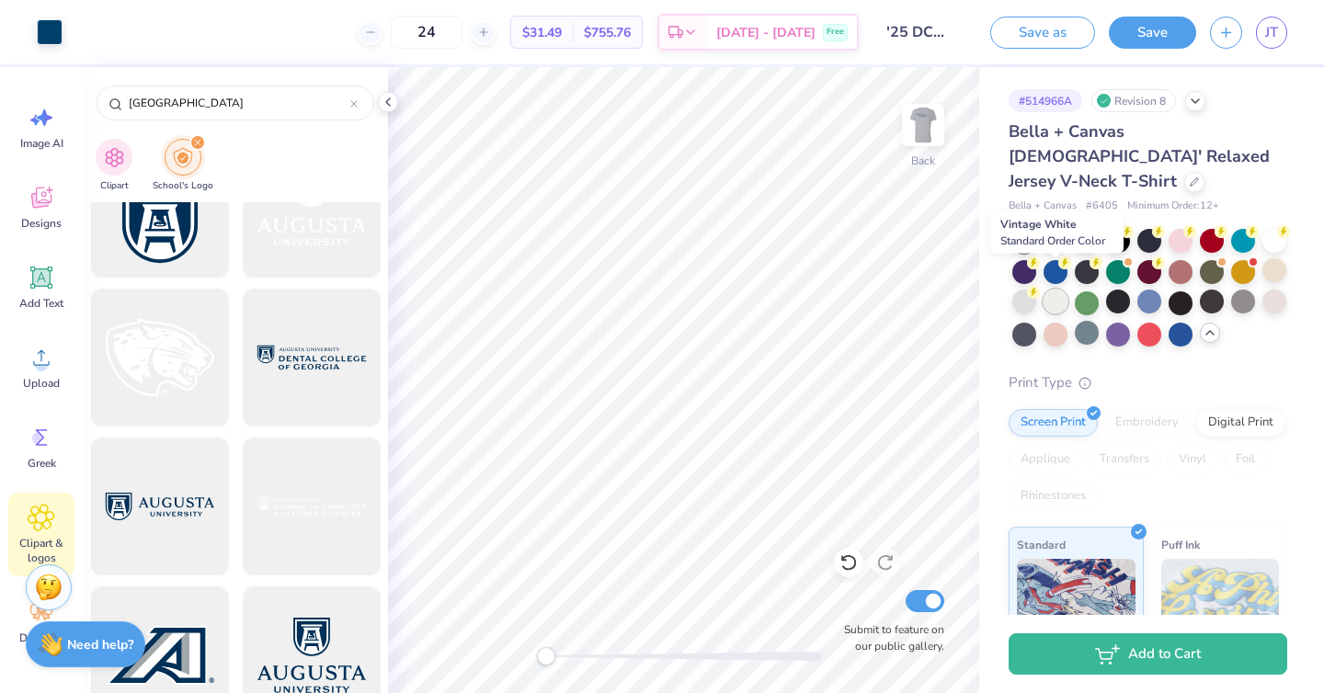
click at [1050, 290] on div at bounding box center [1056, 302] width 24 height 24
click at [1033, 290] on div at bounding box center [1024, 302] width 24 height 24
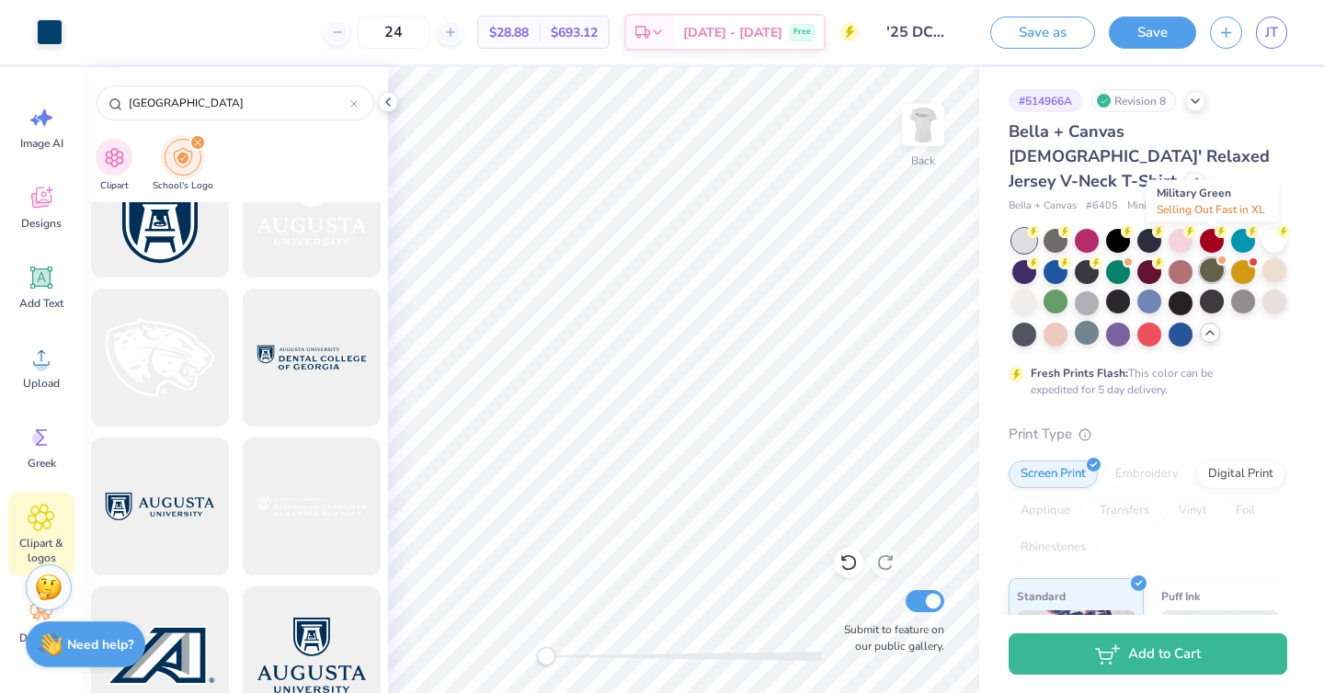
click at [1216, 258] on div at bounding box center [1212, 270] width 24 height 24
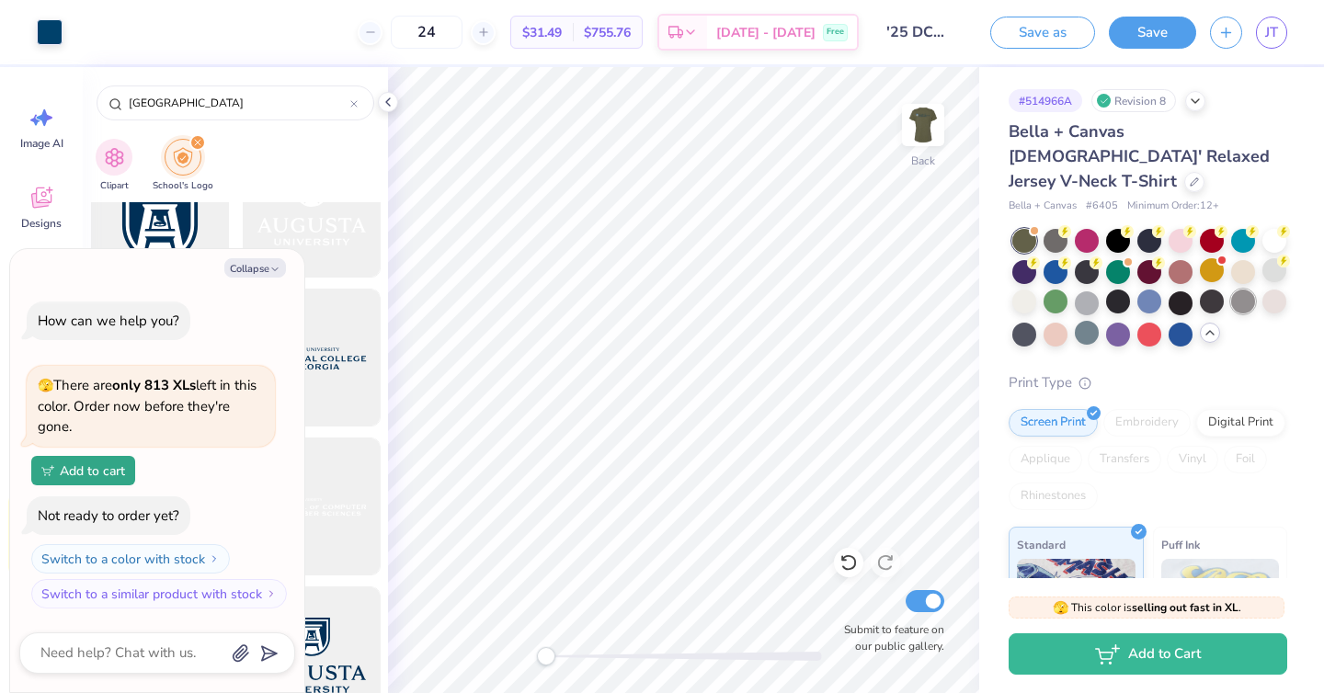
click at [1239, 290] on div at bounding box center [1243, 302] width 24 height 24
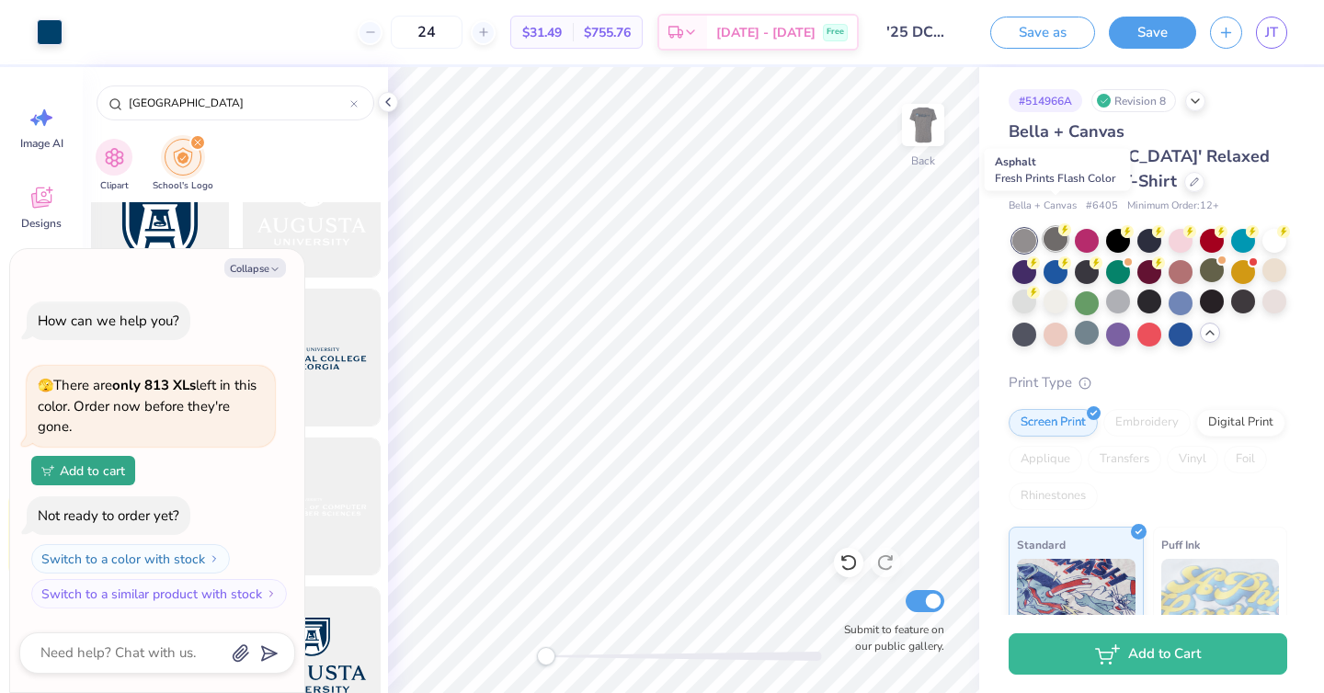
click at [1055, 227] on div at bounding box center [1056, 239] width 24 height 24
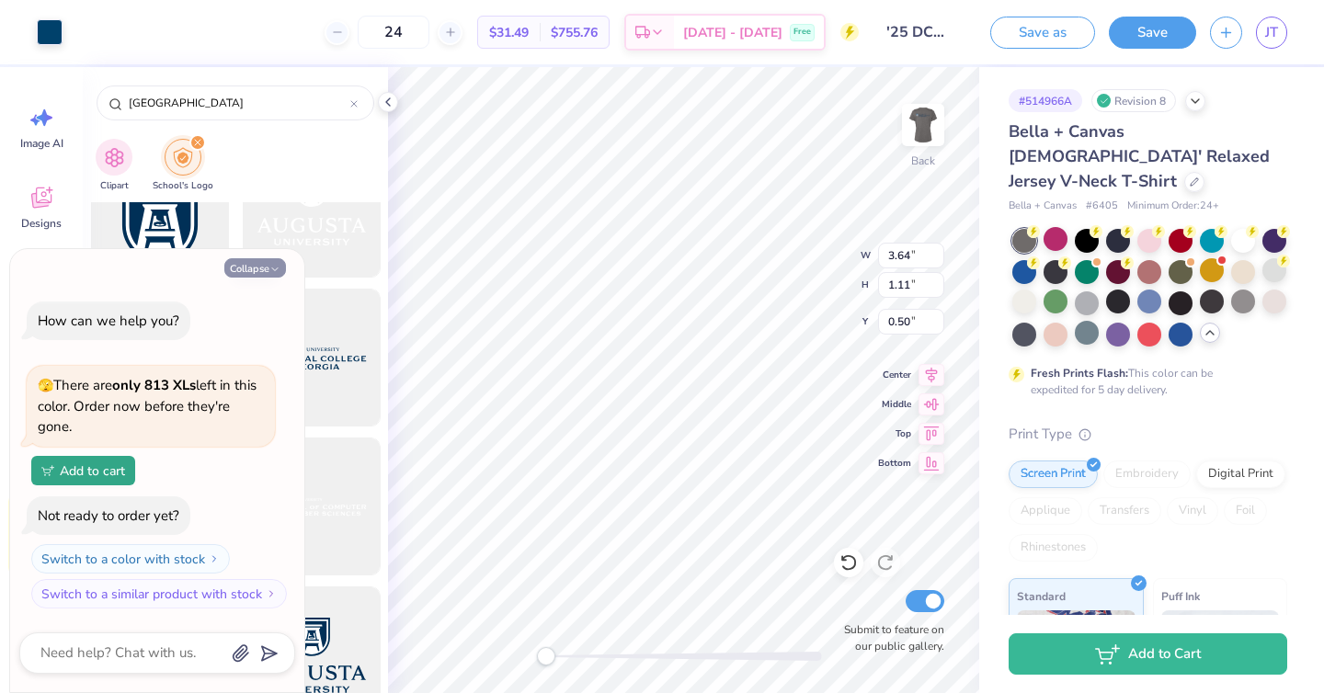
click at [264, 270] on button "Collapse" at bounding box center [255, 267] width 62 height 19
type textarea "x"
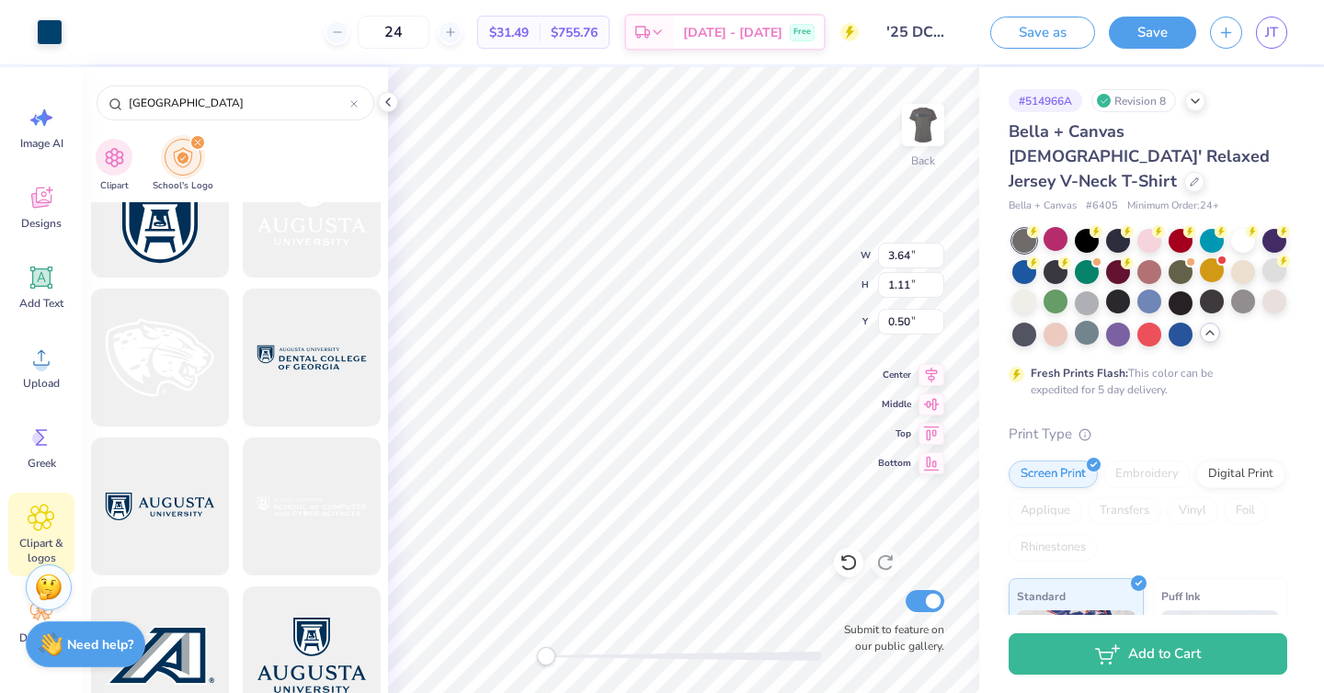
click at [50, 51] on div "Art colors" at bounding box center [31, 32] width 63 height 64
click at [50, 43] on div at bounding box center [50, 30] width 26 height 26
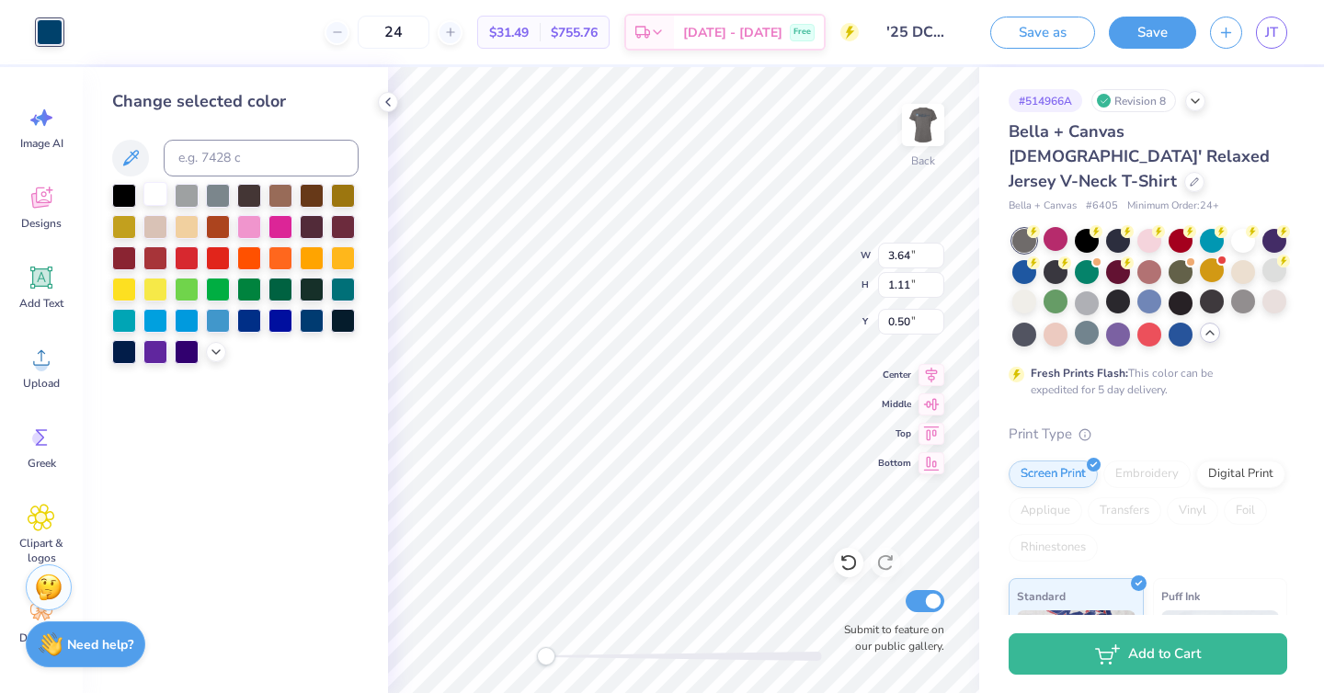
click at [155, 188] on div at bounding box center [155, 194] width 24 height 24
click at [930, 123] on img at bounding box center [923, 125] width 74 height 74
type input "3.60"
type input "1.10"
type input "6.06"
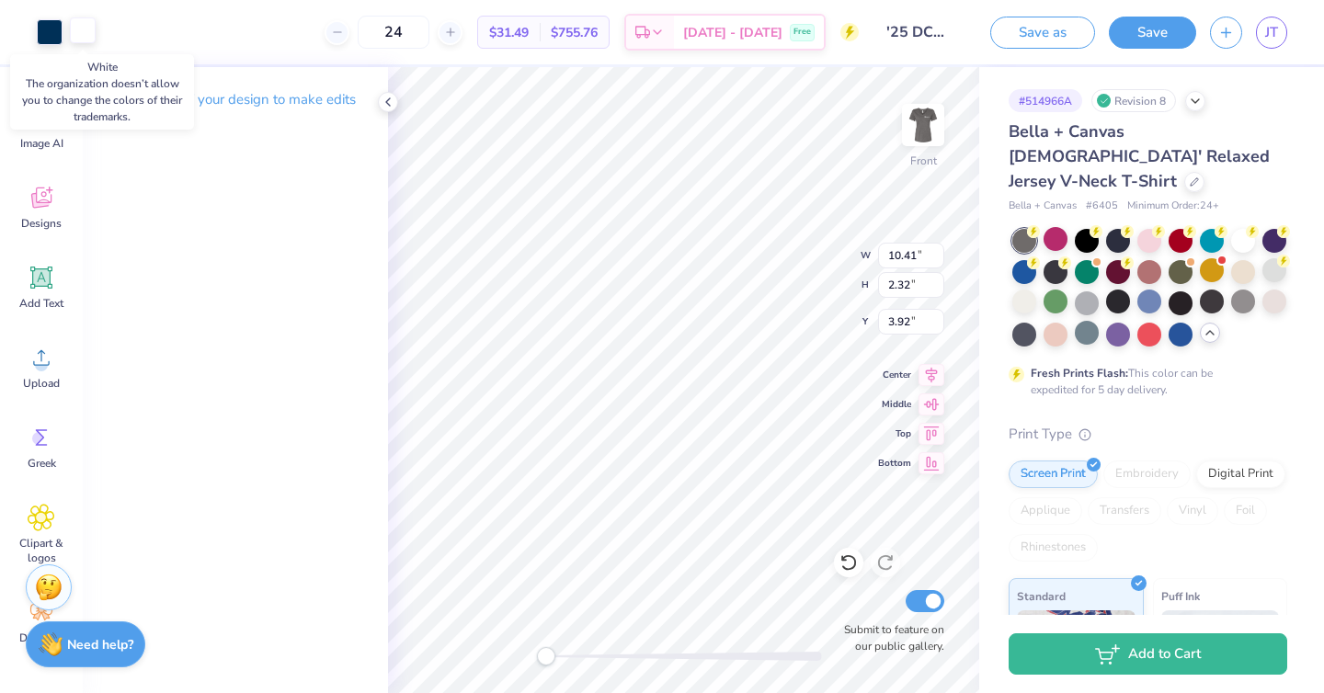
click at [81, 30] on div at bounding box center [83, 30] width 26 height 26
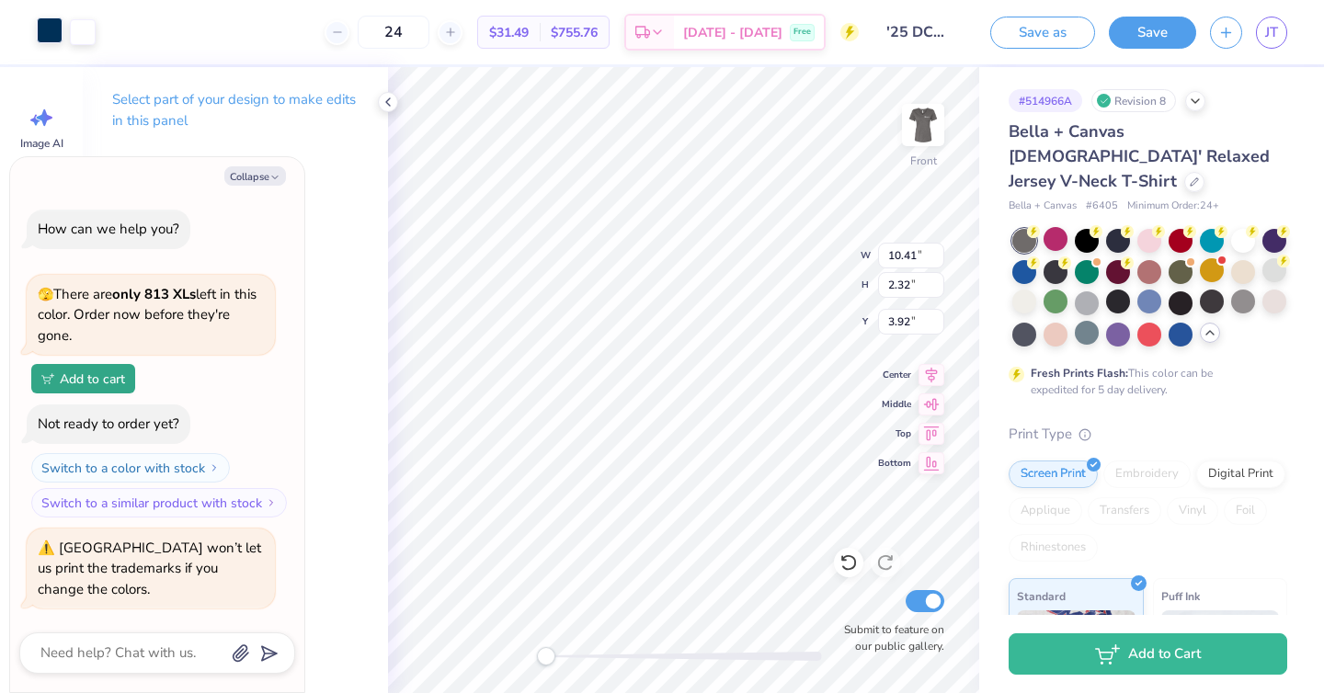
click at [41, 30] on div at bounding box center [50, 30] width 26 height 26
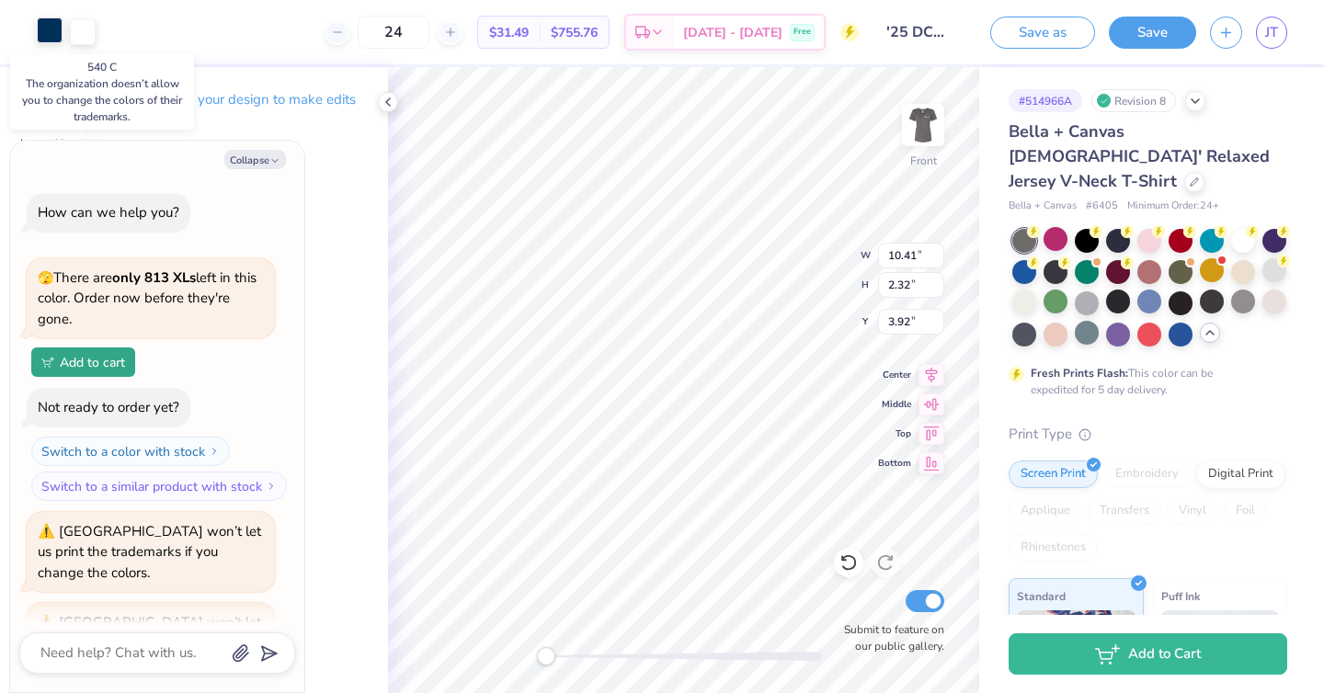
scroll to position [74, 0]
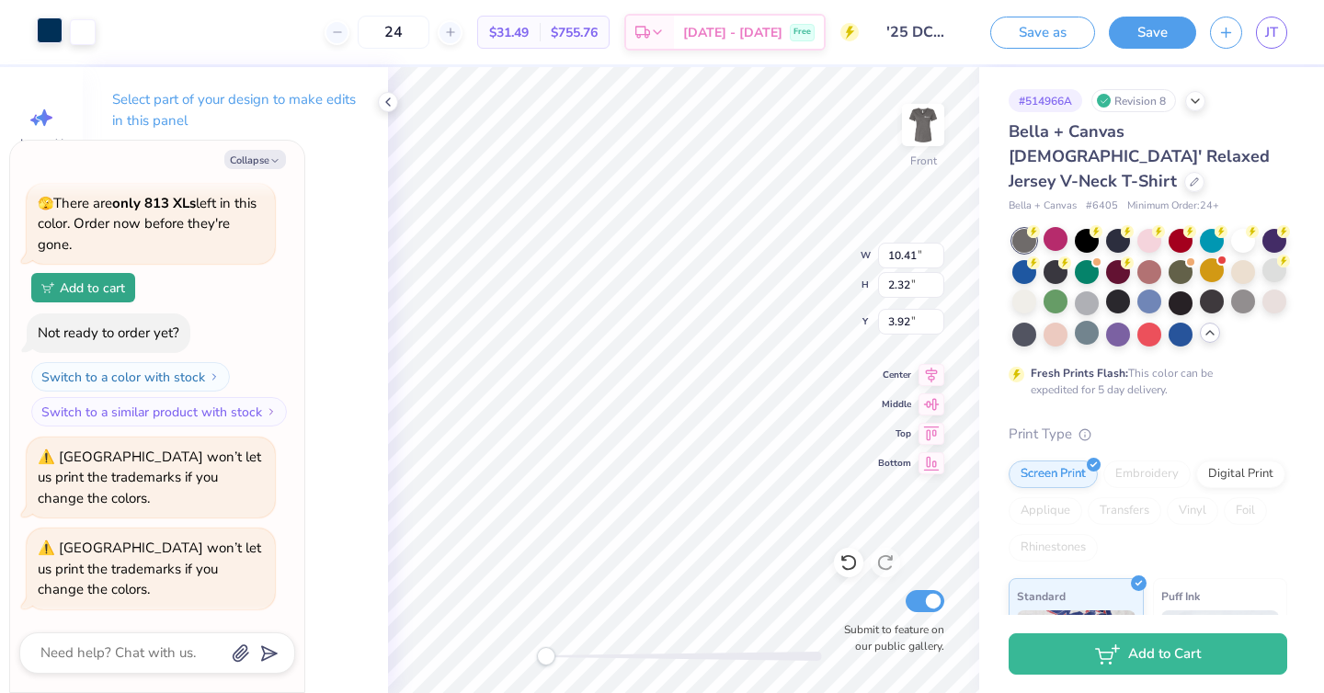
click at [44, 34] on div at bounding box center [50, 30] width 26 height 26
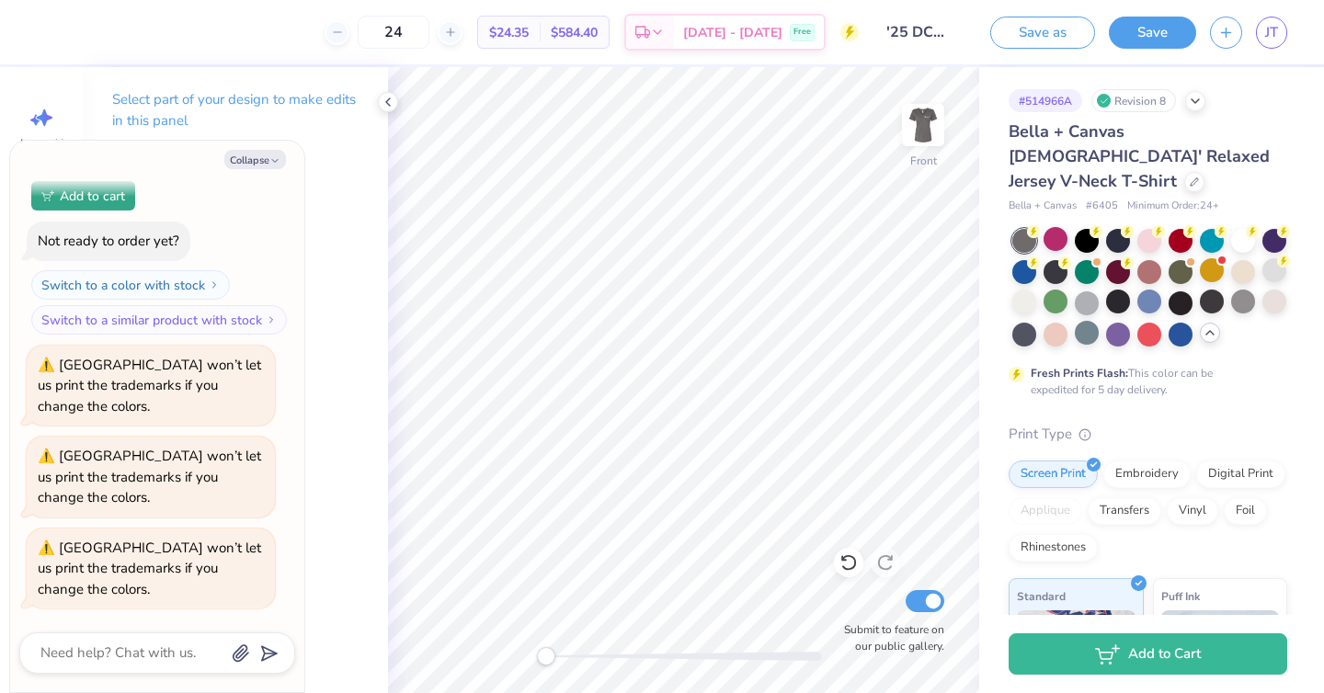
click at [351, 135] on div "Select part of your design to make edits in this panel" at bounding box center [235, 117] width 305 height 100
click at [269, 157] on icon "button" at bounding box center [274, 160] width 11 height 11
type textarea "x"
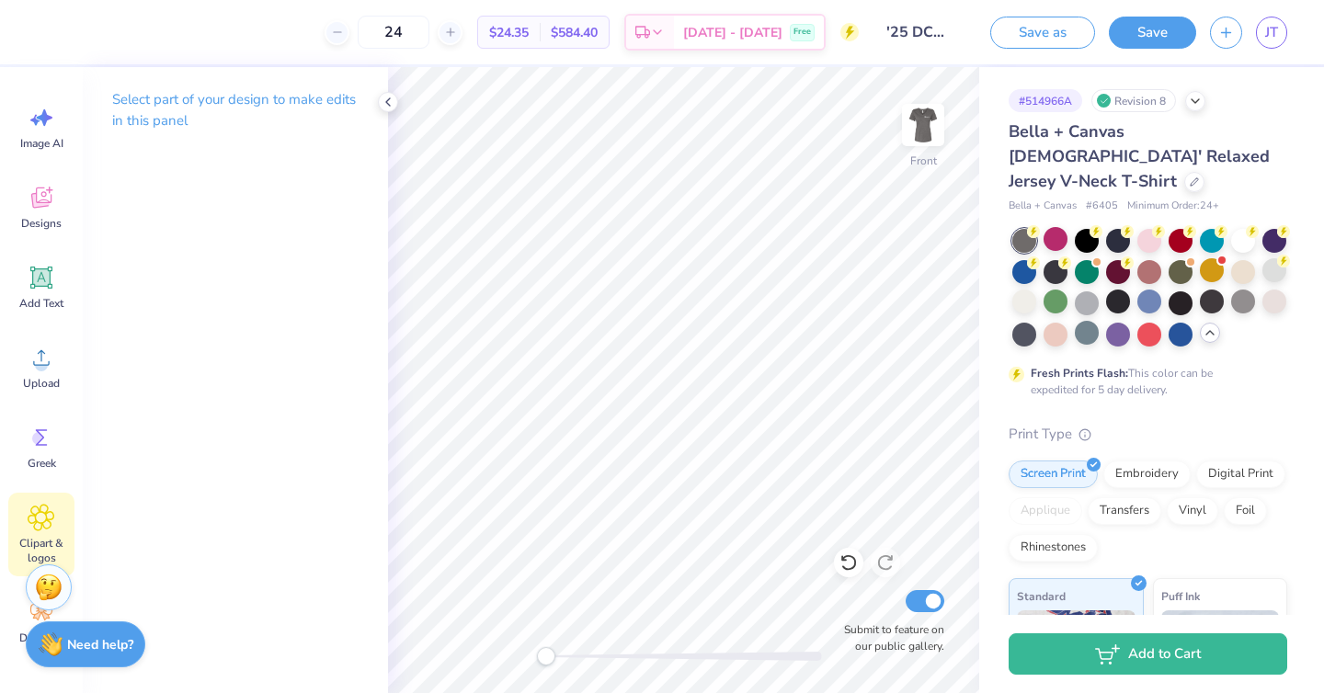
click at [47, 518] on icon at bounding box center [41, 517] width 11 height 11
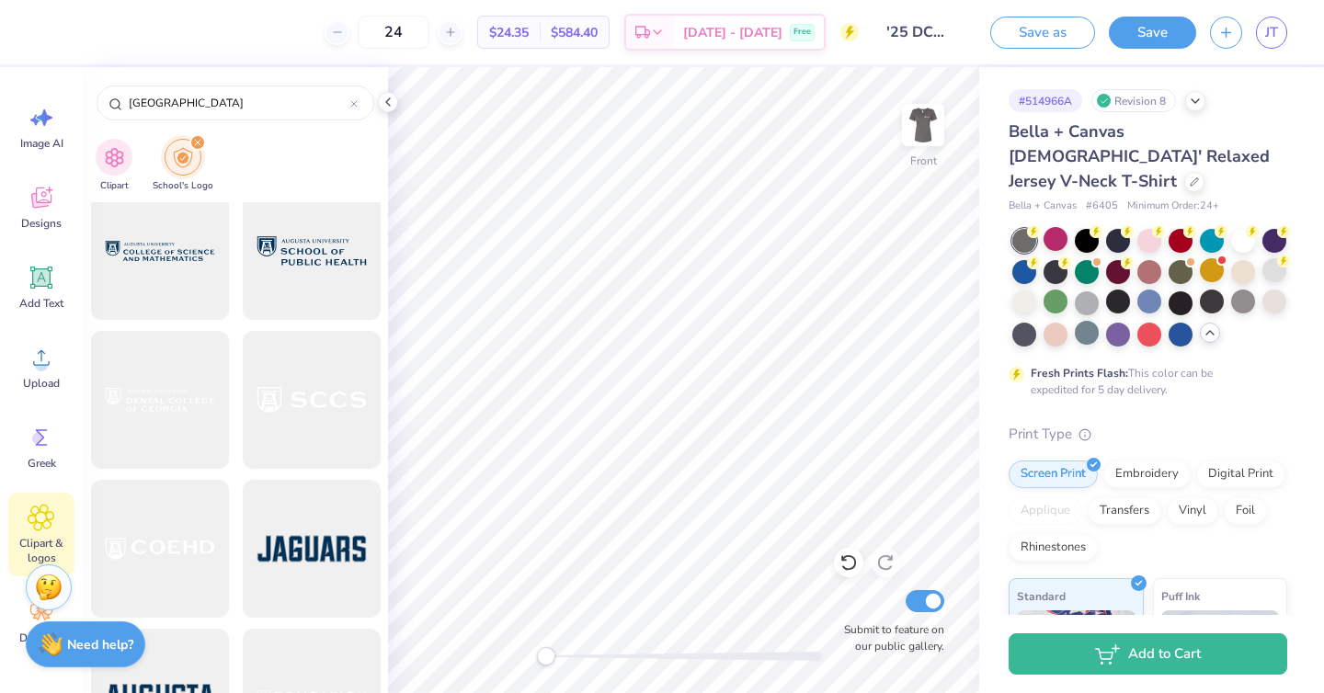
scroll to position [3578, 0]
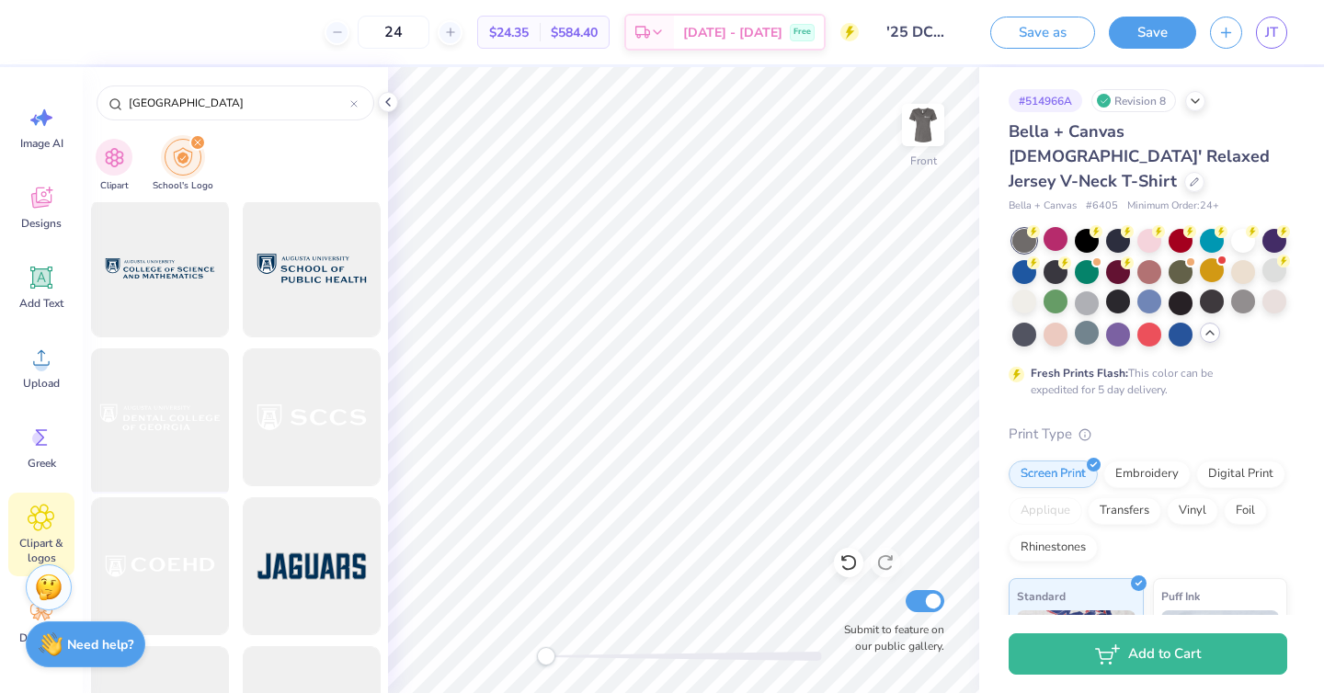
click at [166, 478] on div at bounding box center [160, 418] width 152 height 152
click at [943, 107] on img at bounding box center [923, 125] width 74 height 74
click at [935, 108] on img at bounding box center [923, 125] width 74 height 74
click at [933, 120] on img at bounding box center [923, 125] width 74 height 74
click at [1024, 29] on button "Save as" at bounding box center [1042, 30] width 105 height 32
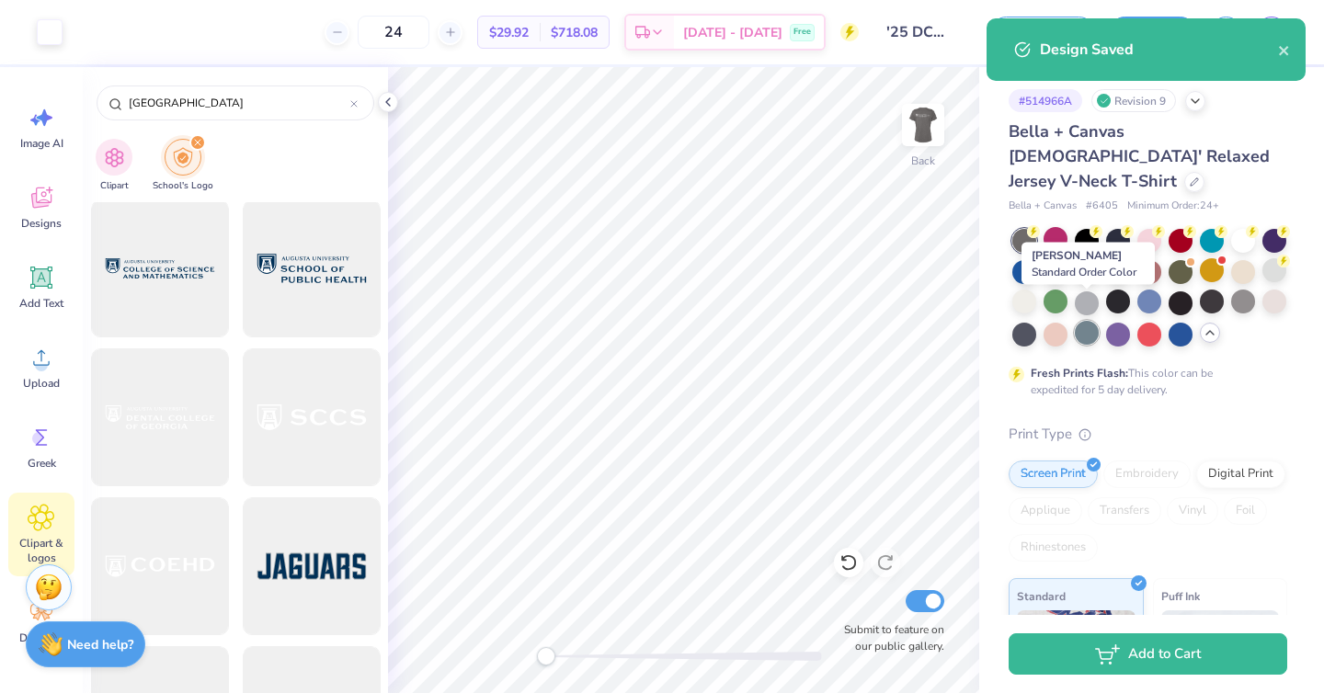
click at [1090, 321] on div at bounding box center [1087, 333] width 24 height 24
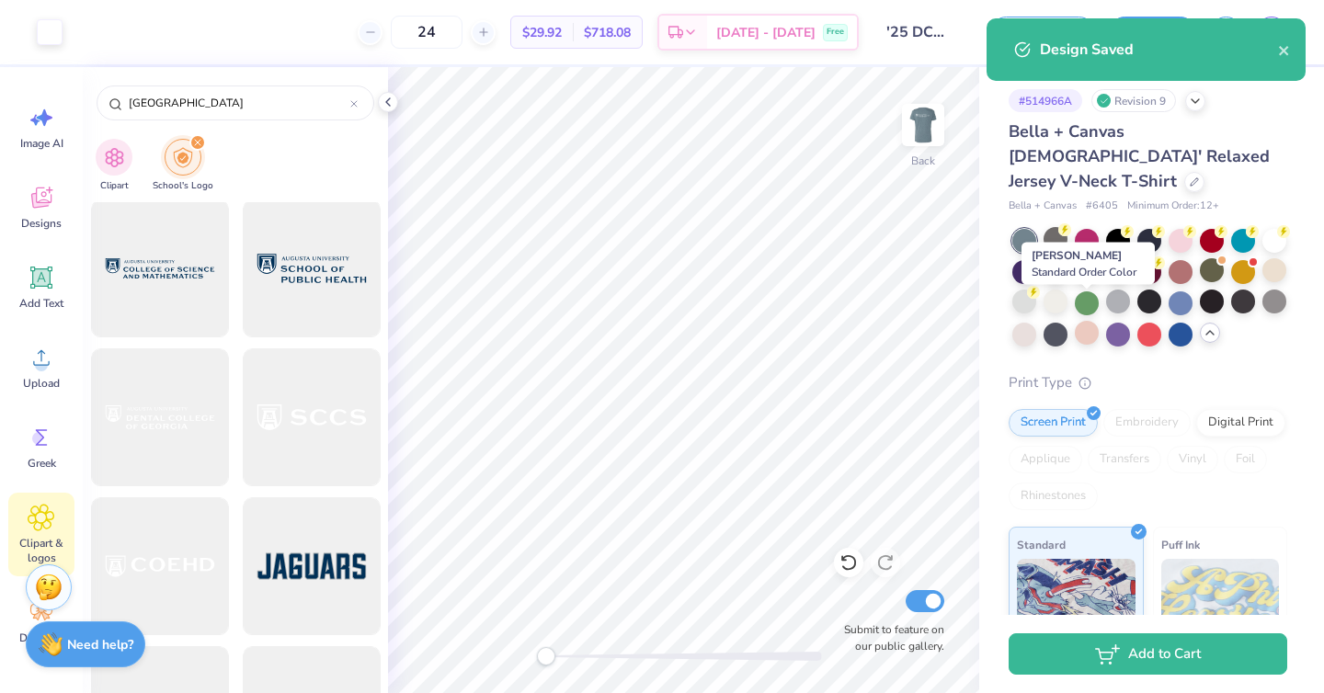
select select "Member apparel for registered Student Organization / Department / School"
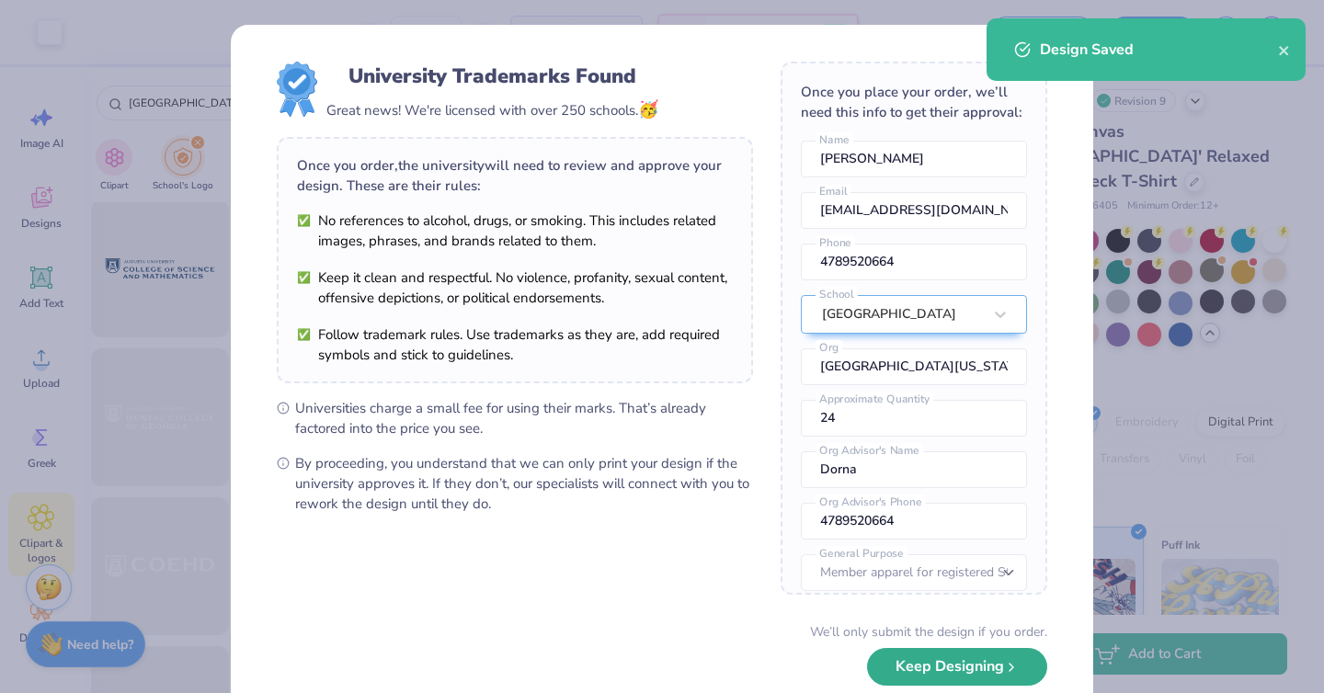
click at [960, 668] on button "Keep Designing" at bounding box center [957, 667] width 180 height 38
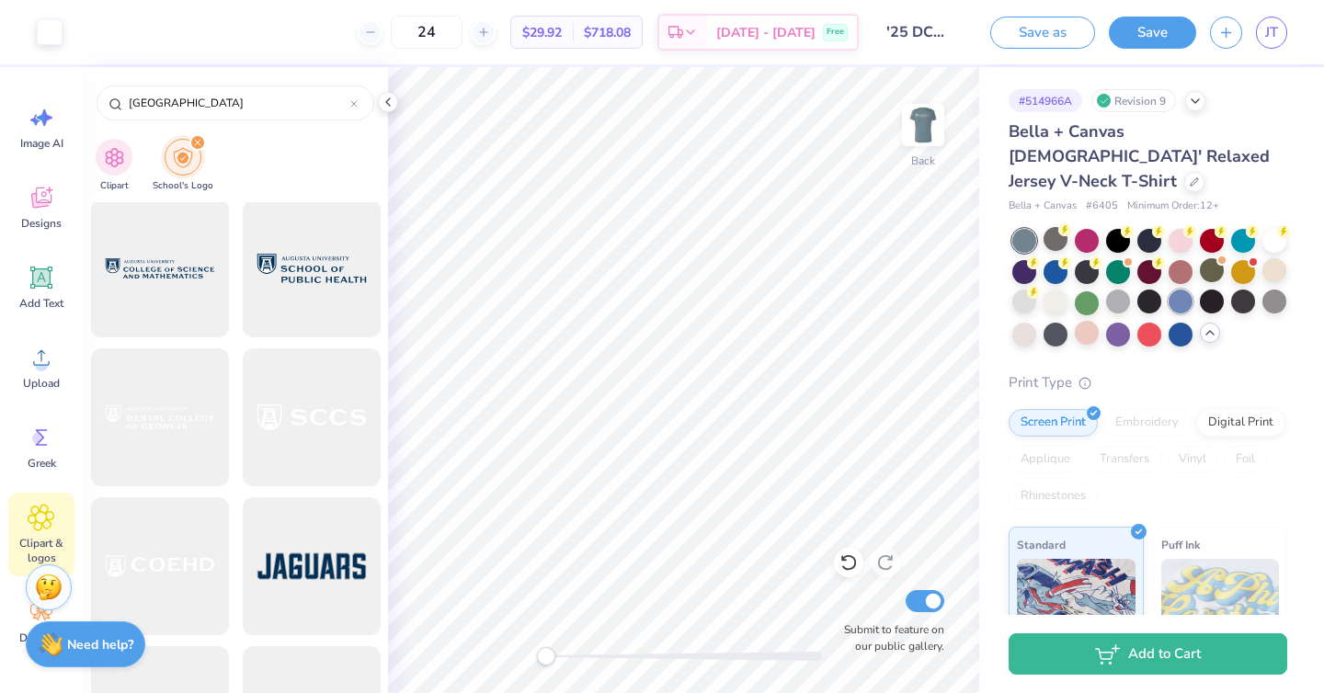
click at [1188, 290] on div at bounding box center [1181, 302] width 24 height 24
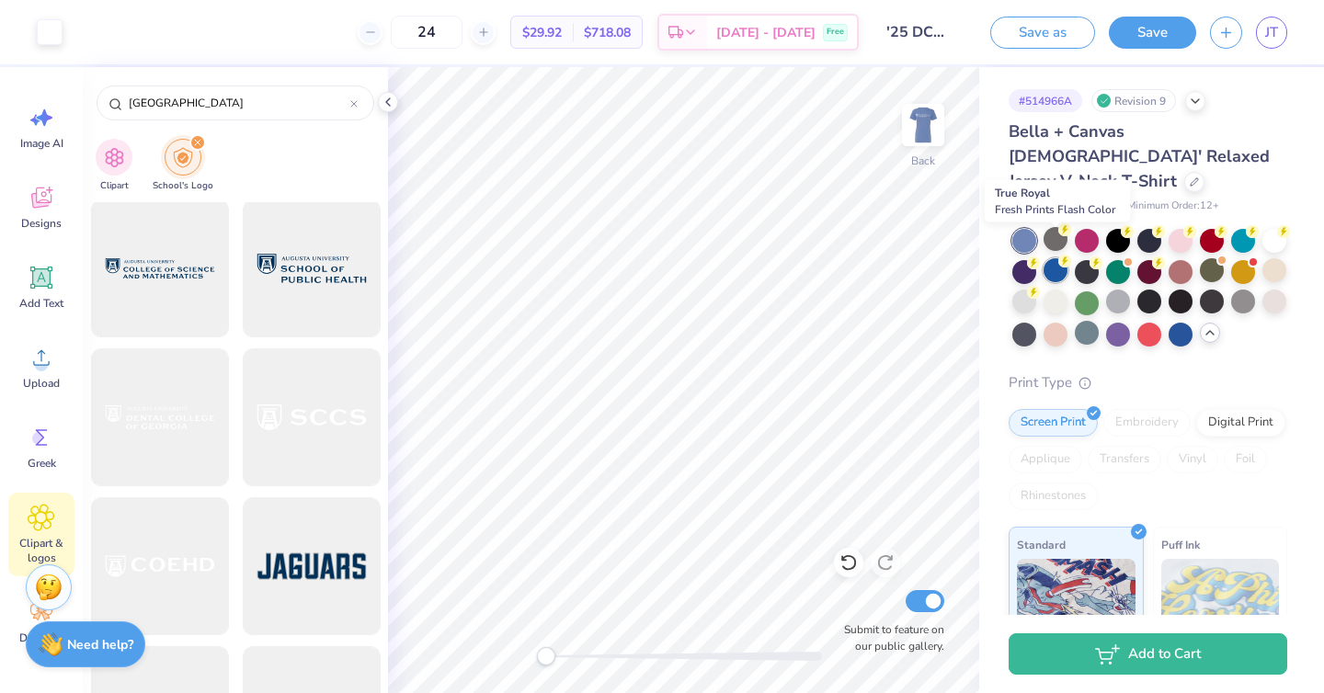
click at [1058, 255] on icon at bounding box center [1064, 261] width 13 height 13
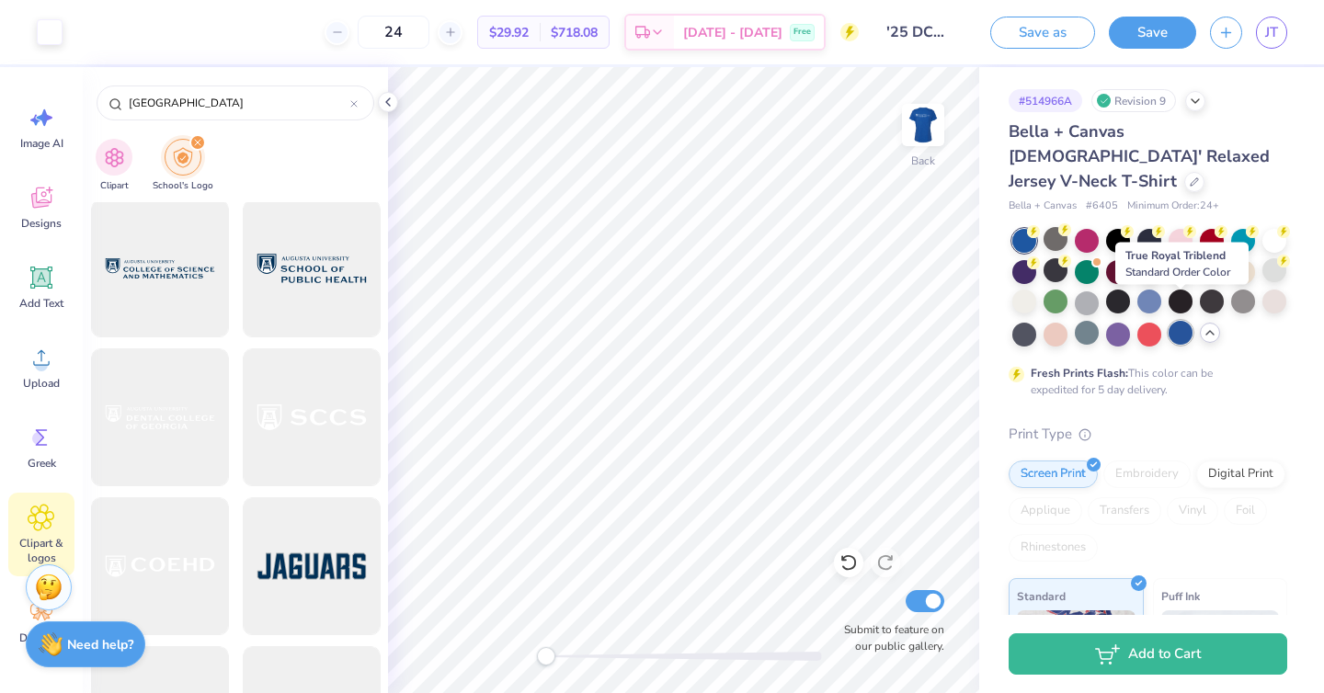
click at [1179, 321] on div at bounding box center [1181, 333] width 24 height 24
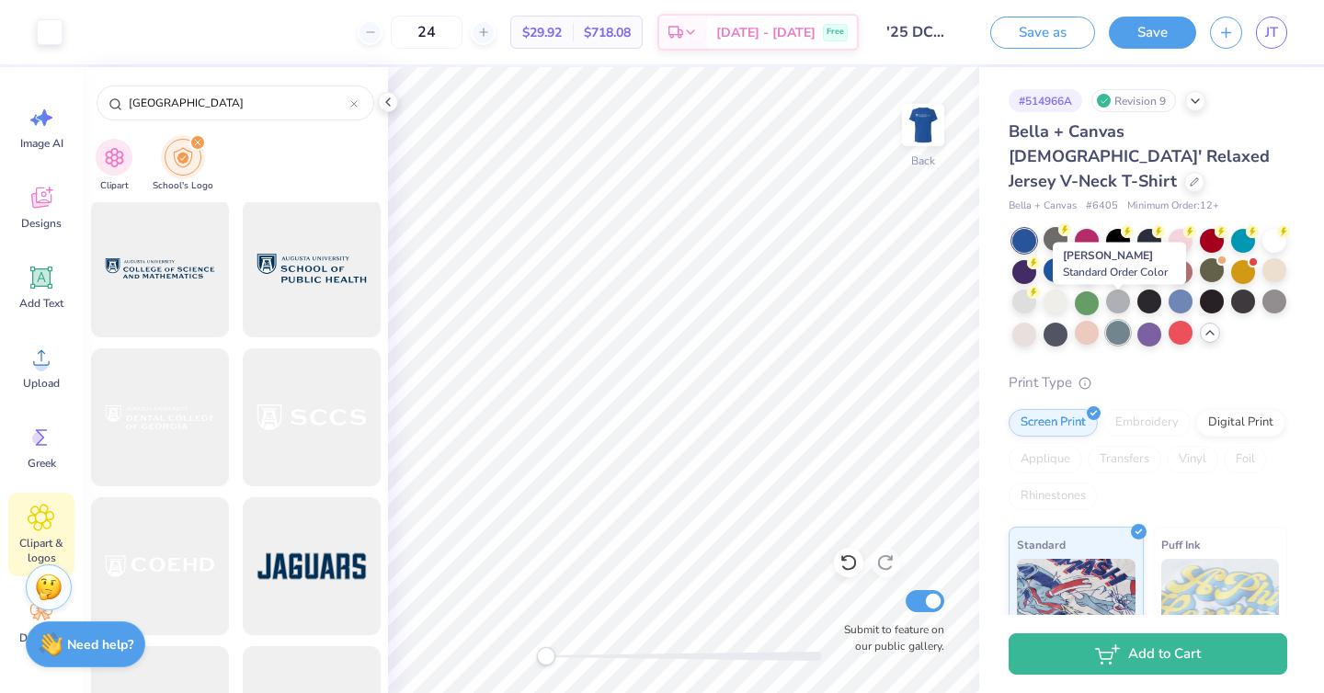
click at [1121, 321] on div at bounding box center [1118, 333] width 24 height 24
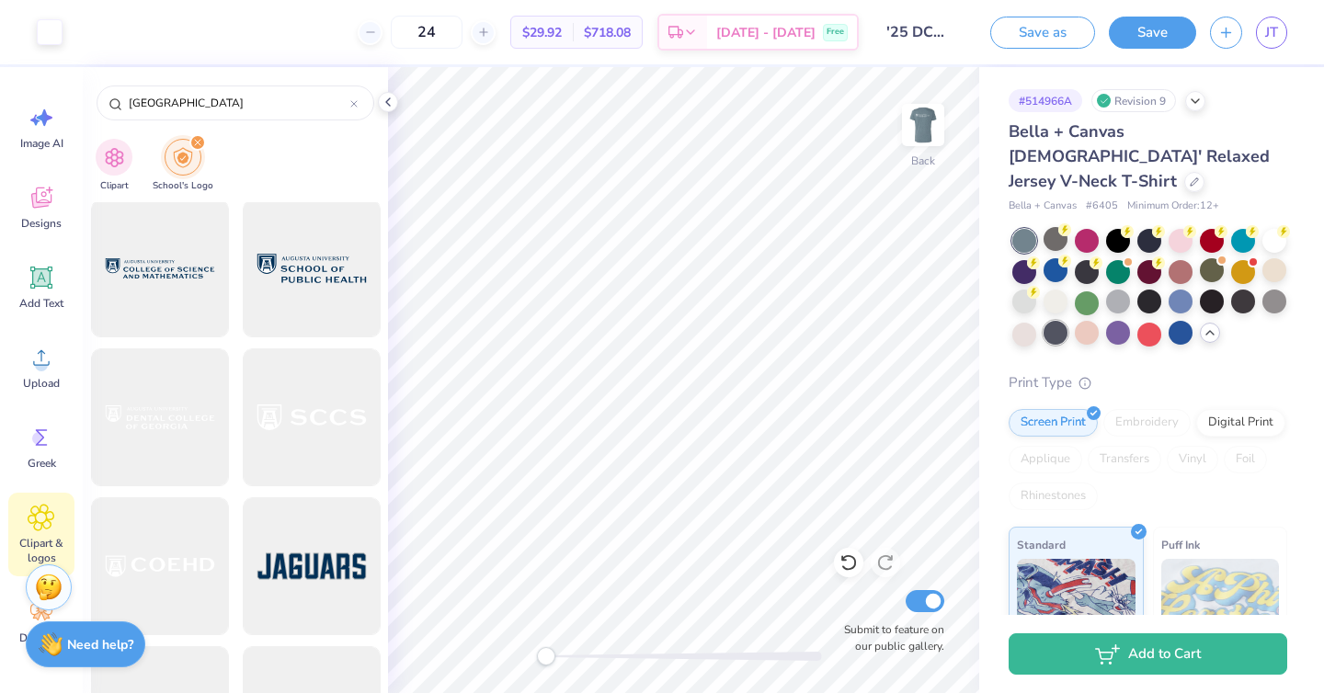
click at [1054, 321] on div at bounding box center [1056, 333] width 24 height 24
click at [1115, 258] on div at bounding box center [1118, 270] width 24 height 24
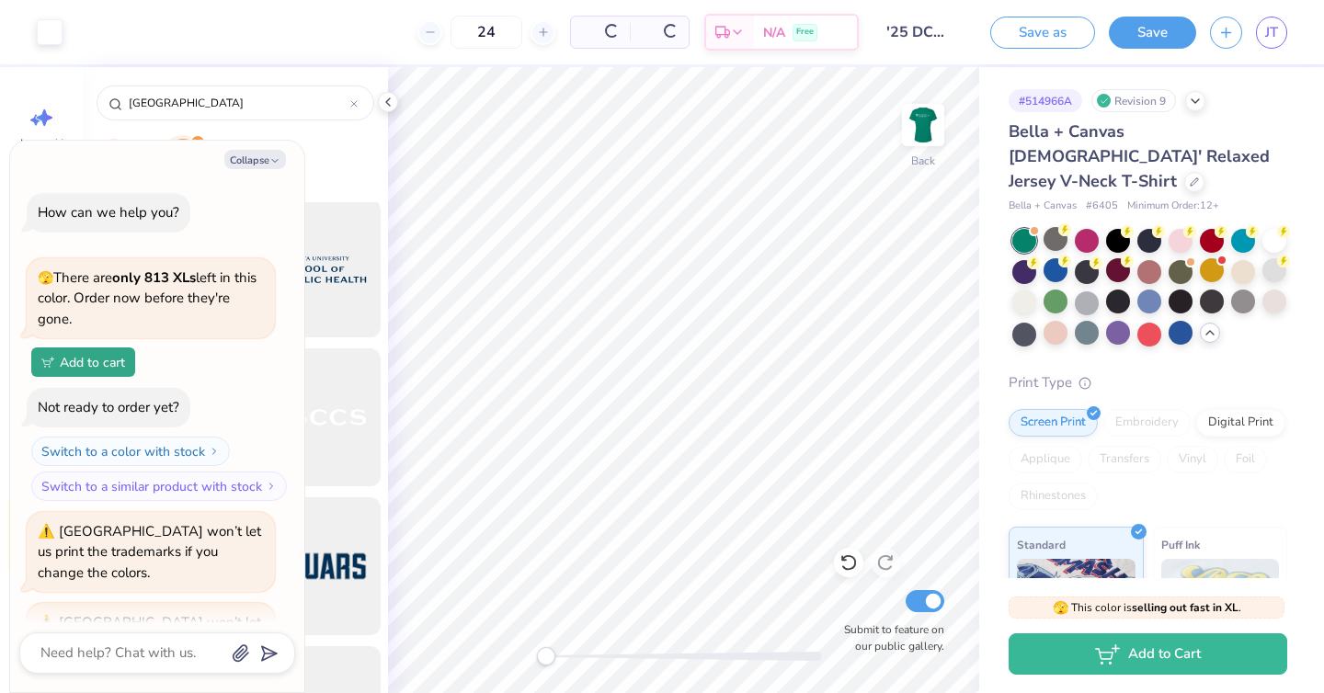
scroll to position [435, 0]
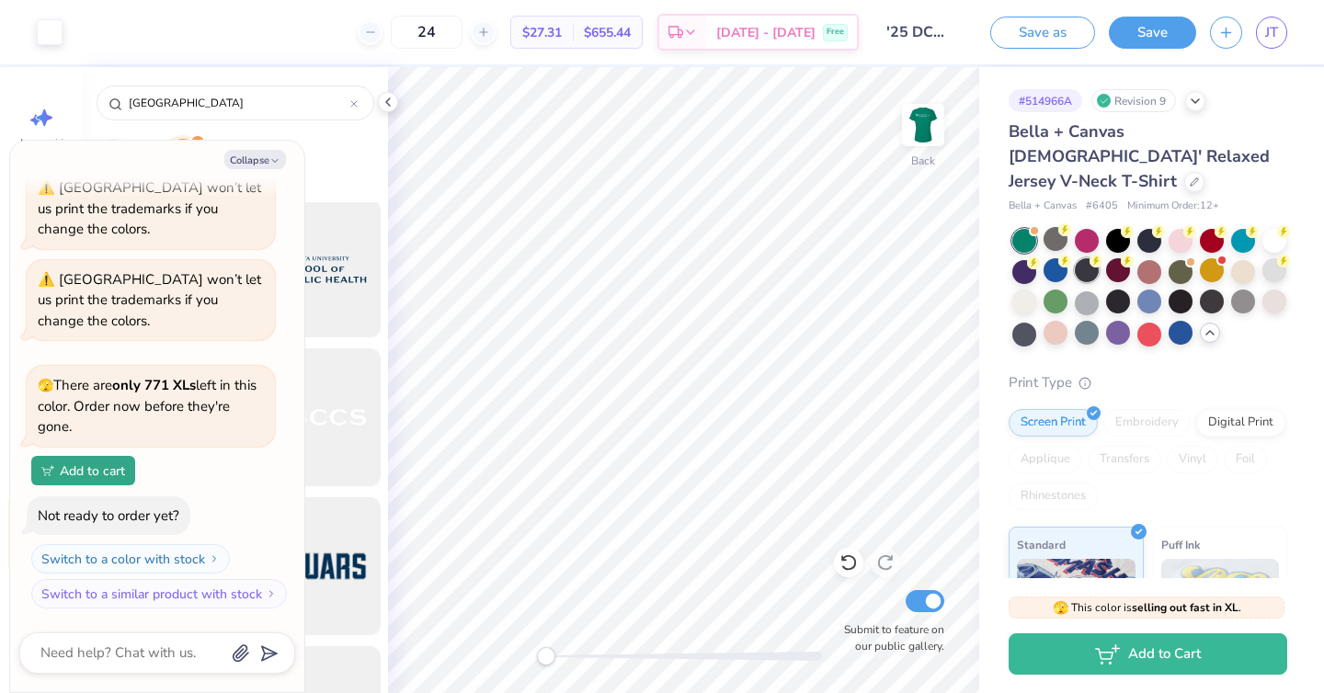
click at [1086, 258] on div at bounding box center [1087, 270] width 24 height 24
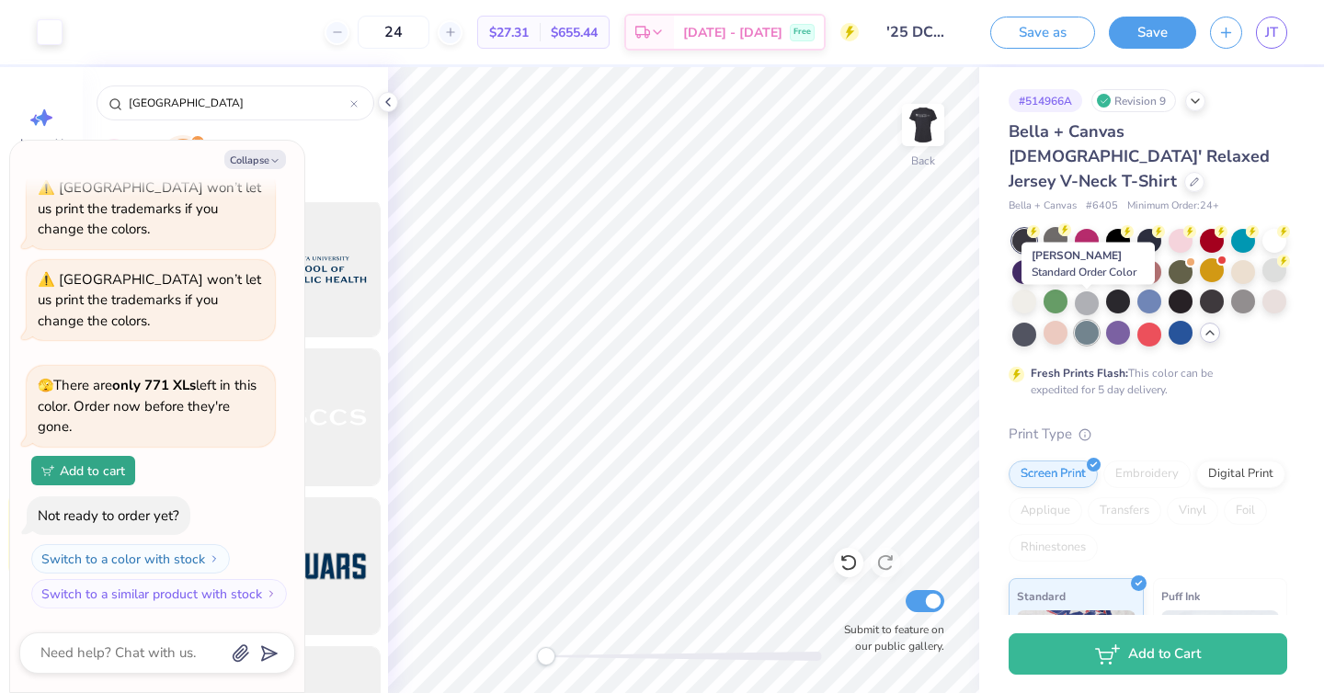
click at [1098, 321] on div at bounding box center [1087, 333] width 24 height 24
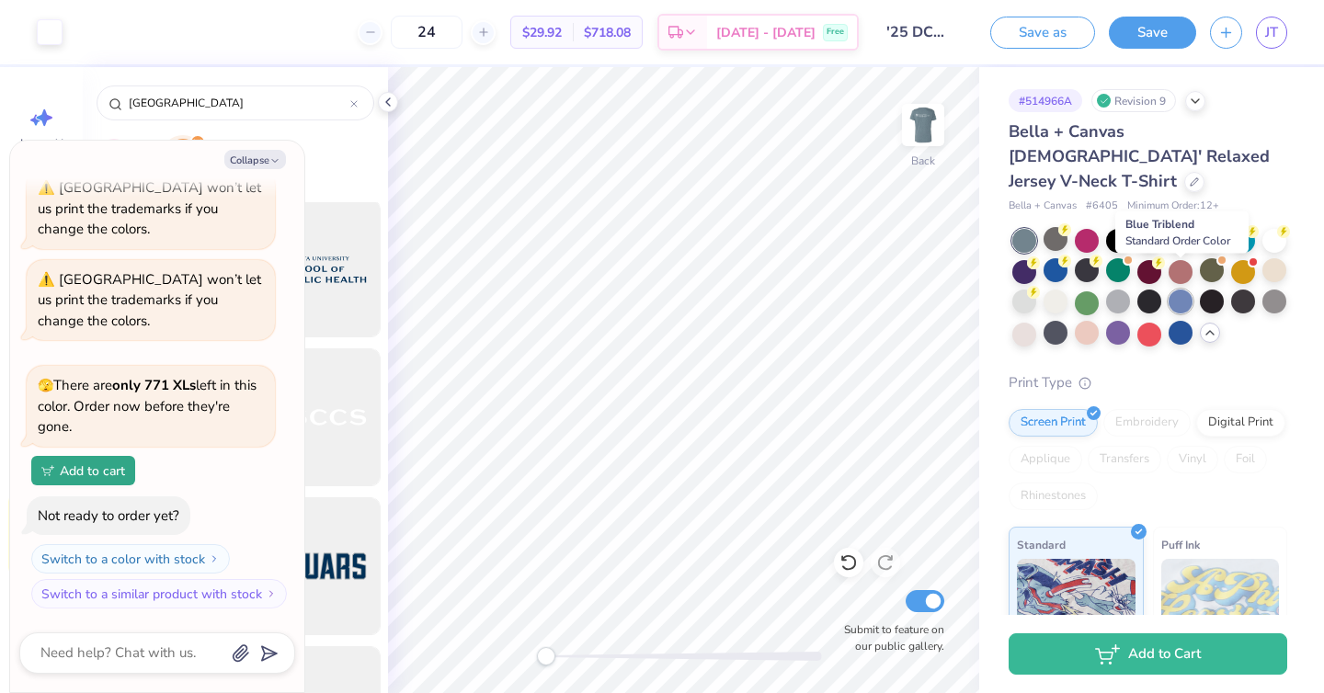
click at [1180, 290] on div at bounding box center [1181, 302] width 24 height 24
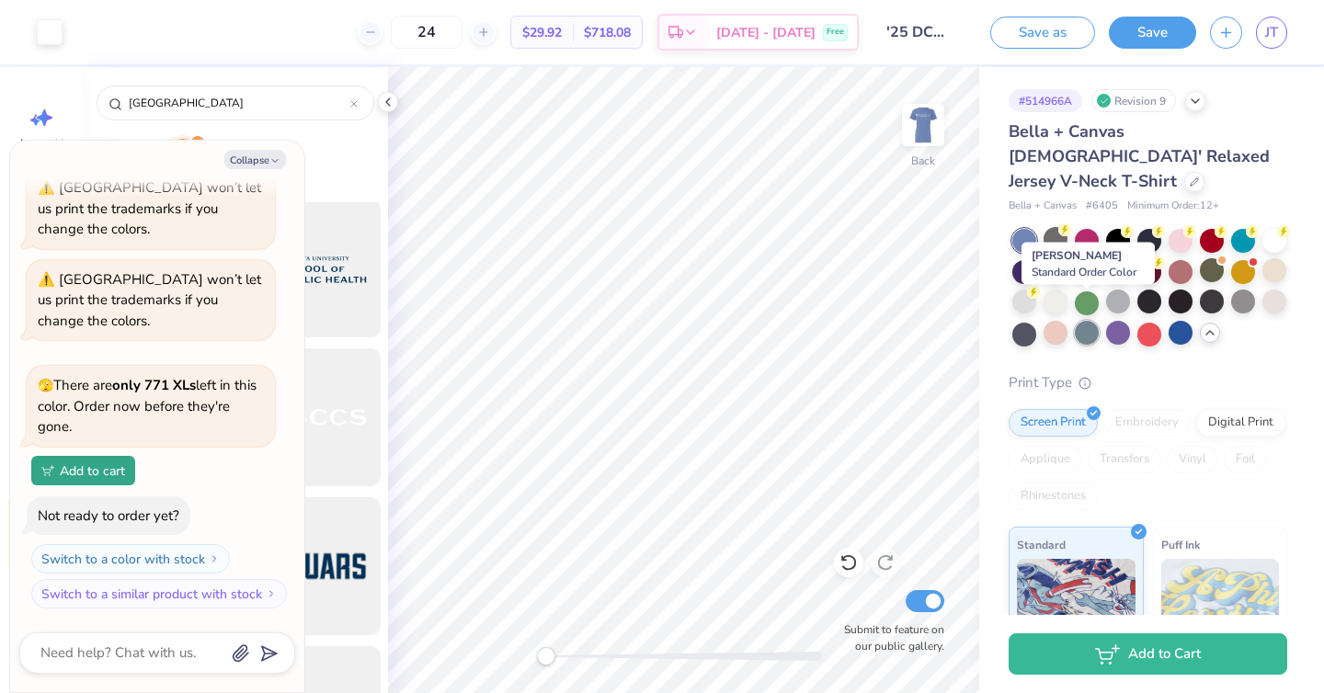
click at [1087, 321] on div at bounding box center [1087, 333] width 24 height 24
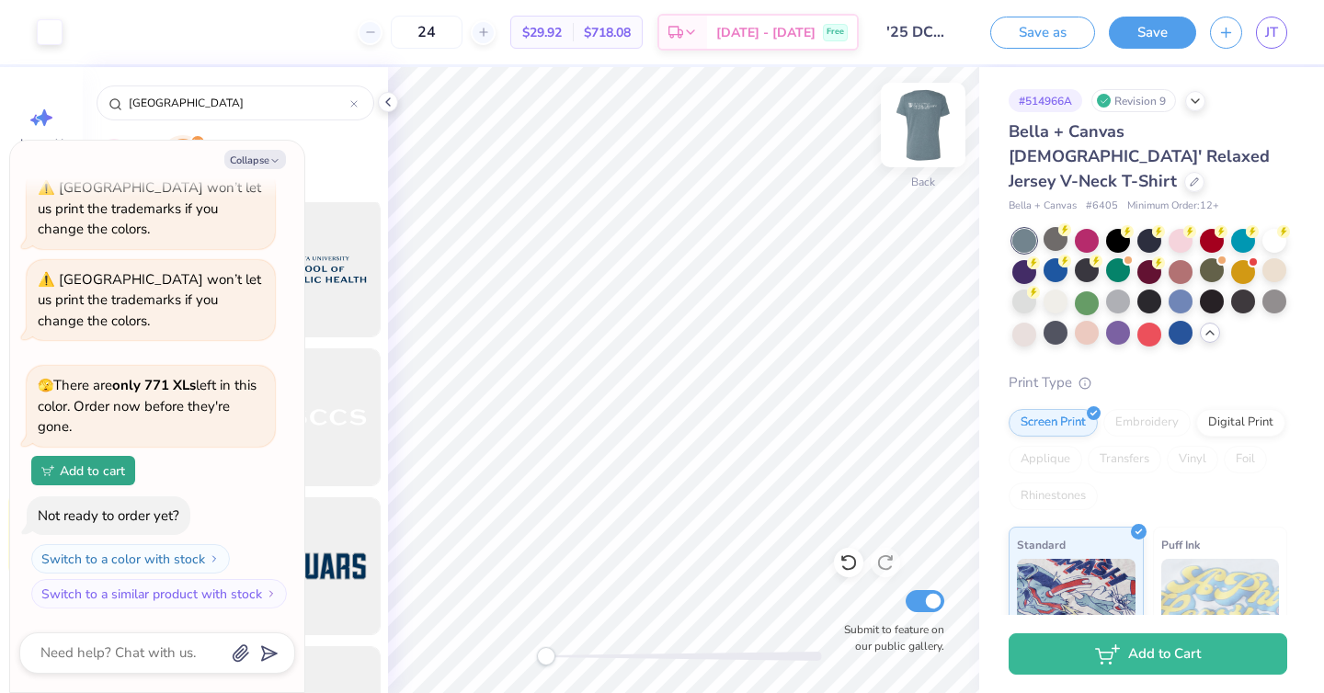
click at [919, 119] on img at bounding box center [923, 125] width 74 height 74
click at [1036, 34] on button "Save as" at bounding box center [1042, 30] width 105 height 32
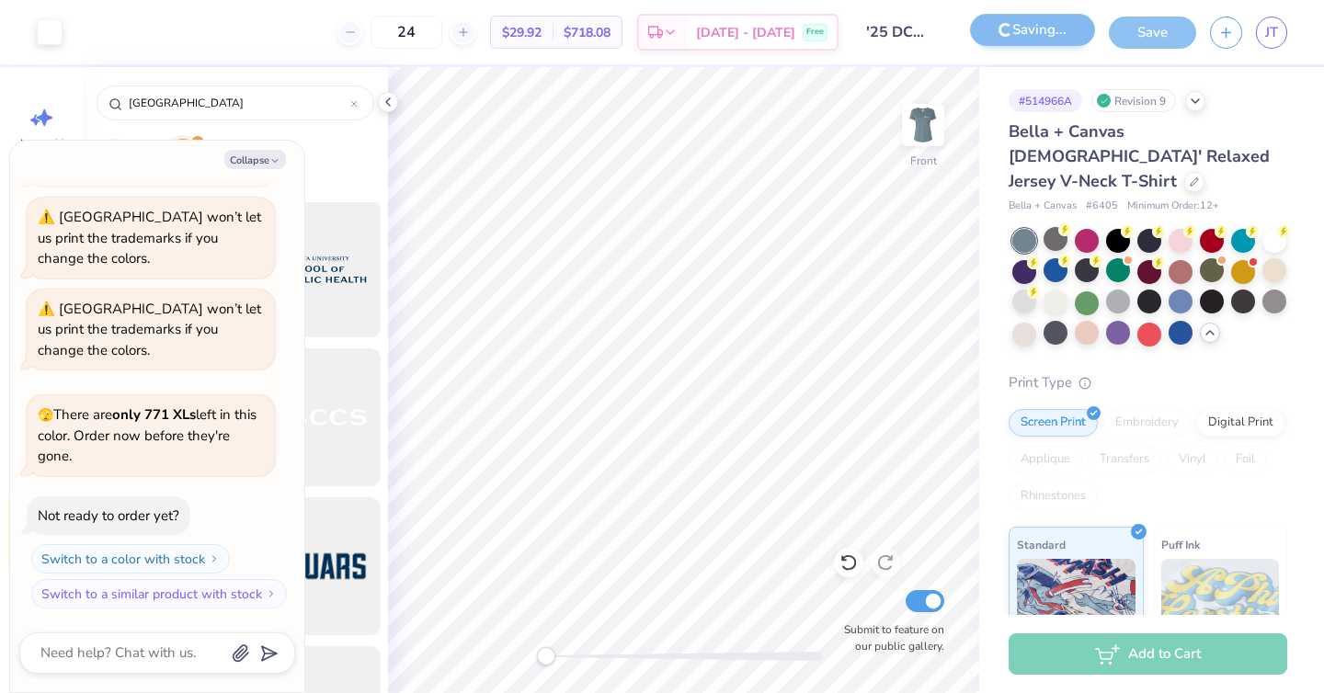
scroll to position [376, 0]
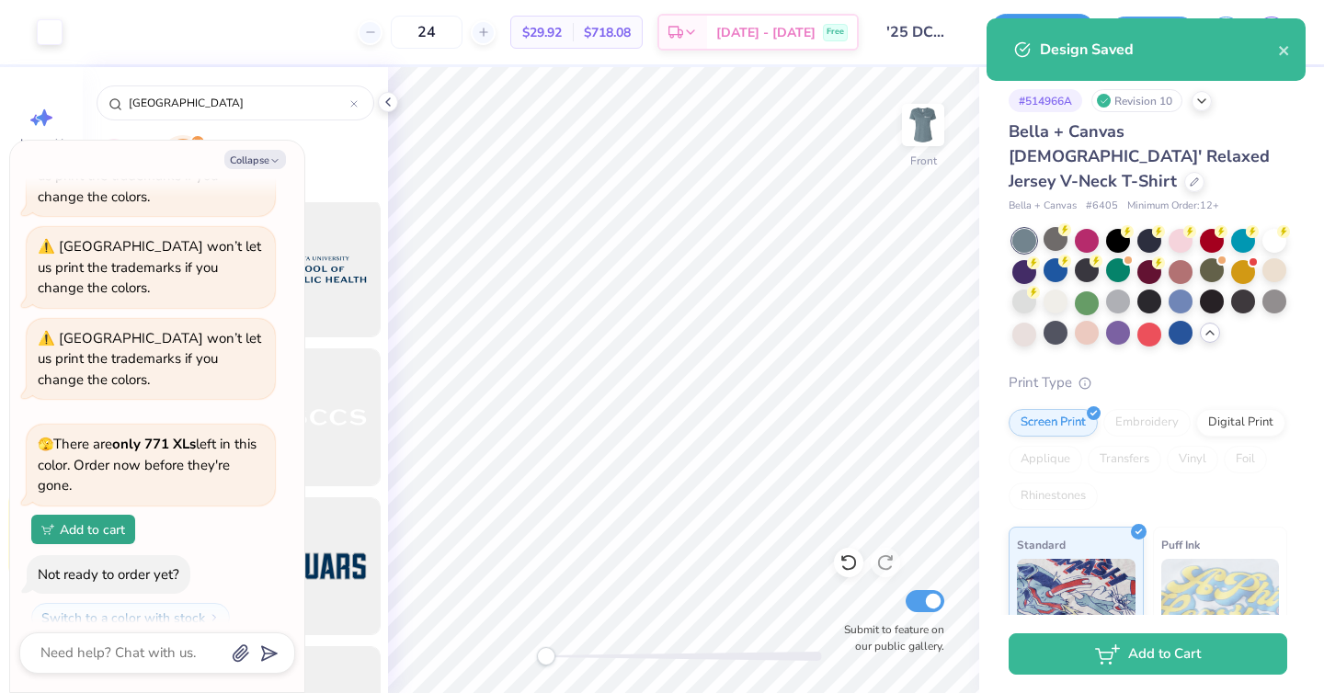
scroll to position [435, 0]
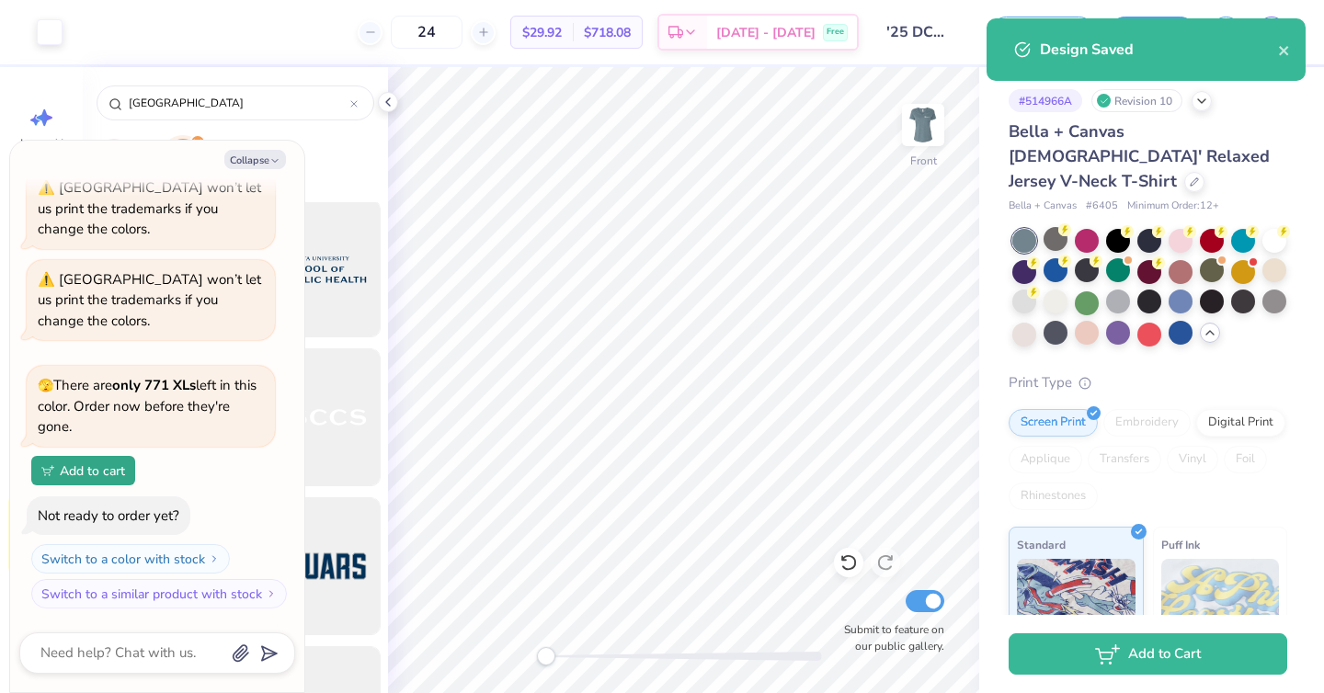
type textarea "x"
select select "Member apparel for registered Student Organization / Department / School"
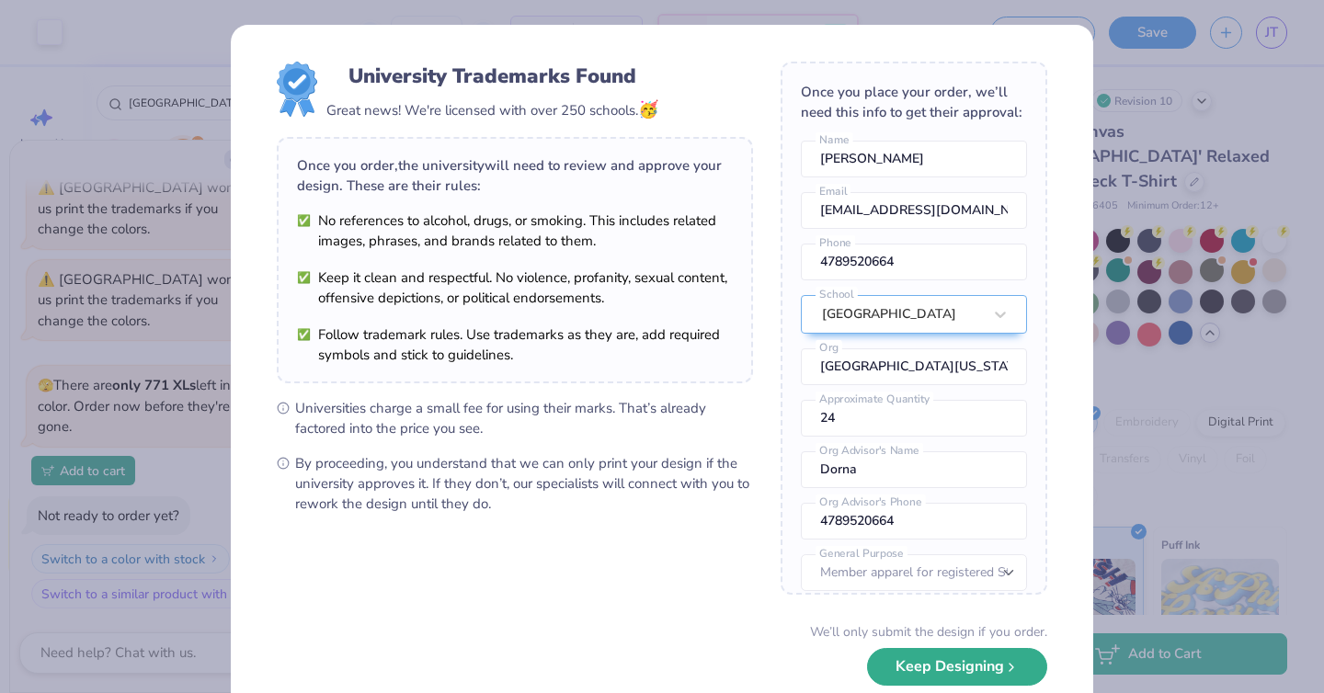
click at [912, 666] on button "Keep Designing" at bounding box center [957, 667] width 180 height 38
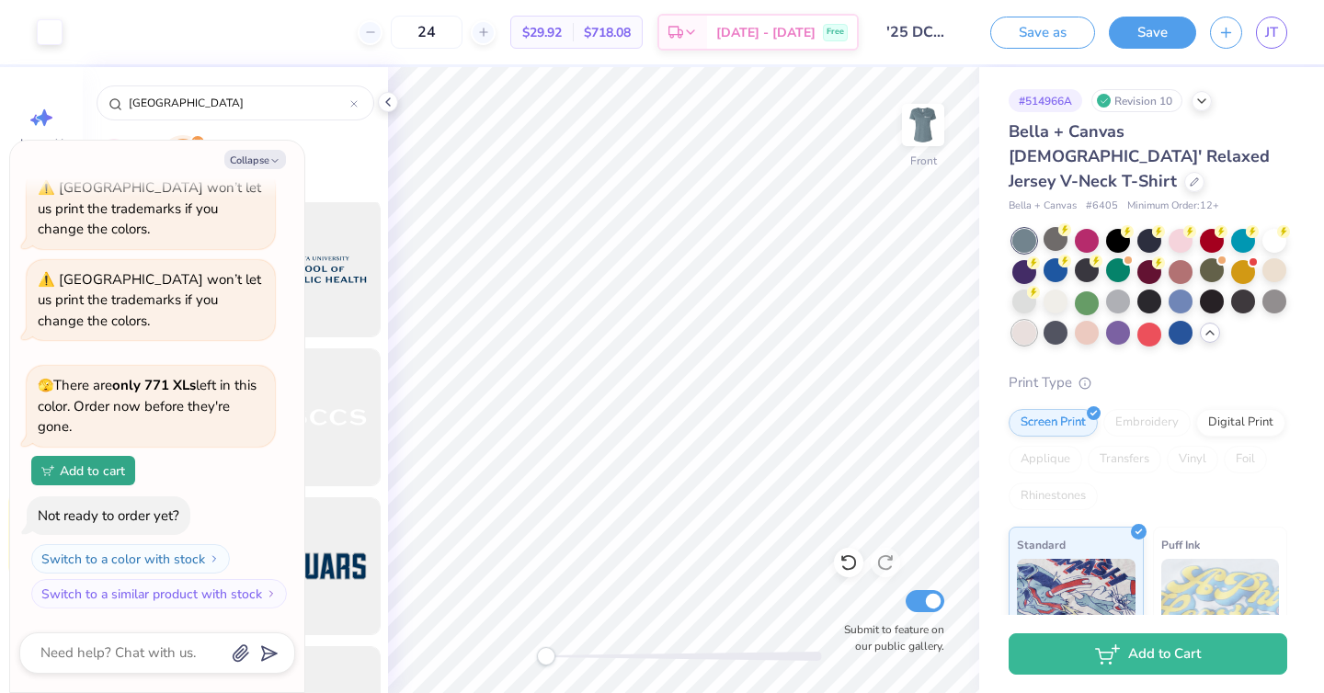
click at [1025, 321] on div at bounding box center [1024, 333] width 24 height 24
click at [1077, 321] on div at bounding box center [1087, 333] width 24 height 24
click at [1056, 258] on div at bounding box center [1056, 270] width 24 height 24
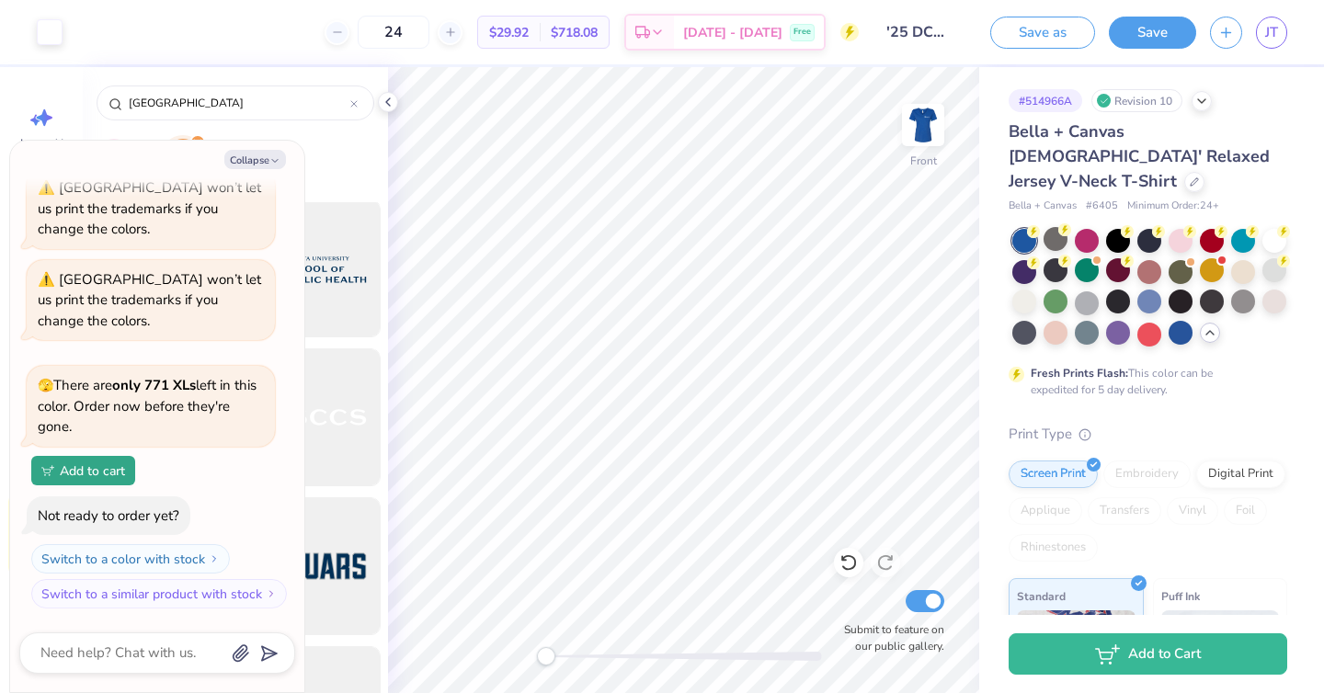
drag, startPoint x: 928, startPoint y: 131, endPoint x: 1015, endPoint y: 223, distance: 127.5
click at [928, 131] on img at bounding box center [923, 125] width 37 height 37
click at [1022, 258] on div at bounding box center [1024, 270] width 24 height 24
click at [1244, 227] on div at bounding box center [1243, 239] width 24 height 24
click at [1176, 227] on div at bounding box center [1181, 239] width 24 height 24
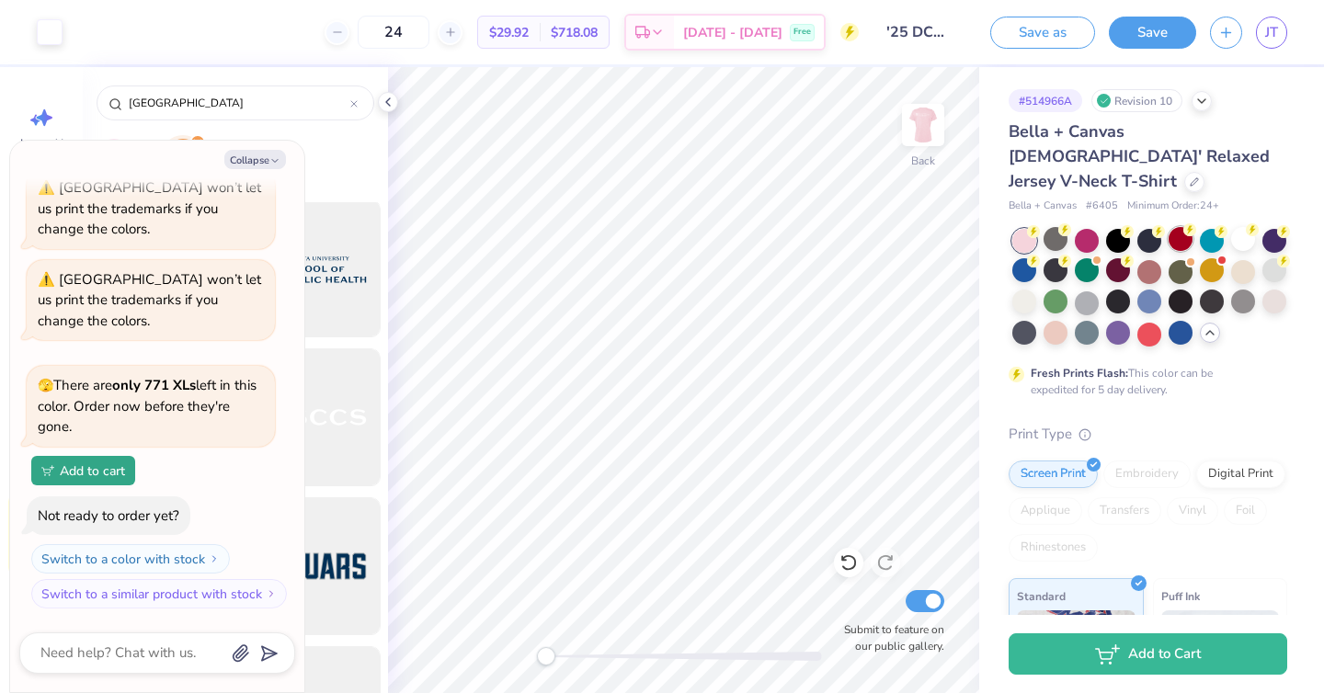
click at [1170, 227] on div at bounding box center [1181, 239] width 24 height 24
click at [1151, 227] on div at bounding box center [1149, 239] width 24 height 24
click at [927, 127] on img at bounding box center [923, 125] width 74 height 74
click at [1030, 38] on button "Save as" at bounding box center [1042, 30] width 105 height 32
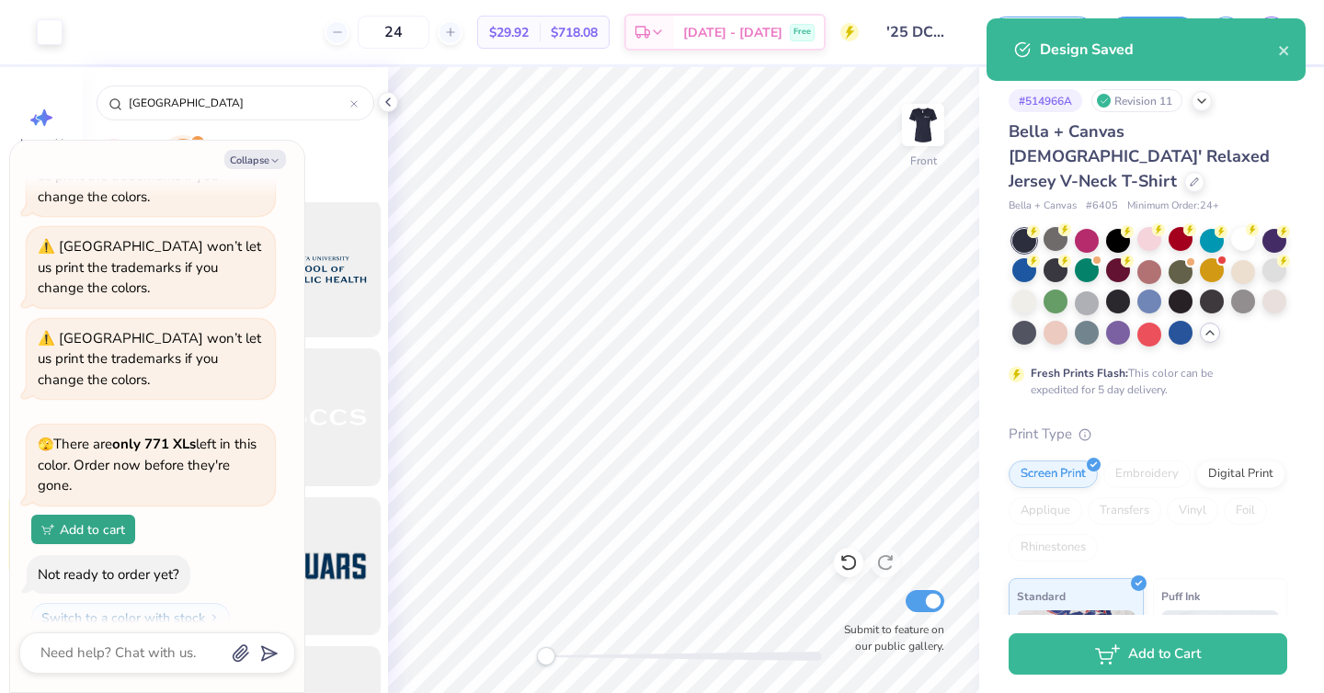
scroll to position [435, 0]
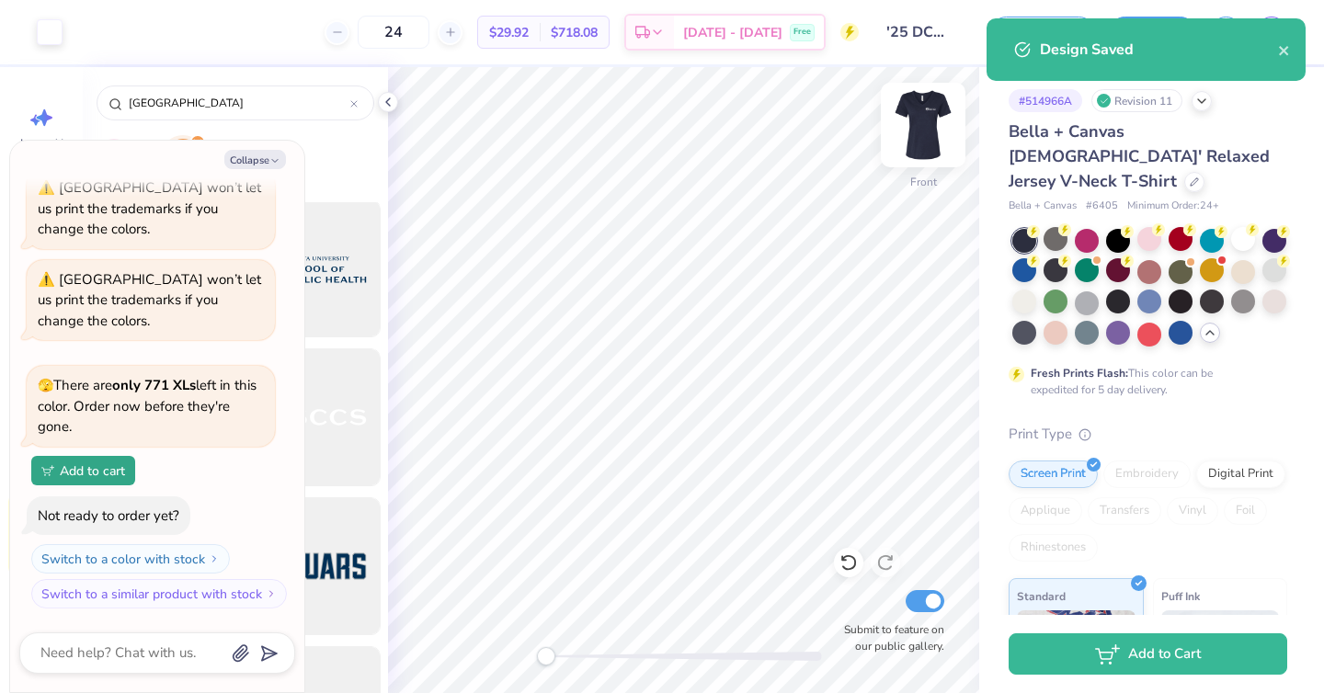
click at [922, 113] on img at bounding box center [923, 125] width 74 height 74
type textarea "x"
select select "Member apparel for registered Student Organization / Department / School"
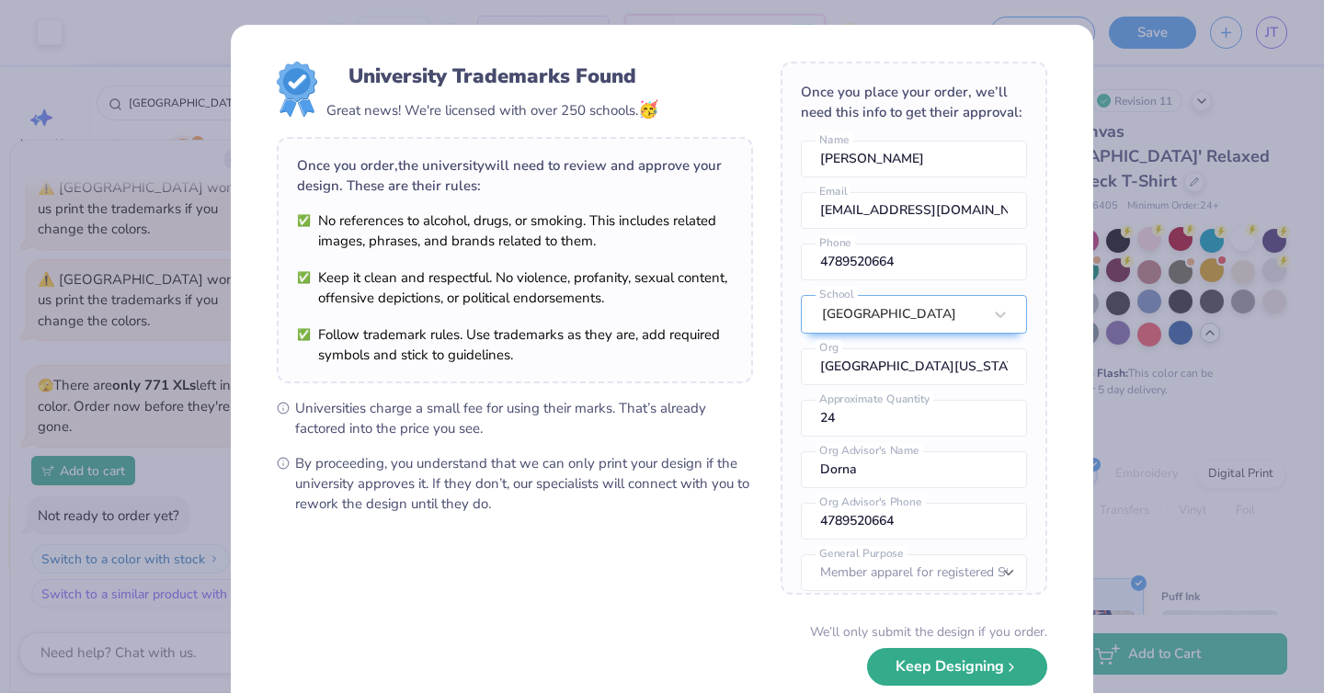
click at [950, 674] on button "Keep Designing" at bounding box center [957, 667] width 180 height 38
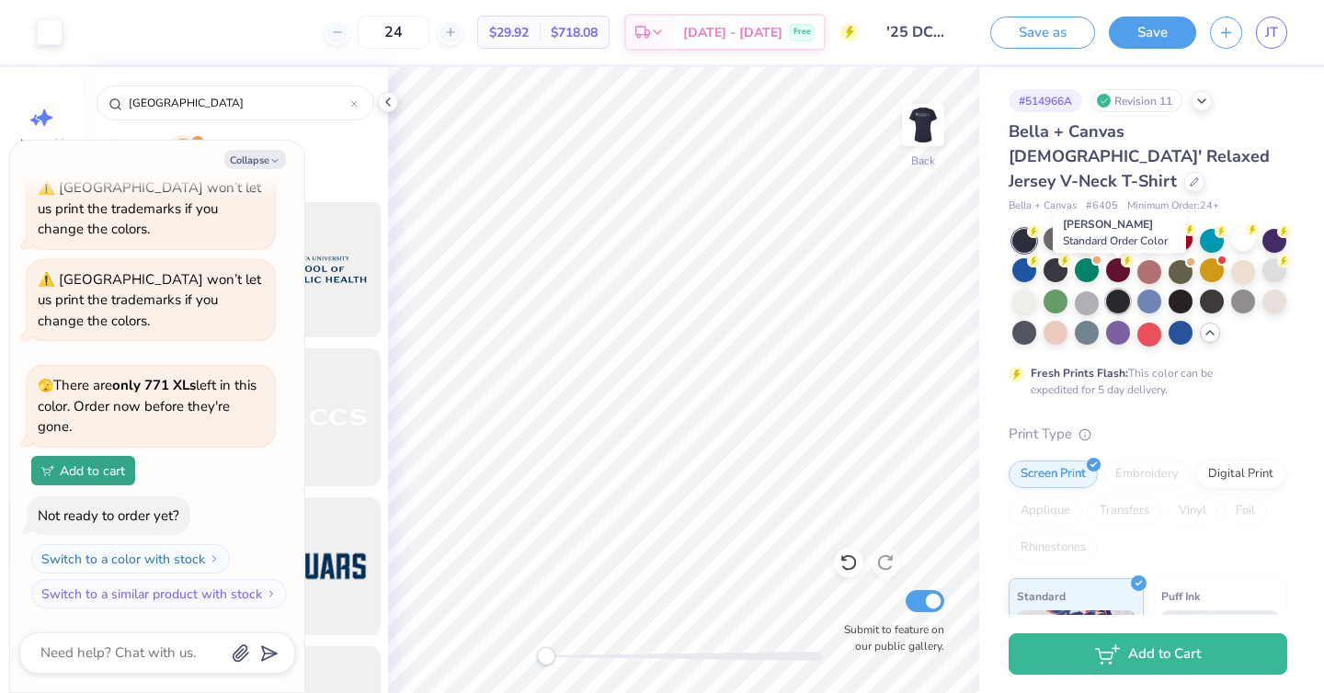
click at [1125, 290] on div at bounding box center [1118, 302] width 24 height 24
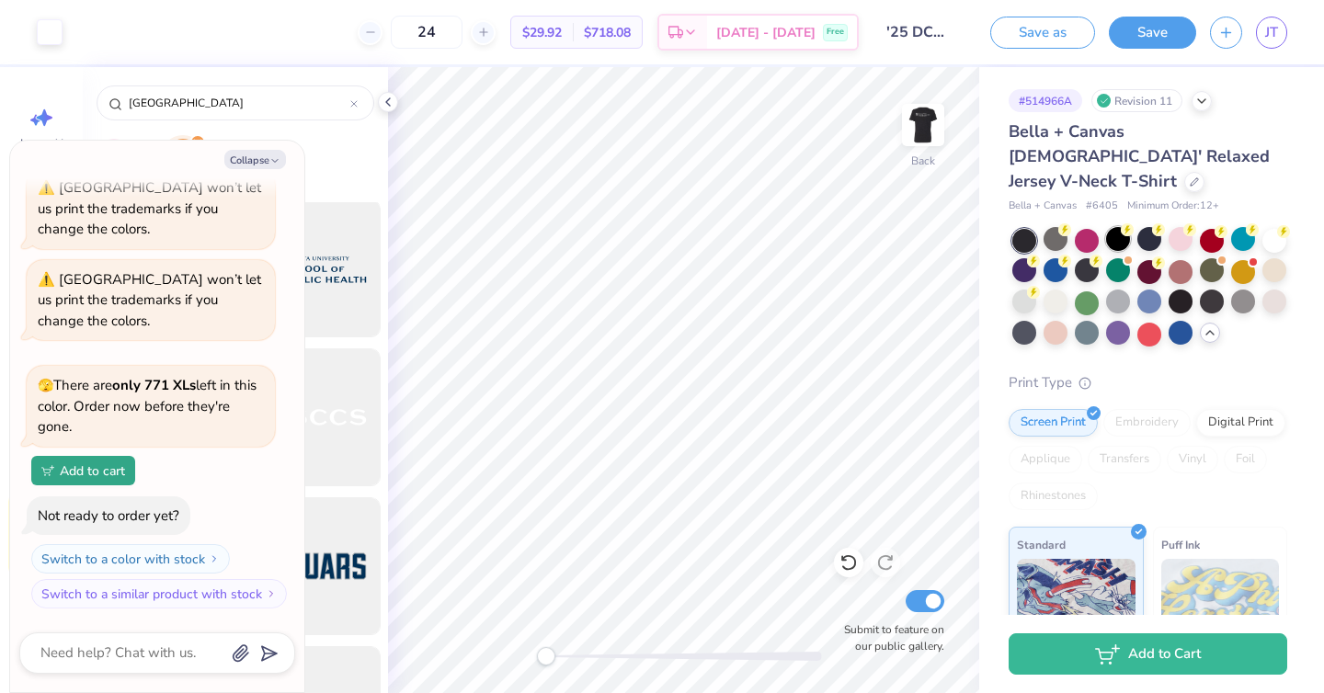
click at [1114, 227] on div at bounding box center [1118, 239] width 24 height 24
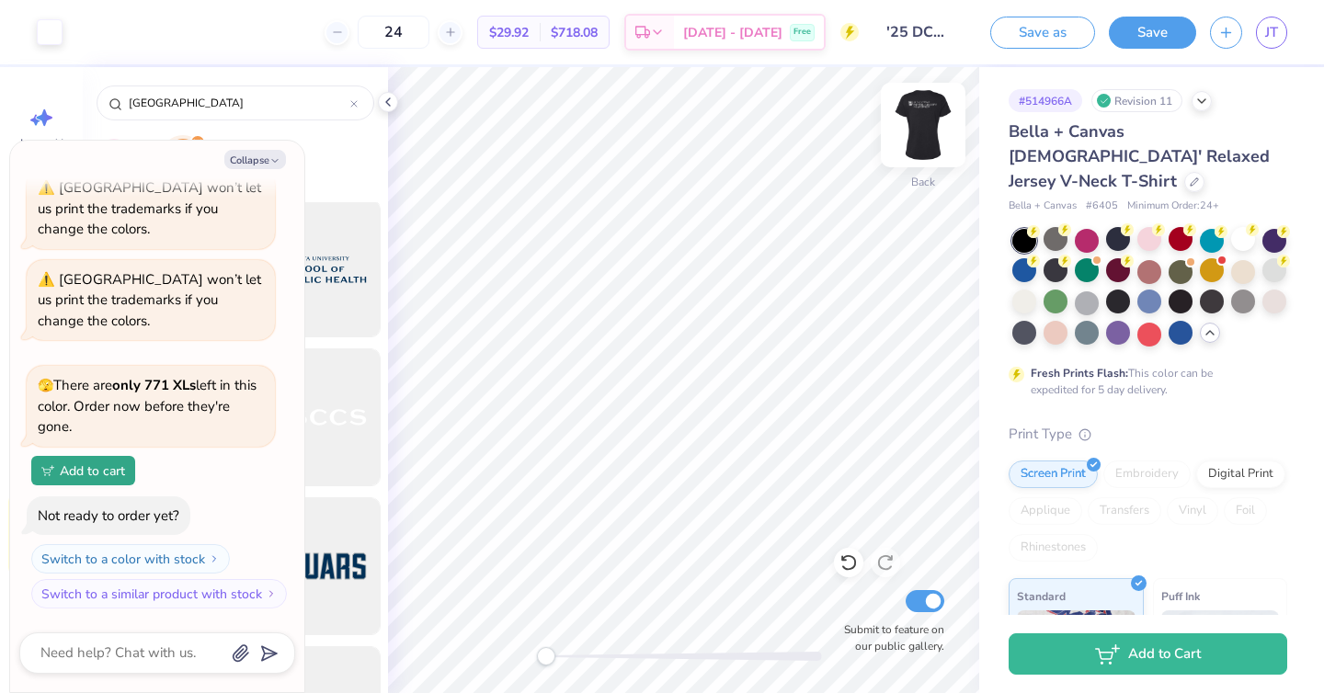
click at [925, 116] on img at bounding box center [923, 125] width 74 height 74
click at [925, 116] on img at bounding box center [923, 125] width 37 height 37
click at [1049, 25] on button "Save as" at bounding box center [1042, 30] width 105 height 32
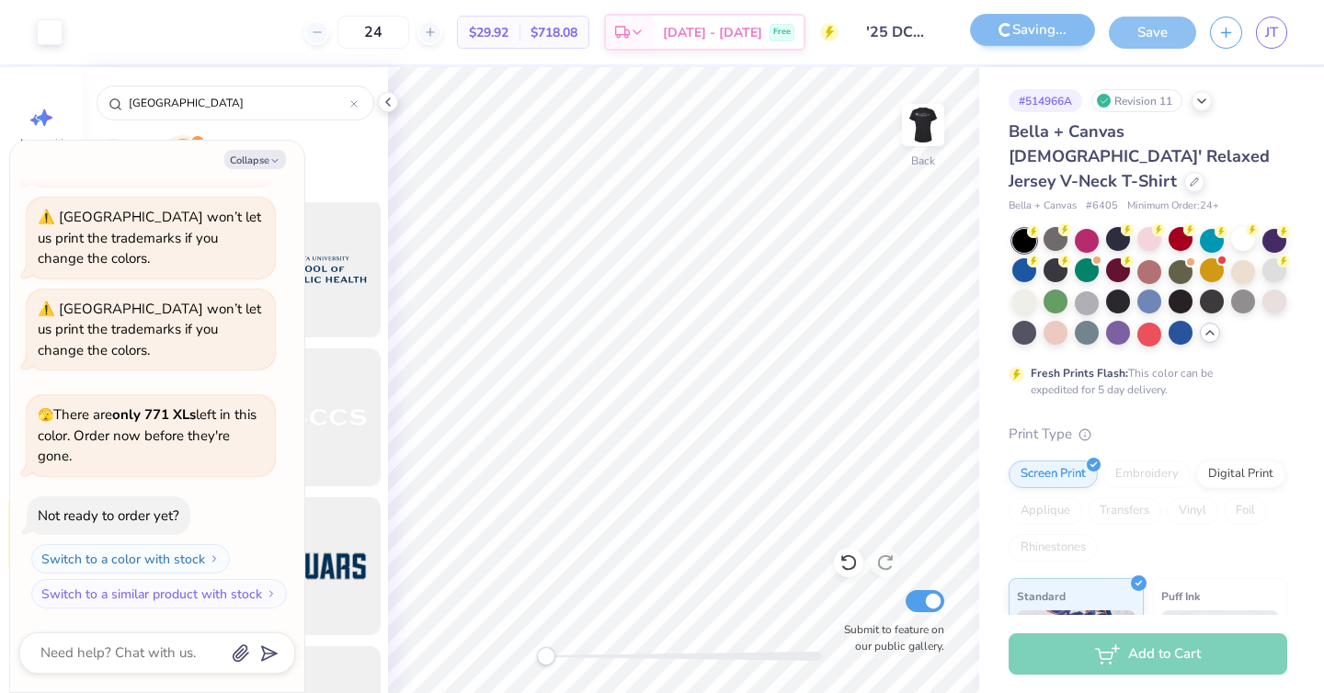
scroll to position [376, 0]
type textarea "x"
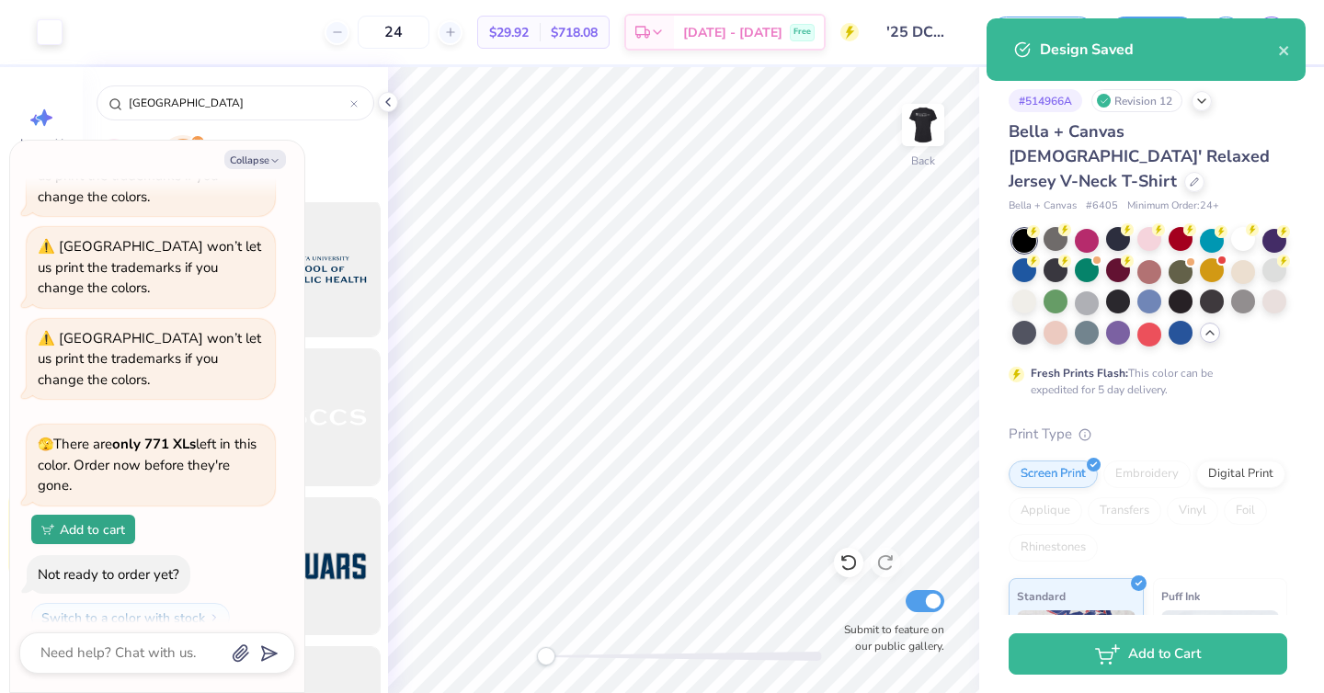
scroll to position [435, 0]
